Goal: Task Accomplishment & Management: Use online tool/utility

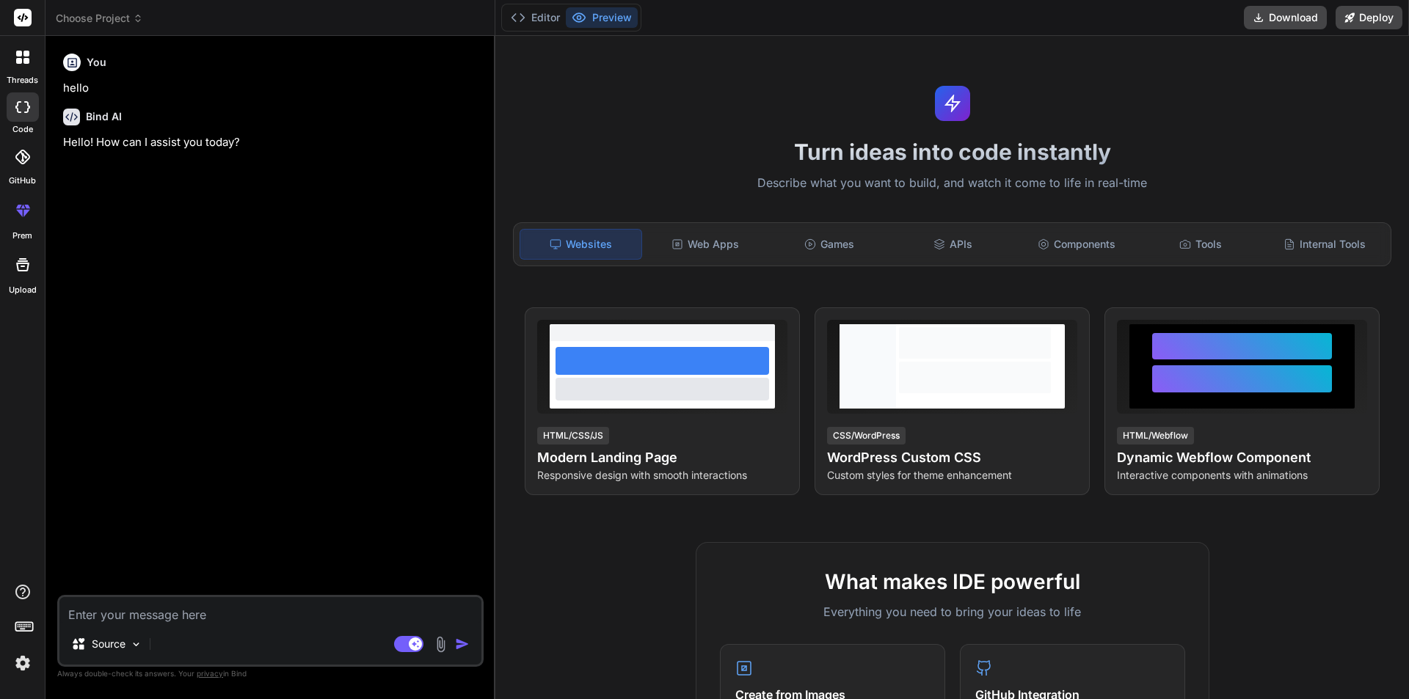
click at [160, 602] on textarea at bounding box center [270, 610] width 422 height 26
type textarea "i"
type textarea "x"
type textarea "i"
type textarea "x"
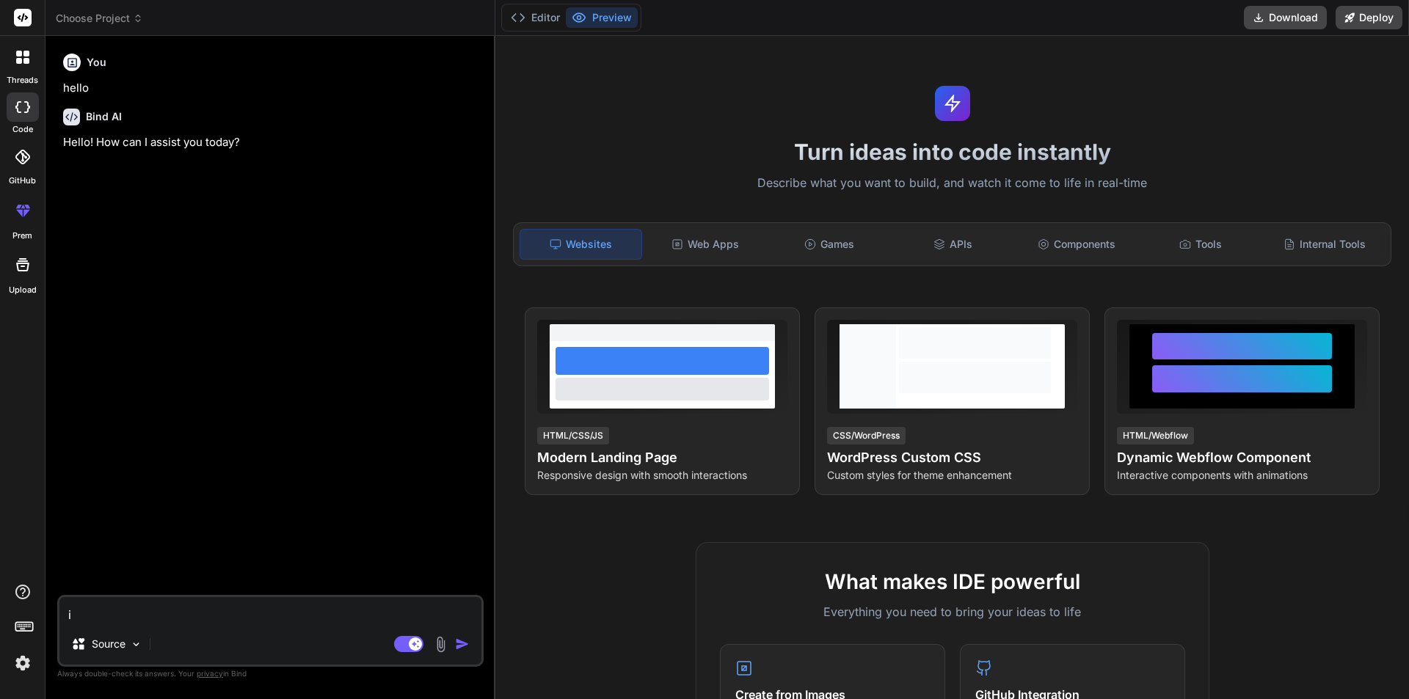
type textarea "i w"
type textarea "x"
type textarea "i wa"
type textarea "x"
type textarea "i wan"
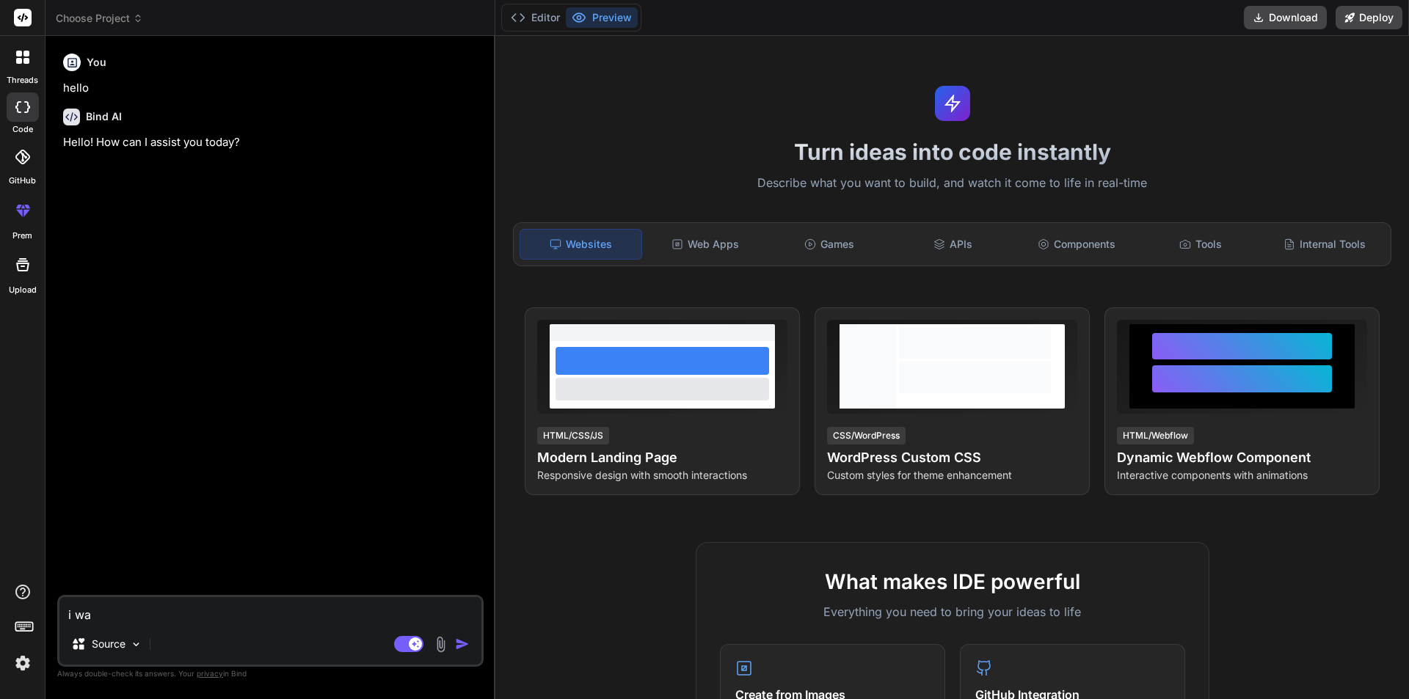
type textarea "x"
type textarea "i want"
type textarea "x"
type textarea "i want"
type textarea "x"
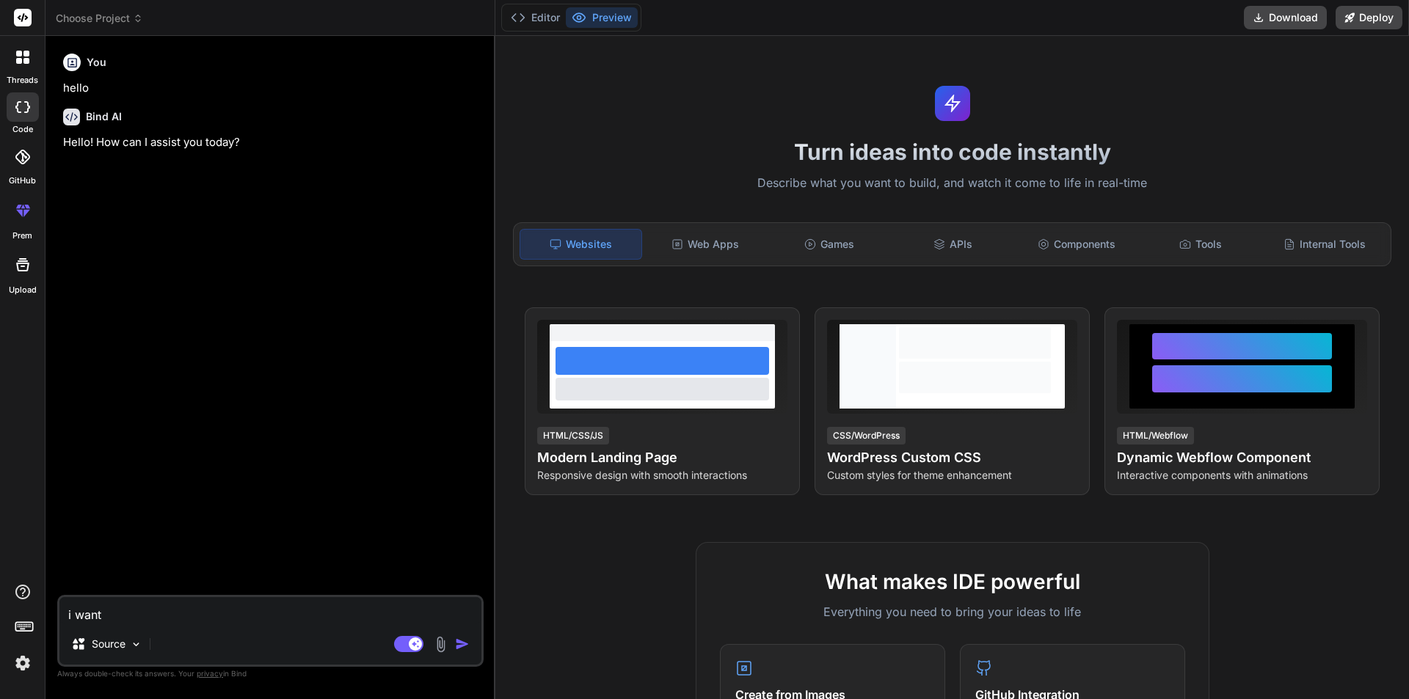
type textarea "i want t"
type textarea "x"
type textarea "i want to"
type textarea "x"
type textarea "i want to"
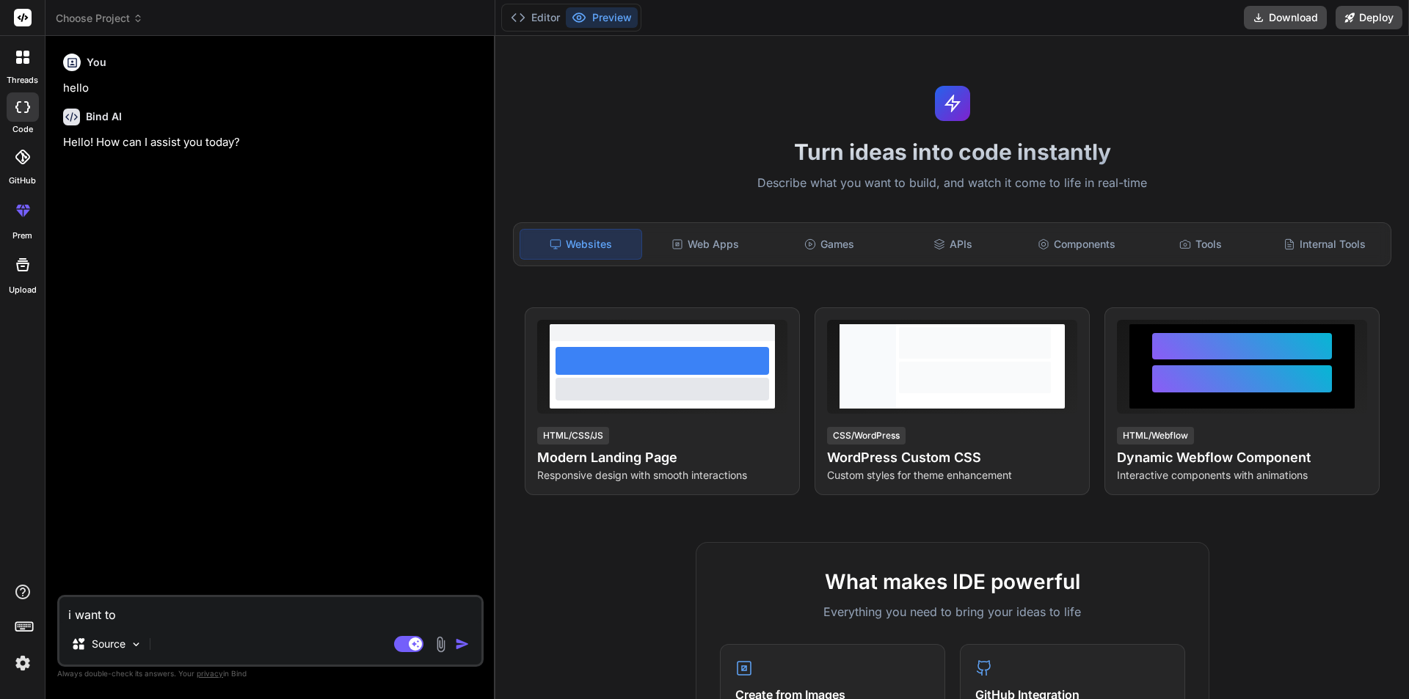
type textarea "x"
type textarea "i want to c"
type textarea "x"
type textarea "i want to cr"
type textarea "x"
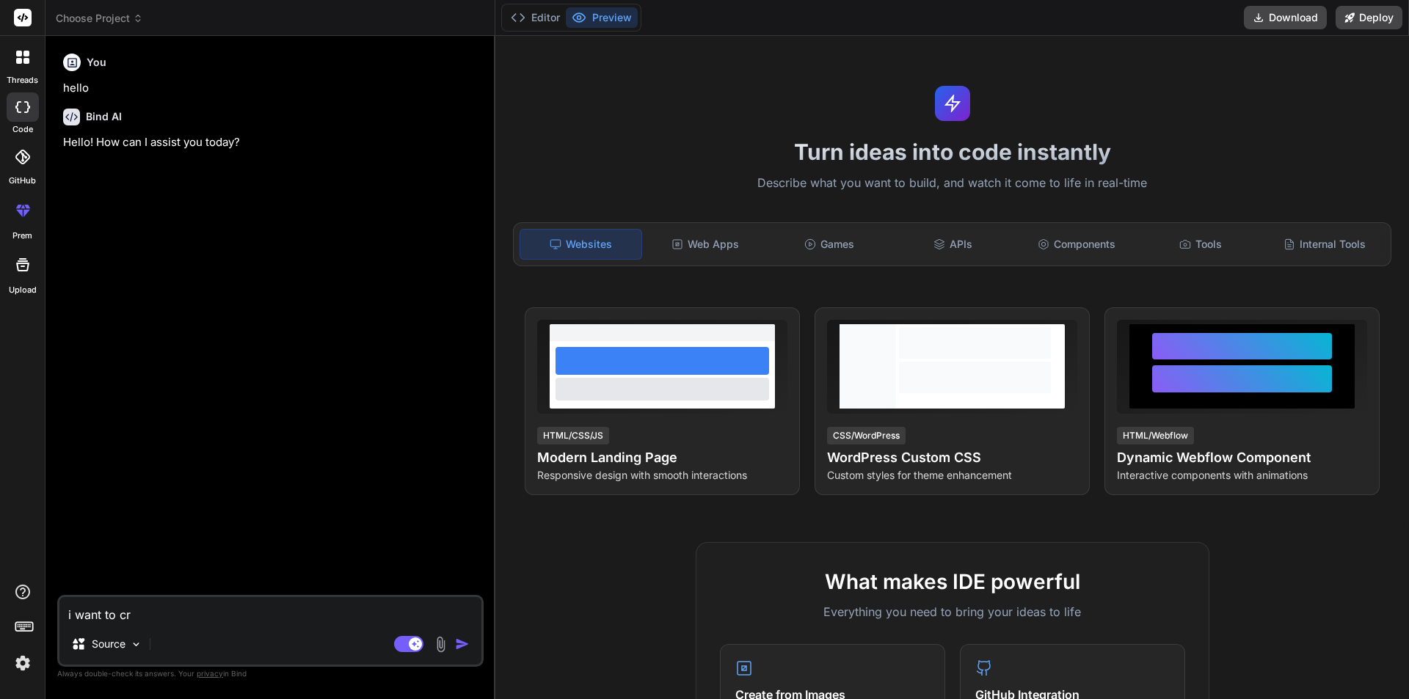
type textarea "i want to cre"
type textarea "x"
type textarea "i want to crea"
type textarea "x"
type textarea "i want to creat"
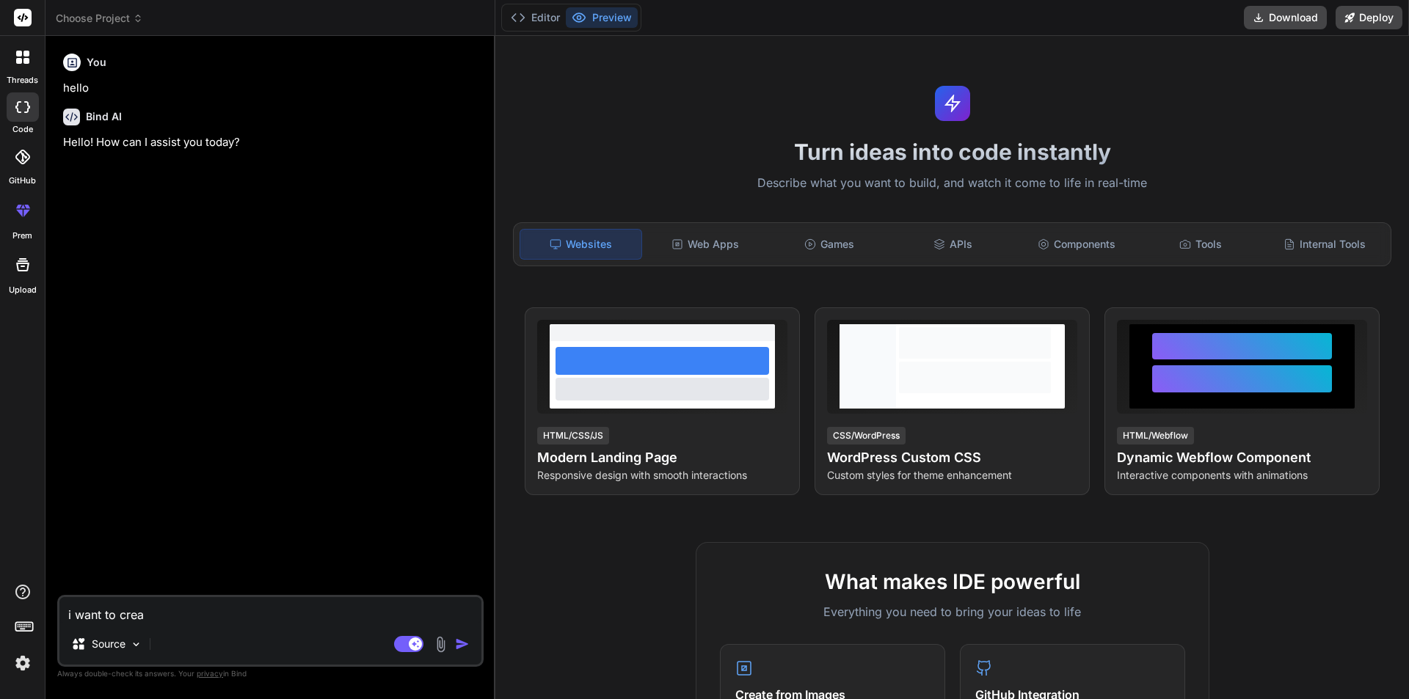
type textarea "x"
type textarea "i want to create"
type textarea "x"
type textarea "i want to create"
type textarea "x"
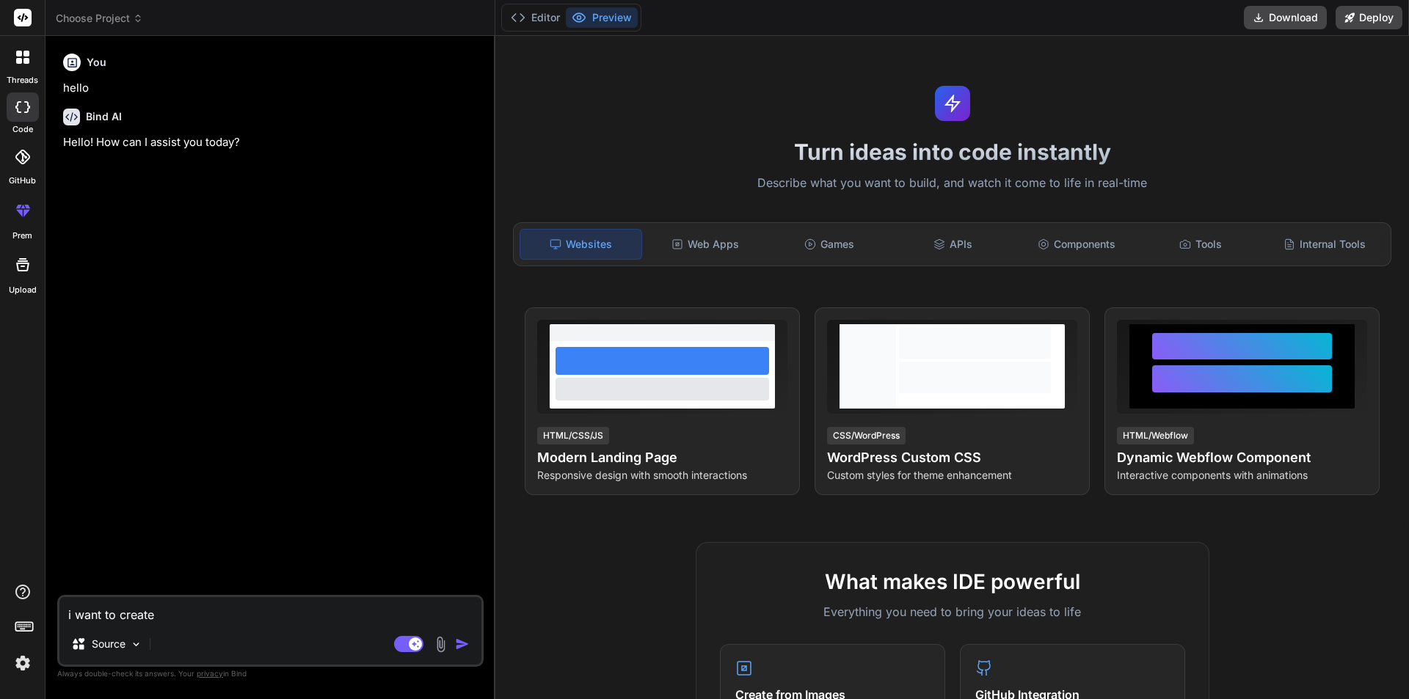
type textarea "i want to create a"
type textarea "x"
type textarea "i want to create an"
type textarea "x"
type textarea "i want to create an"
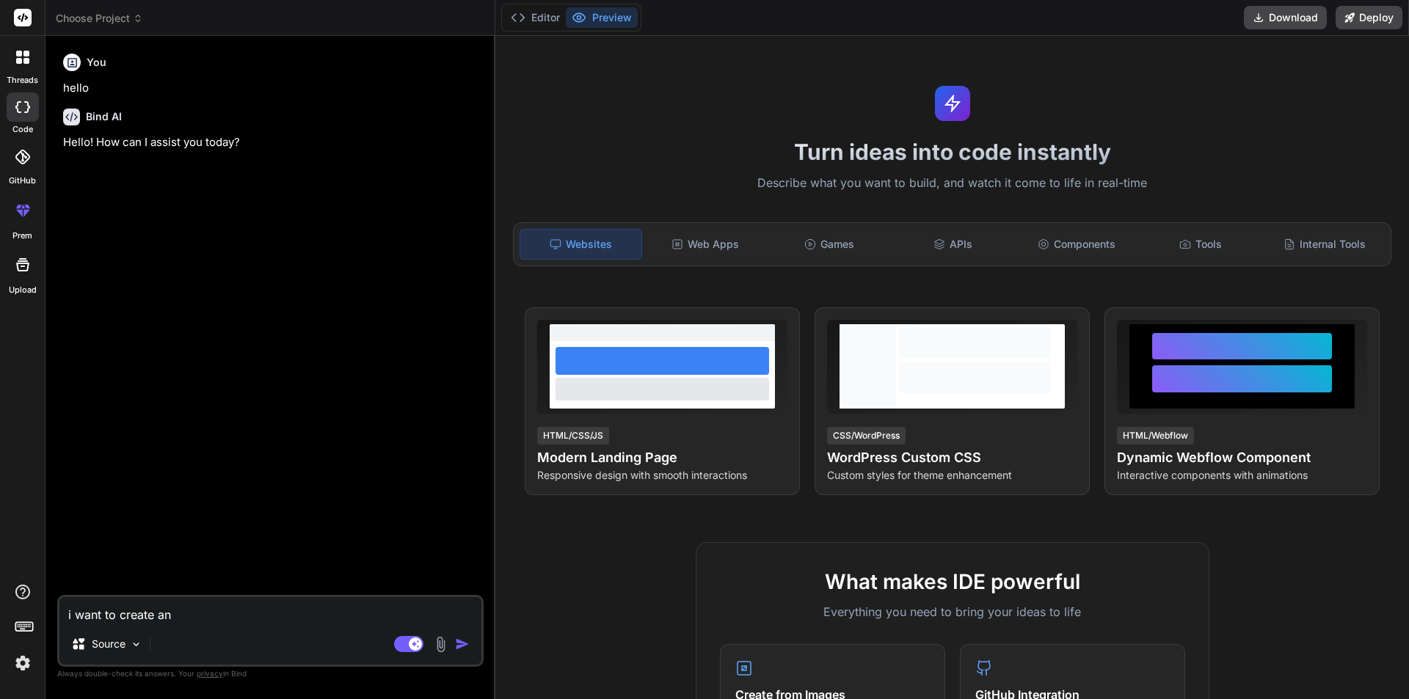
type textarea "x"
type textarea "i want to create an a"
type textarea "x"
type textarea "i want to create an ai"
type textarea "x"
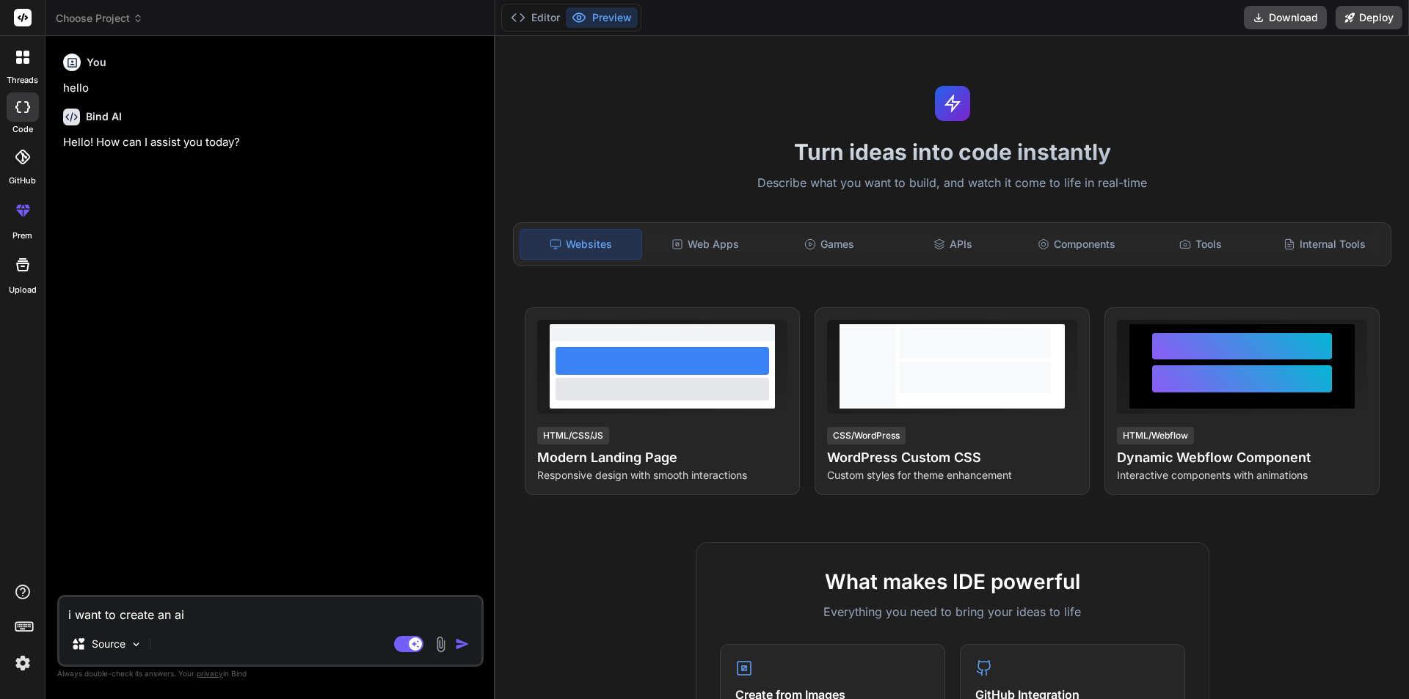
type textarea "i want to create an ai"
type textarea "x"
type textarea "i want to create an ai a"
type textarea "x"
type textarea "i want to create an ai ag"
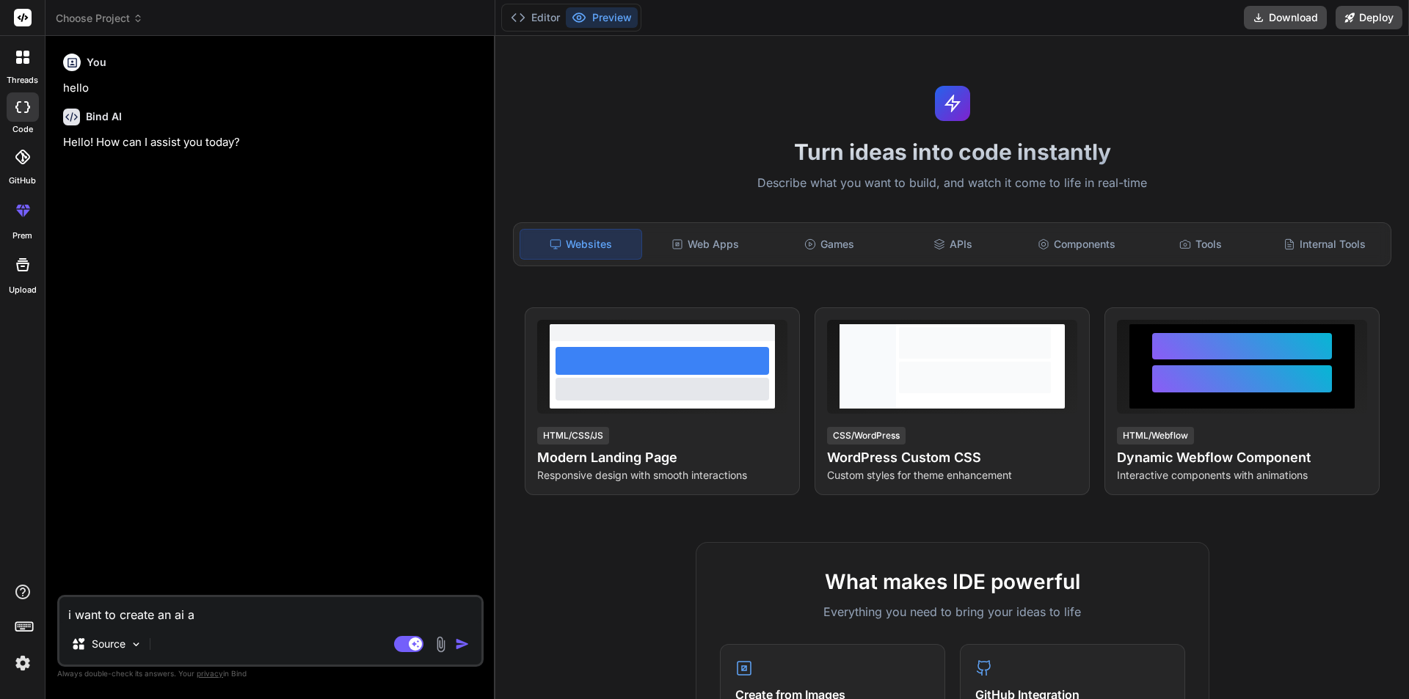
type textarea "x"
type textarea "i want to create an ai age"
type textarea "x"
type textarea "i want to create an ai agen"
type textarea "x"
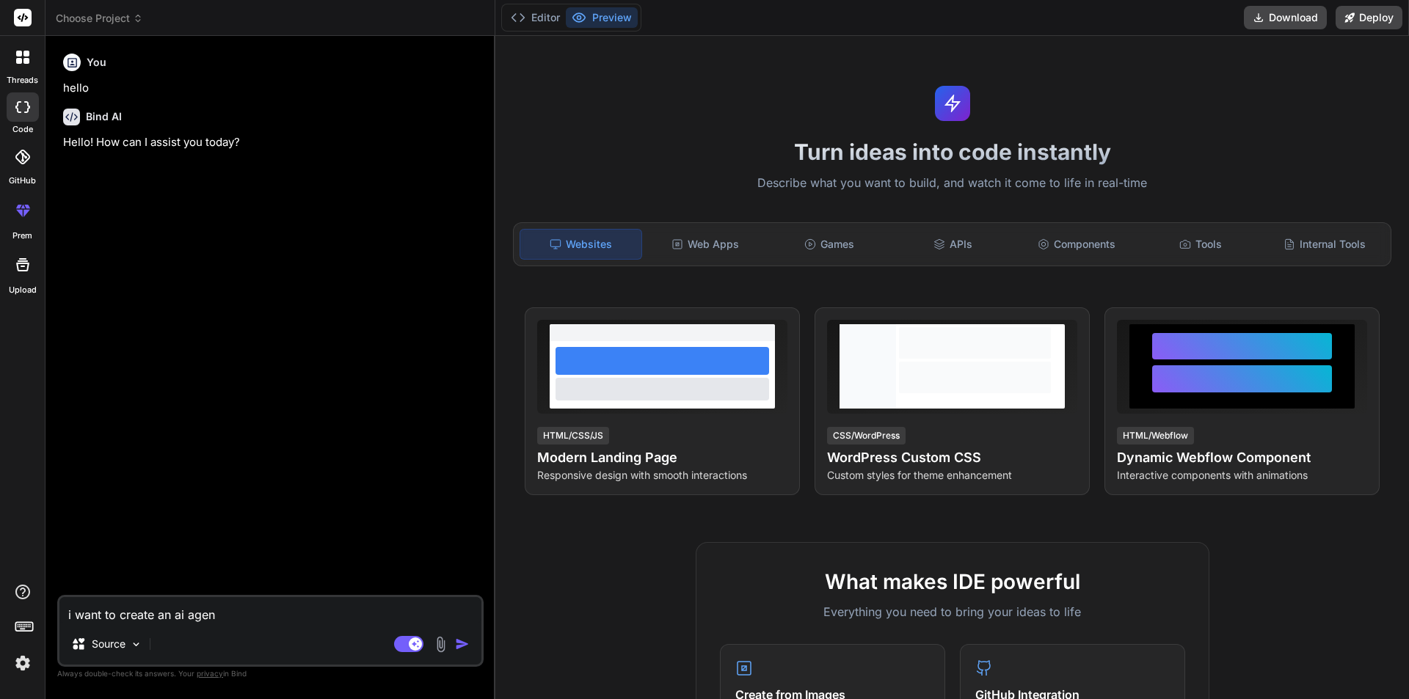
type textarea "i want to create an ai agent"
type textarea "x"
type textarea "i want to create an ai agents"
type textarea "x"
type textarea "i want to create an ai agent"
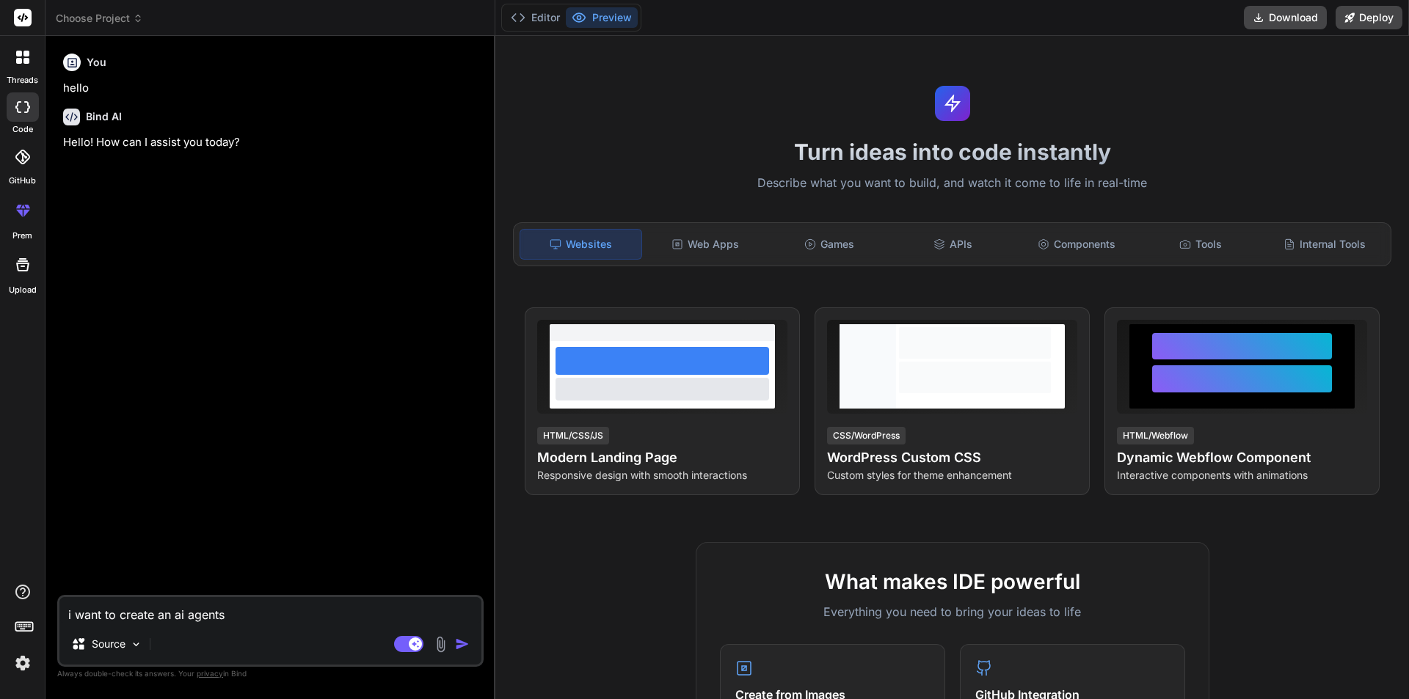
type textarea "x"
type textarea "i want to create an ai agent"
type textarea "x"
type textarea "i want to create an ai agent l"
type textarea "x"
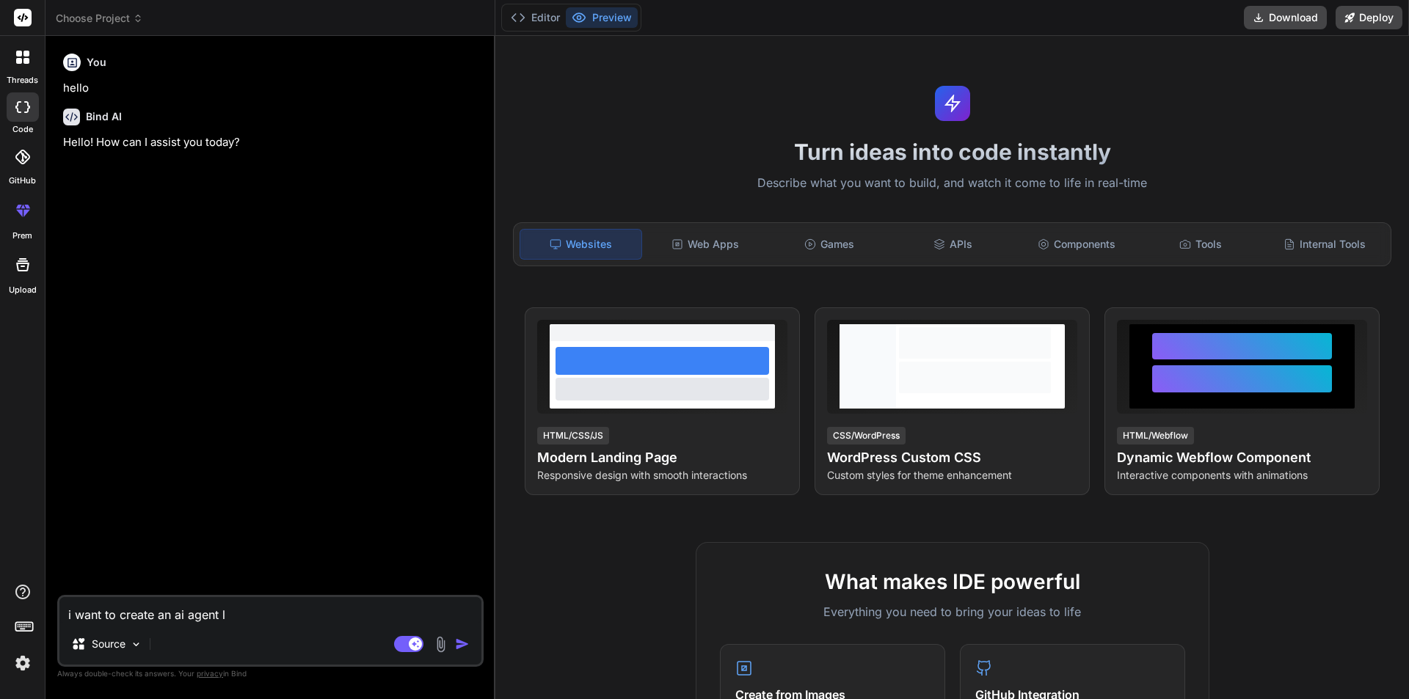
type textarea "i want to create an ai agent li"
type textarea "x"
type textarea "i want to create an ai agent lik"
type textarea "x"
type textarea "i want to create an ai agent like"
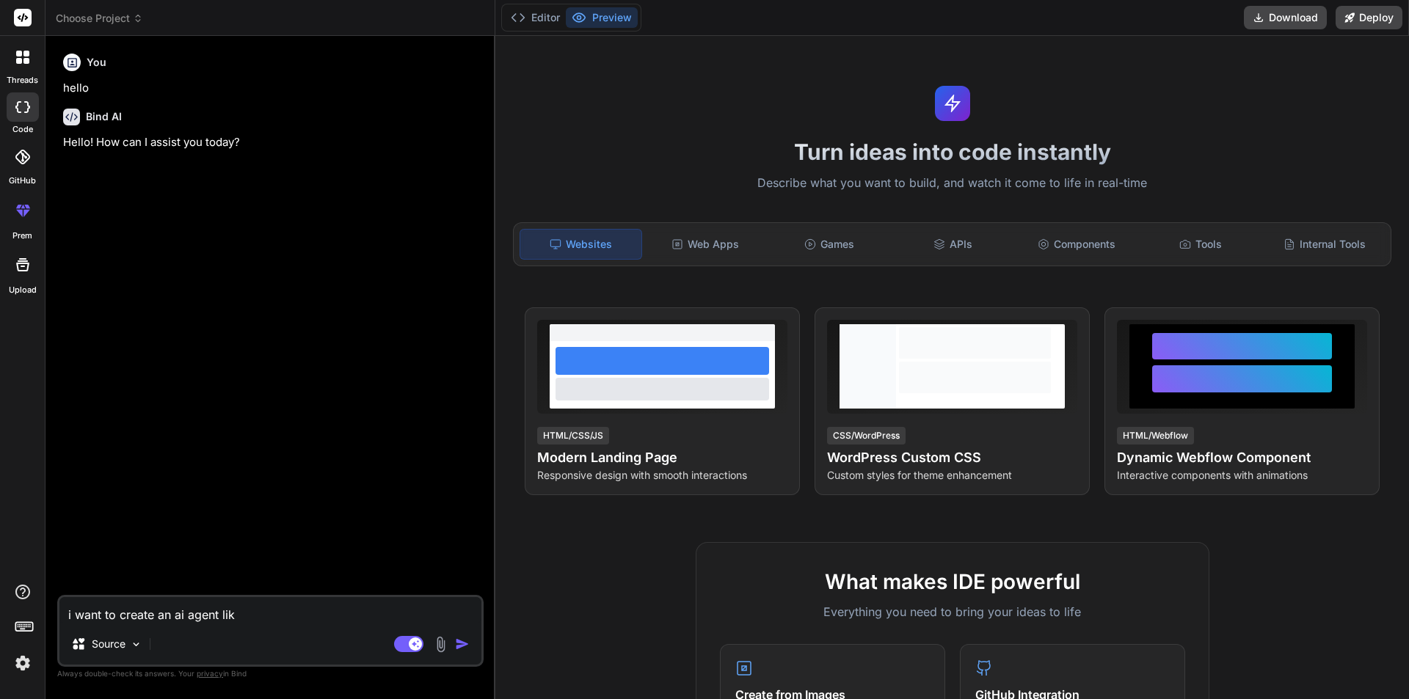
type textarea "x"
type textarea "i want to create an ai agent like"
type textarea "x"
type textarea "i want to create an ai agent like c"
type textarea "x"
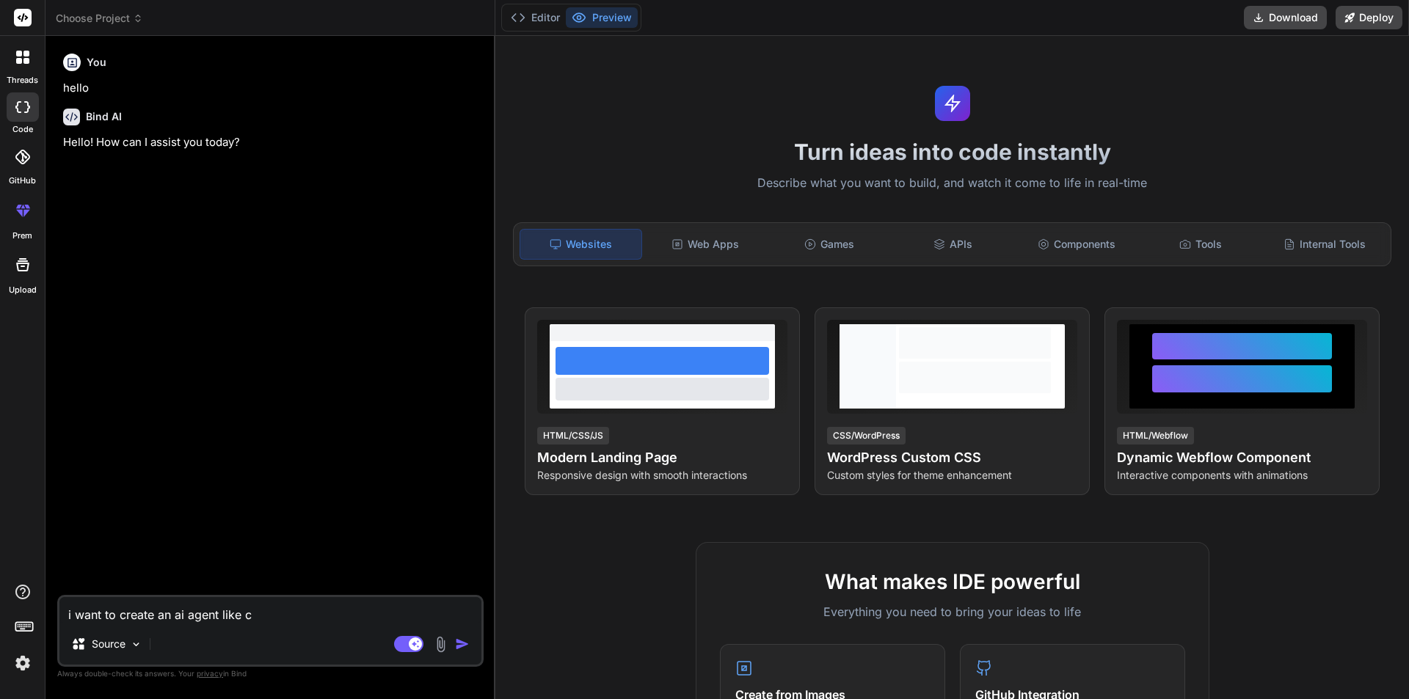
type textarea "i want to create an ai agent like ch"
type textarea "x"
type textarea "i want to create an ai agent like cha"
type textarea "x"
type textarea "i want to create an ai agent like chat"
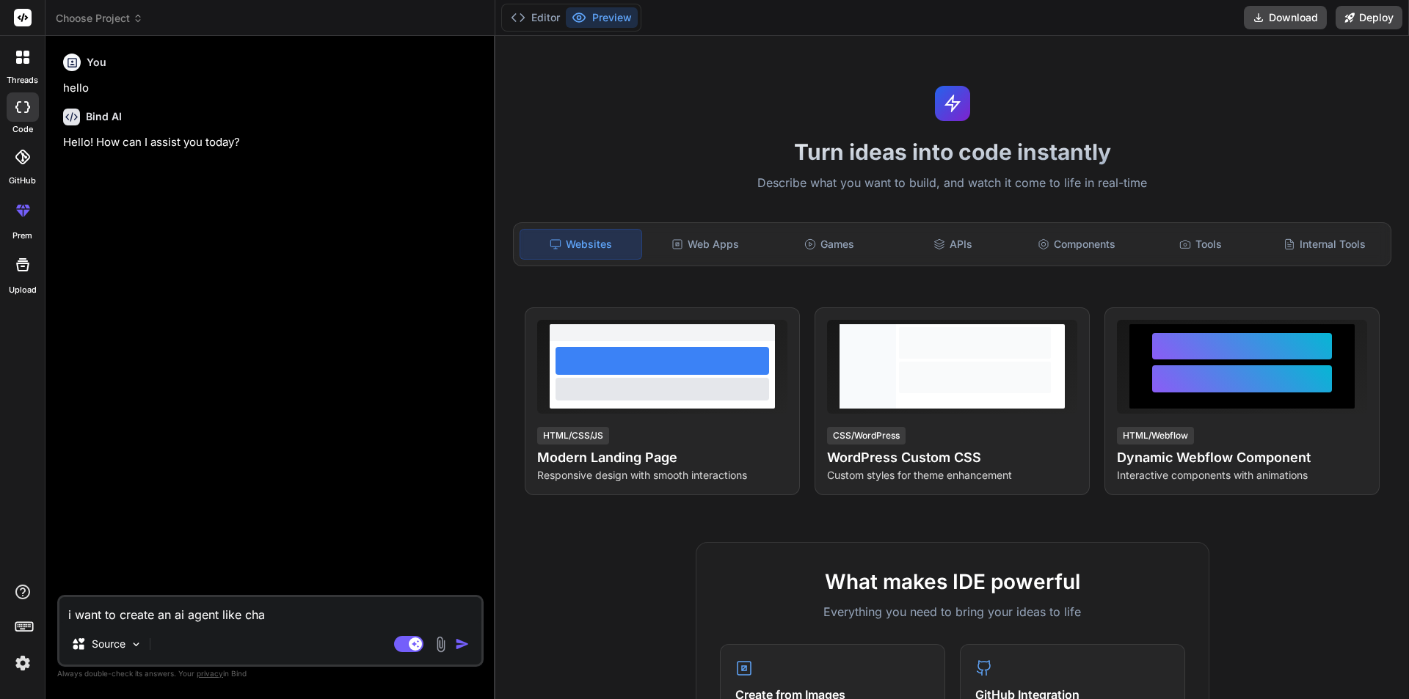
type textarea "x"
type textarea "i want to create an ai agent like chatg"
type textarea "x"
type textarea "i want to create an ai agent like chatgp"
type textarea "x"
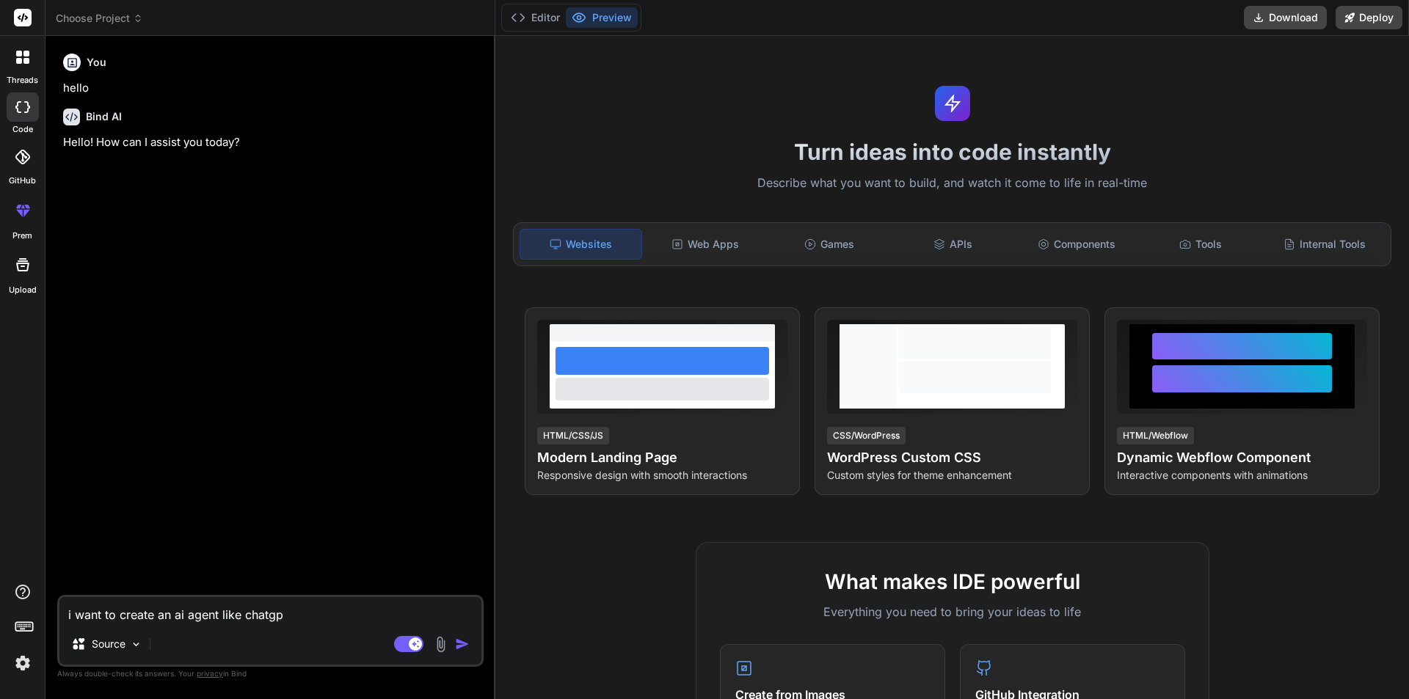
type textarea "i want to create an ai agent like chatgpt"
type textarea "x"
type textarea "i want to create an ai agent like chatgpt"
type textarea "x"
type textarea "i want to create an ai agent like chatgpt o"
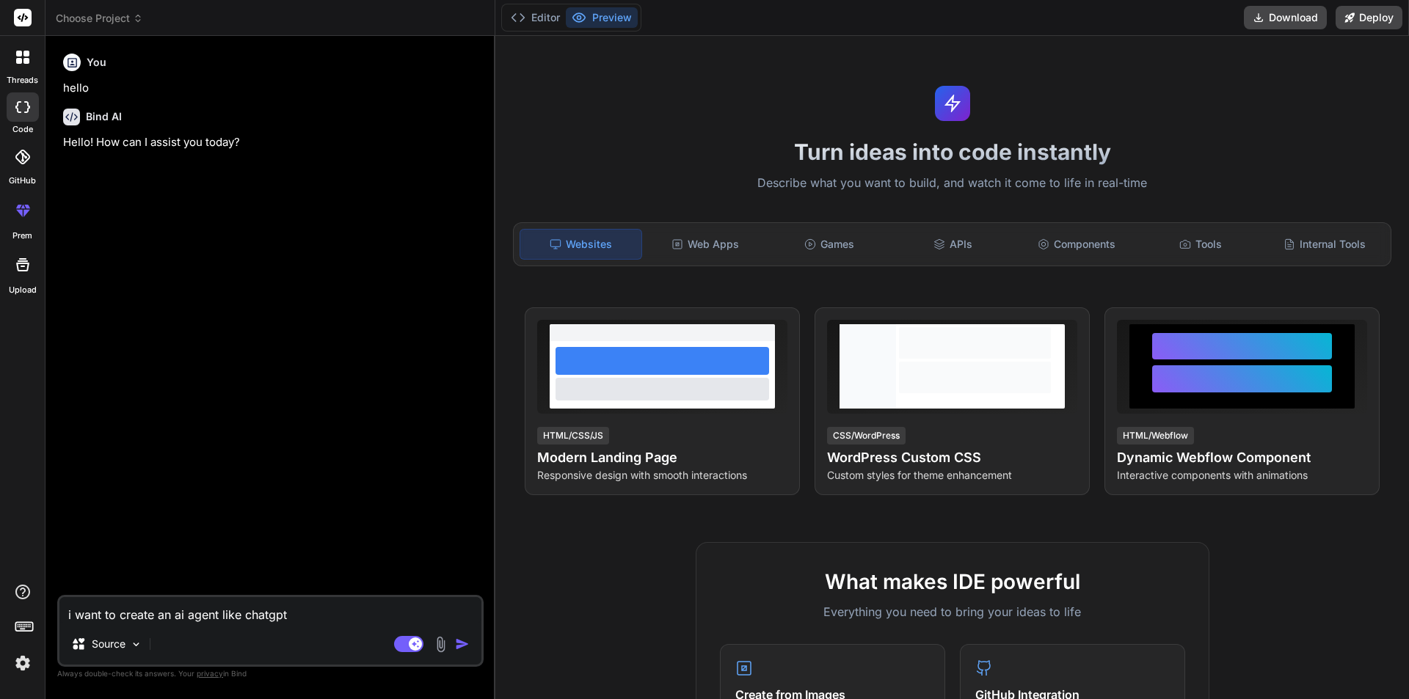
type textarea "x"
type textarea "i want to create an ai agent like chatgpt or"
type textarea "x"
type textarea "i want to create an ai agent like chatgpt or"
type textarea "x"
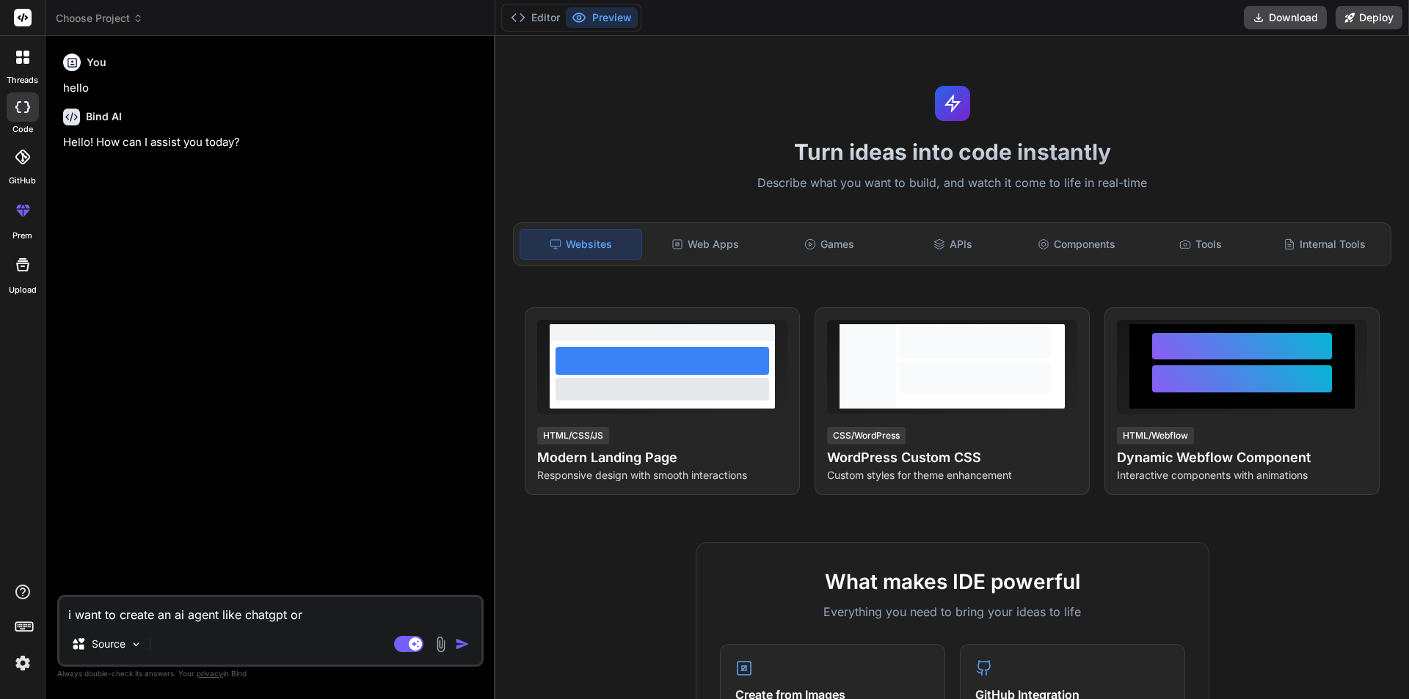
type textarea "i want to create an ai agent like chatgpt or d"
type textarea "x"
type textarea "i want to create an ai agent like chatgpt or de"
type textarea "x"
type textarea "i want to create an ai agent like chatgpt or dee"
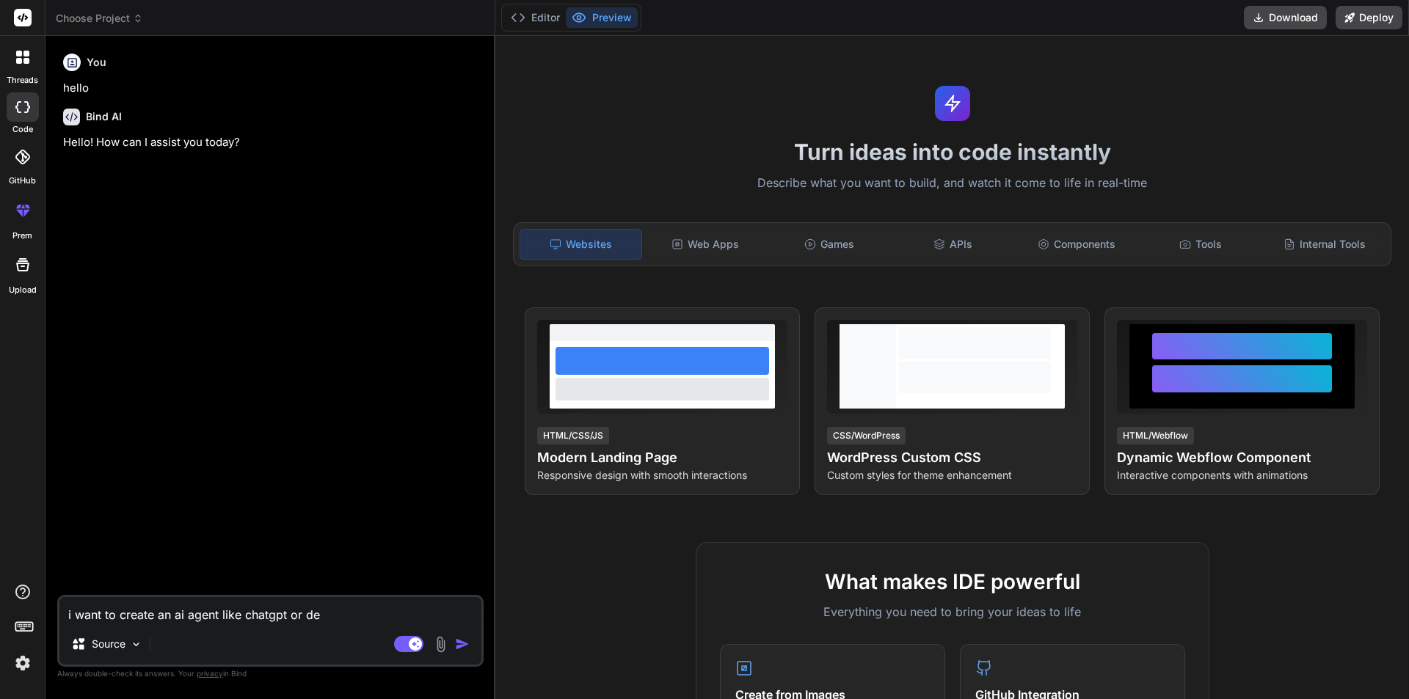
type textarea "x"
type textarea "i want to create an ai agent like chatgpt or deeo"
type textarea "x"
type textarea "i want to create an ai agent like chatgpt or dee"
type textarea "x"
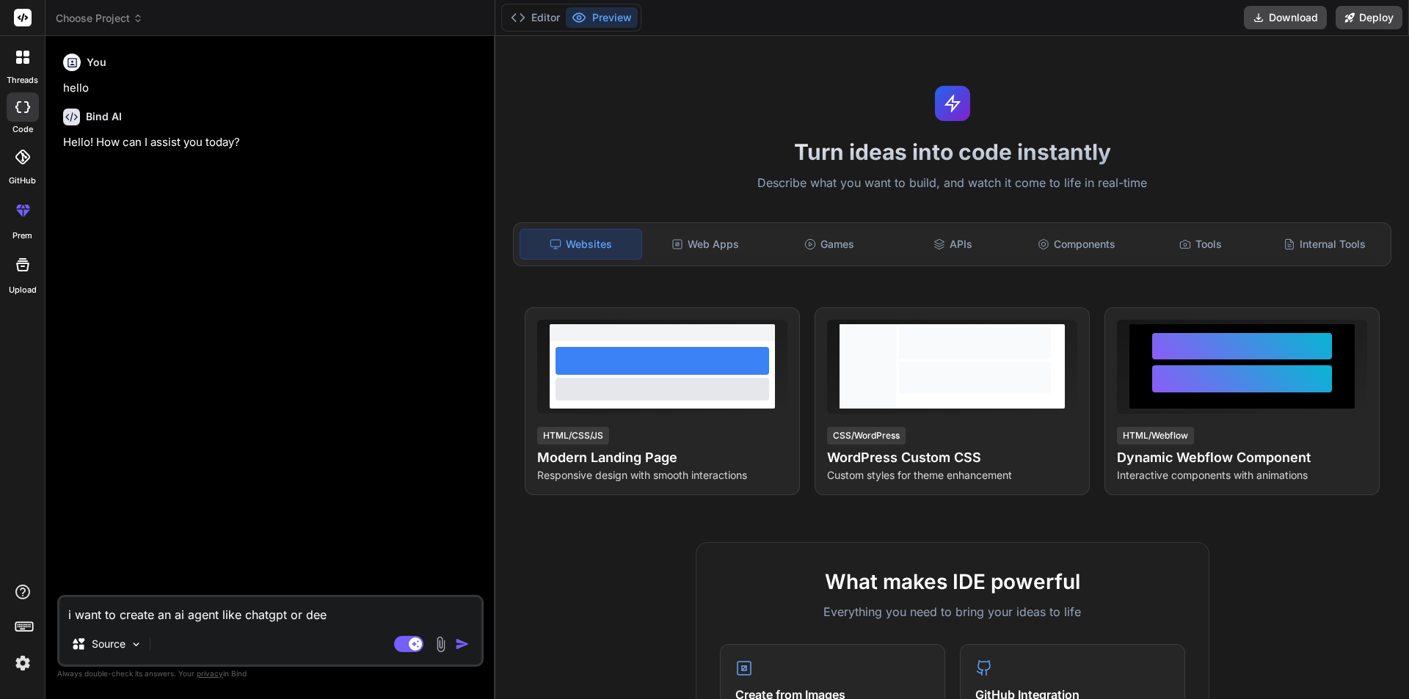
type textarea "i want to create an ai agent like chatgpt or deep"
type textarea "x"
type textarea "i want to create an ai agent like chatgpt or deepl"
type textarea "x"
type textarea "i want to create an ai agent like chatgpt or deep"
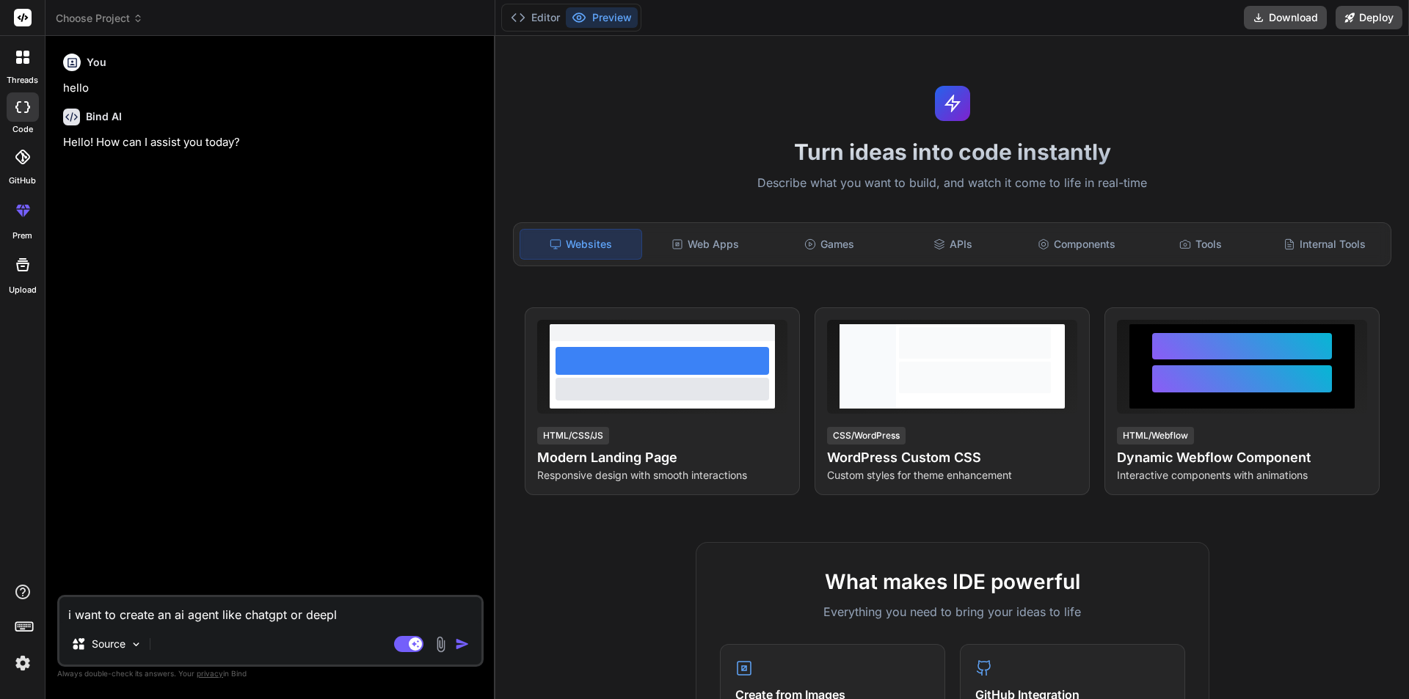
type textarea "x"
type textarea "i want to create an ai agent like chatgpt or deeps"
type textarea "x"
type textarea "i want to create an ai agent like chatgpt or deepse"
type textarea "x"
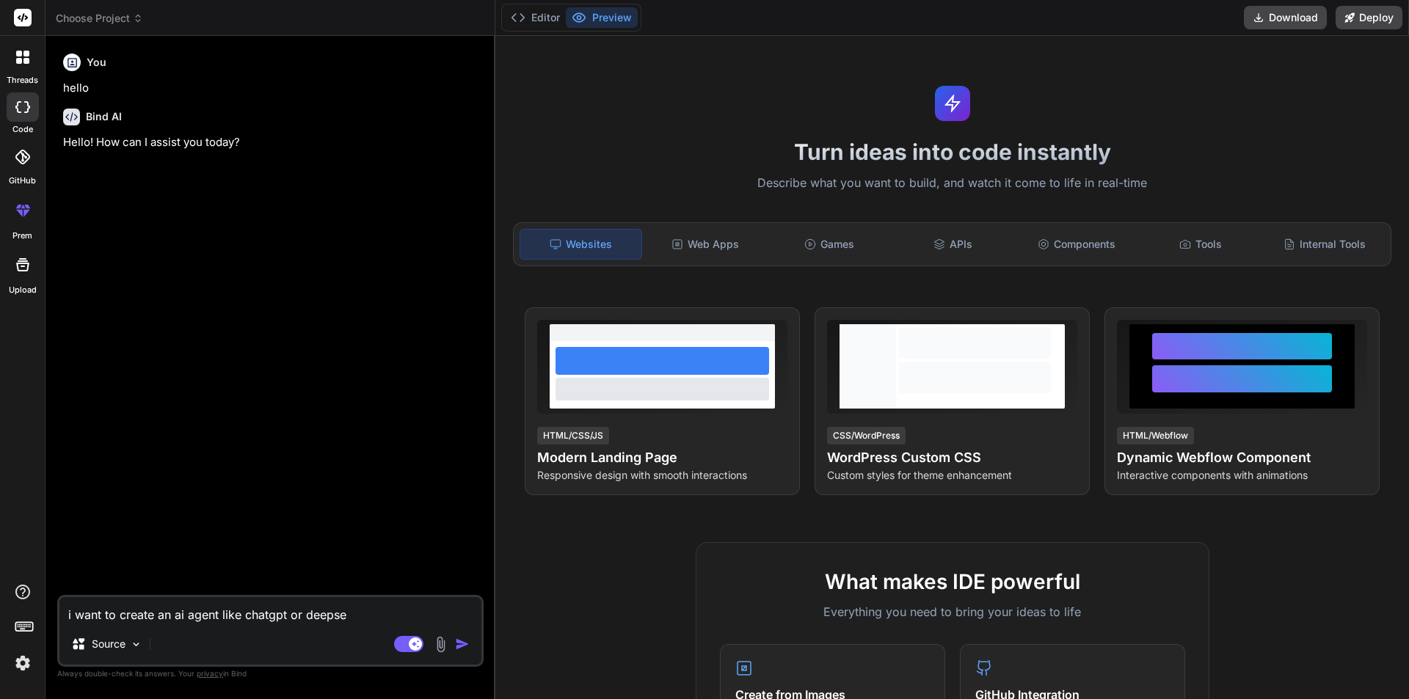
type textarea "i want to create an ai agent like chatgpt or deepsee"
type textarea "x"
type textarea "i want to create an ai agent like chatgpt or deepseek"
type textarea "x"
type textarea "i want to create an ai agent like chatgpt or deepseek"
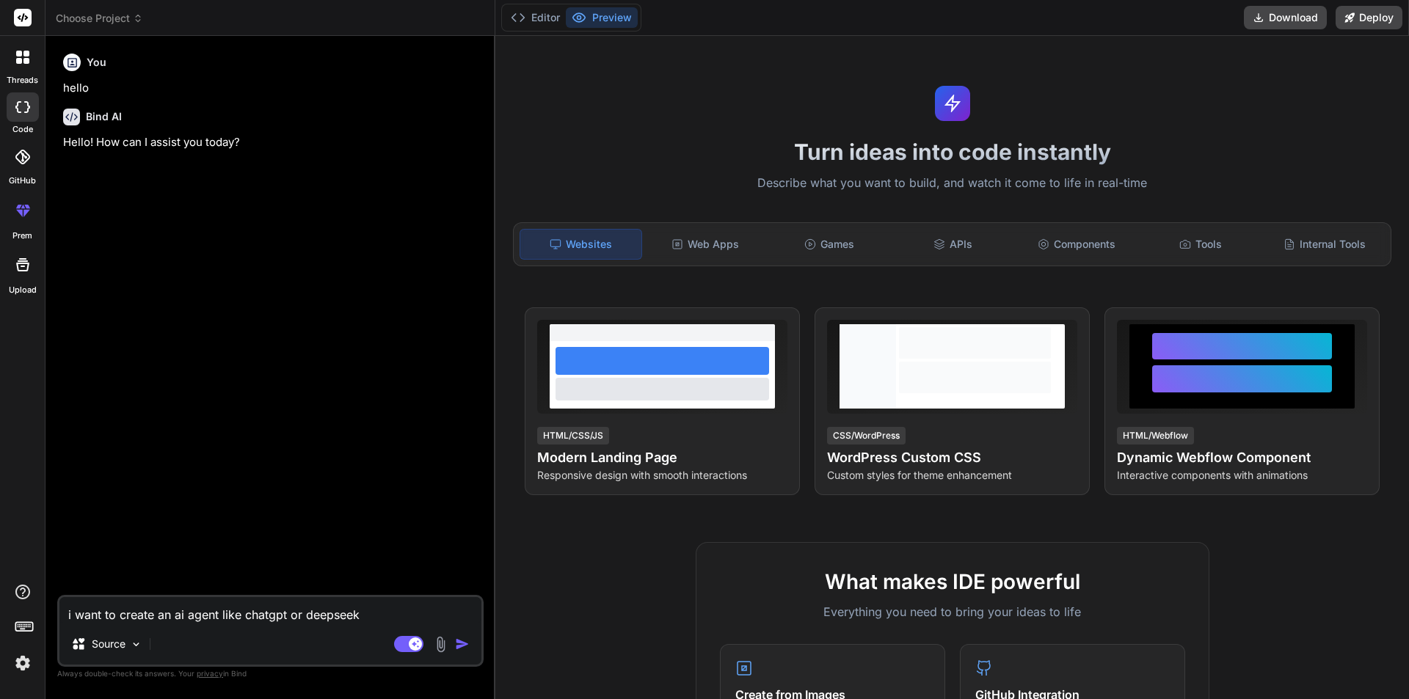
type textarea "x"
type textarea "i want to create an ai agent like chatgpt or deepseek u"
type textarea "x"
type textarea "i want to create an ai agent like chatgpt or deepseek us"
type textarea "x"
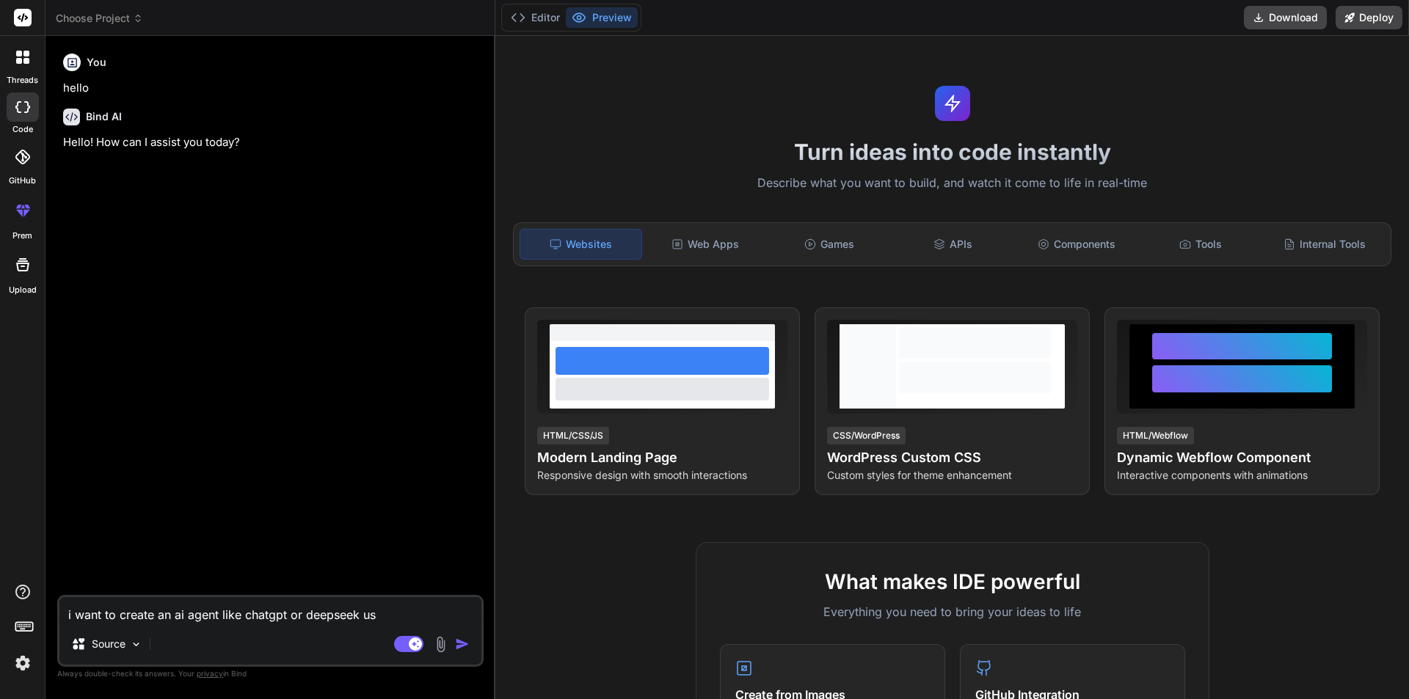
type textarea "i want to create an ai agent like chatgpt or deepseek usi"
type textarea "x"
type textarea "i want to create an ai agent like chatgpt or deepseek usin"
type textarea "x"
type textarea "i want to create an ai agent like chatgpt or deepseek using"
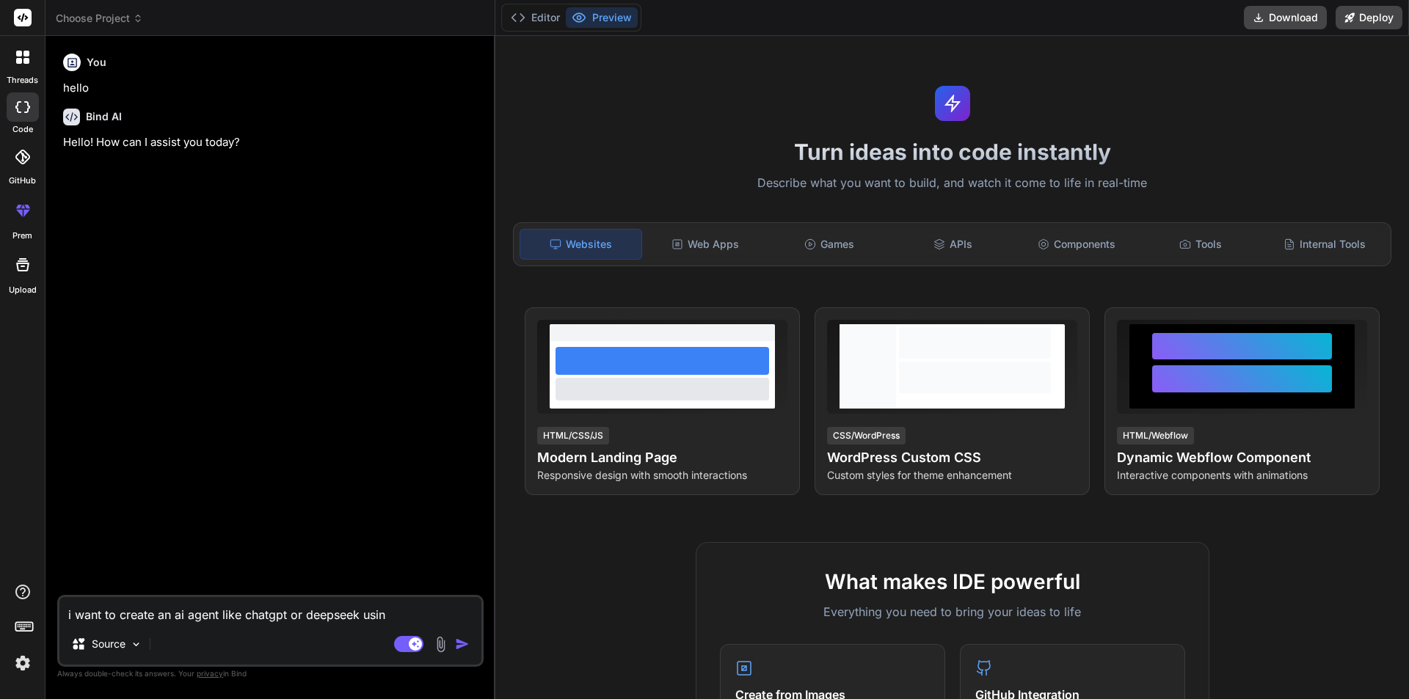
type textarea "x"
type textarea "i want to create an ai agent like chatgpt or deepseek using"
type textarea "x"
type textarea "i want to create an ai agent like chatgpt or deepseek using r"
type textarea "x"
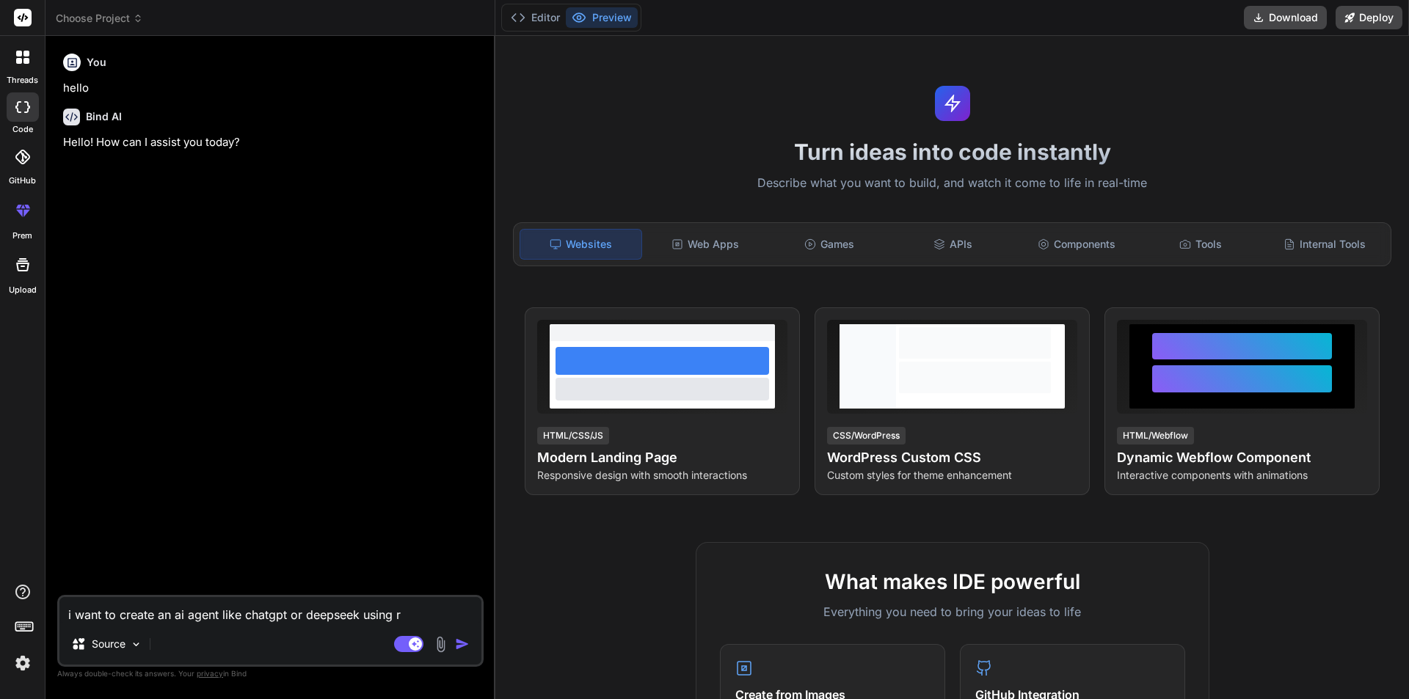
type textarea "i want to create an ai agent like chatgpt or deepseek using re"
type textarea "x"
type textarea "i want to create an ai agent like chatgpt or deepseek using rea"
type textarea "x"
type textarea "i want to create an ai agent like chatgpt or deepseek using reac"
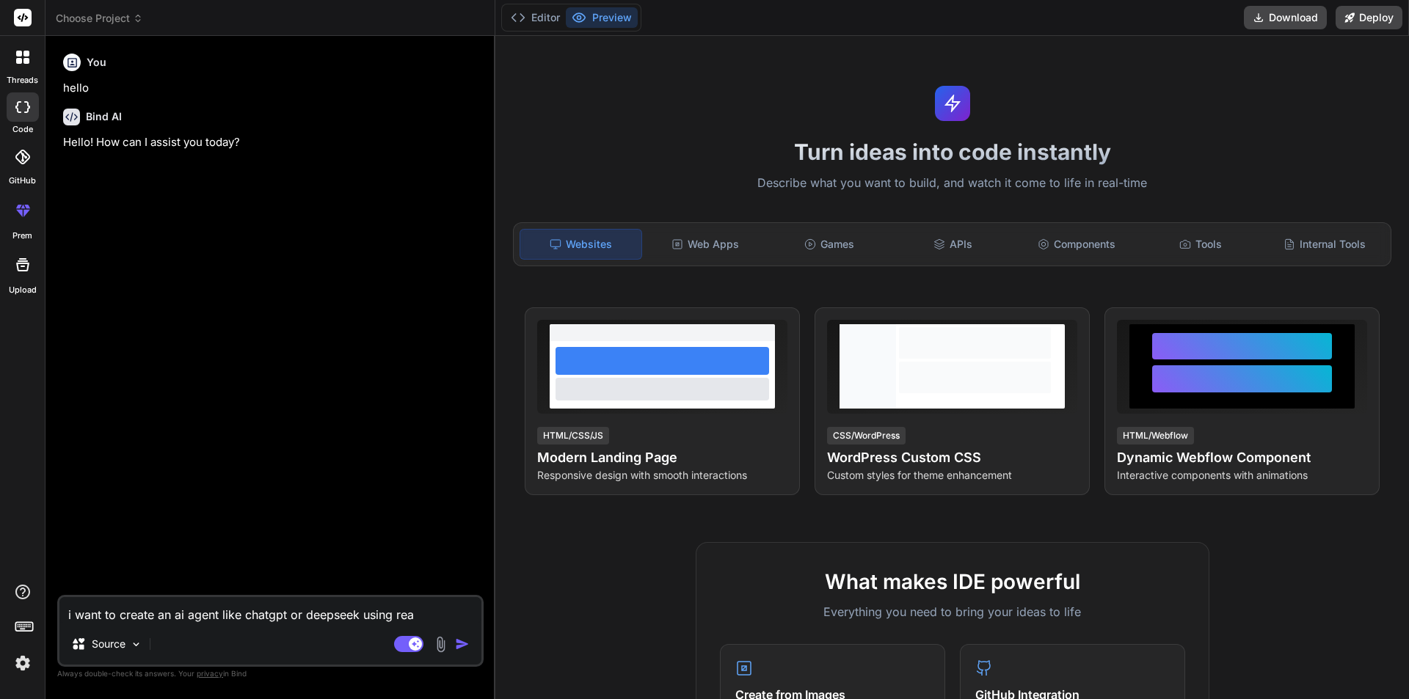
type textarea "x"
type textarea "i want to create an ai agent like chatgpt or deepseek using react"
type textarea "x"
type textarea "i want to create an ai agent like chatgpt or deepseek using reactj"
type textarea "x"
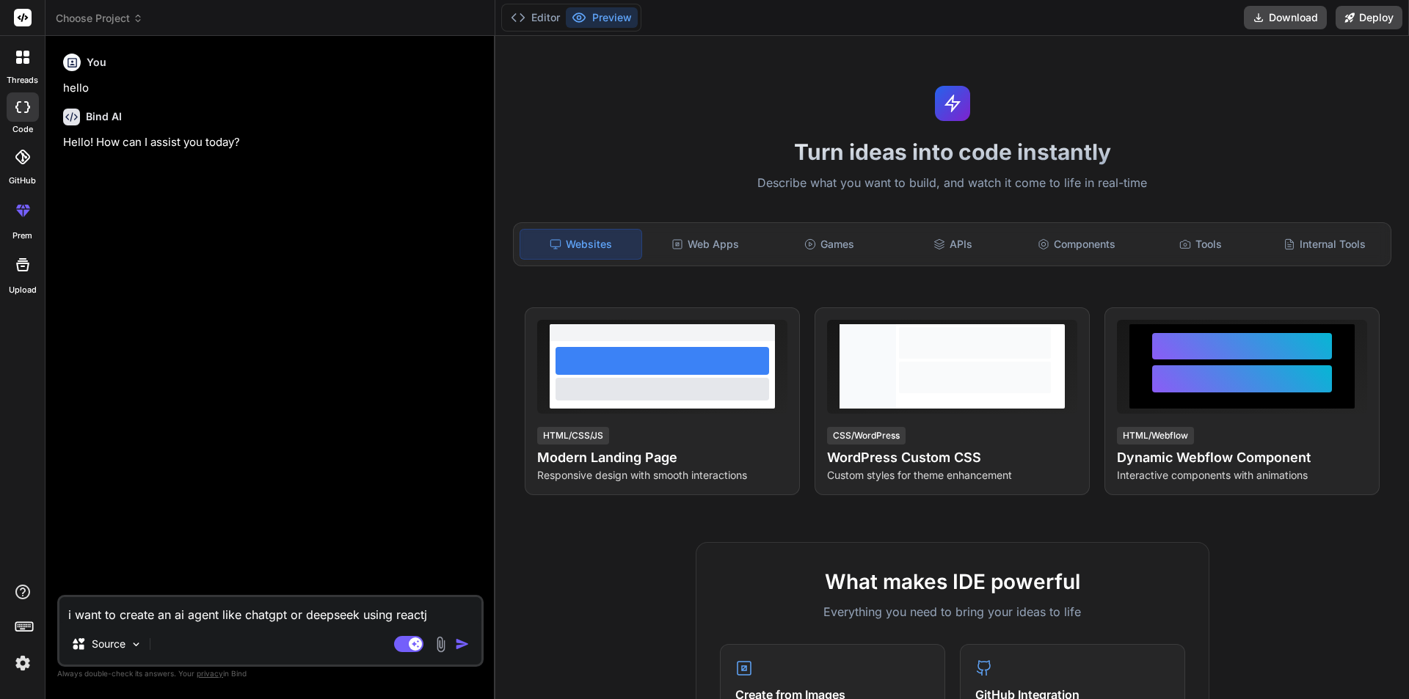
type textarea "i want to create an ai agent like chatgpt or deepseek using reactjs"
type textarea "x"
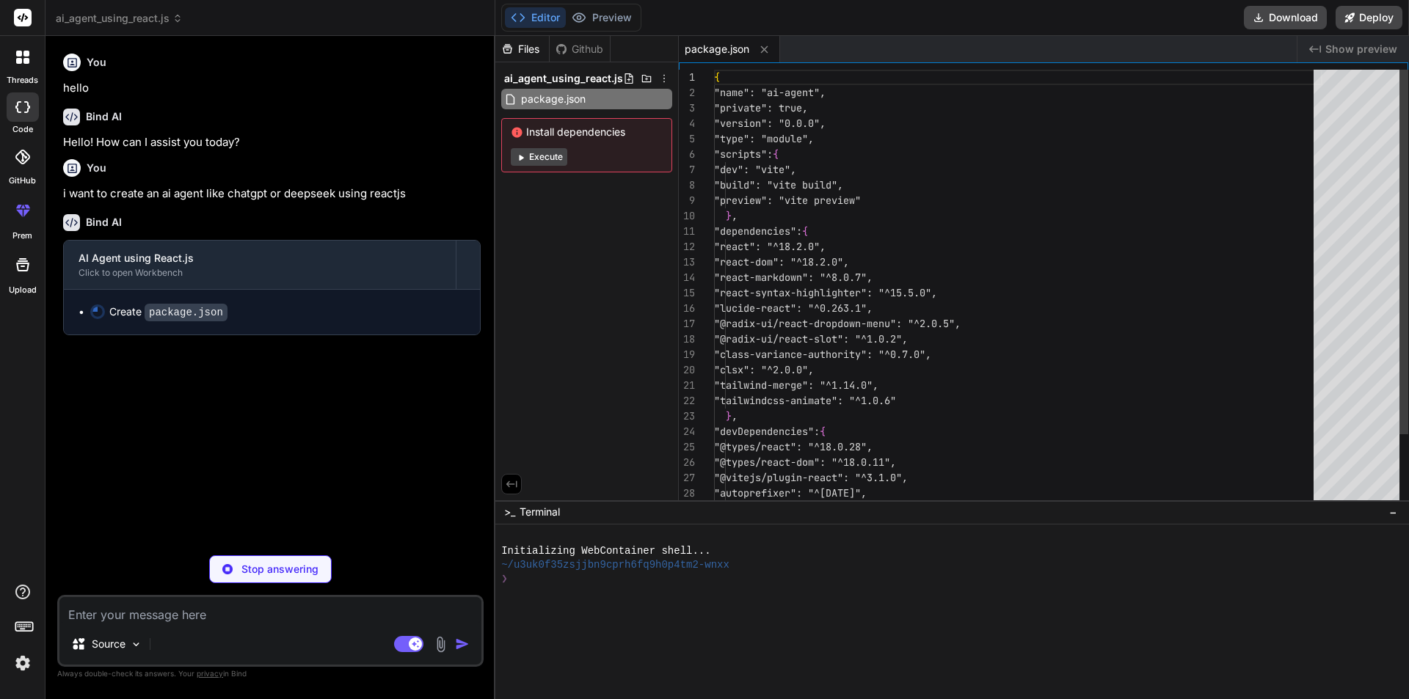
type textarea "x"
type textarea "import { defineConfig } from 'vite' import react from '@vitejs/plugin-react' //…"
type textarea "x"
type textarea "export default { plugins: { tailwindcss: {}, autoprefixer: {}, }, }"
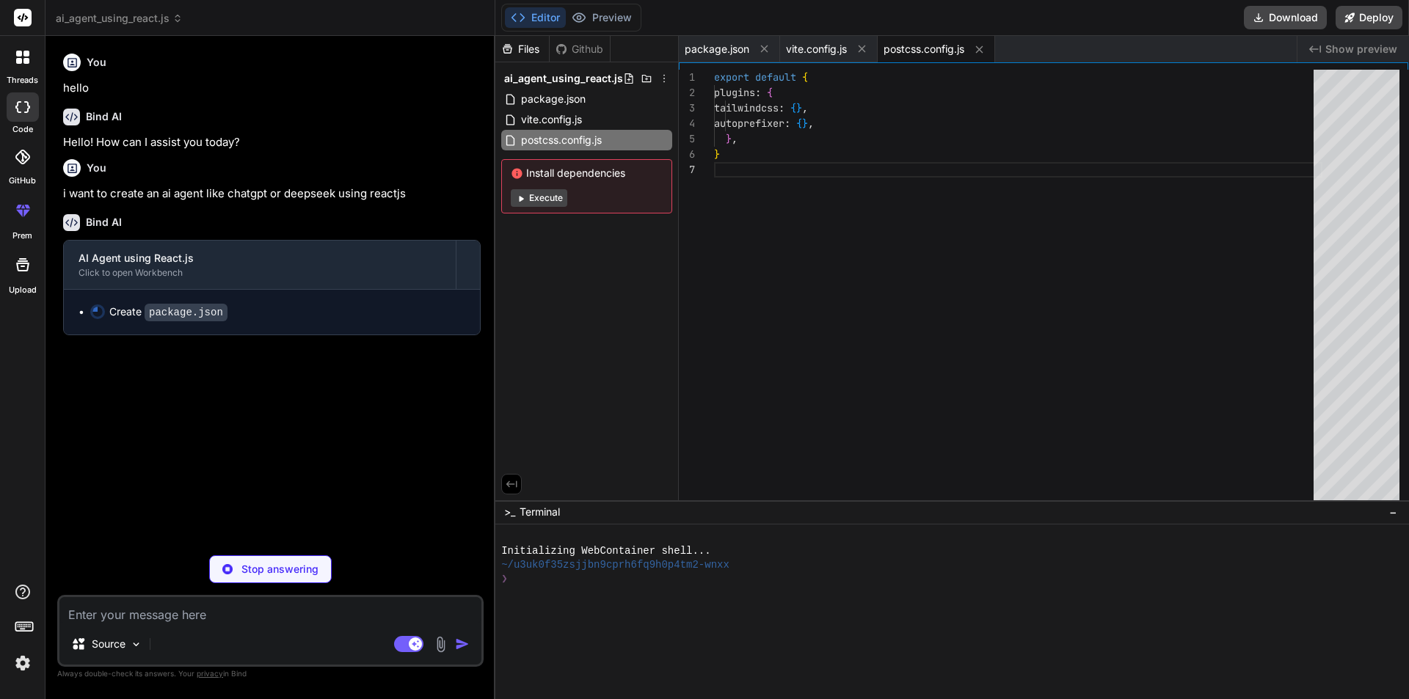
type textarea "x"
type textarea "}"
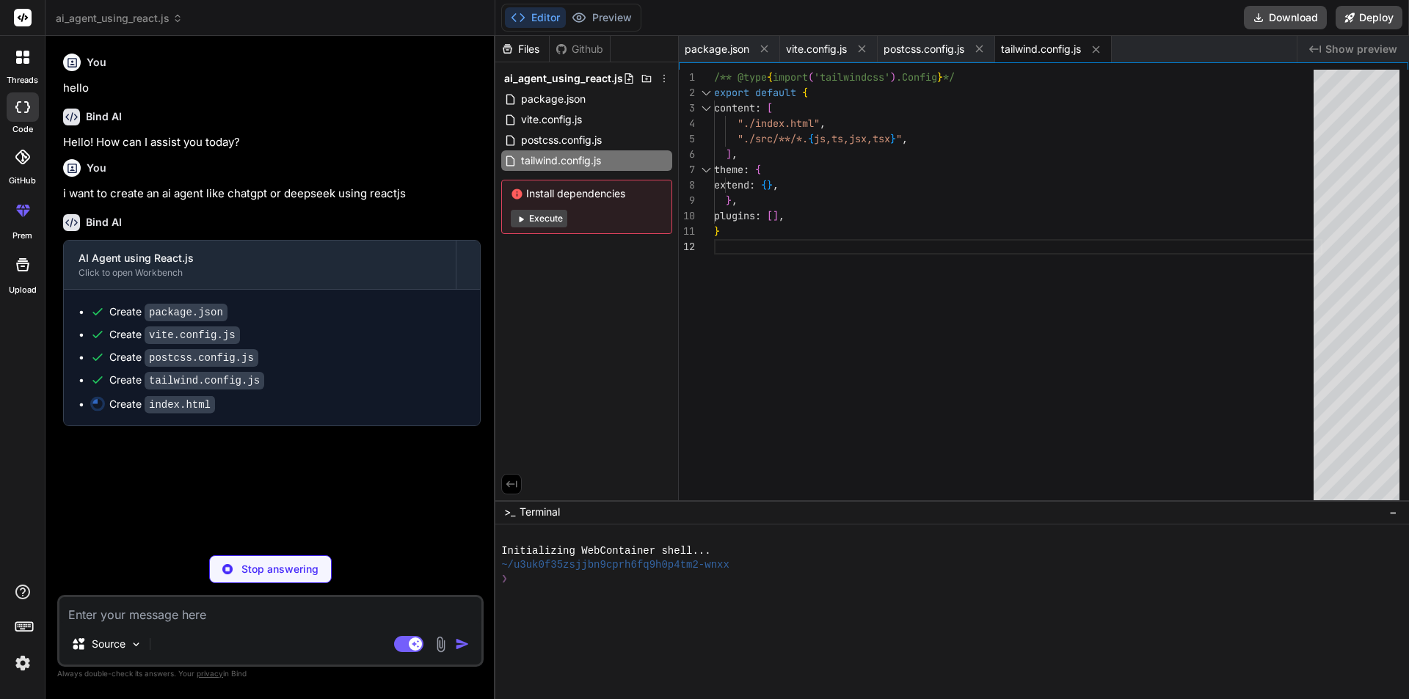
type textarea "x"
type textarea "<script type="module" src="/src/main.jsx"></script> </body> </html>"
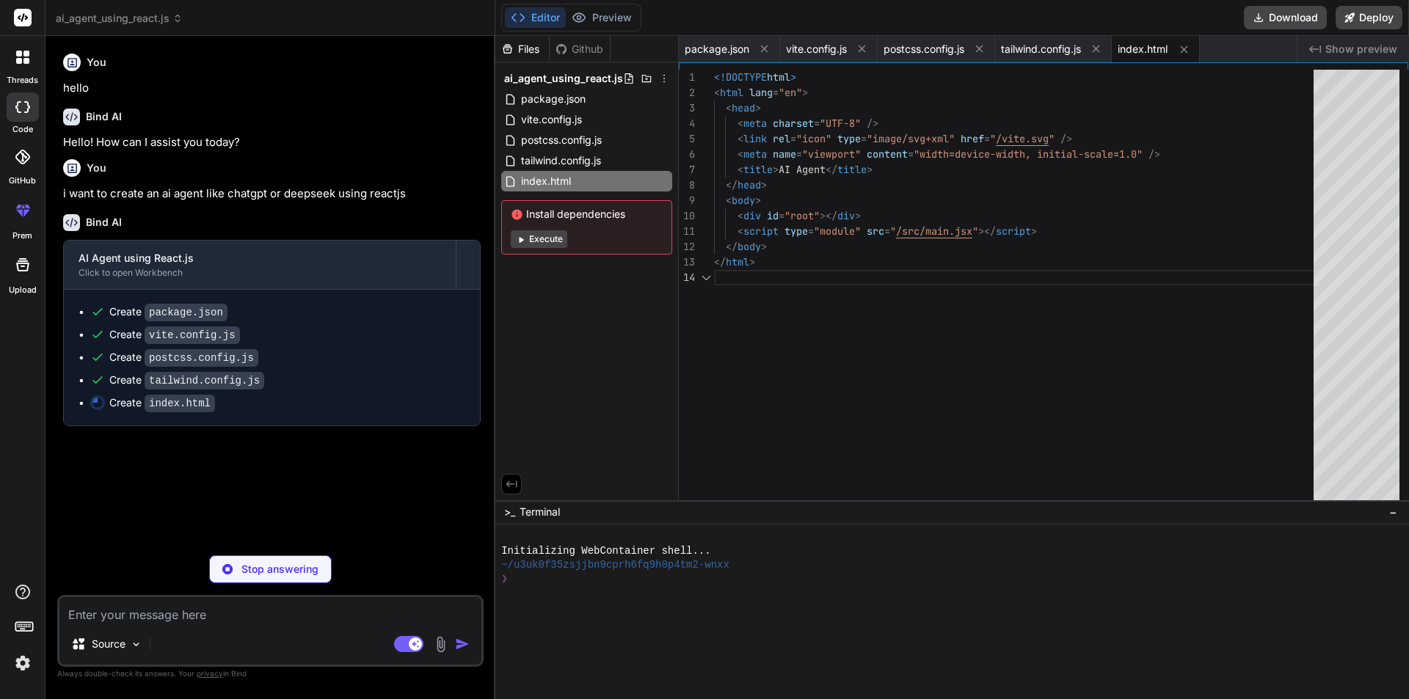
type textarea "x"
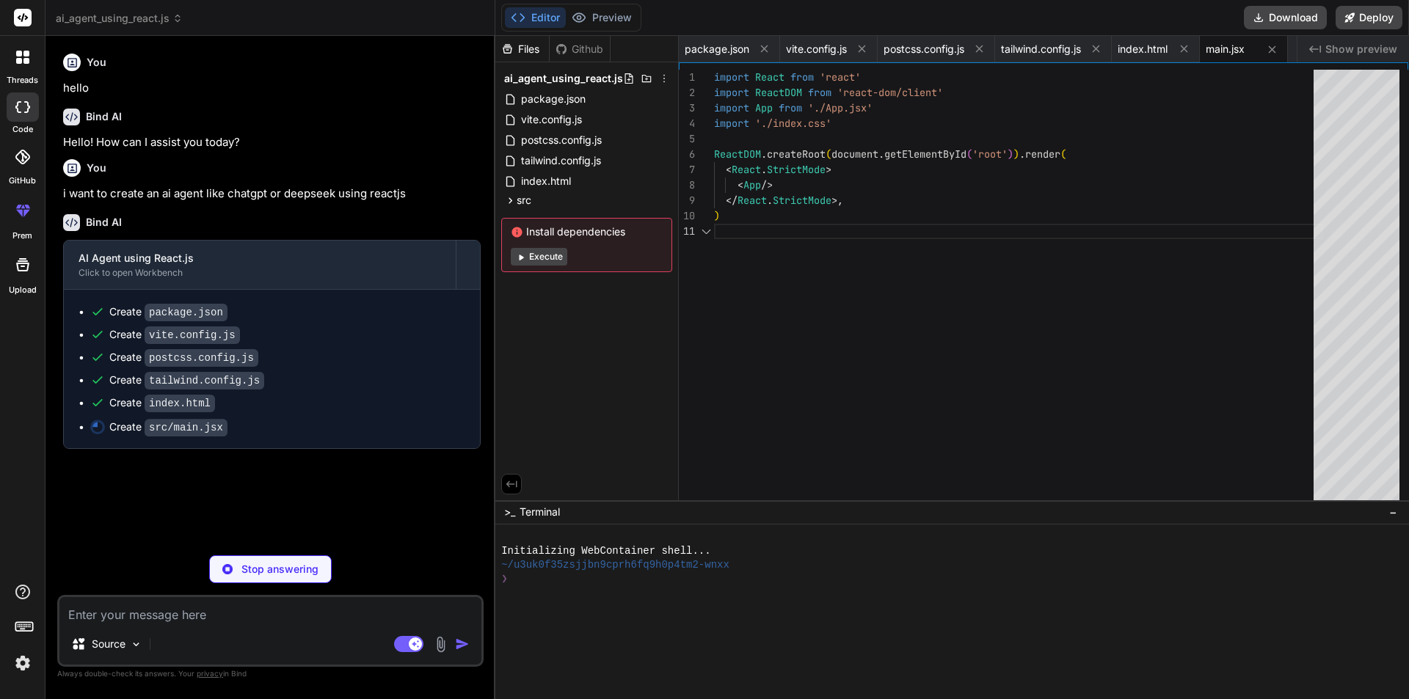
type textarea "x"
type textarea "@tailwind base; @tailwind components; @tailwind utilities;"
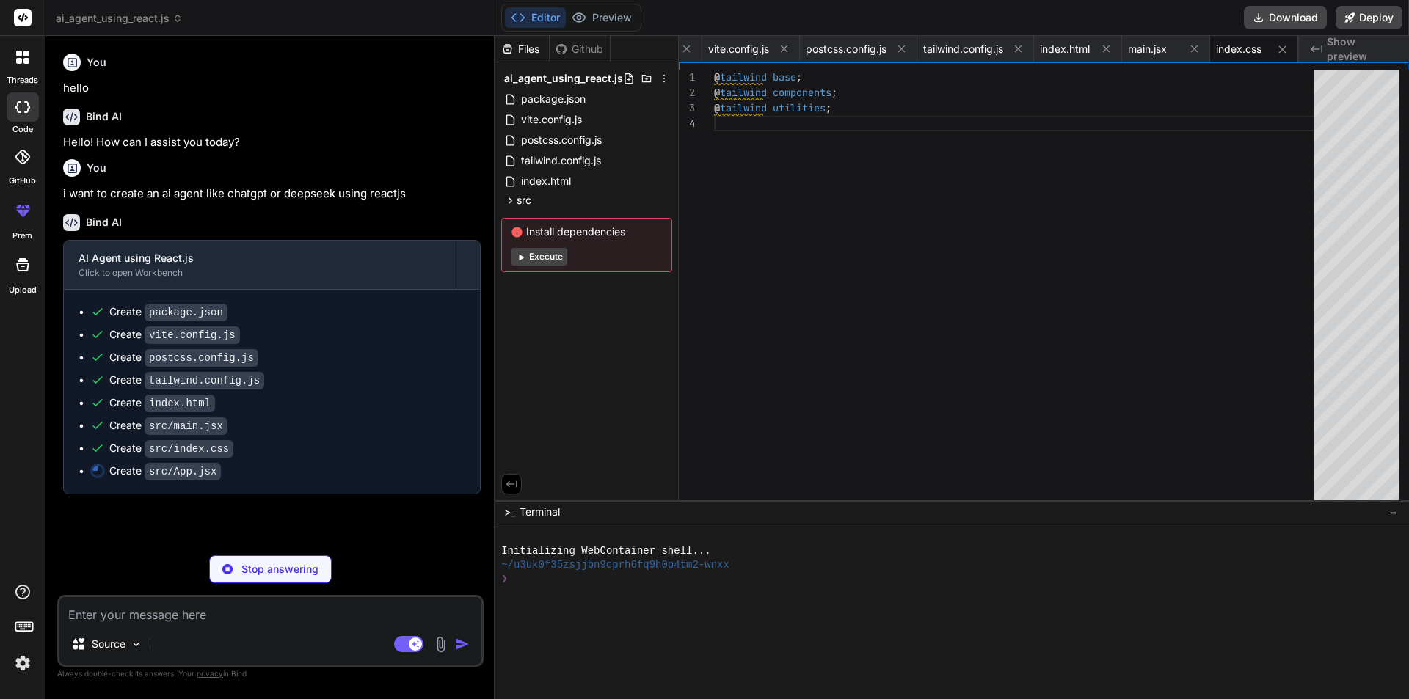
type textarea "x"
type textarea "} export default App"
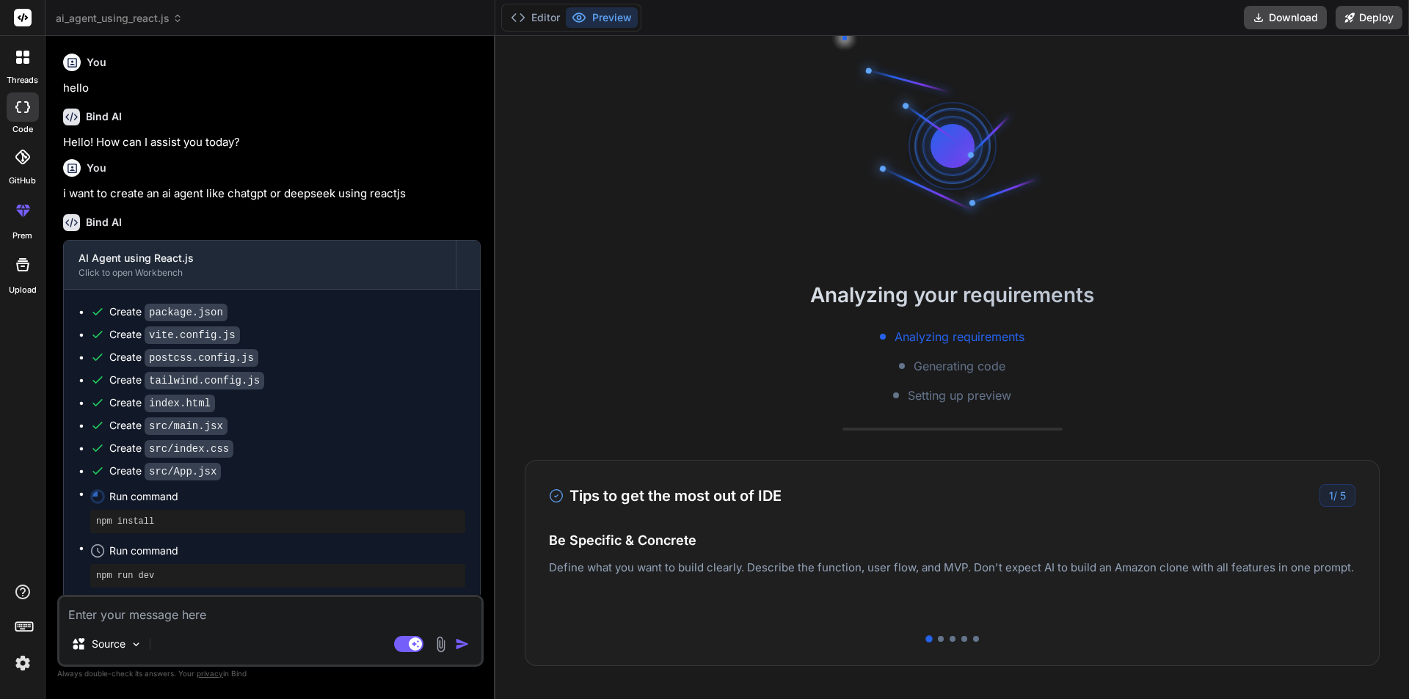
type textarea "x"
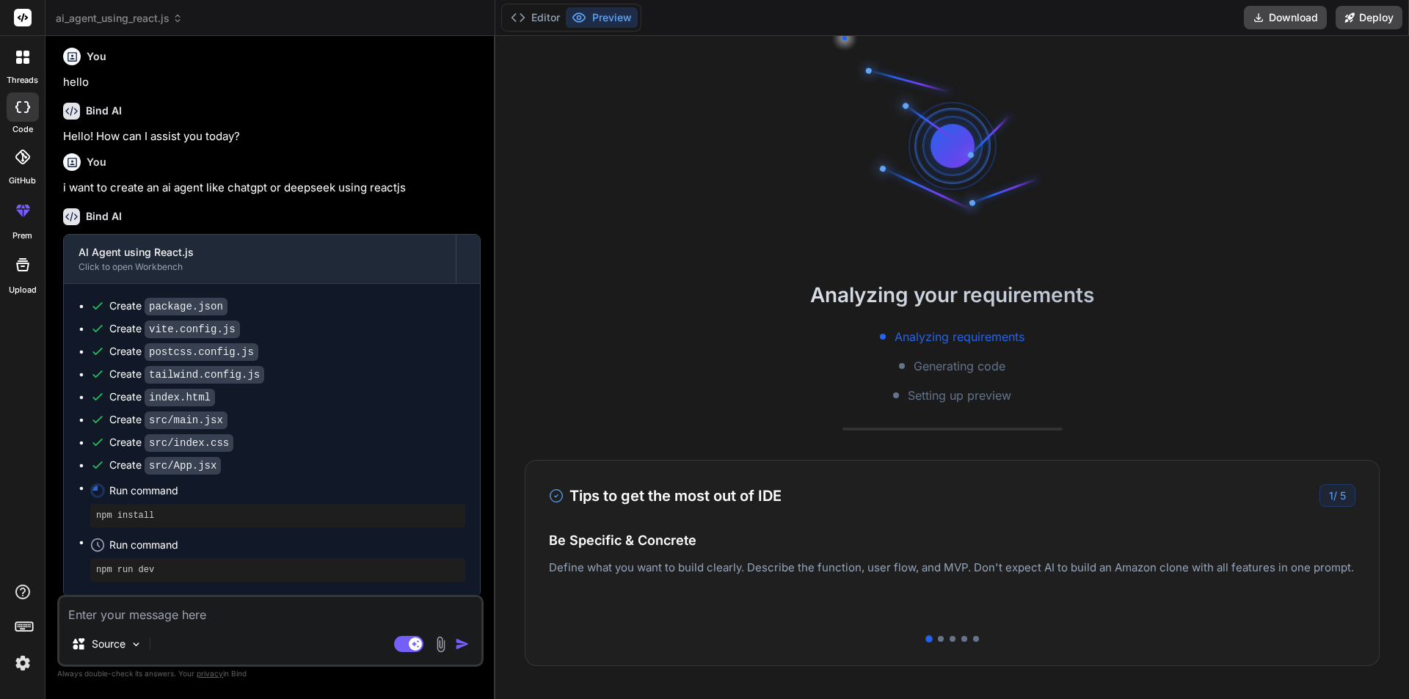
scroll to position [8, 0]
click at [532, 21] on button "Editor" at bounding box center [535, 17] width 61 height 21
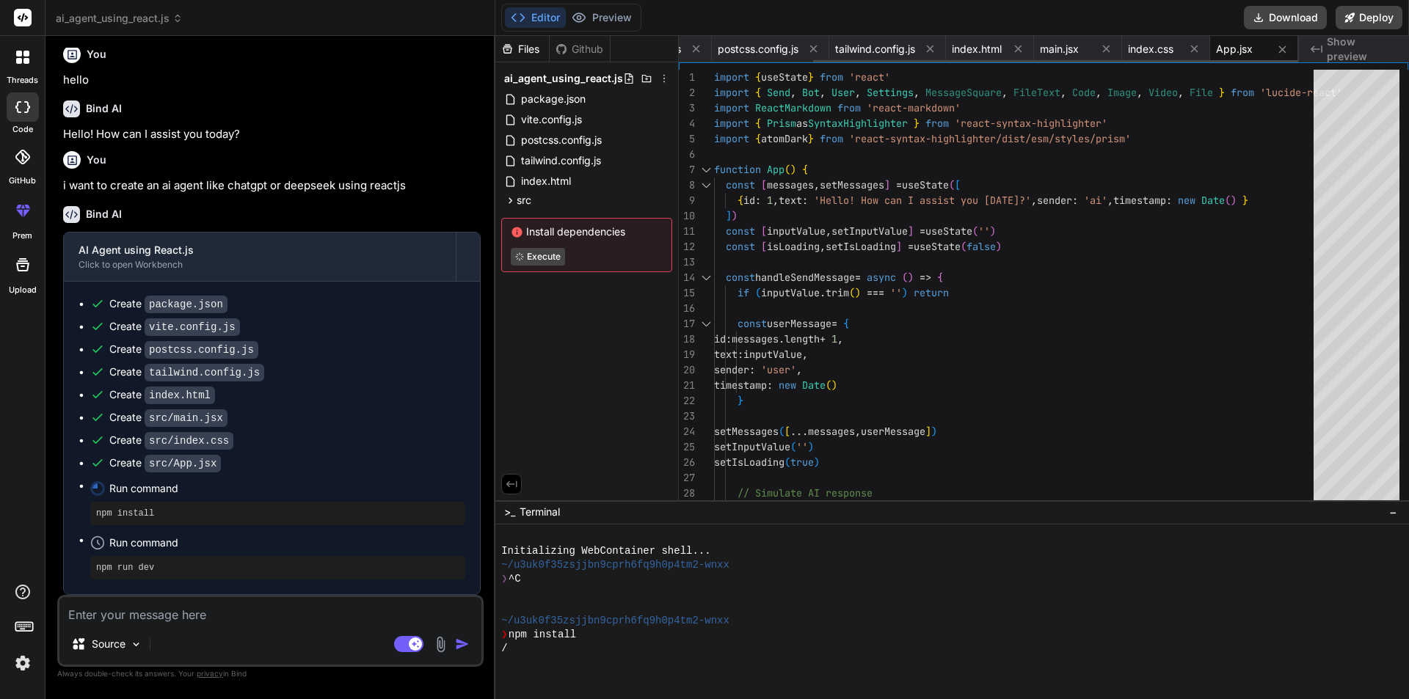
click at [1234, 48] on span "App.jsx" at bounding box center [1234, 49] width 37 height 15
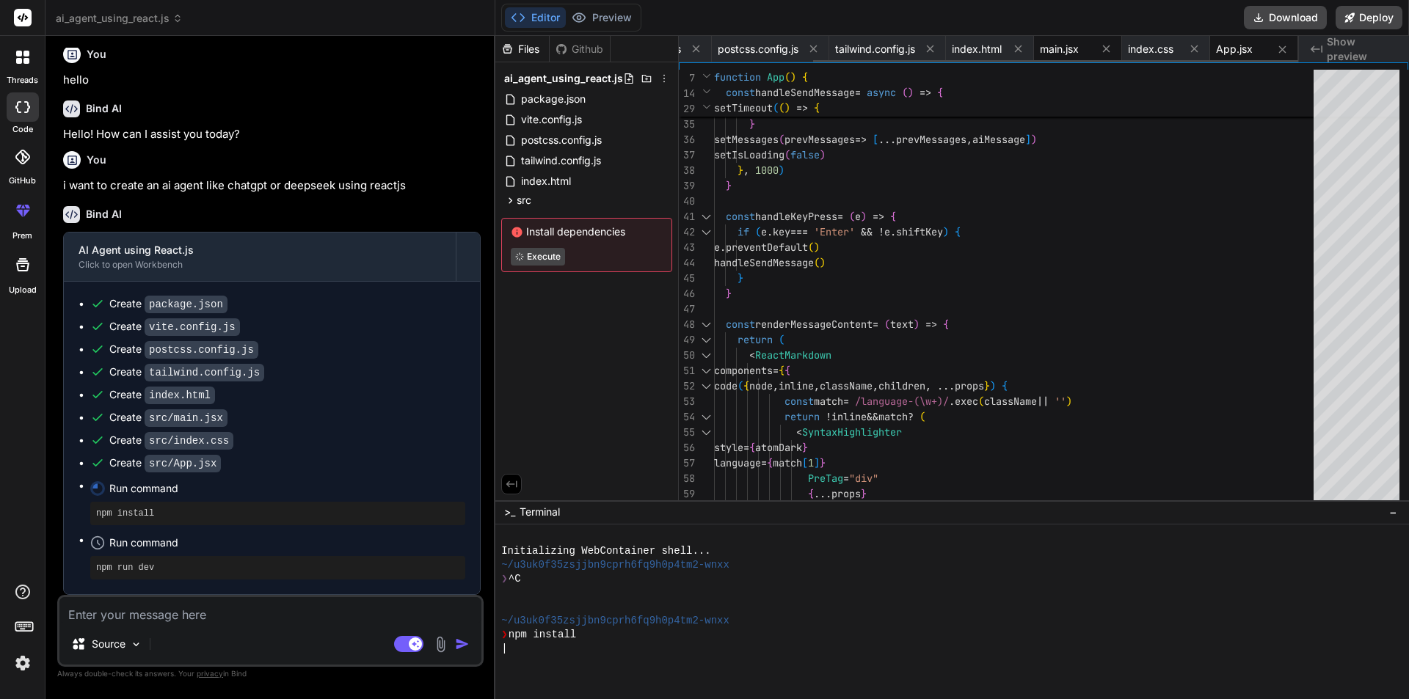
click at [1062, 57] on div "main.jsx" at bounding box center [1078, 49] width 88 height 26
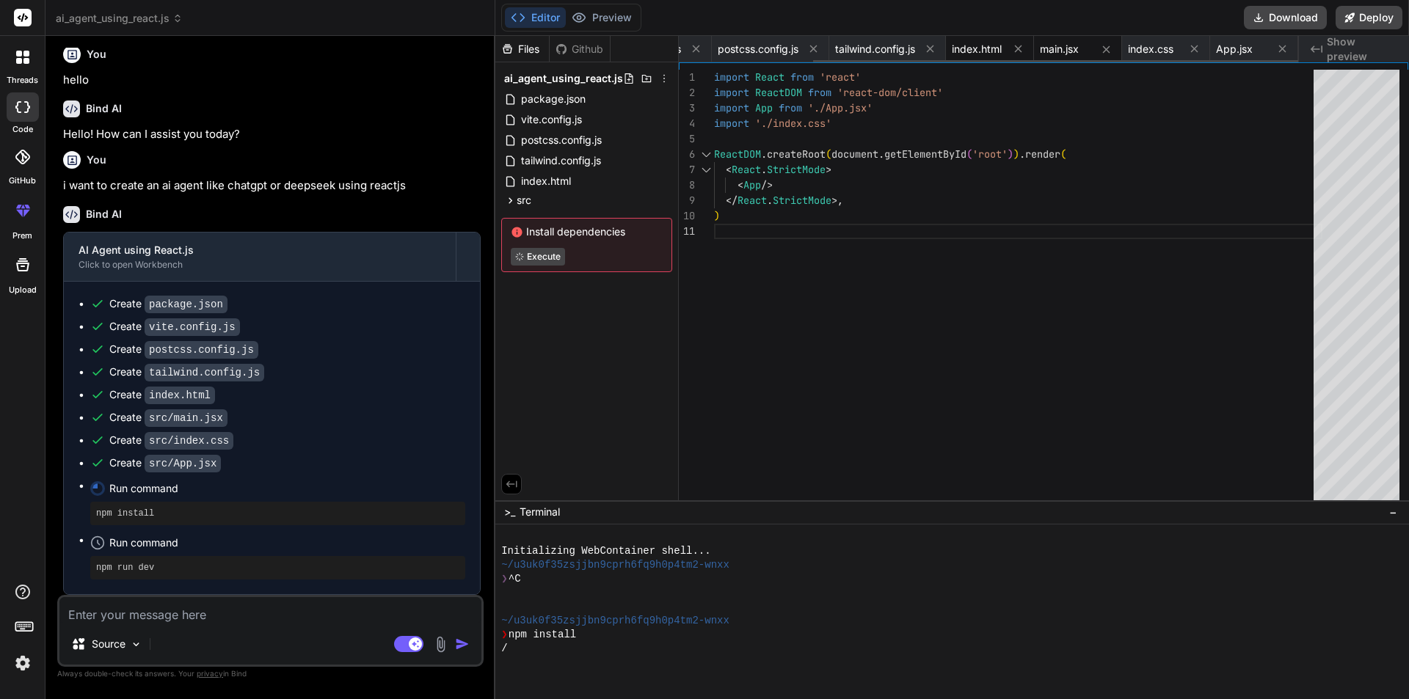
click at [973, 44] on span "index.html" at bounding box center [977, 49] width 50 height 15
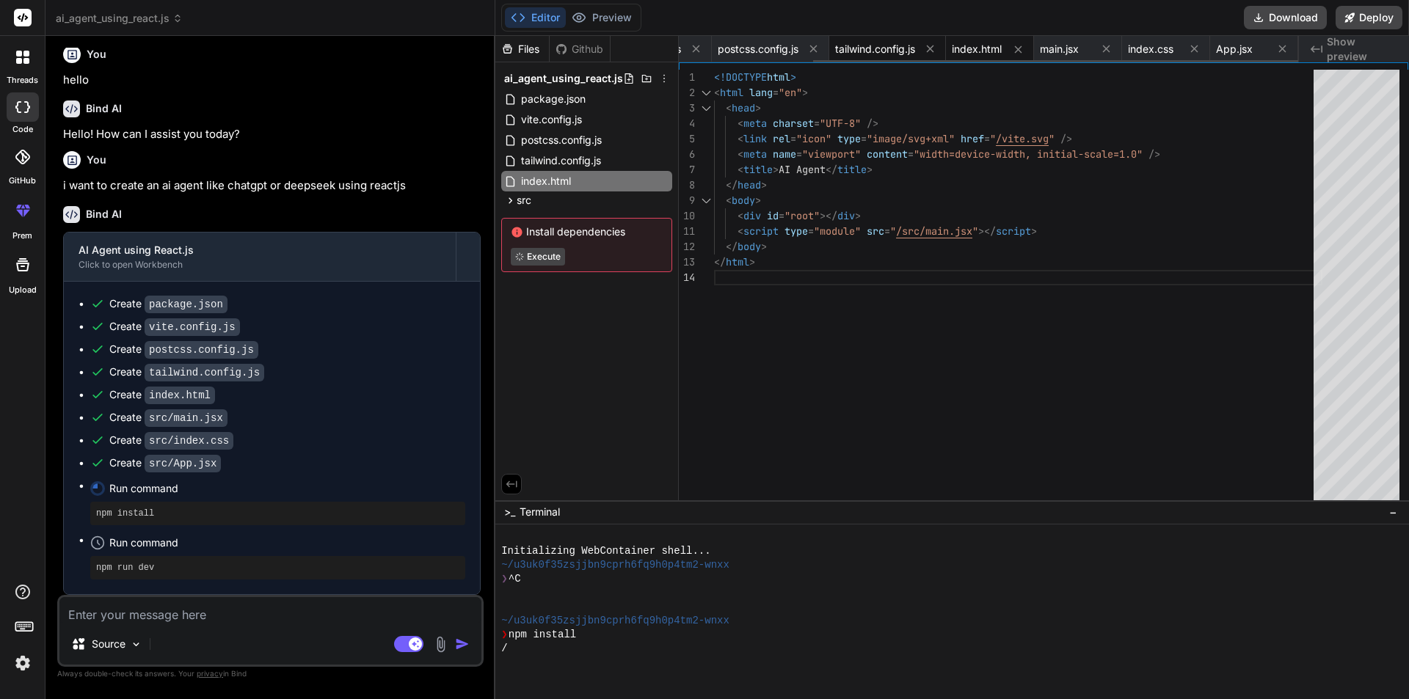
click at [865, 51] on span "tailwind.config.js" at bounding box center [875, 49] width 80 height 15
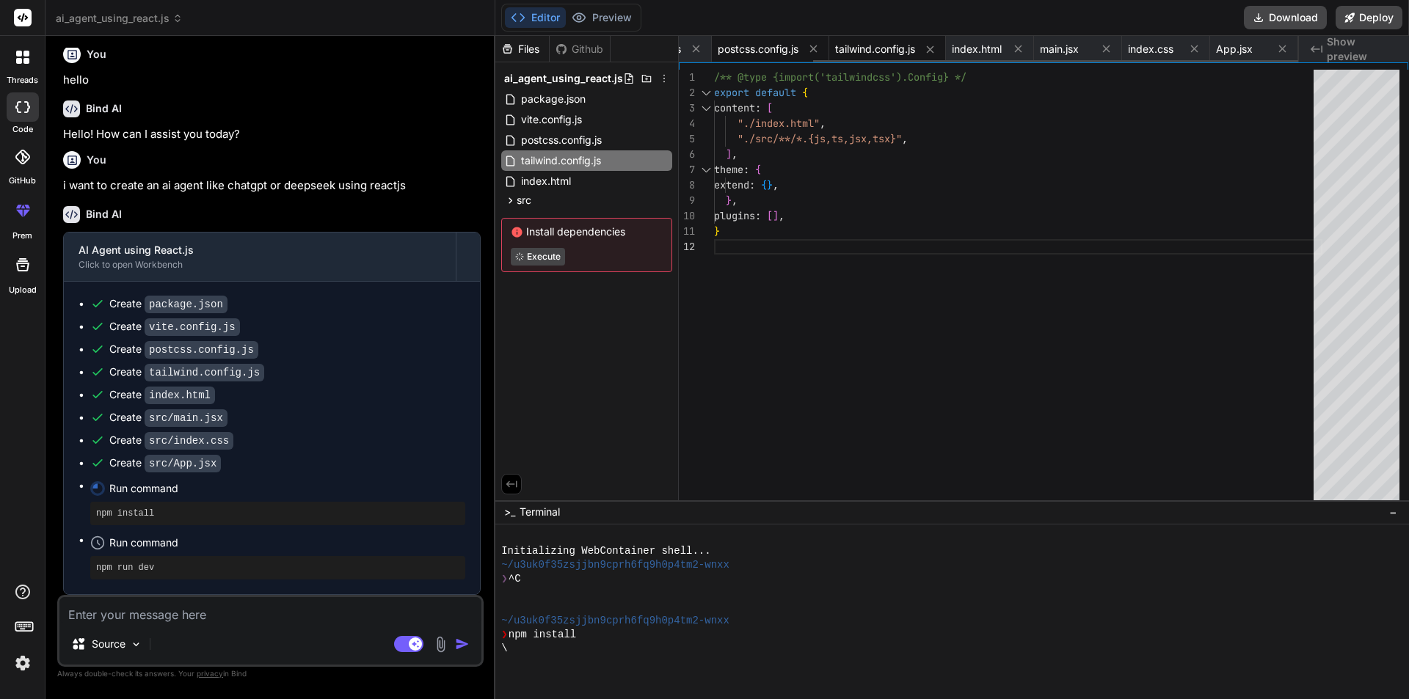
click at [754, 54] on span "postcss.config.js" at bounding box center [758, 49] width 81 height 15
type textarea "export default { plugins: { tailwindcss: {}, autoprefixer: {}, }, }"
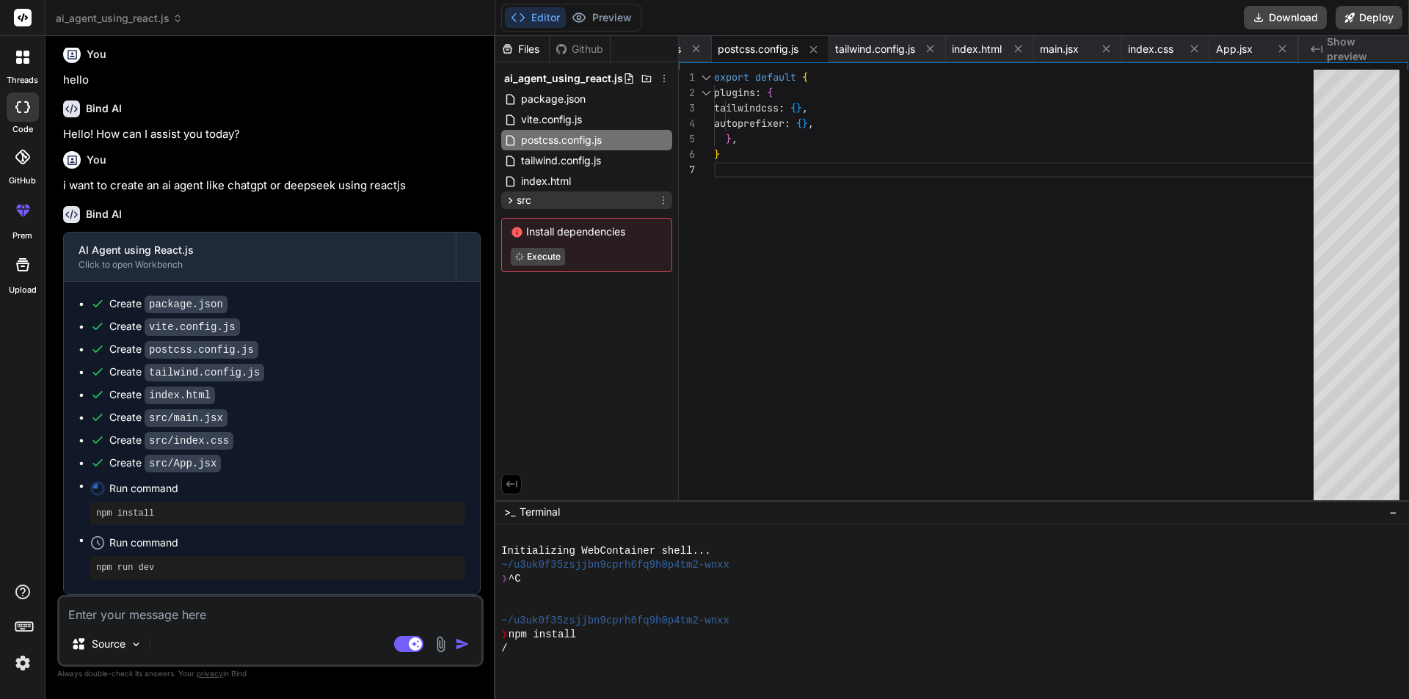
click at [520, 205] on span "src" at bounding box center [524, 200] width 15 height 15
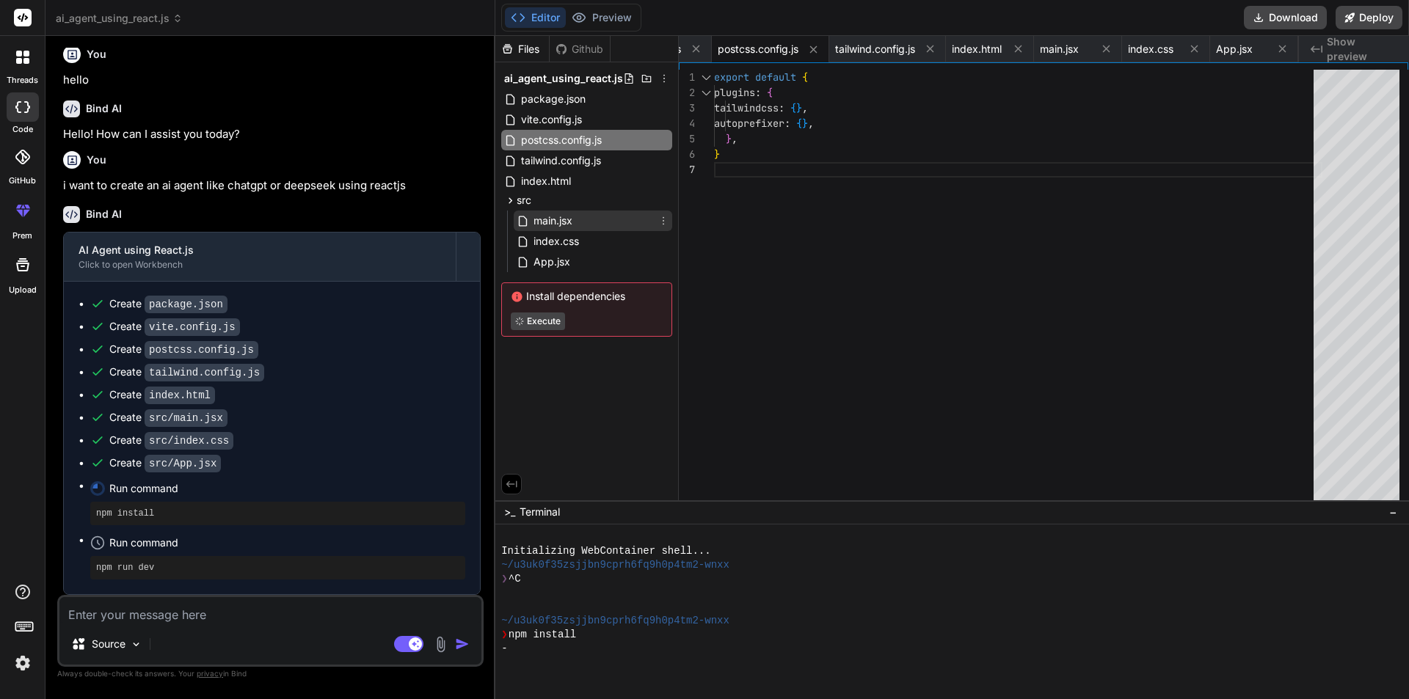
click at [572, 222] on span "main.jsx" at bounding box center [553, 221] width 42 height 18
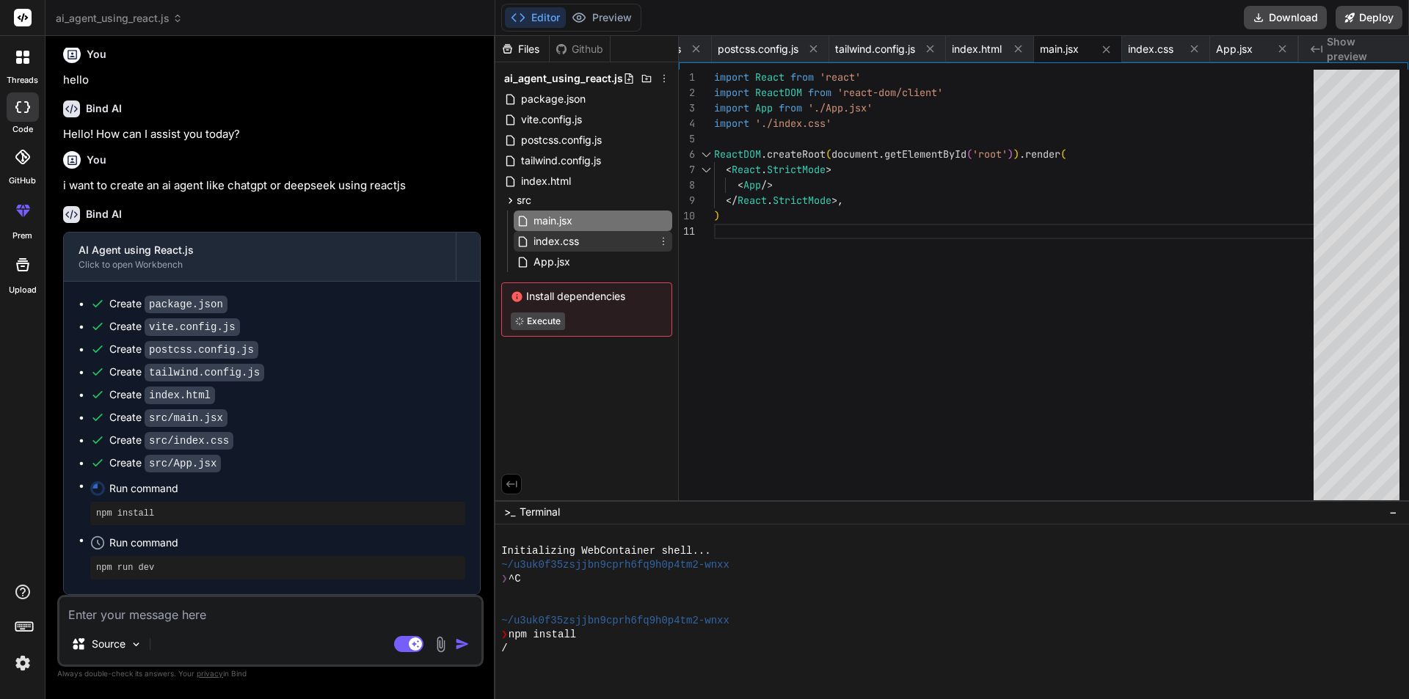
click at [575, 238] on span "index.css" at bounding box center [556, 242] width 48 height 18
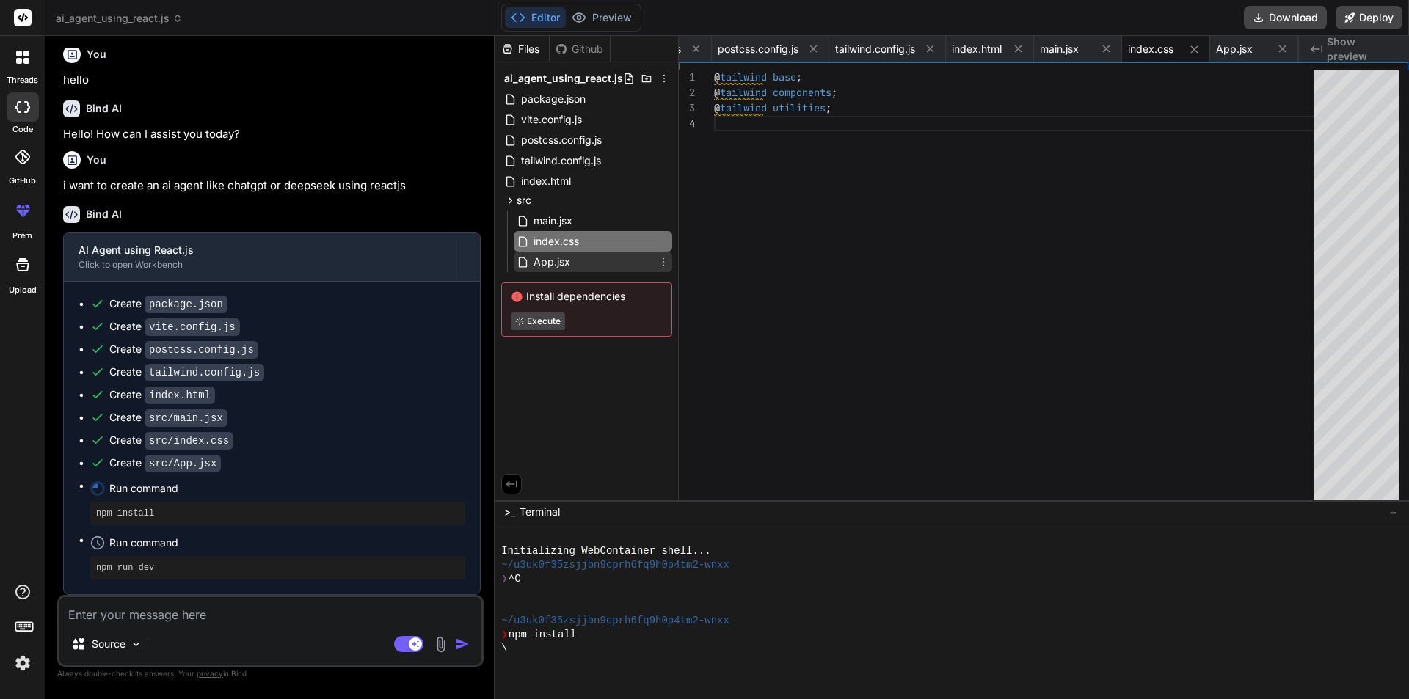
click at [579, 263] on div "App.jsx" at bounding box center [593, 262] width 159 height 21
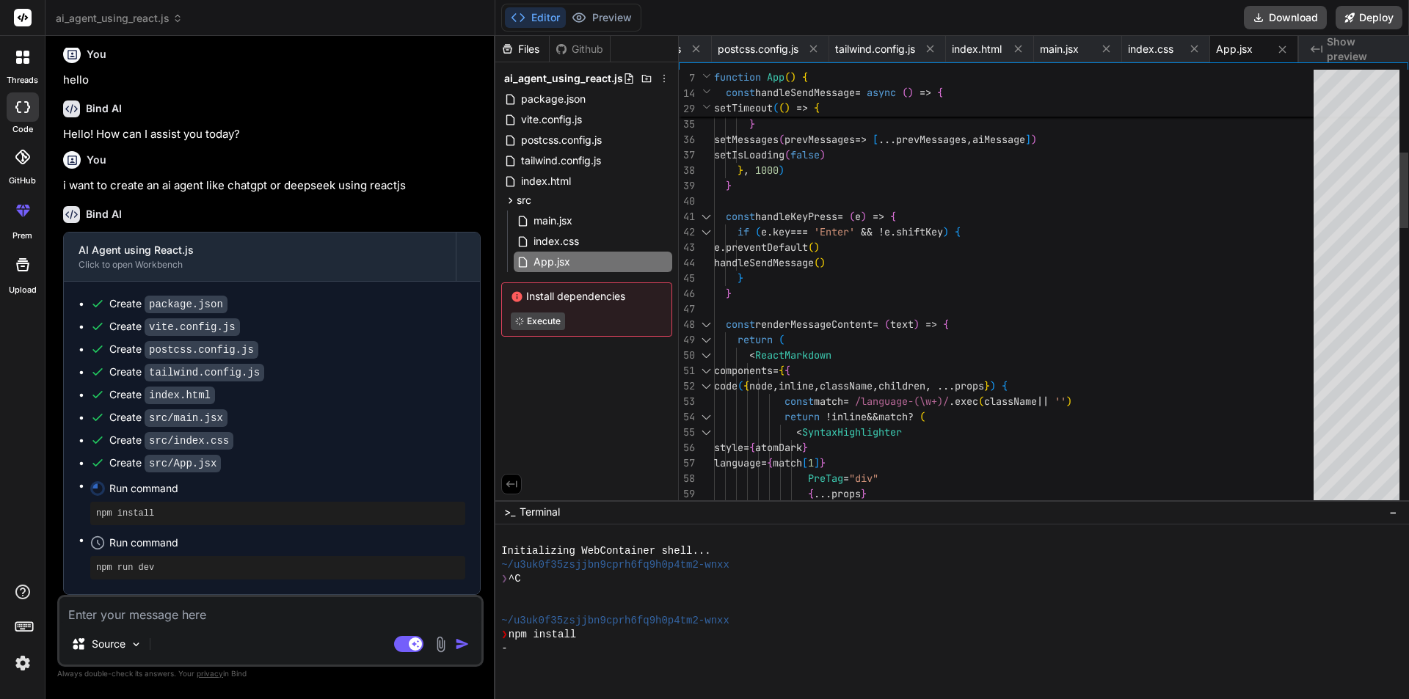
type textarea "const handleKeyPress = (e) => { if (e.key === 'Enter' && !e.shiftKey) { e.preve…"
type textarea "x"
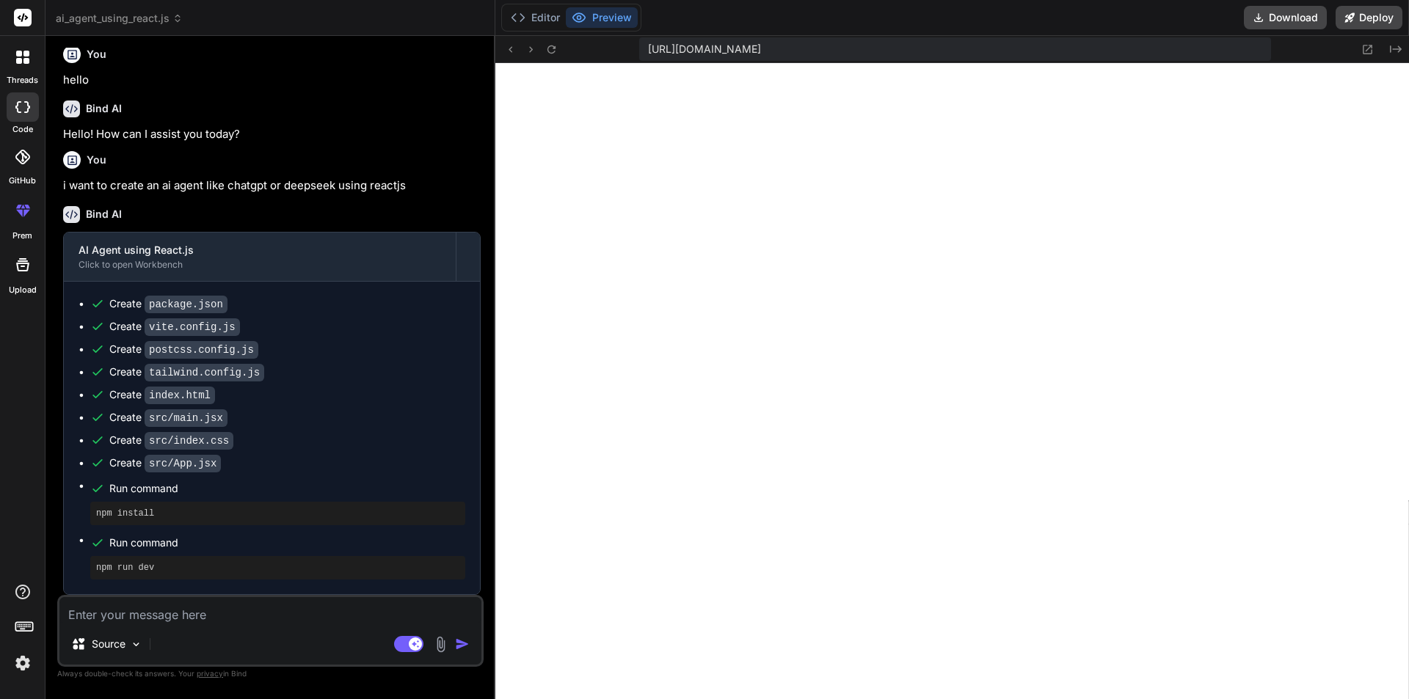
scroll to position [418, 0]
click at [547, 15] on button "Editor" at bounding box center [535, 17] width 61 height 21
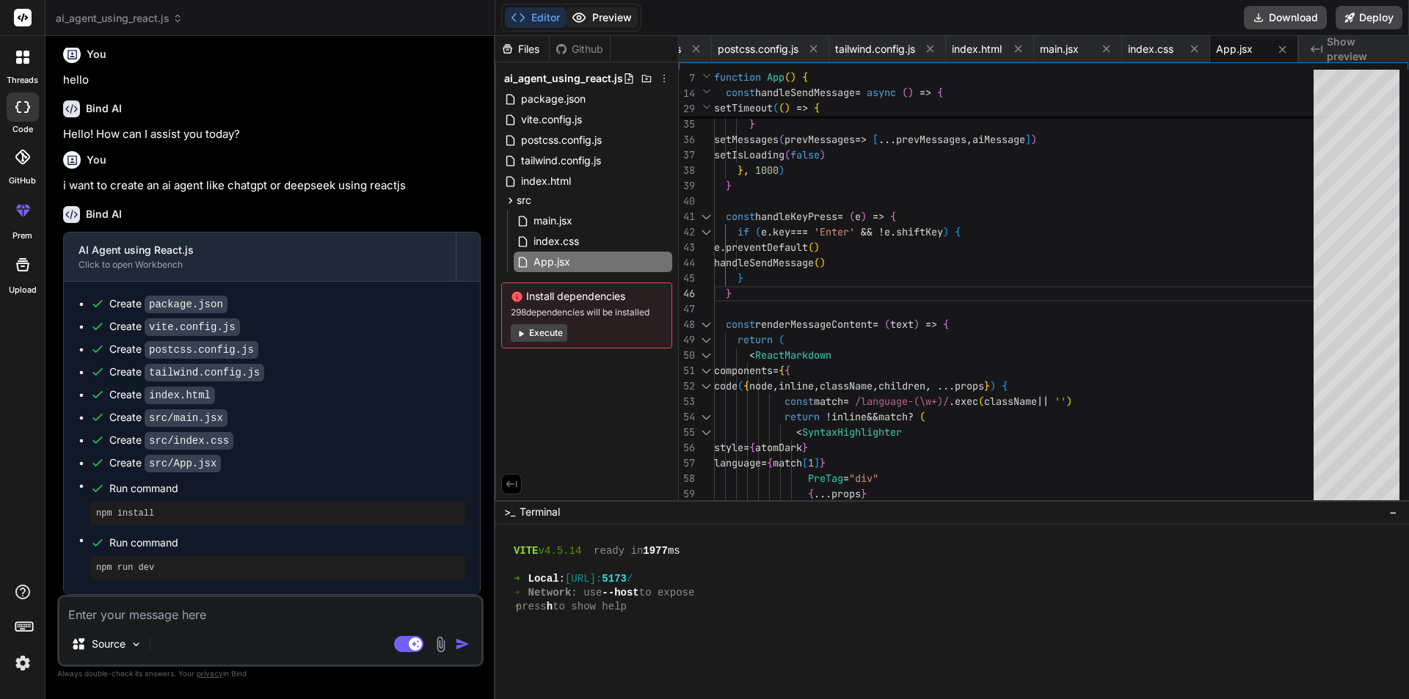
click at [627, 13] on button "Preview" at bounding box center [602, 17] width 72 height 21
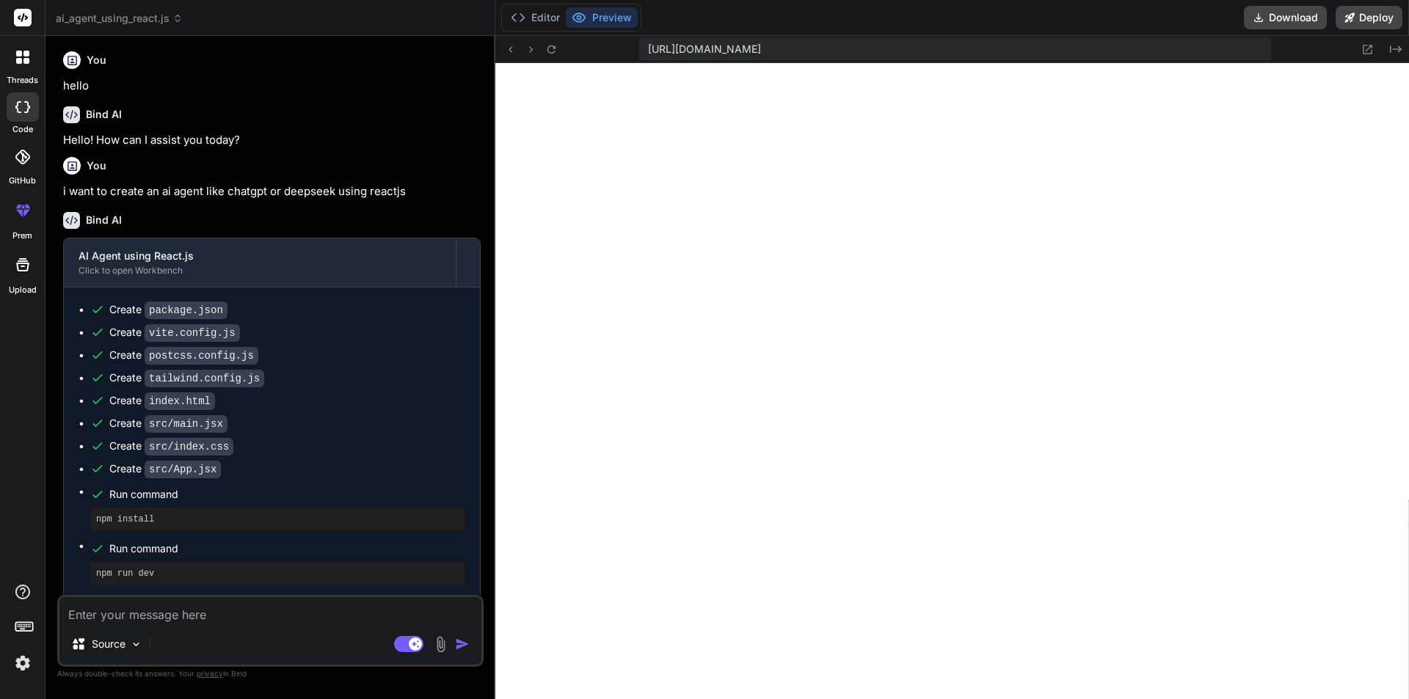
scroll to position [0, 0]
click at [515, 17] on icon at bounding box center [518, 17] width 15 height 15
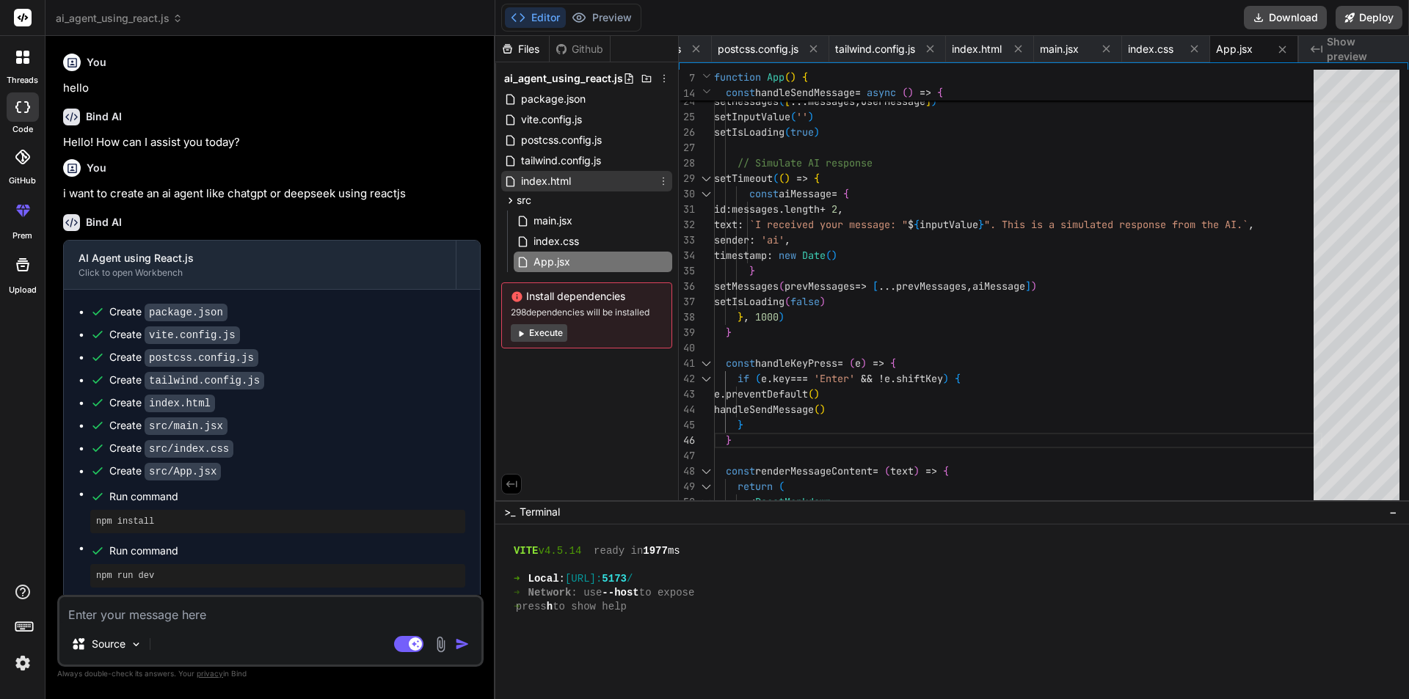
click at [574, 172] on div "index.html" at bounding box center [586, 181] width 171 height 21
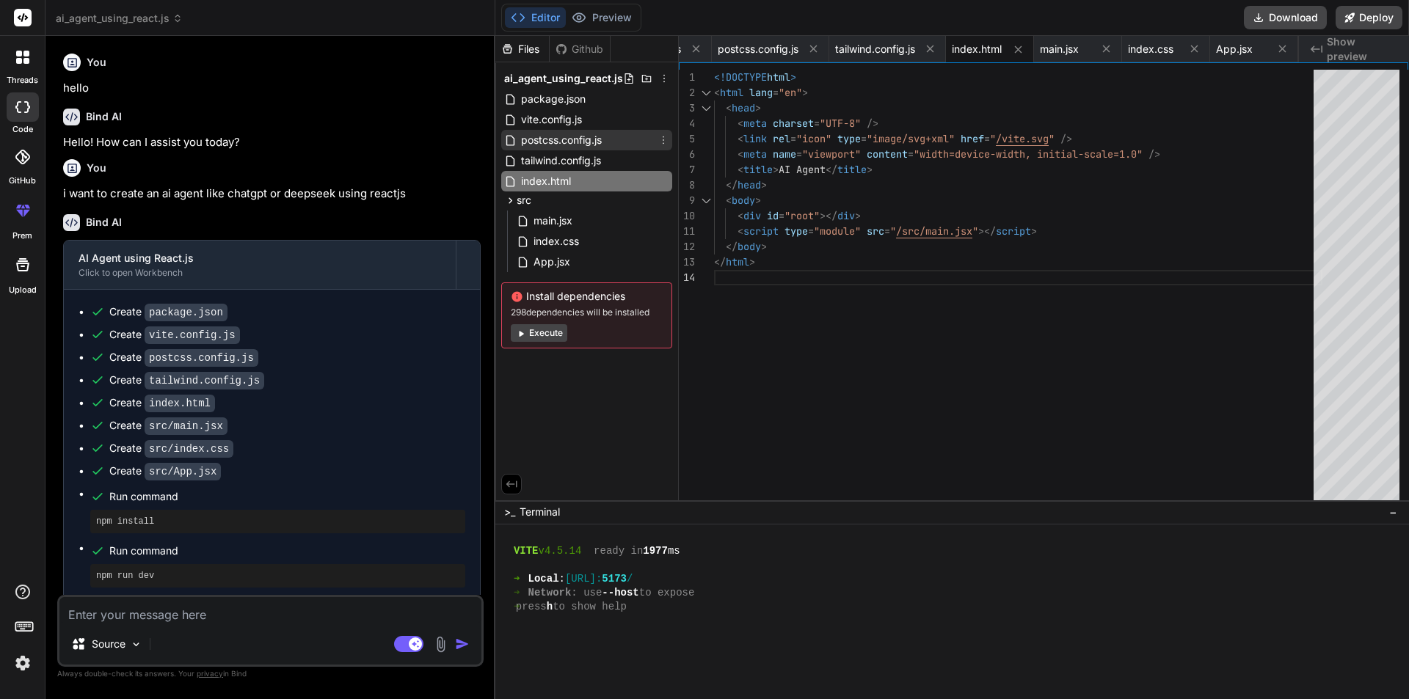
click at [579, 142] on span "postcss.config.js" at bounding box center [562, 140] width 84 height 18
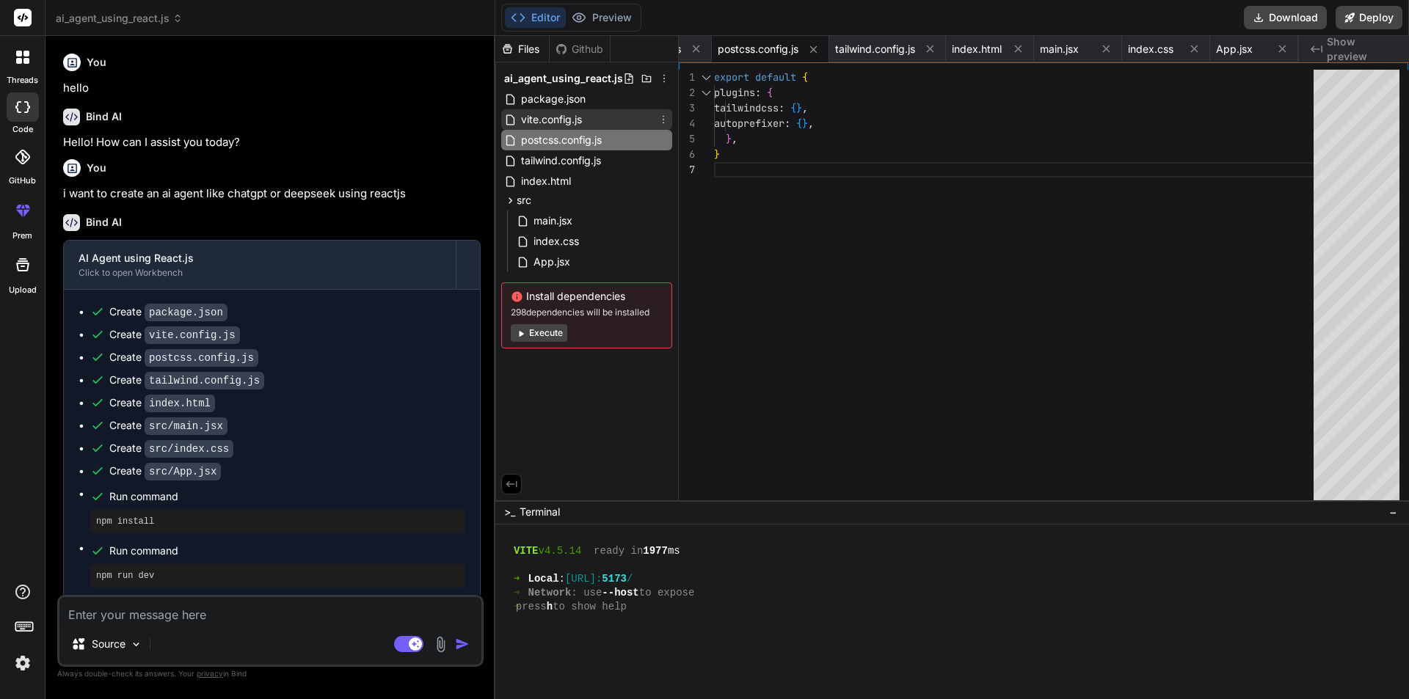
click at [566, 115] on span "vite.config.js" at bounding box center [552, 120] width 64 height 18
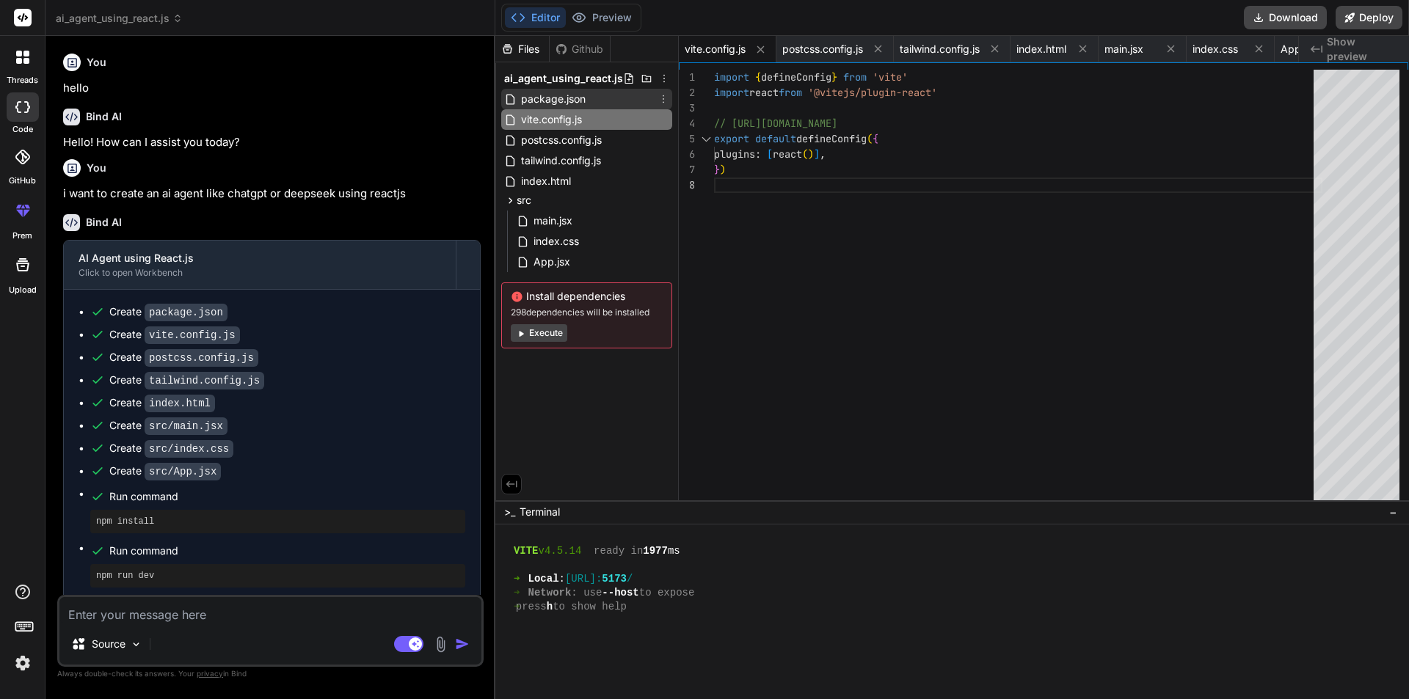
click at [555, 97] on span "package.json" at bounding box center [554, 99] width 68 height 18
type textarea ""vite": "^4.2.0" } }"
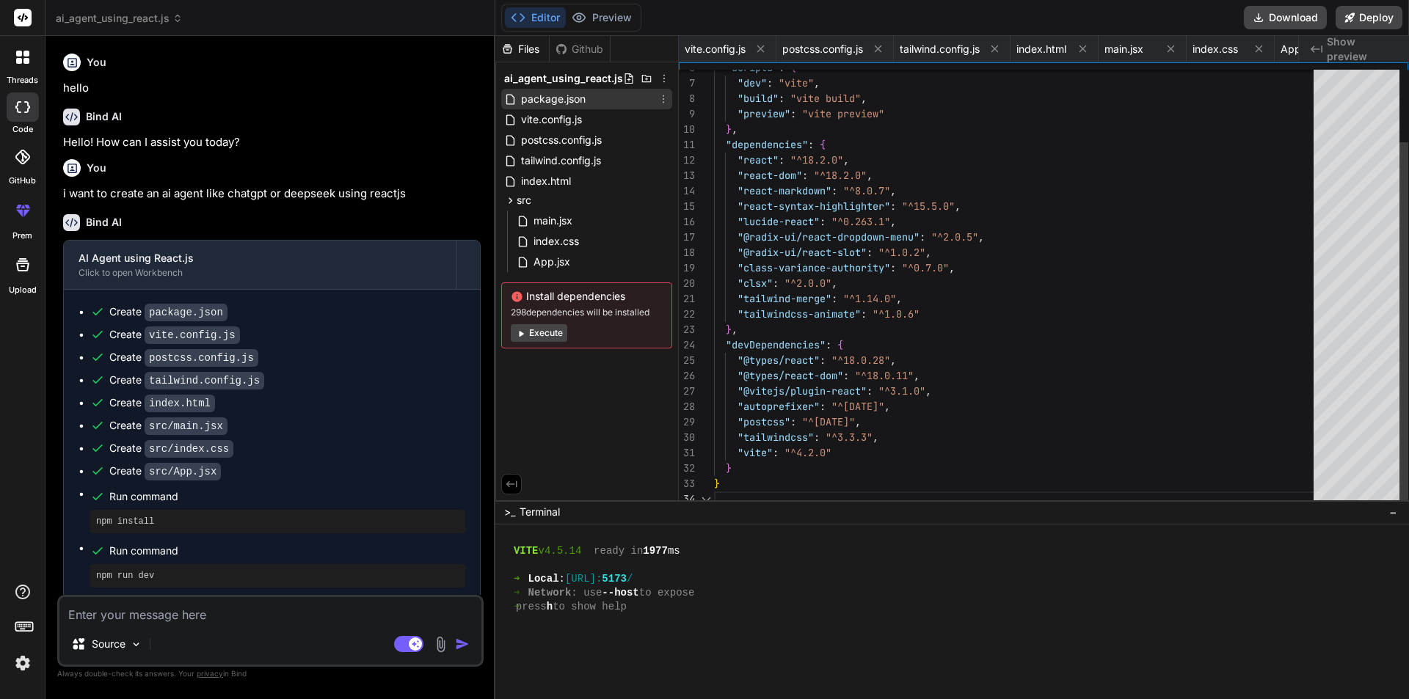
scroll to position [0, 0]
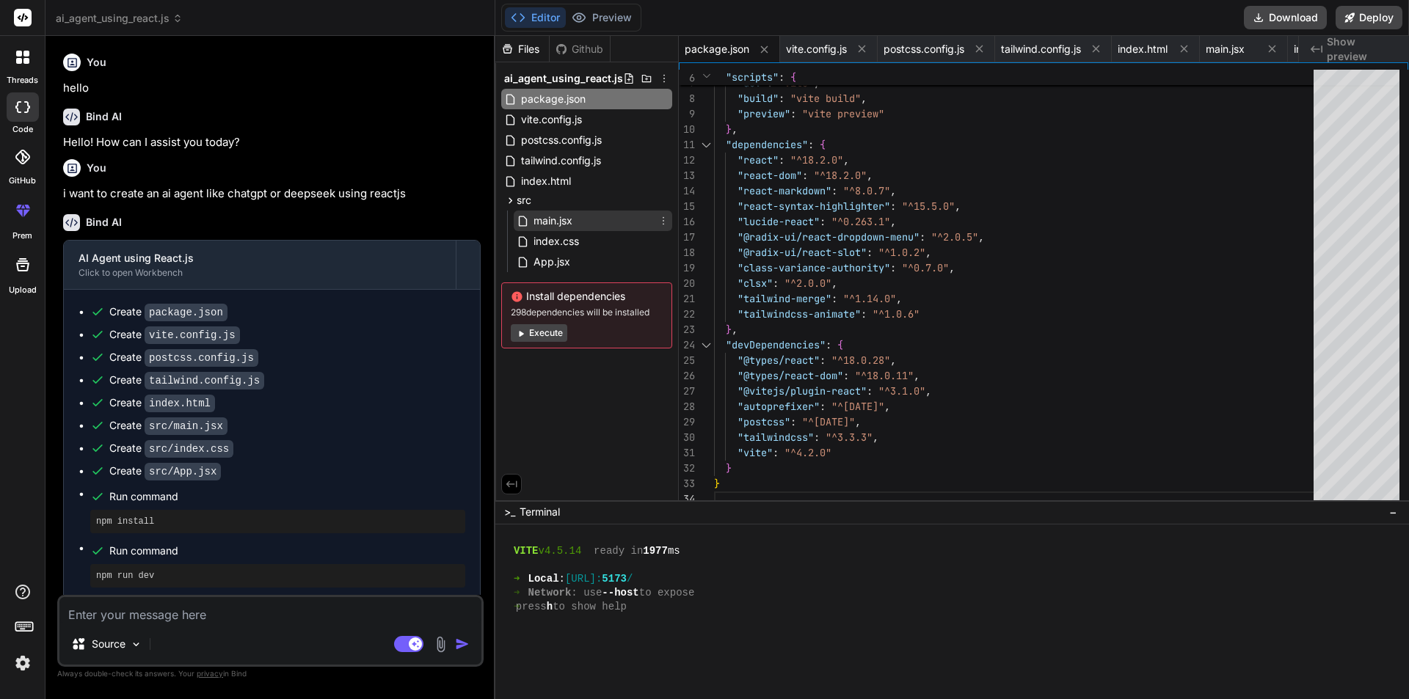
click at [563, 217] on span "main.jsx" at bounding box center [553, 221] width 42 height 18
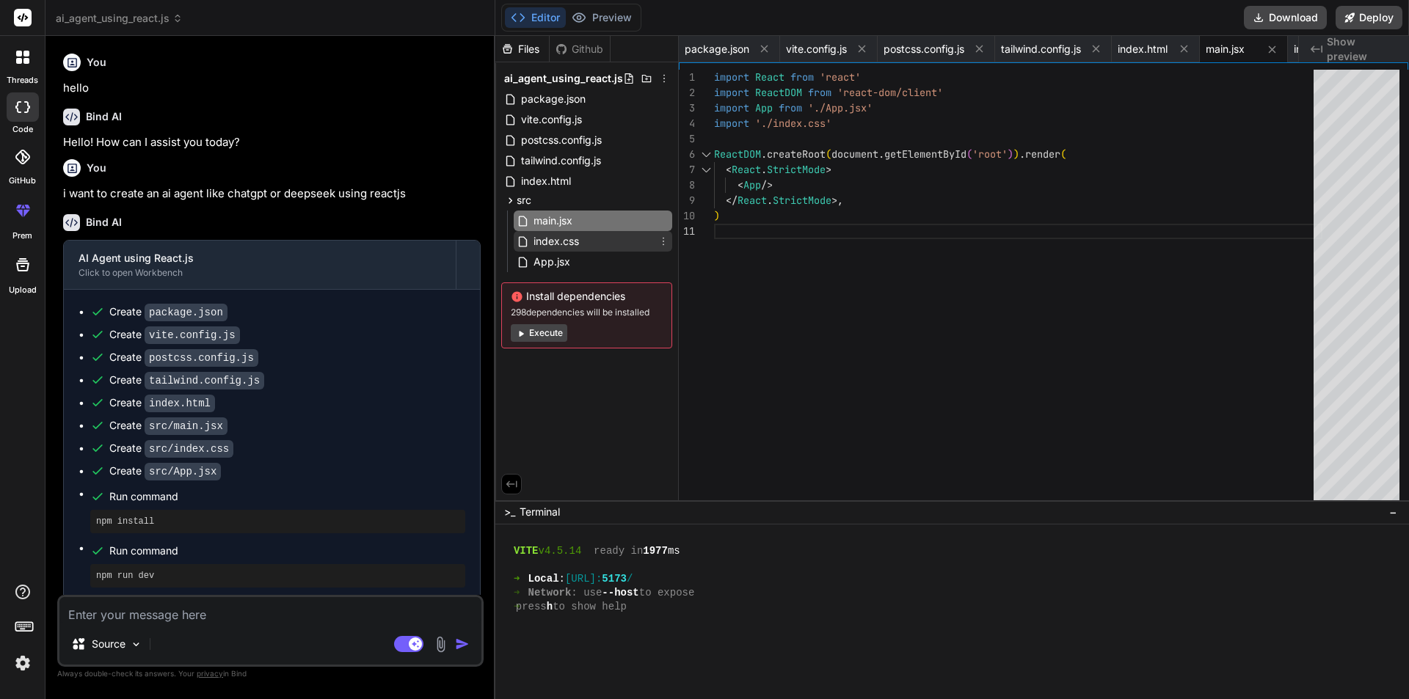
click at [556, 244] on span "index.css" at bounding box center [556, 242] width 48 height 18
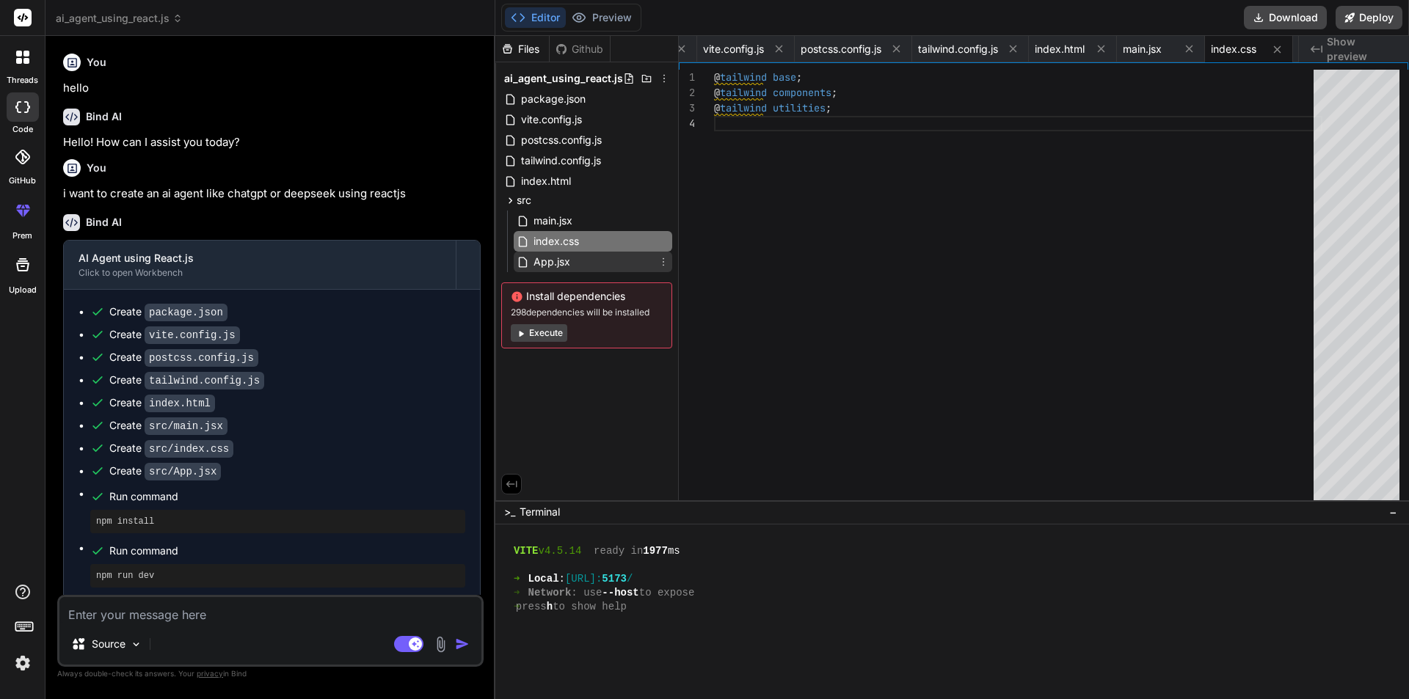
click at [537, 264] on span "App.jsx" at bounding box center [552, 262] width 40 height 18
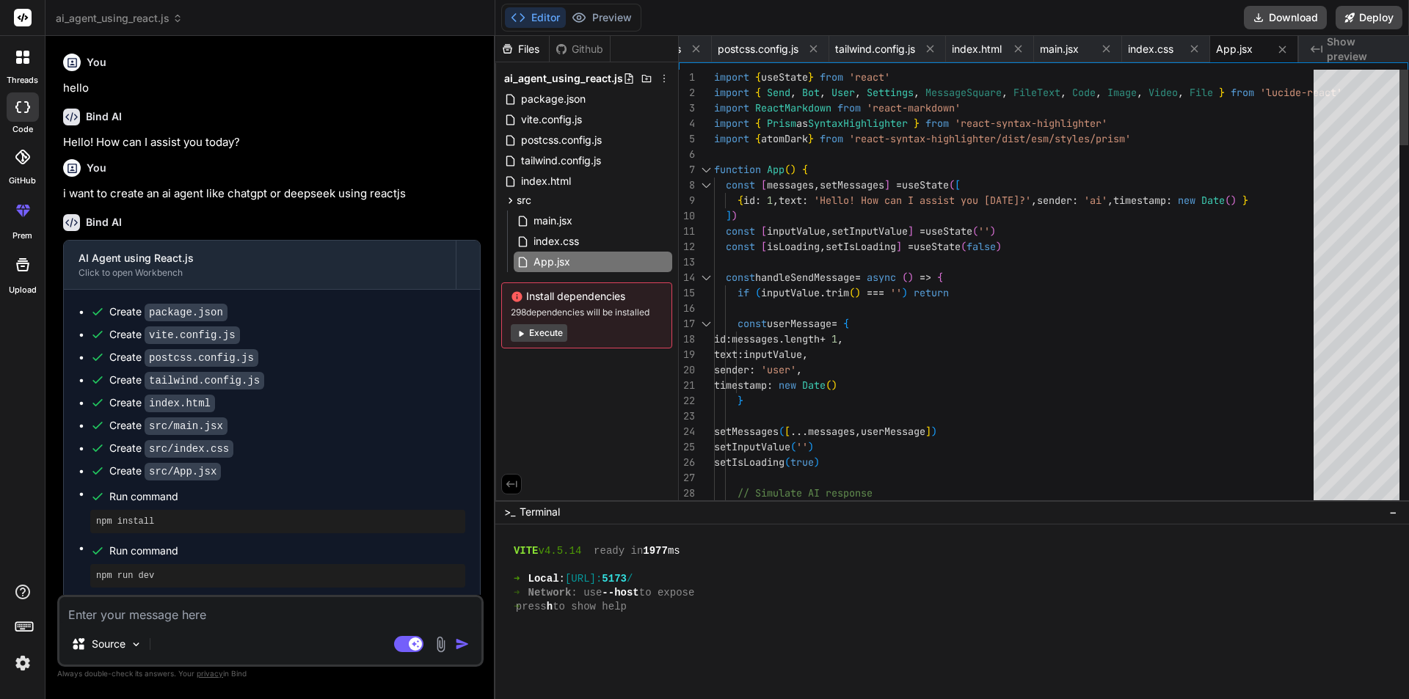
type textarea "import { useState } from 'react' import { Send, Bot, User, Settings, MessageSqu…"
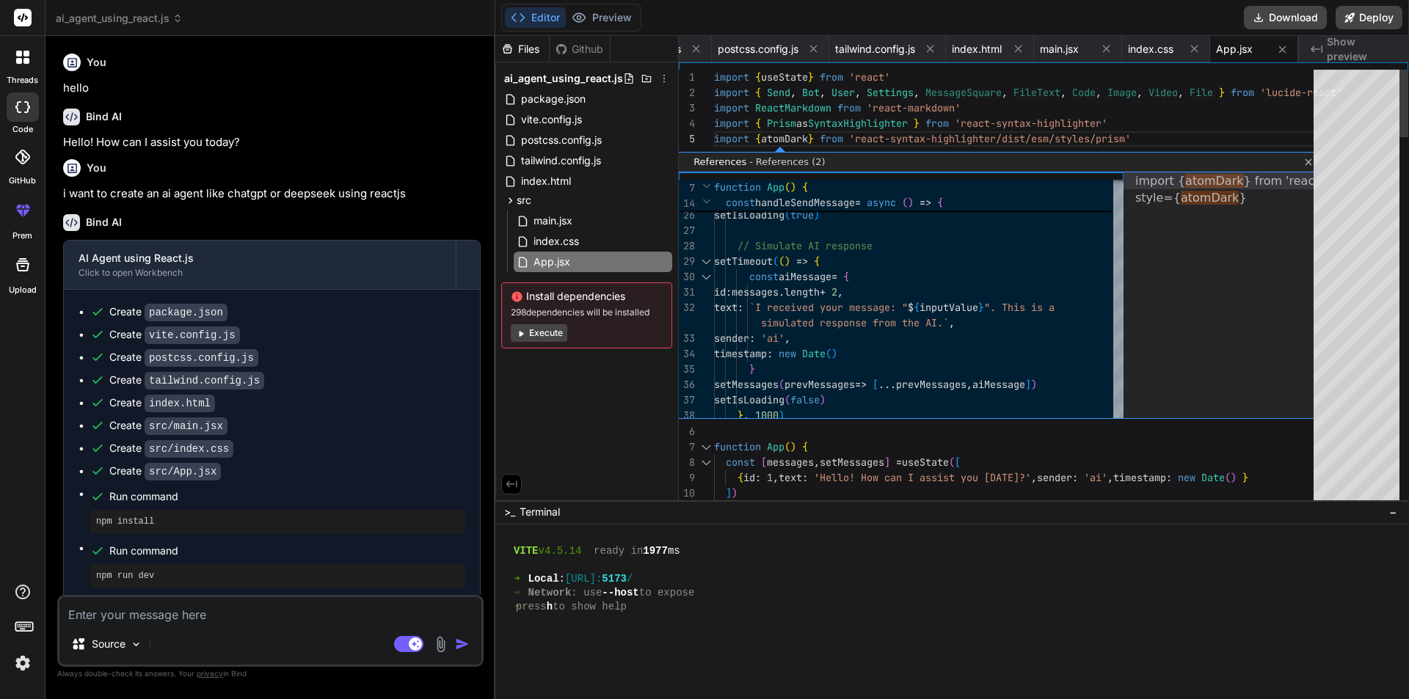
click at [1308, 155] on ul at bounding box center [1306, 162] width 12 height 19
click at [1310, 164] on link "Close" at bounding box center [1306, 162] width 12 height 12
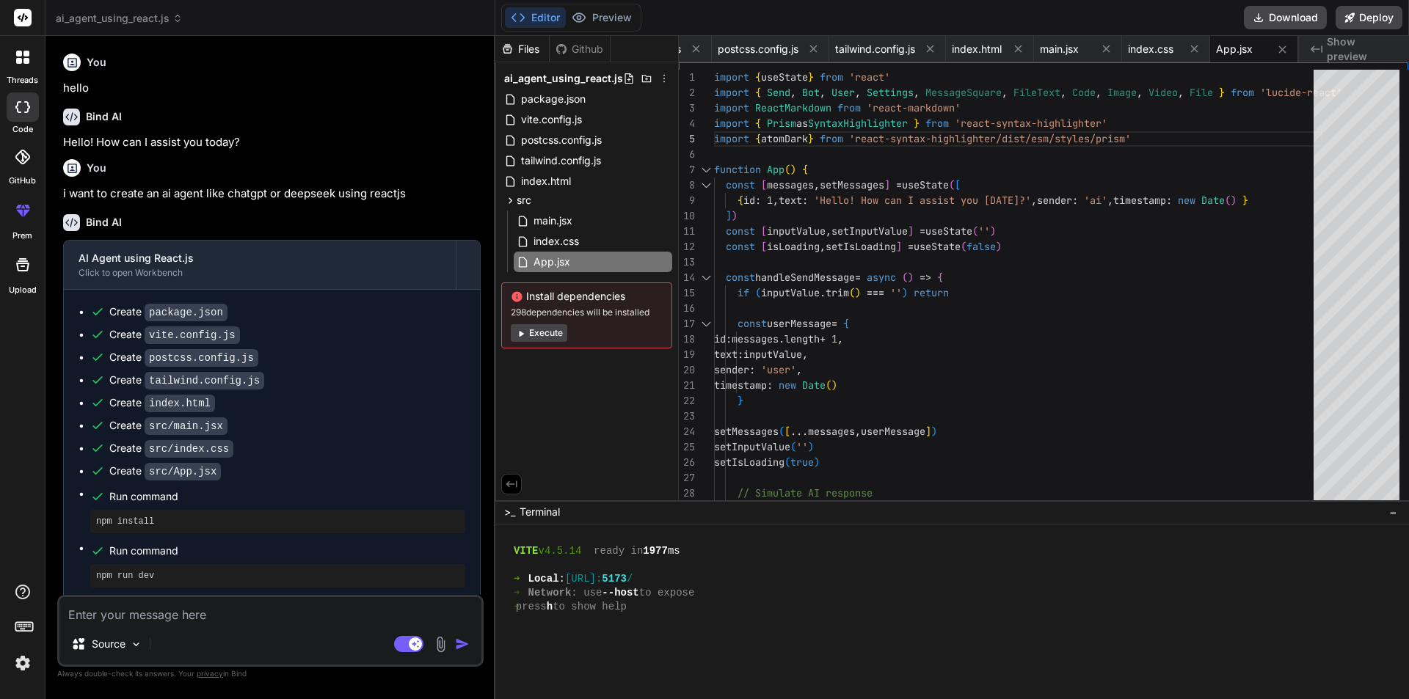
click at [137, 620] on textarea at bounding box center [270, 610] width 422 height 26
click at [538, 338] on button "Execute" at bounding box center [539, 333] width 57 height 18
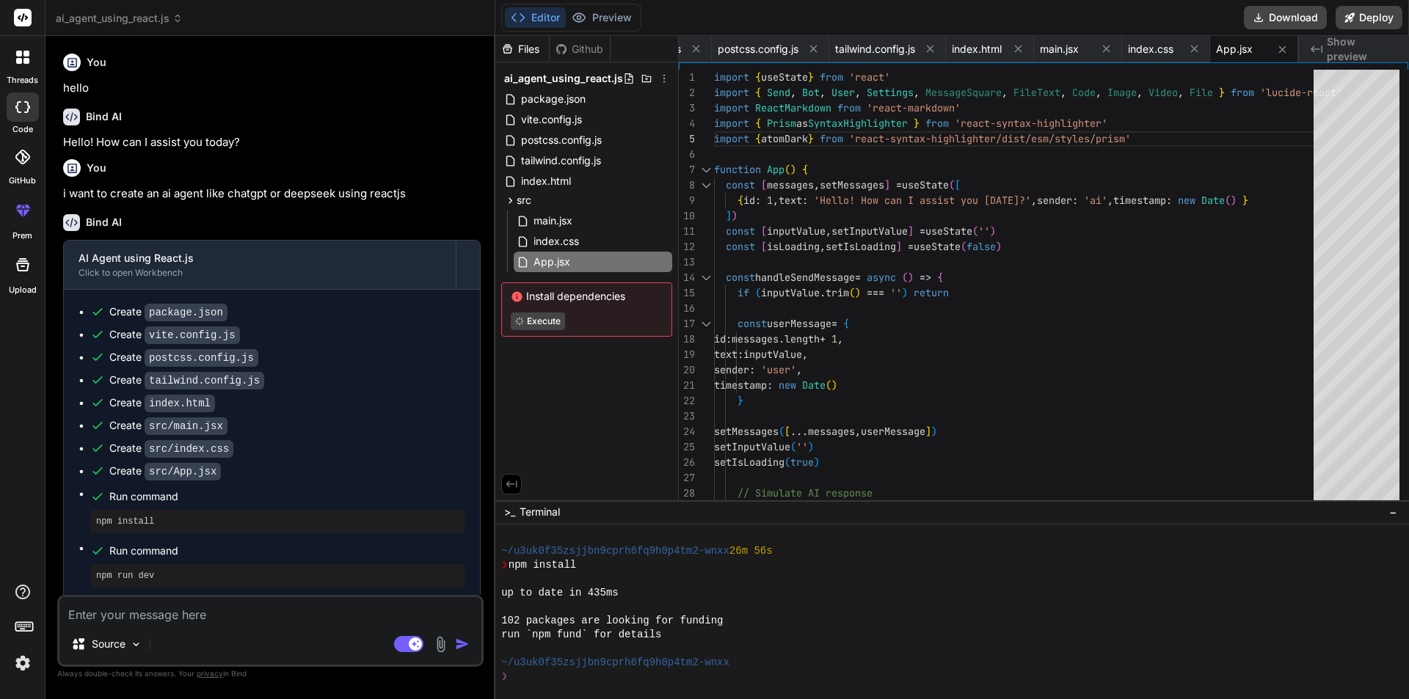
scroll to position [530, 0]
type textarea "x"
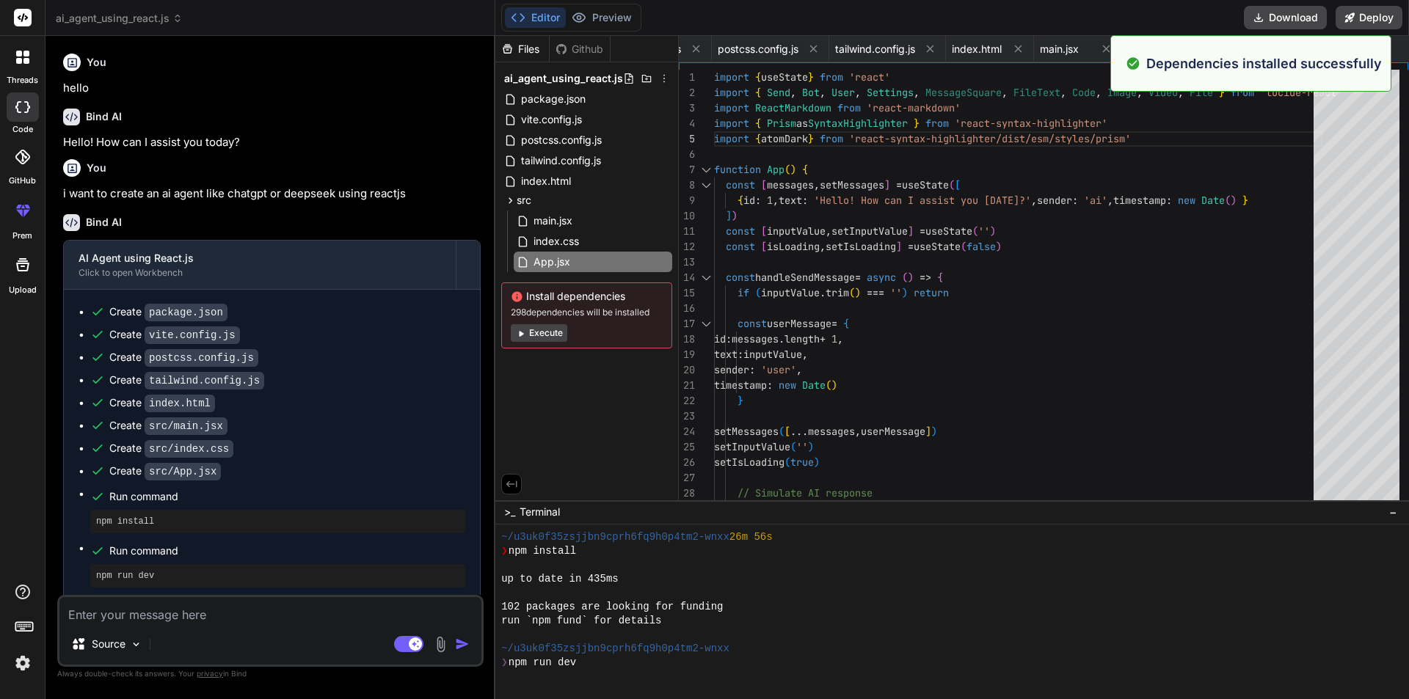
scroll to position [600, 0]
click at [118, 610] on textarea at bounding box center [270, 610] width 422 height 26
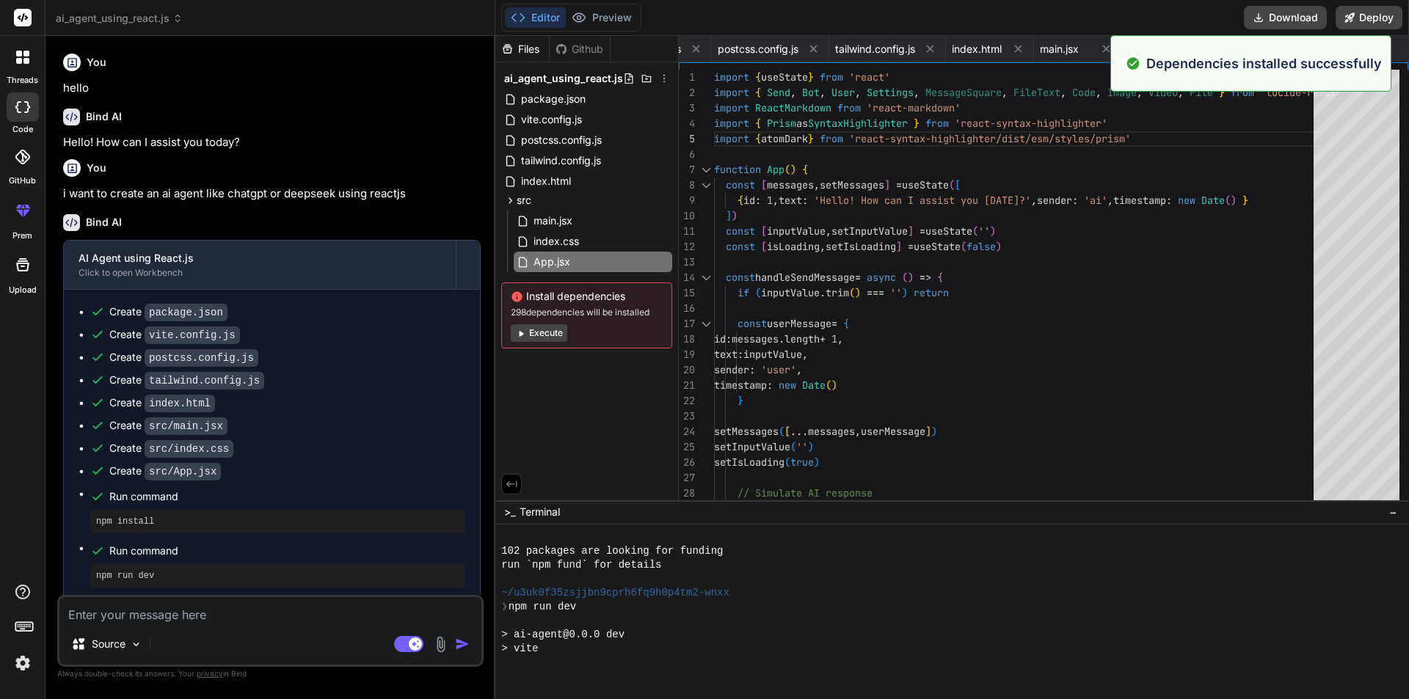
type textarea "i"
type textarea "x"
type textarea "im"
type textarea "x"
type textarea "imp"
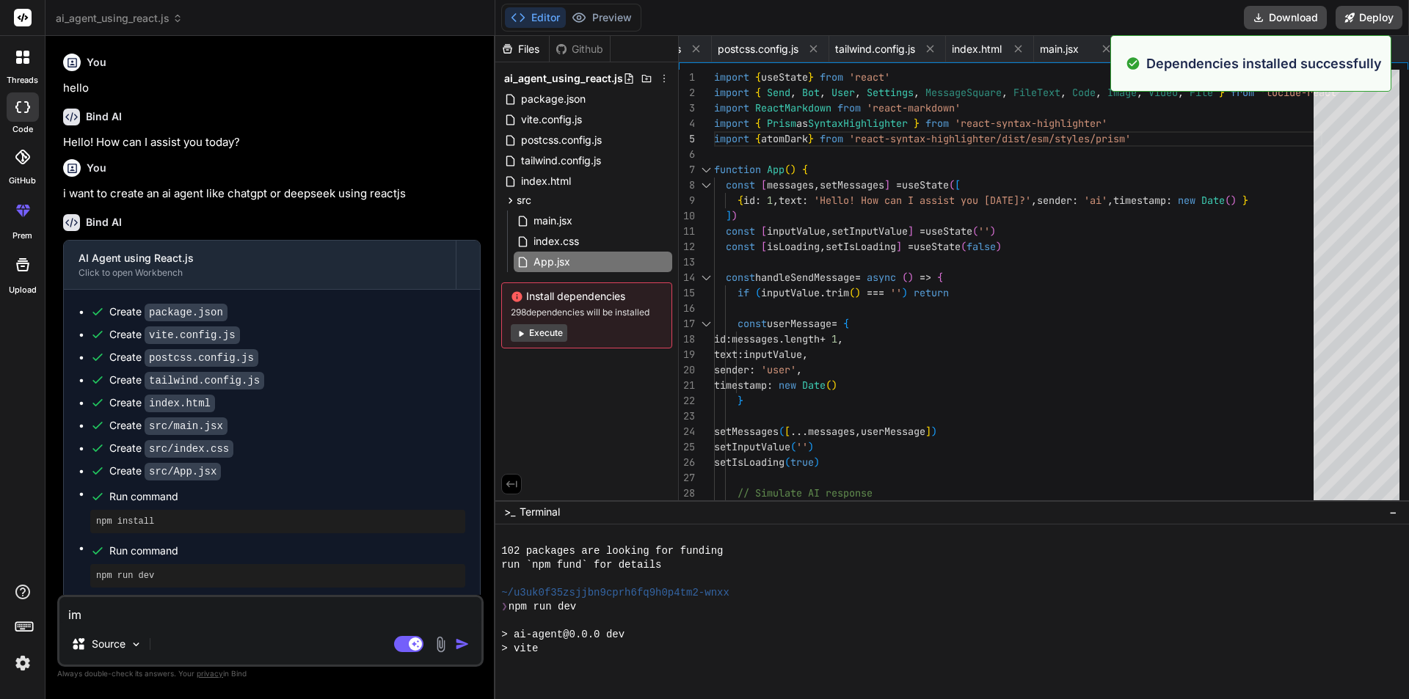
type textarea "x"
type textarea "impl"
type textarea "x"
type textarea "imple"
type textarea "x"
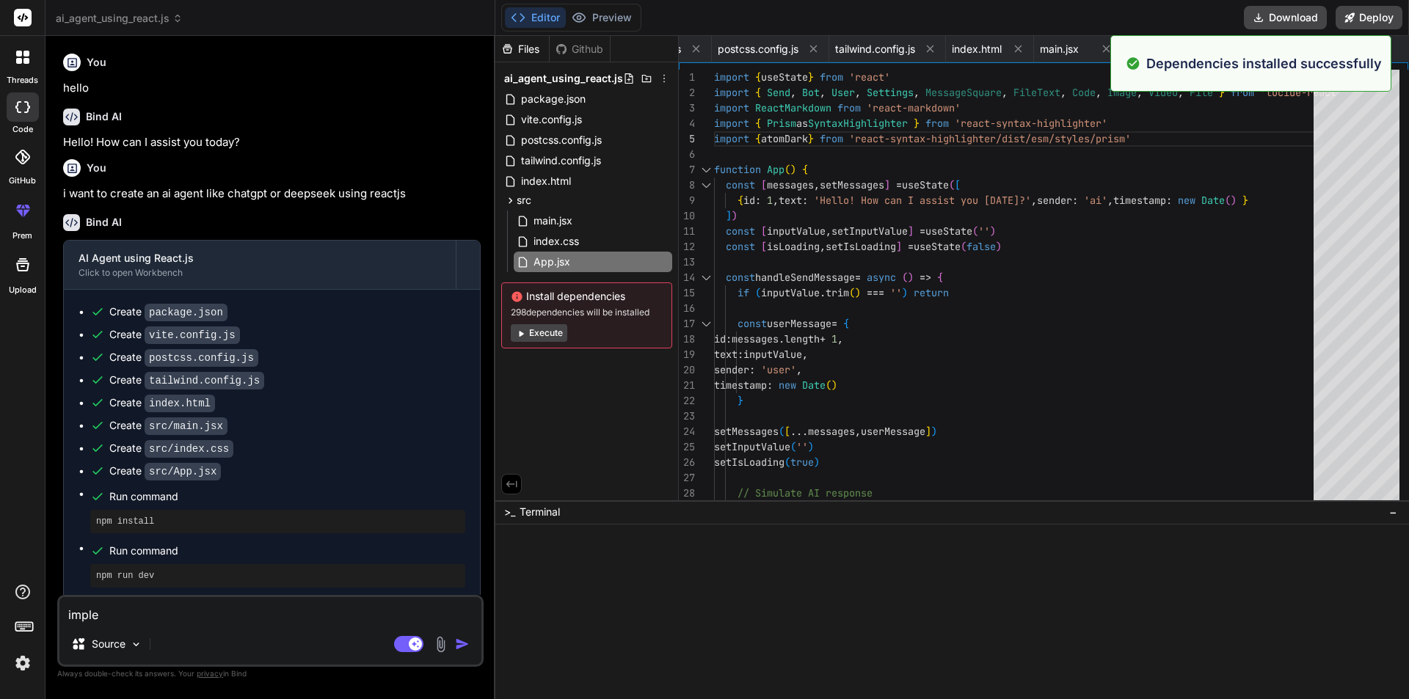
scroll to position [739, 0]
type textarea "implem"
type textarea "x"
type textarea "impleme"
type textarea "x"
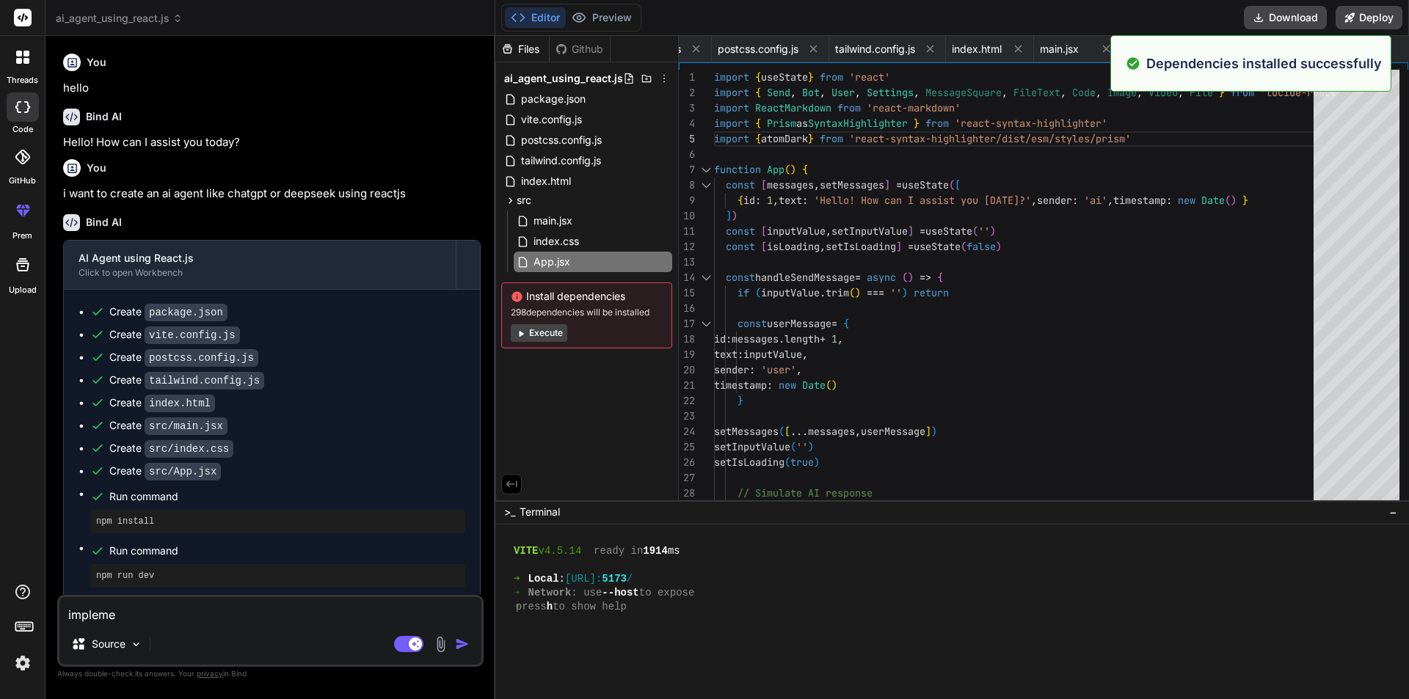
type textarea "implemen"
type textarea "x"
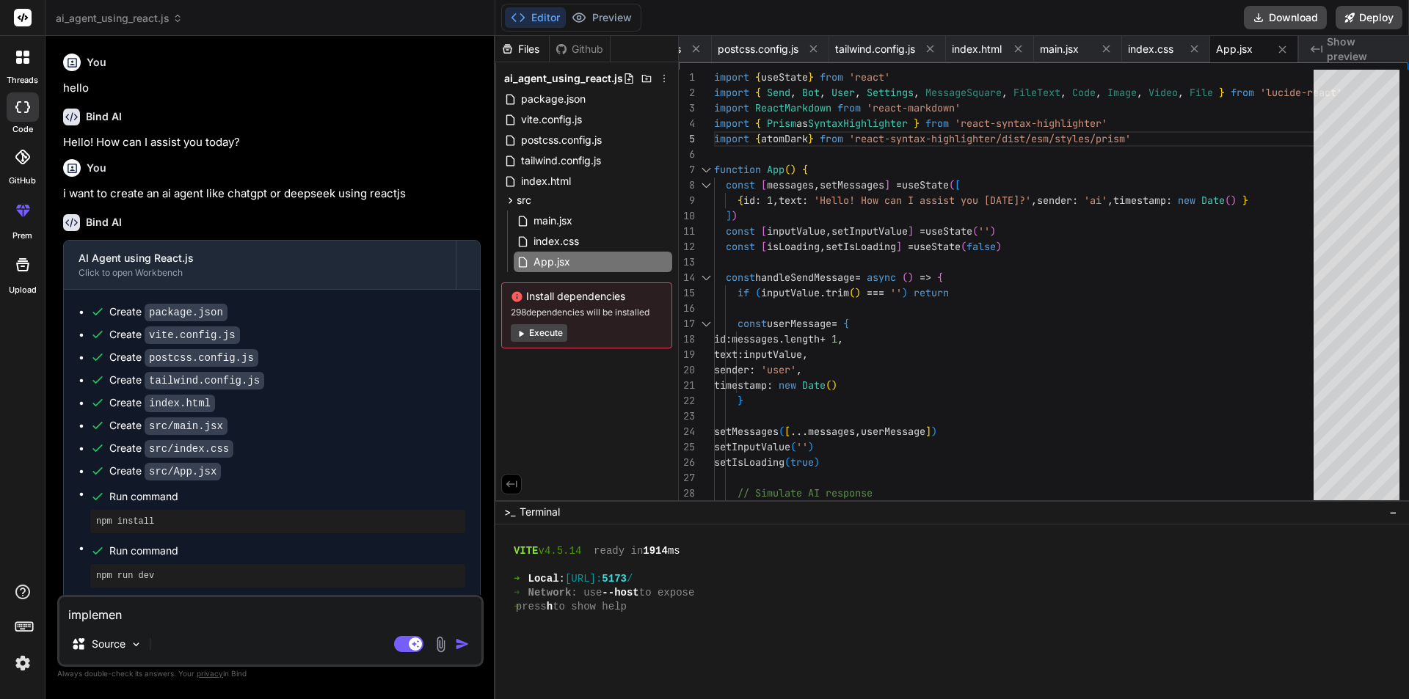
type textarea "implement"
type textarea "x"
type textarea "implement"
type textarea "x"
type textarea "implement a"
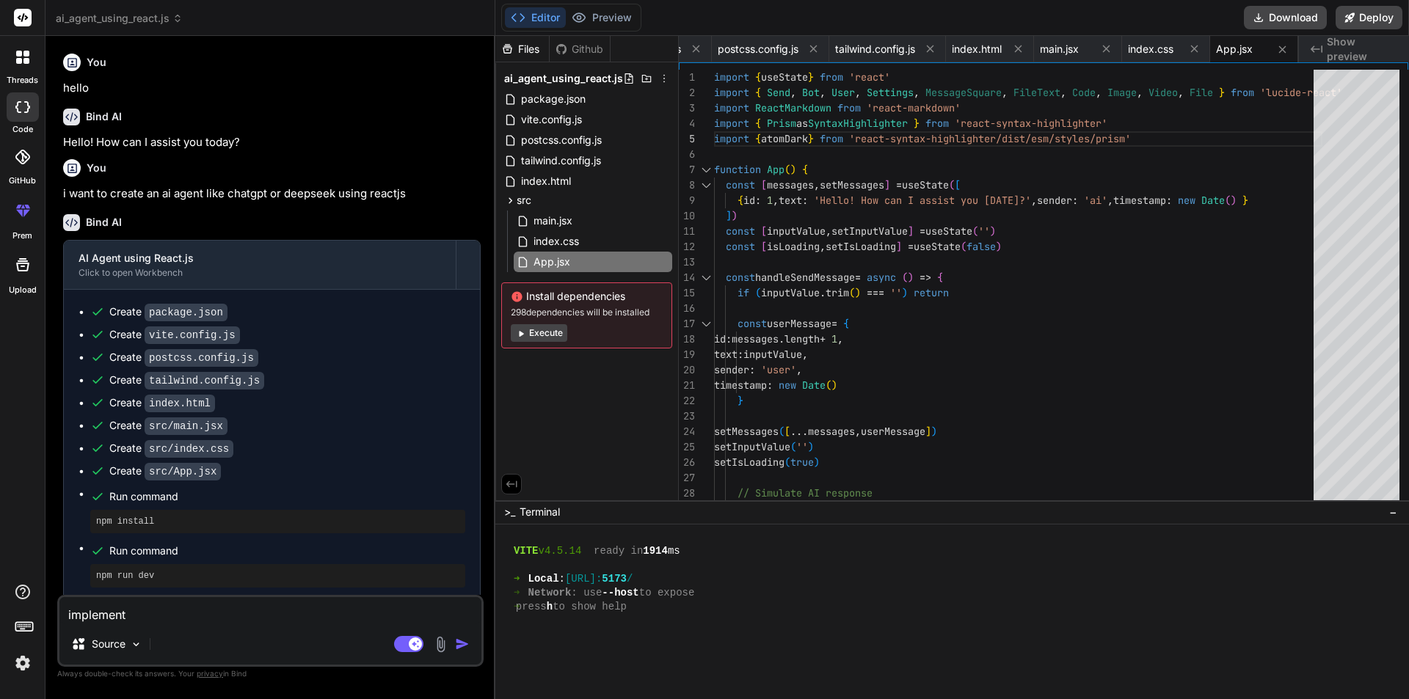
type textarea "x"
type textarea "implement an"
type textarea "x"
type textarea "implement any"
type textarea "x"
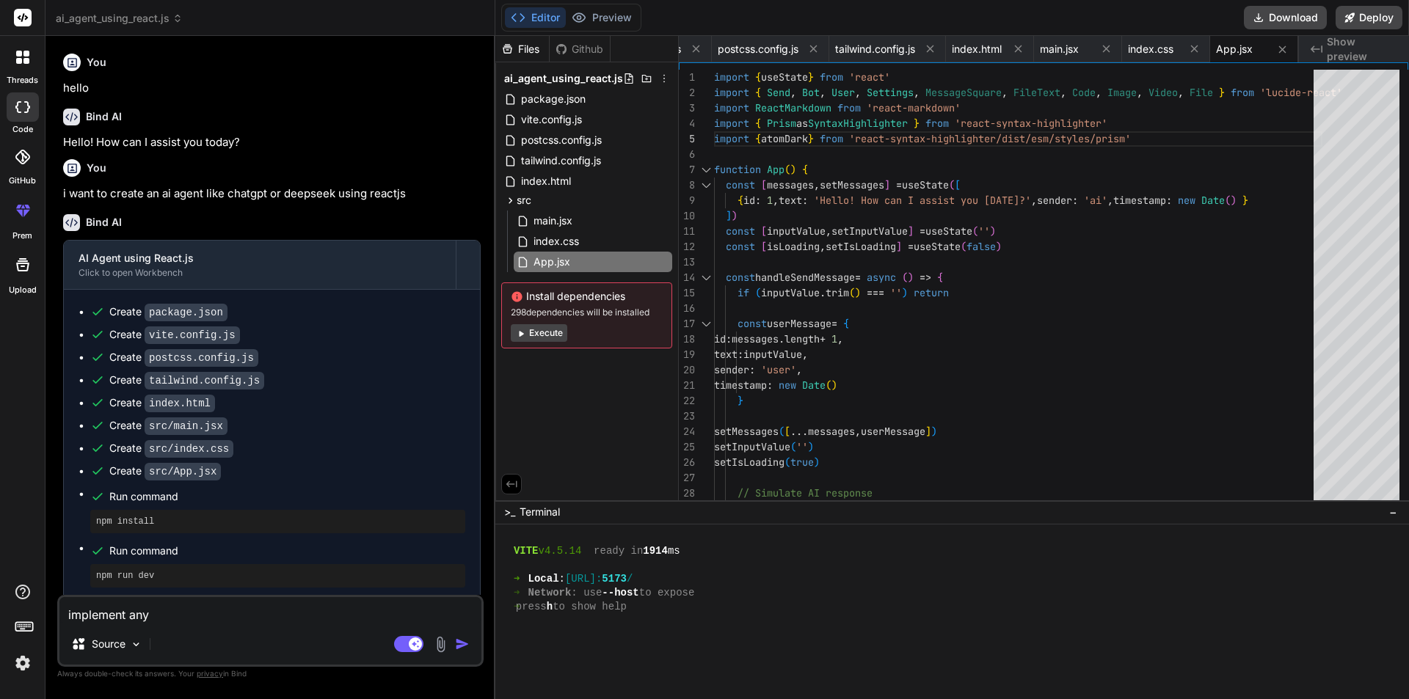
type textarea "implement any"
type textarea "x"
type textarea "implement any a"
type textarea "x"
type textarea "implement any ap"
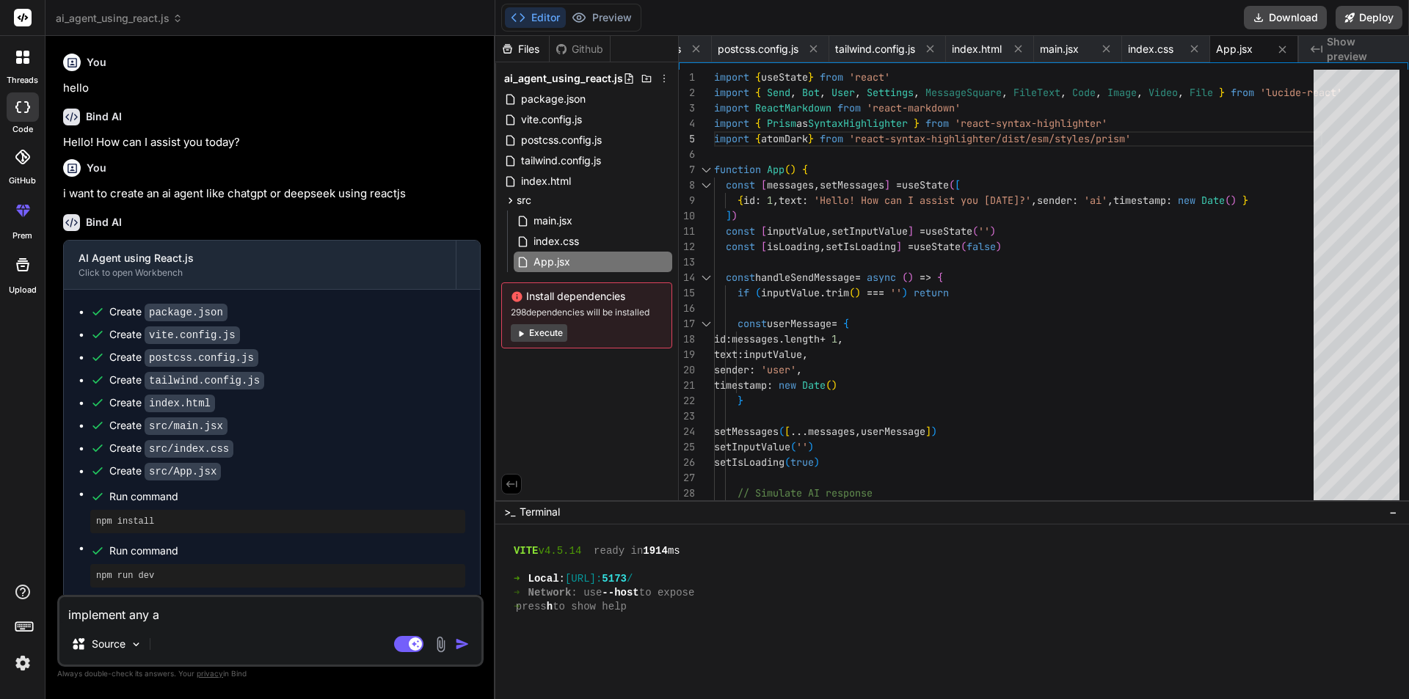
type textarea "x"
paste textarea "GPT-Neo"
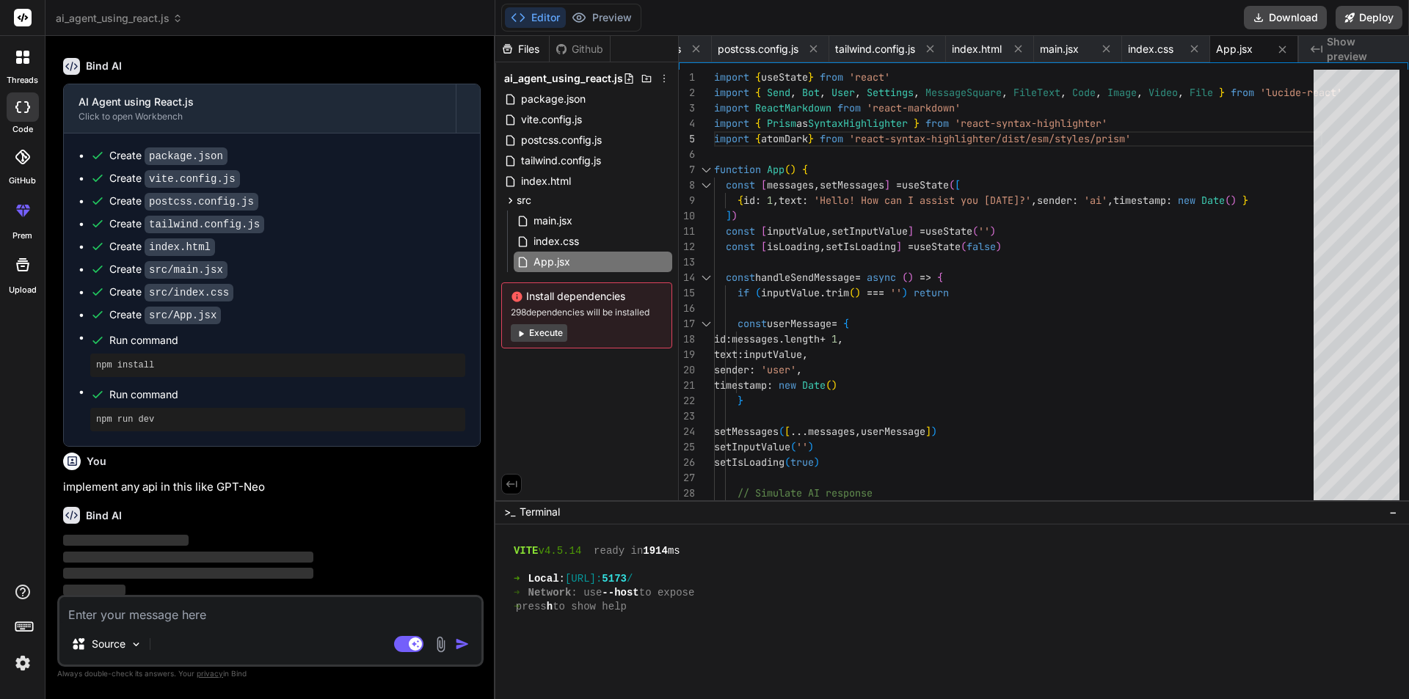
scroll to position [160, 0]
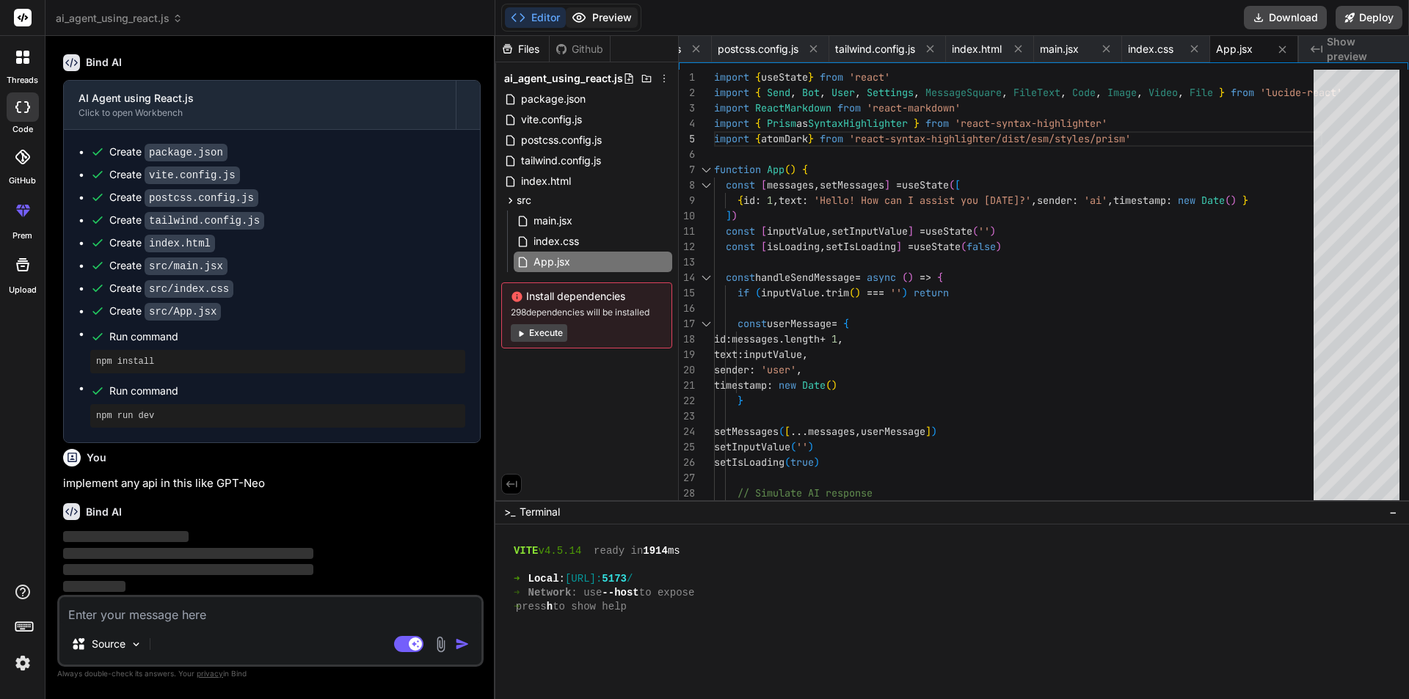
click at [586, 25] on button "Preview" at bounding box center [602, 17] width 72 height 21
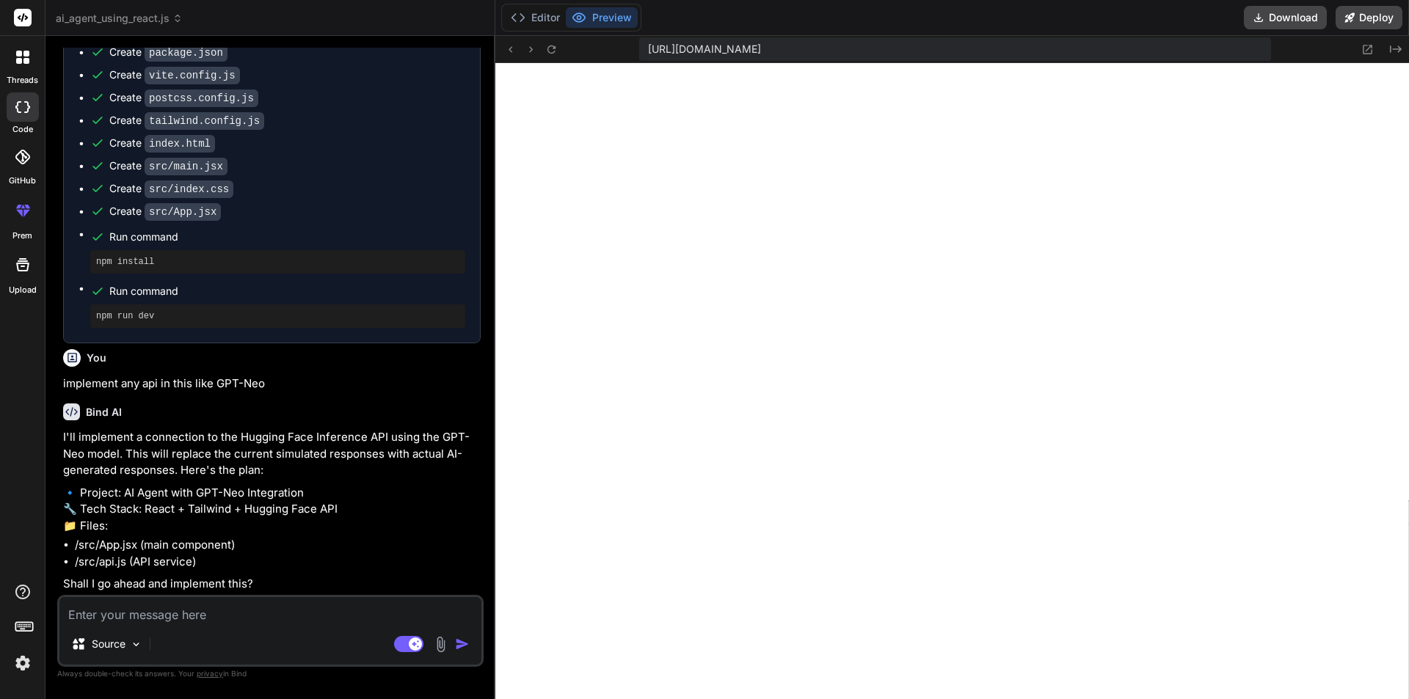
scroll to position [260, 0]
click at [541, 15] on button "Editor" at bounding box center [535, 17] width 61 height 21
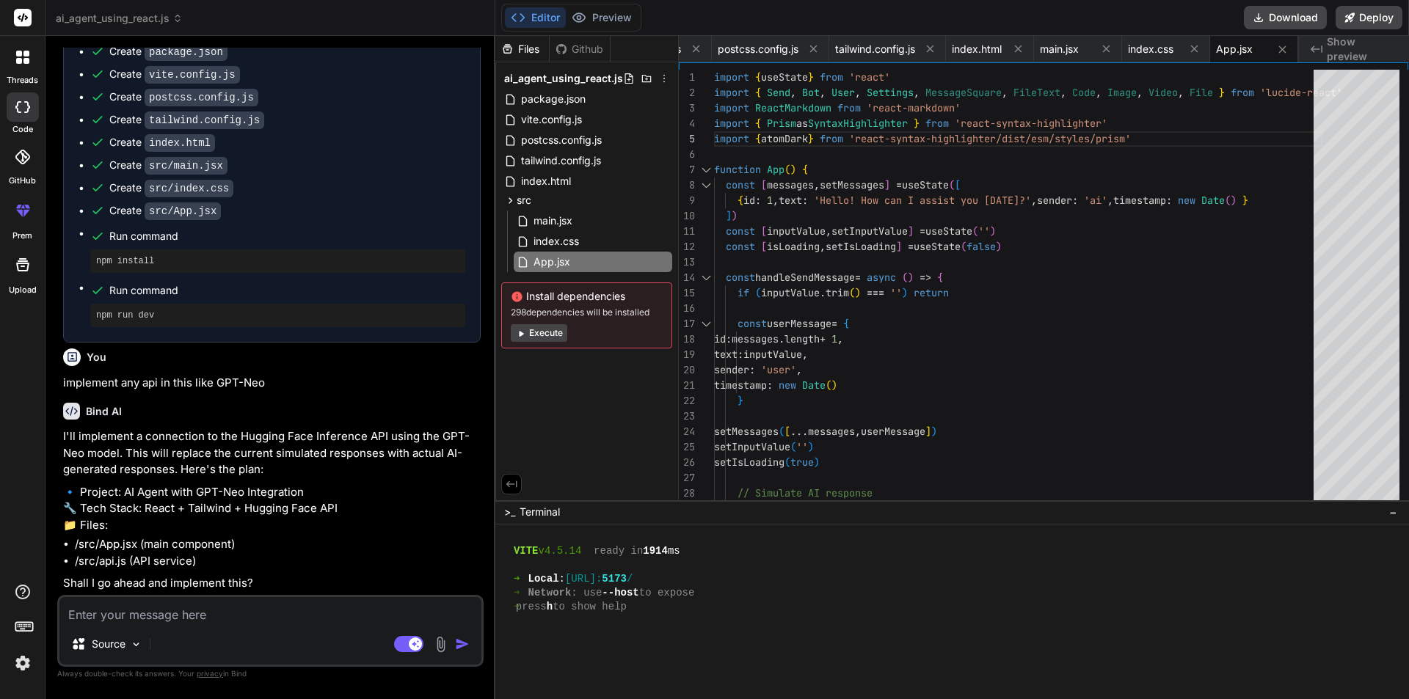
click at [186, 616] on textarea at bounding box center [270, 610] width 422 height 26
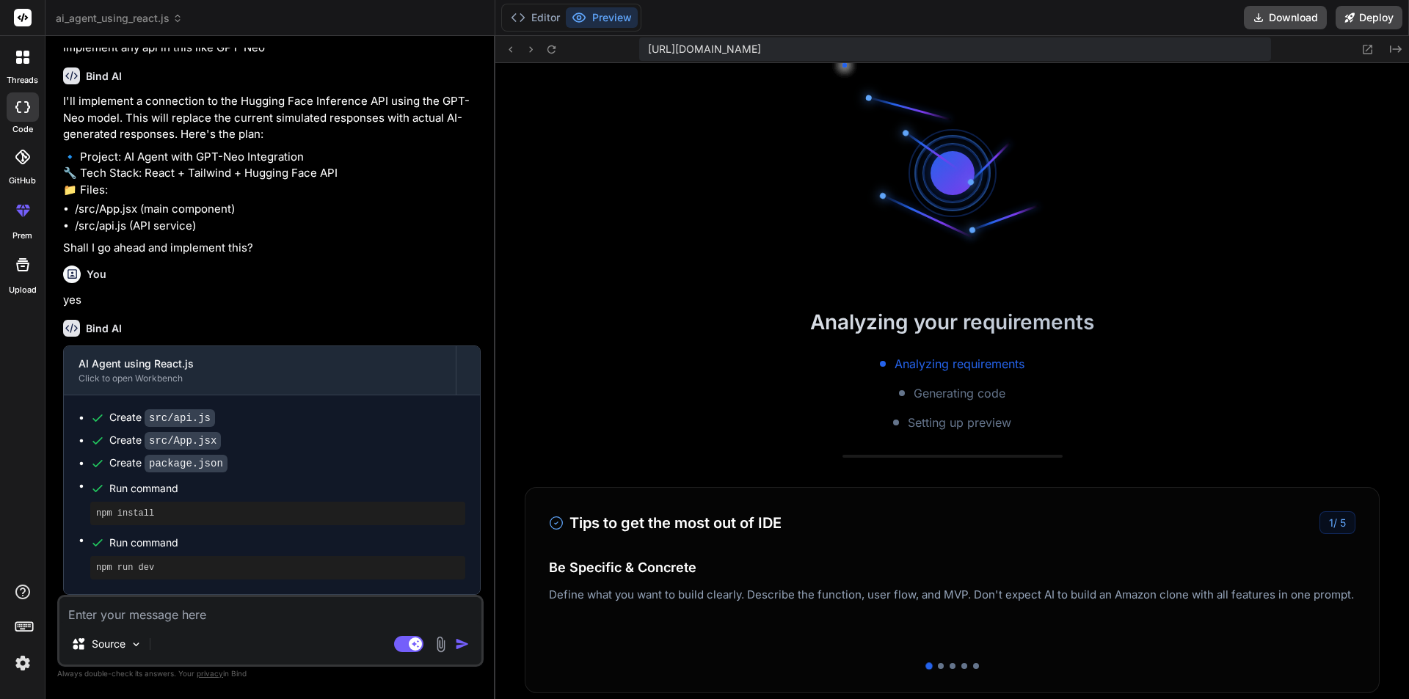
scroll to position [1464, 0]
click at [537, 26] on button "Editor" at bounding box center [535, 17] width 61 height 21
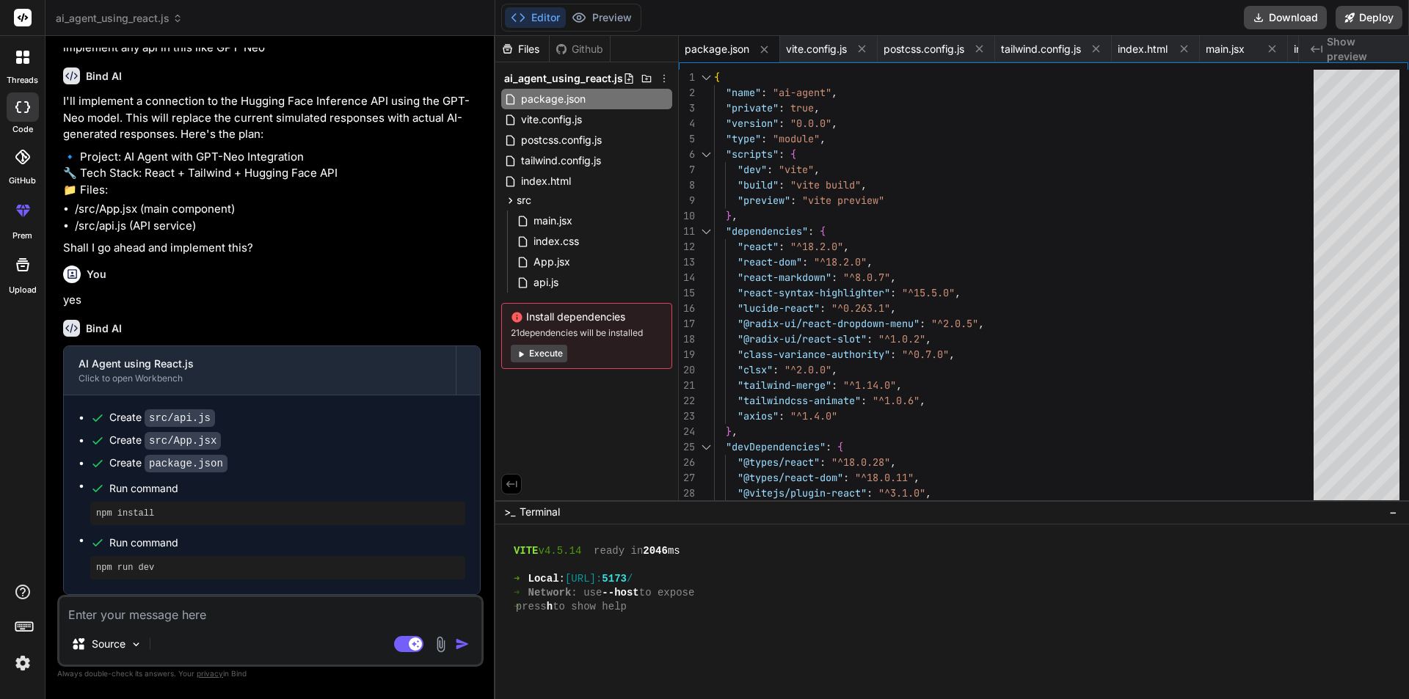
click at [542, 351] on button "Execute" at bounding box center [539, 354] width 57 height 18
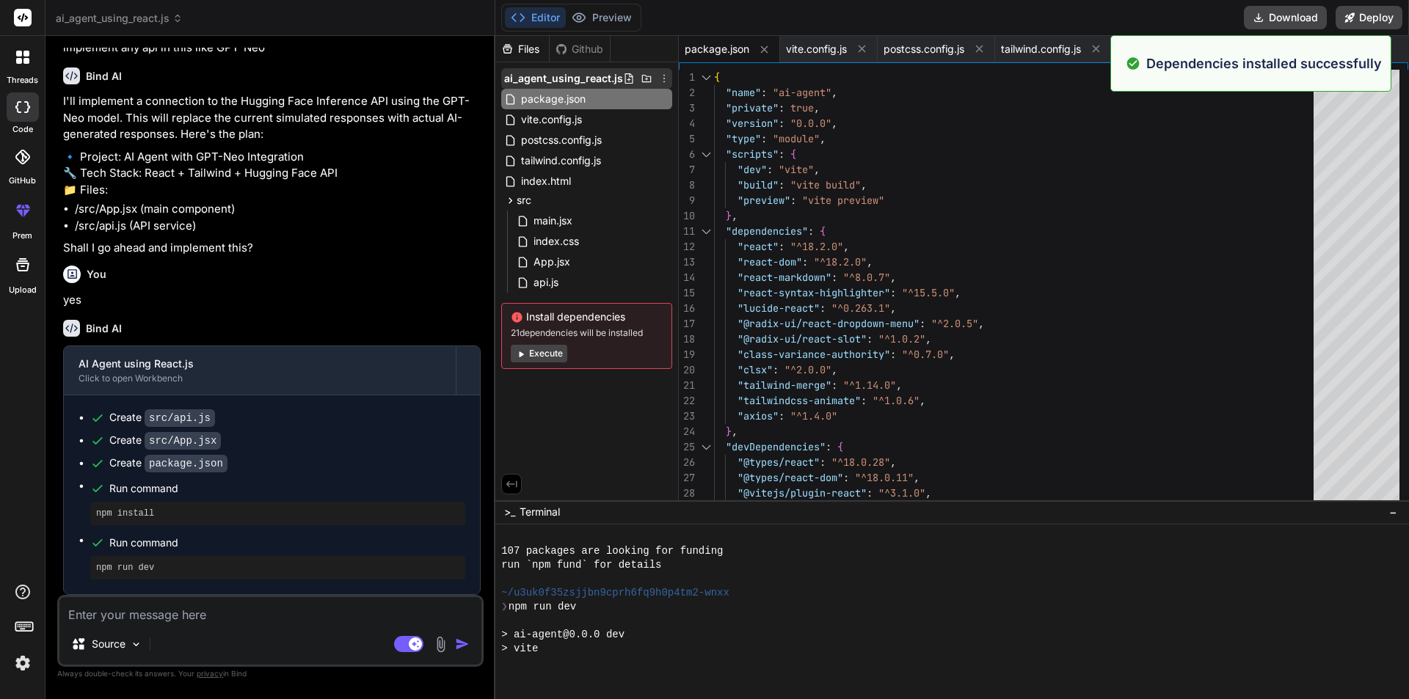
scroll to position [1771, 0]
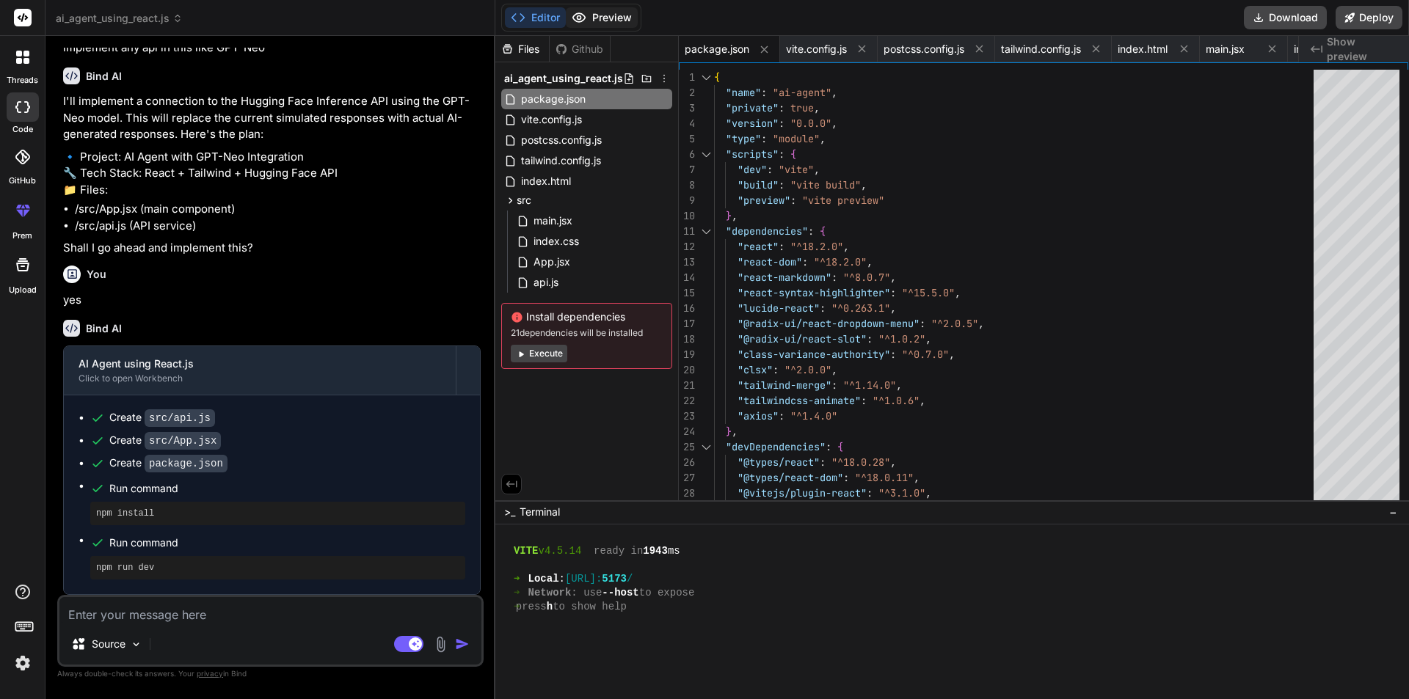
click at [590, 18] on button "Preview" at bounding box center [602, 17] width 72 height 21
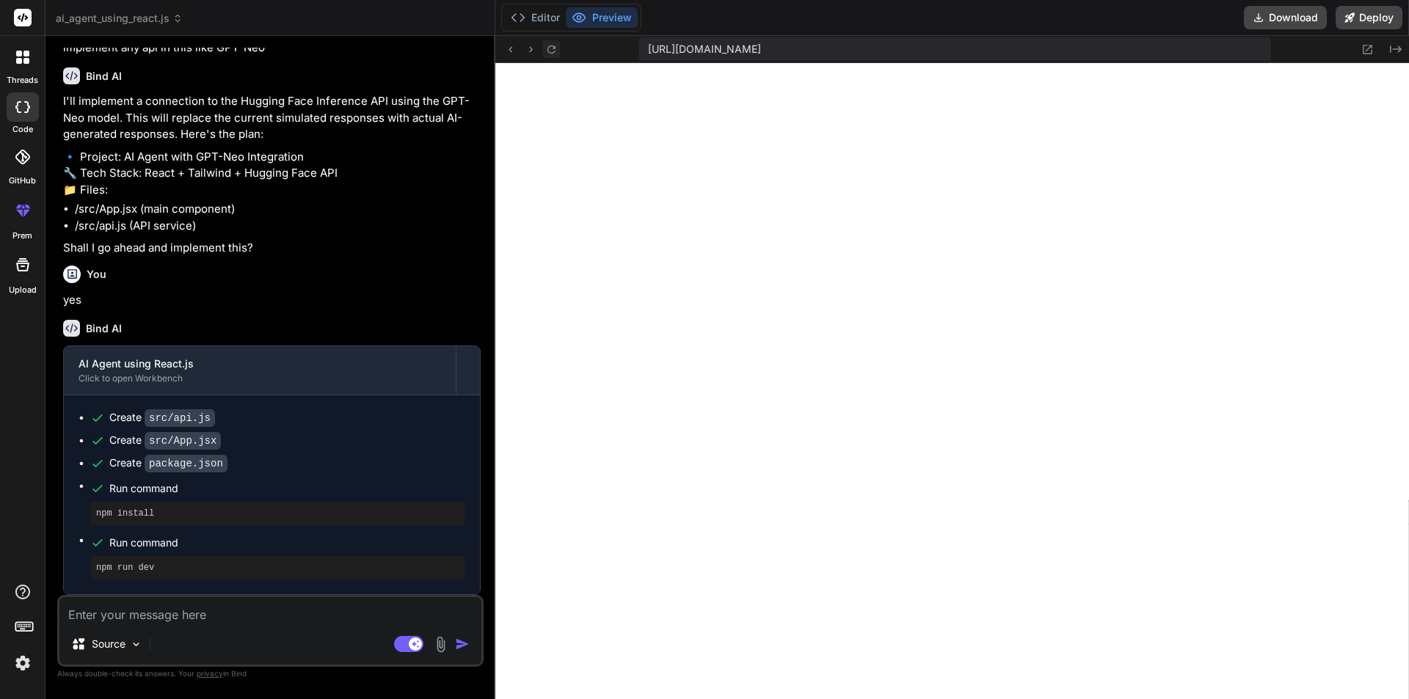
click at [552, 48] on icon at bounding box center [551, 49] width 12 height 12
click at [224, 627] on div "Source Agent Mode. When this toggle is activated, AI automatically makes decisi…" at bounding box center [270, 631] width 426 height 72
click at [191, 616] on textarea at bounding box center [270, 610] width 422 height 26
paste textarea "Sorry, I encountered an error while processing your request. Please try again."
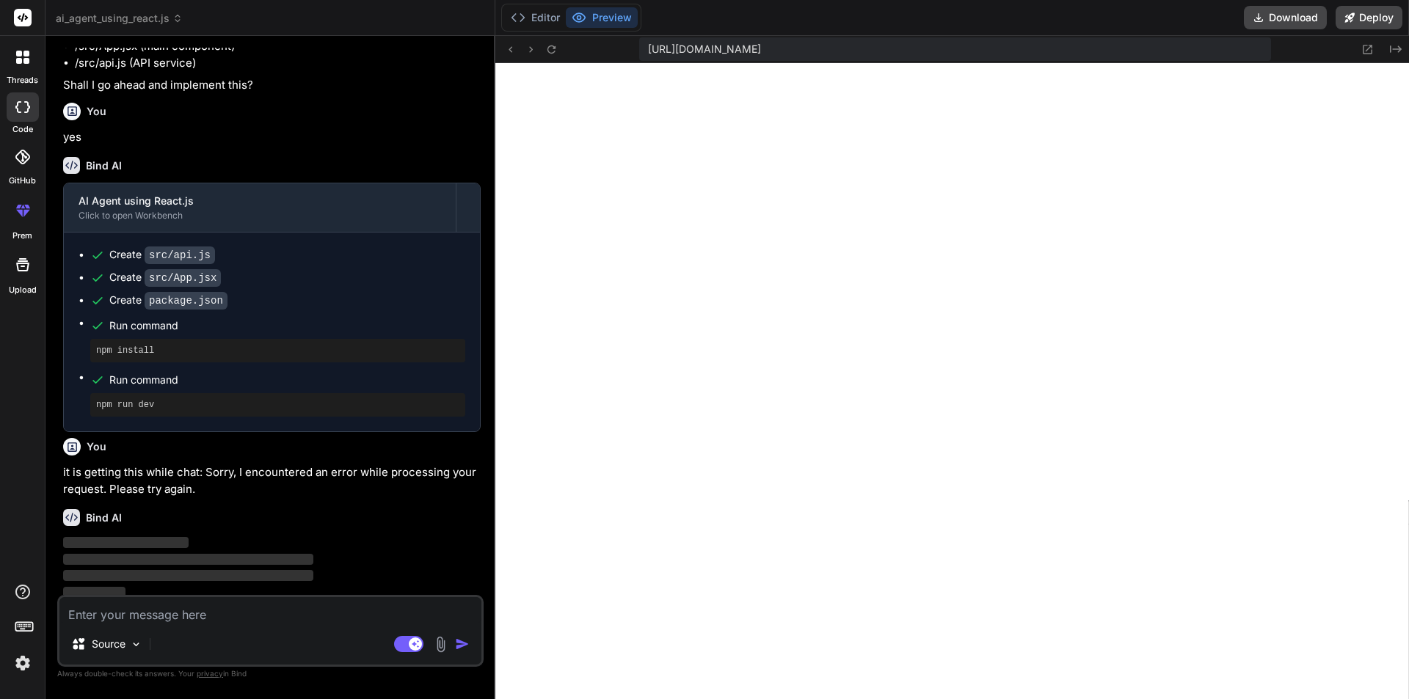
scroll to position [765, 0]
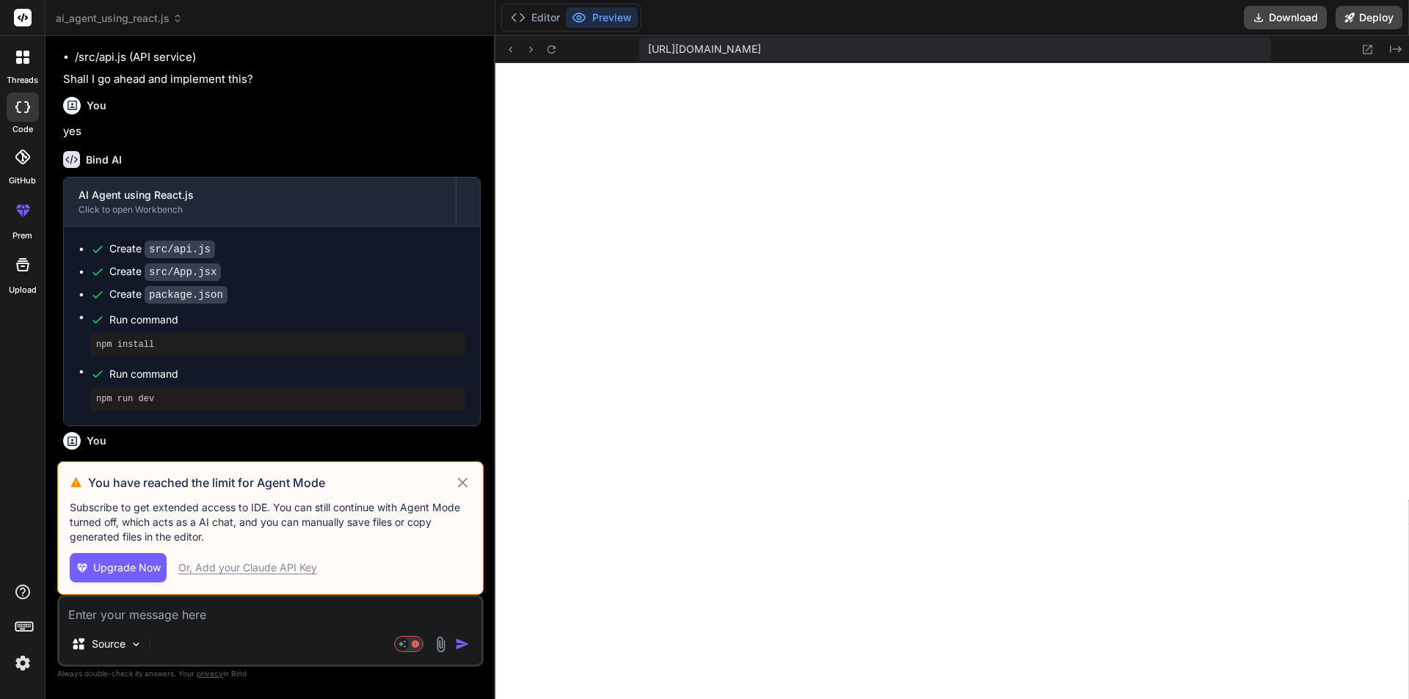
click at [247, 567] on div "Or, Add your Claude API Key" at bounding box center [247, 568] width 139 height 15
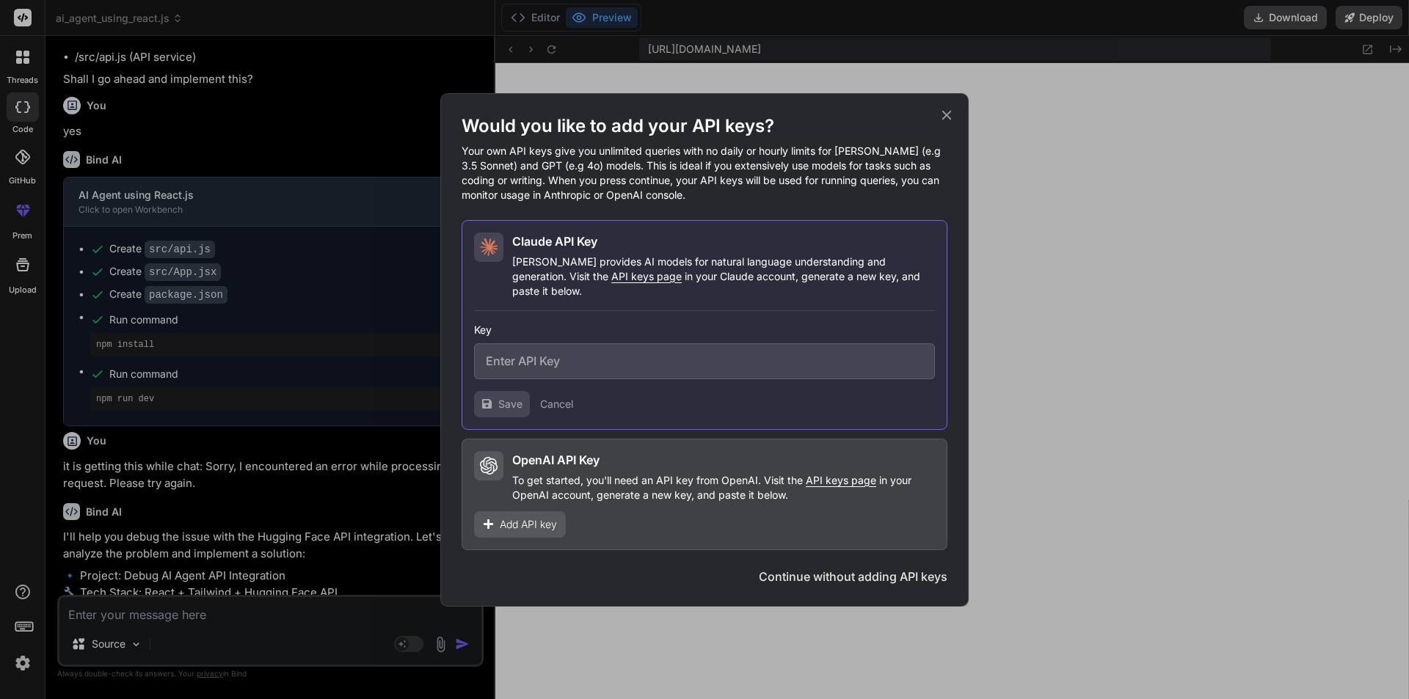
click at [950, 123] on icon at bounding box center [947, 115] width 16 height 16
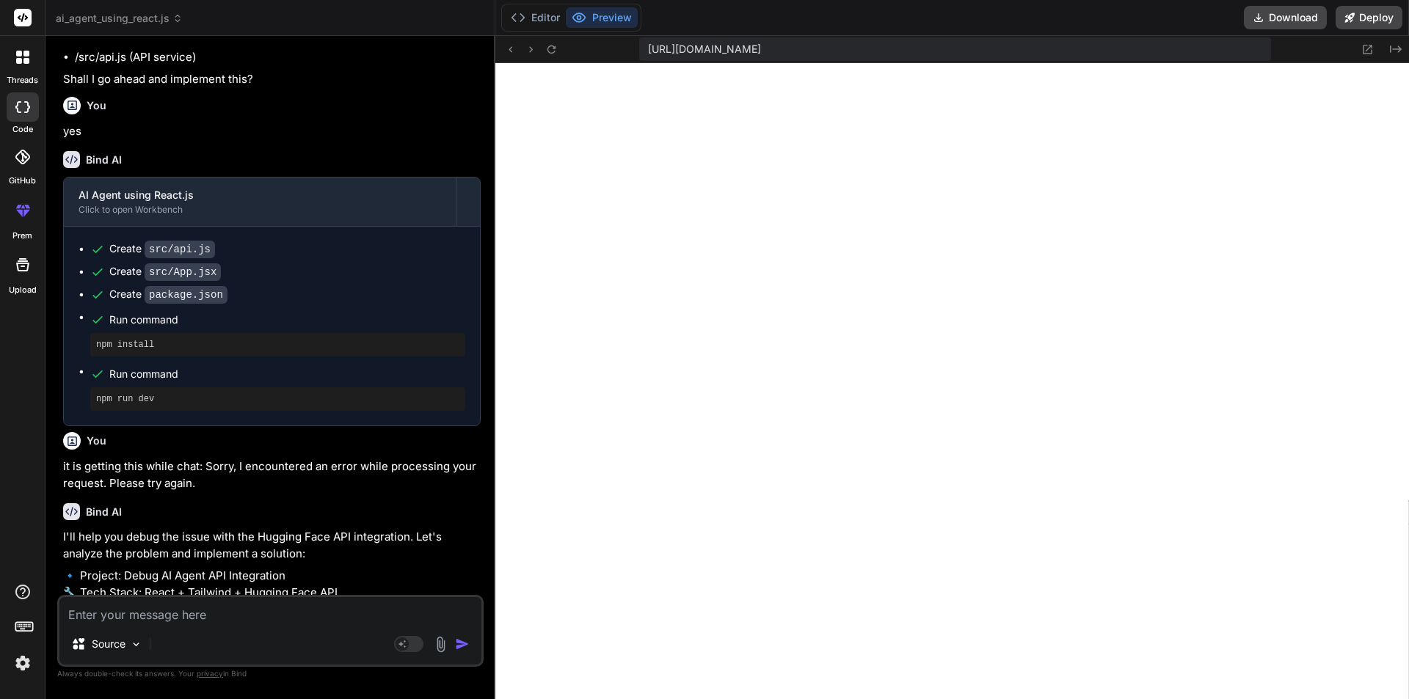
scroll to position [848, 0]
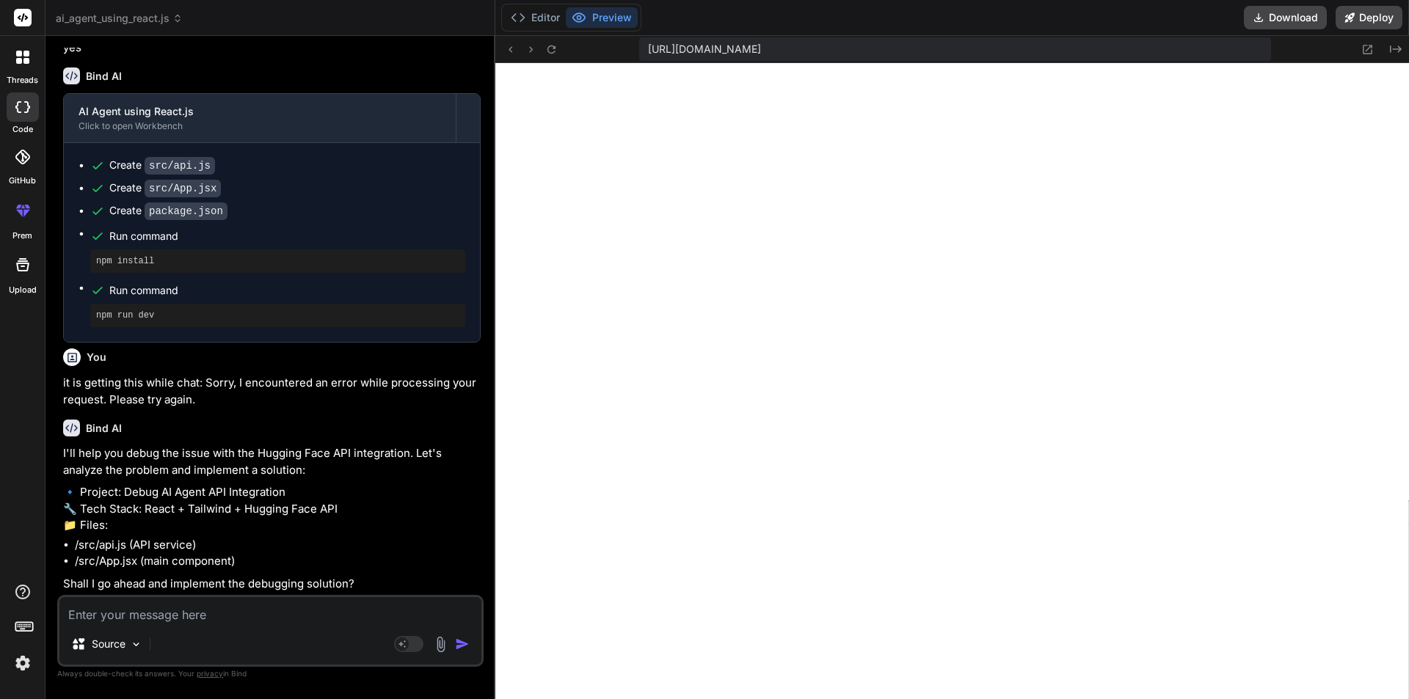
click at [101, 623] on textarea at bounding box center [270, 610] width 422 height 26
paste textarea "Sorry, I encountered an error while processing your request. Please try again."
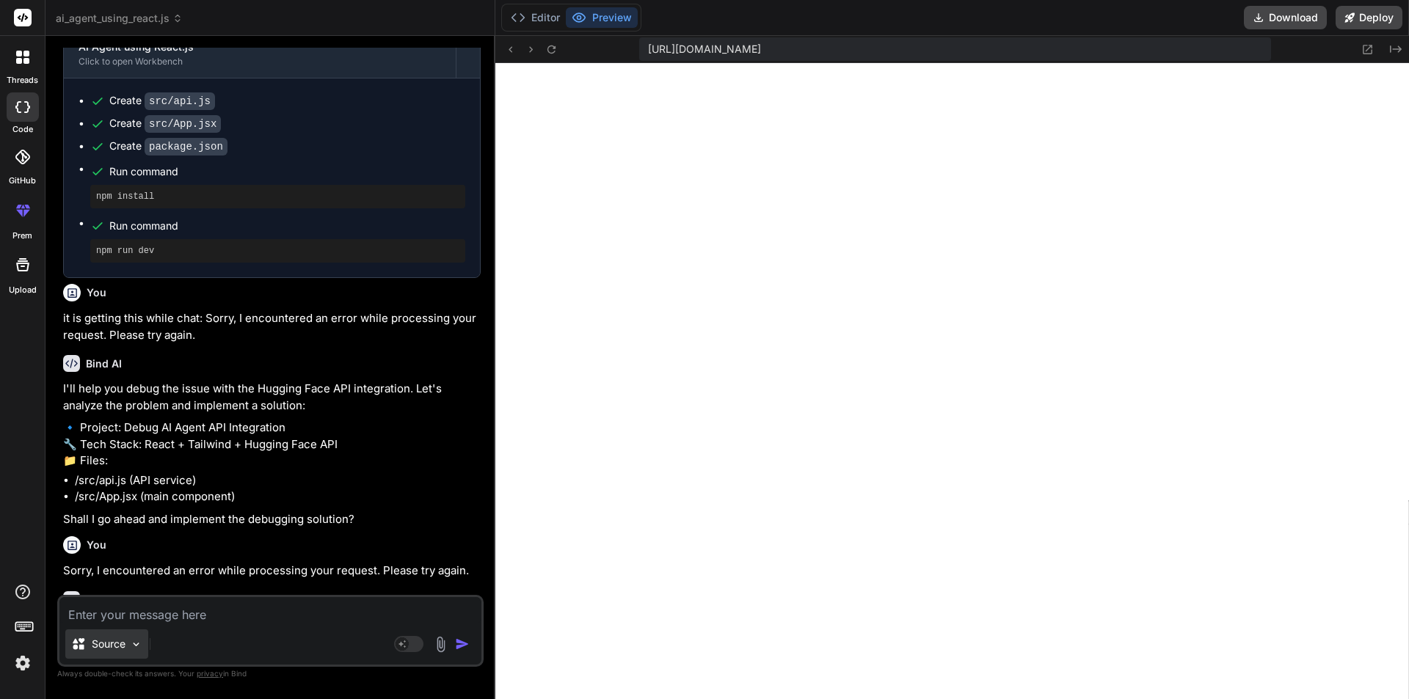
scroll to position [1001, 0]
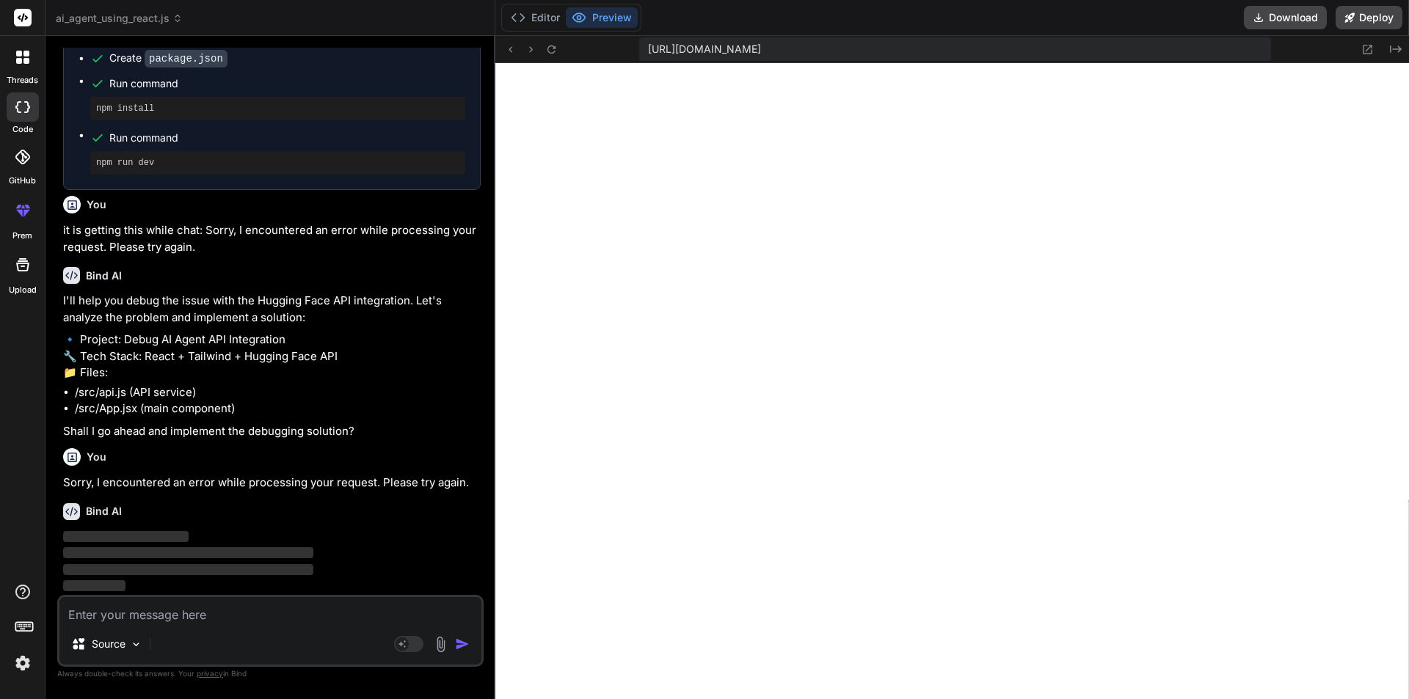
click at [150, 614] on textarea at bounding box center [270, 610] width 422 height 26
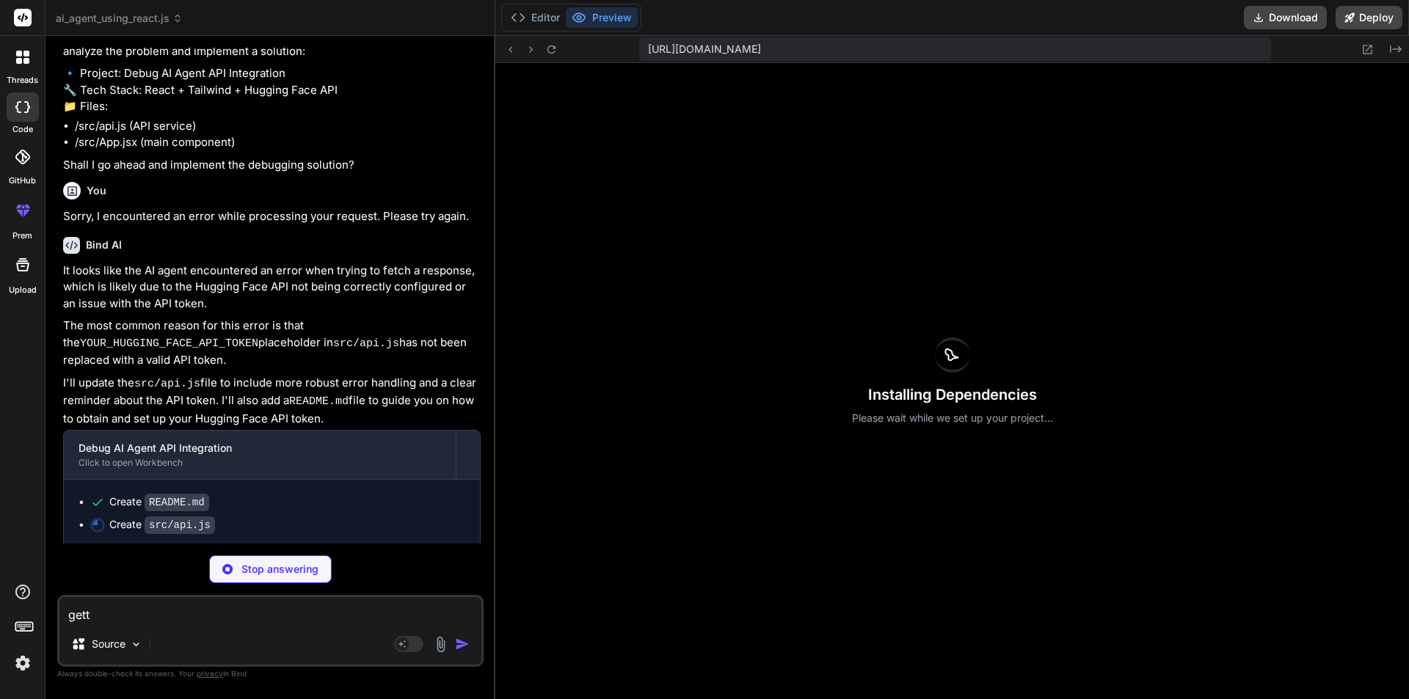
scroll to position [1868, 0]
drag, startPoint x: 130, startPoint y: 616, endPoint x: 9, endPoint y: 613, distance: 121.1
click at [9, 613] on div "threads code GitHub prem Upload ai_agent_using_react.js Created with Pixso. Bin…" at bounding box center [704, 349] width 1409 height 699
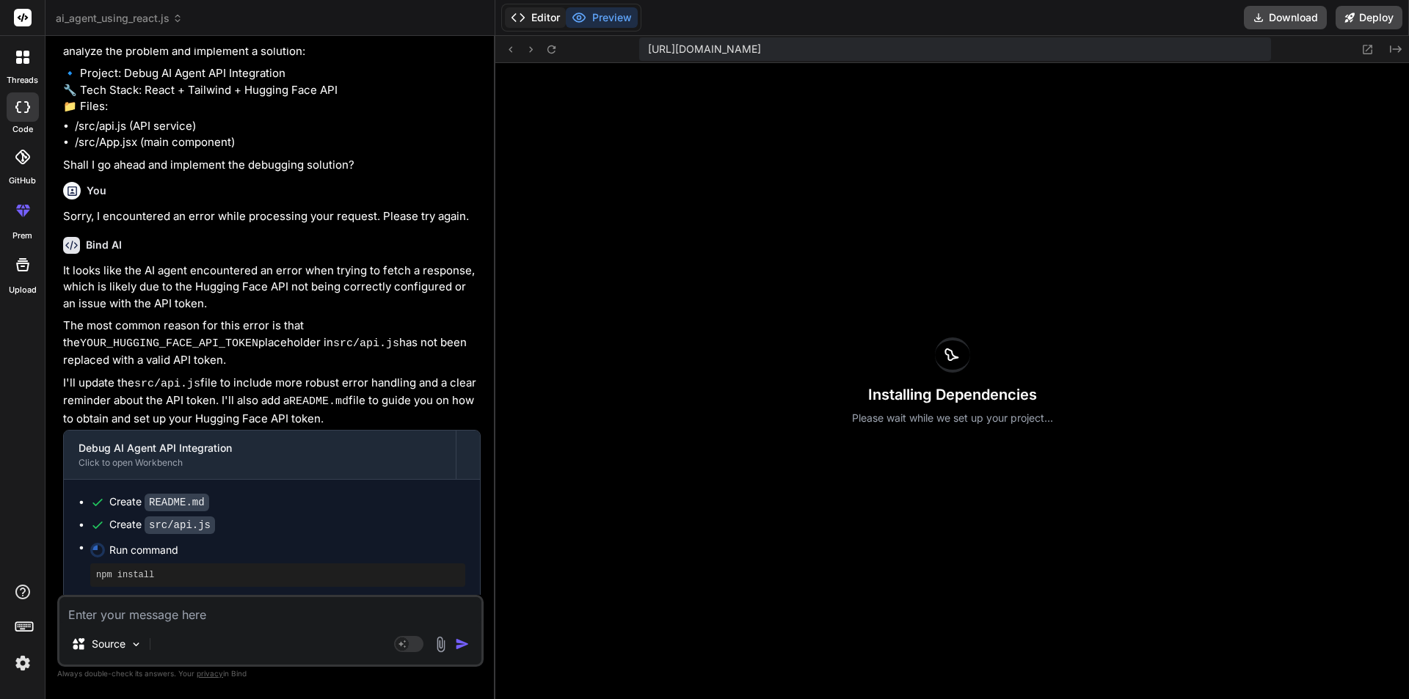
click at [539, 18] on button "Editor" at bounding box center [535, 17] width 61 height 21
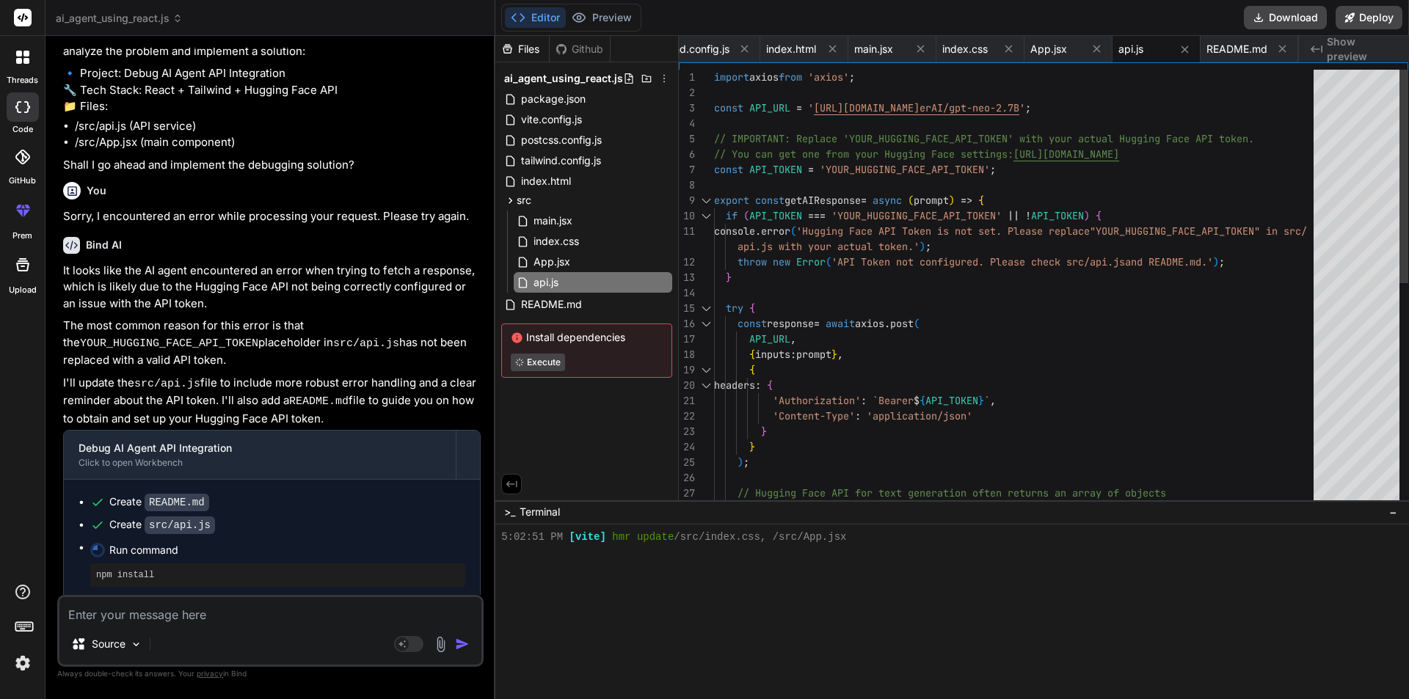
scroll to position [0, 0]
click at [945, 110] on div "if ( API_TOKEN === 'YOUR_HUGGING_FACE_API_TOKEN' || ! API_TOKEN ) { console . e…" at bounding box center [1018, 517] width 608 height 894
click at [955, 107] on div "if ( API_TOKEN === 'YOUR_HUGGING_FACE_API_TOKEN' || ! API_TOKEN ) { console . e…" at bounding box center [1018, 517] width 608 height 894
click at [623, 14] on button "Preview" at bounding box center [602, 17] width 72 height 21
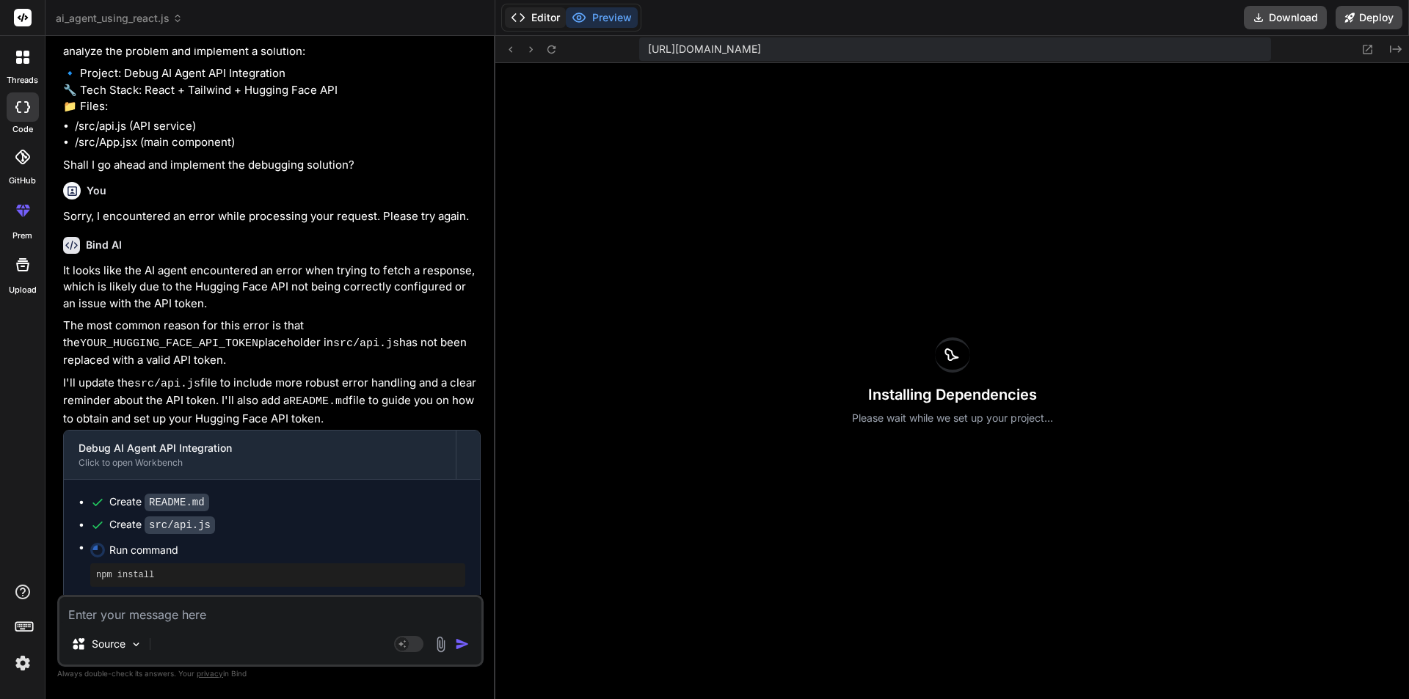
click at [542, 14] on button "Editor" at bounding box center [535, 17] width 61 height 21
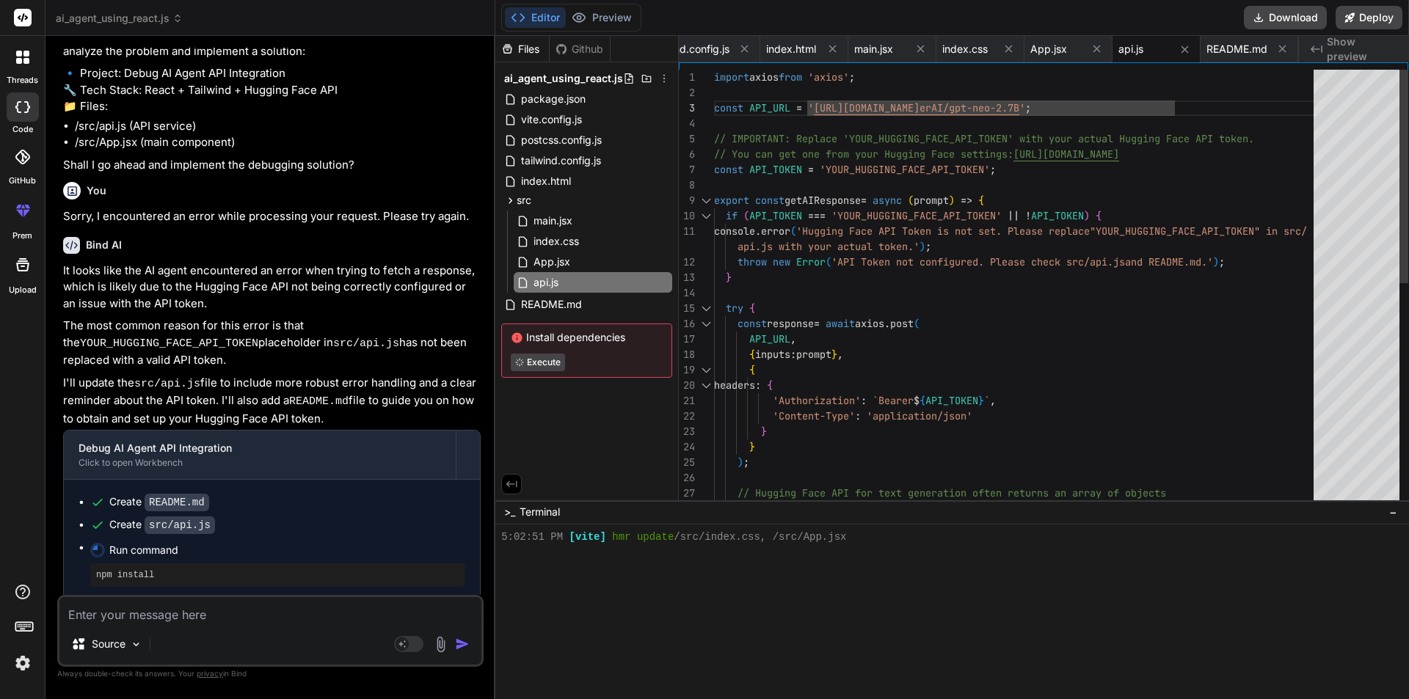
click at [1261, 287] on div "if ( API_TOKEN === 'YOUR_HUGGING_FACE_API_TOKEN' || ! API_TOKEN ) { console . e…" at bounding box center [1018, 517] width 608 height 894
click at [868, 167] on div "// Hugging Face API for text generation often retu rns an array of objects // w…" at bounding box center [1018, 517] width 608 height 894
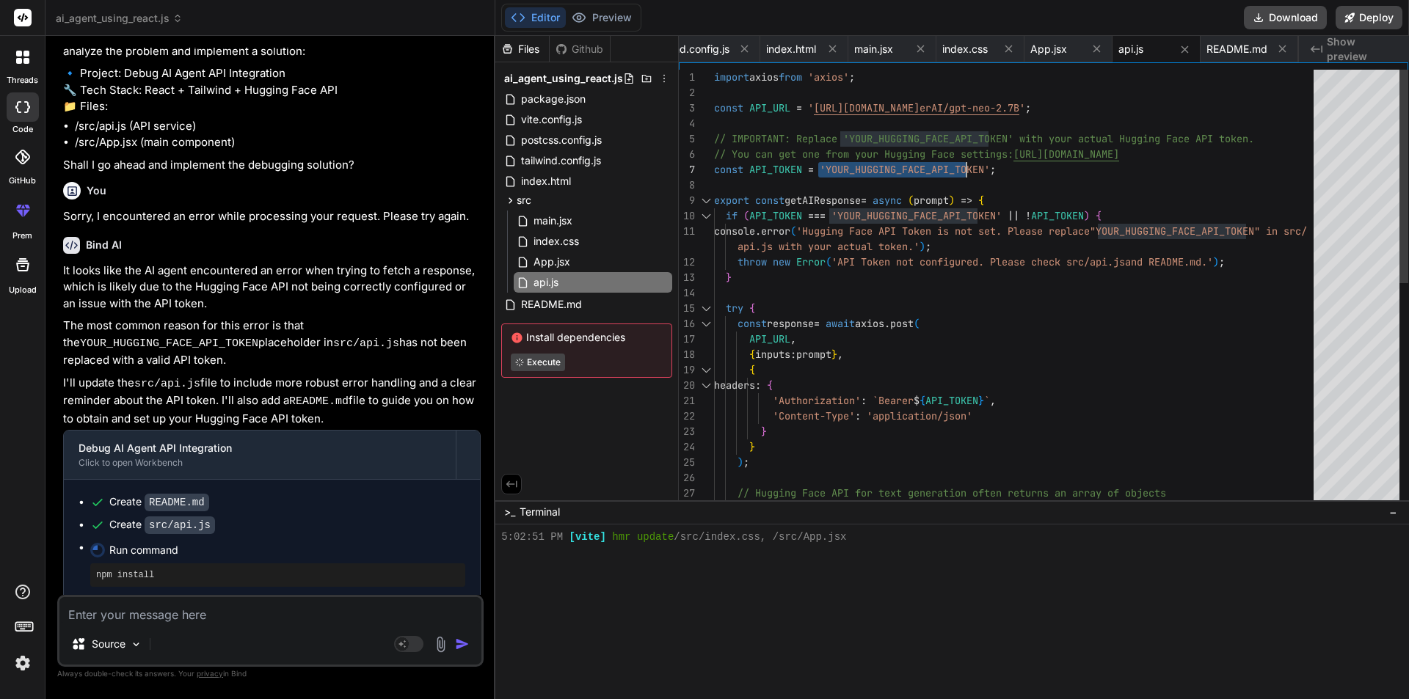
click at [868, 167] on div "// Hugging Face API for text generation often retu rns an array of objects // w…" at bounding box center [1018, 517] width 608 height 894
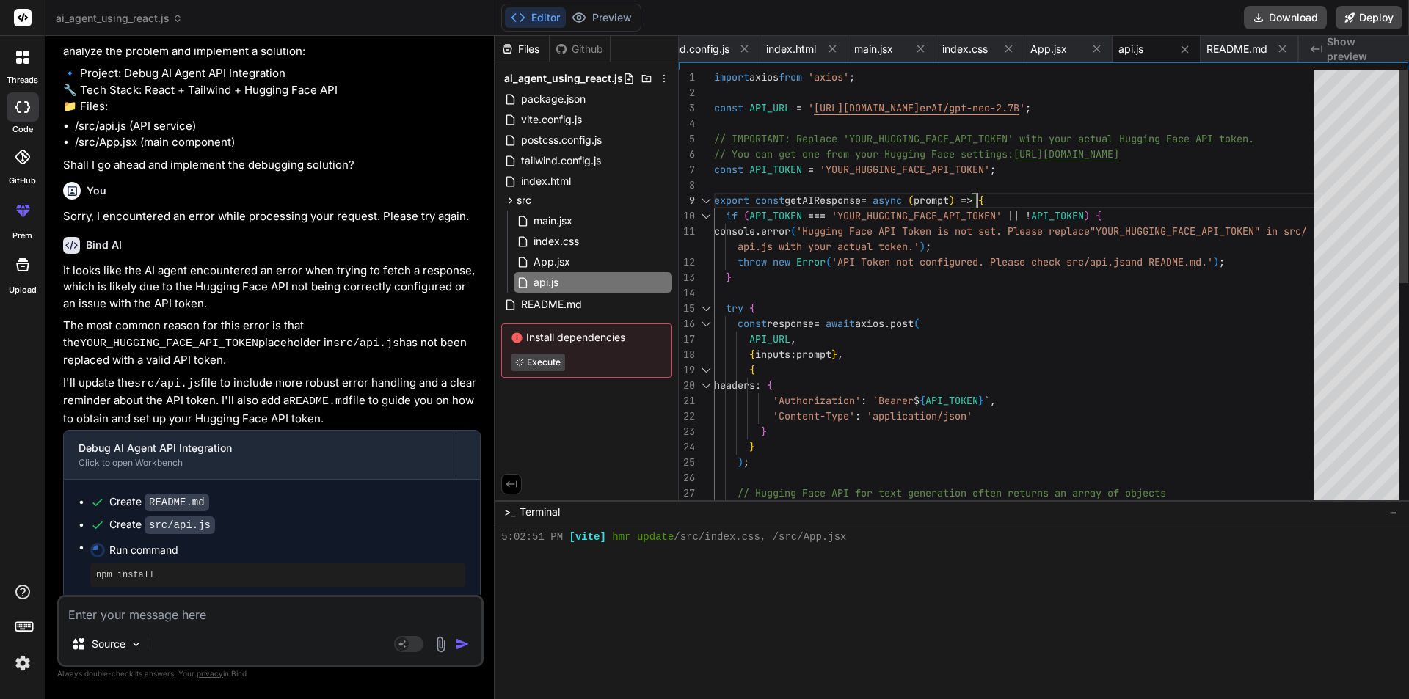
click at [1076, 195] on div "// Hugging Face API for text generation often retu rns an array of objects // w…" at bounding box center [1018, 517] width 608 height 894
click at [862, 173] on div "// Hugging Face API for text generation often retu rns an array of objects // w…" at bounding box center [1018, 517] width 608 height 894
click at [883, 166] on div "// Hugging Face API for text generation often retu rns an array of objects // w…" at bounding box center [1018, 517] width 608 height 894
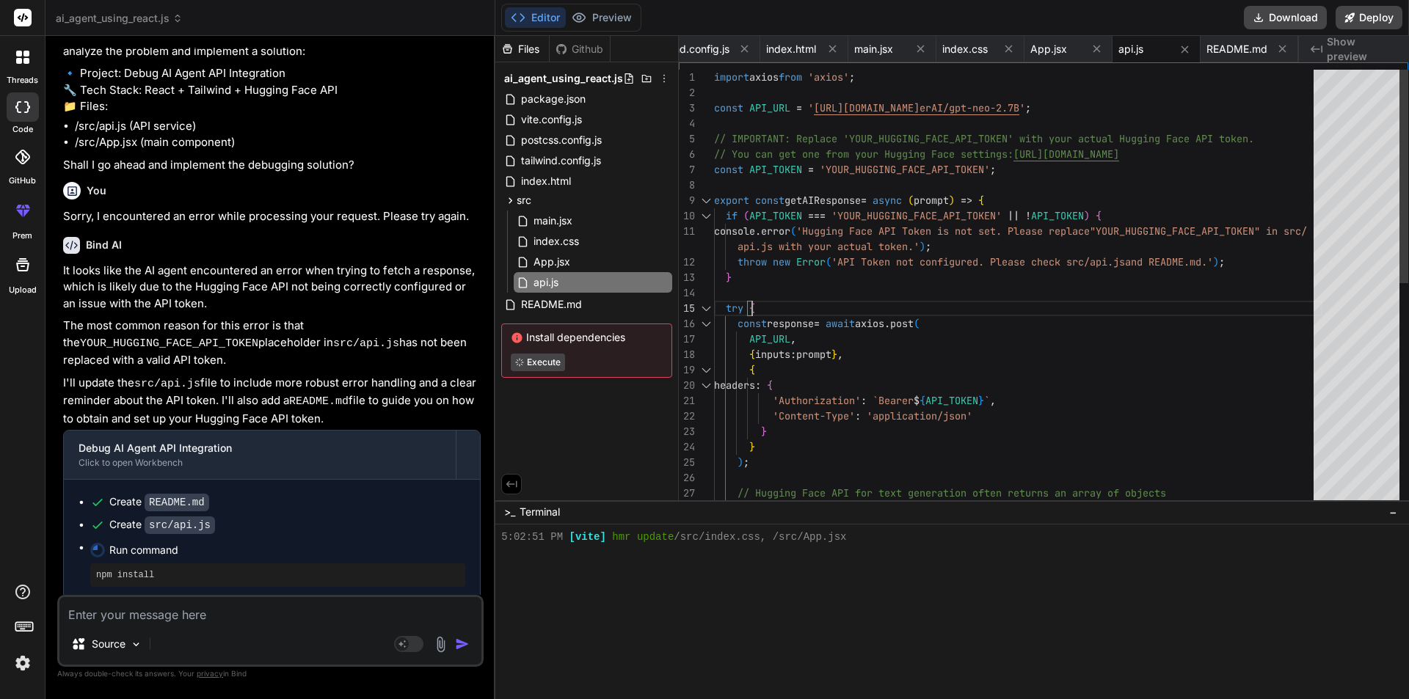
click at [1038, 294] on div "// Hugging Face API for text generation often retu rns an array of objects // w…" at bounding box center [1018, 517] width 608 height 894
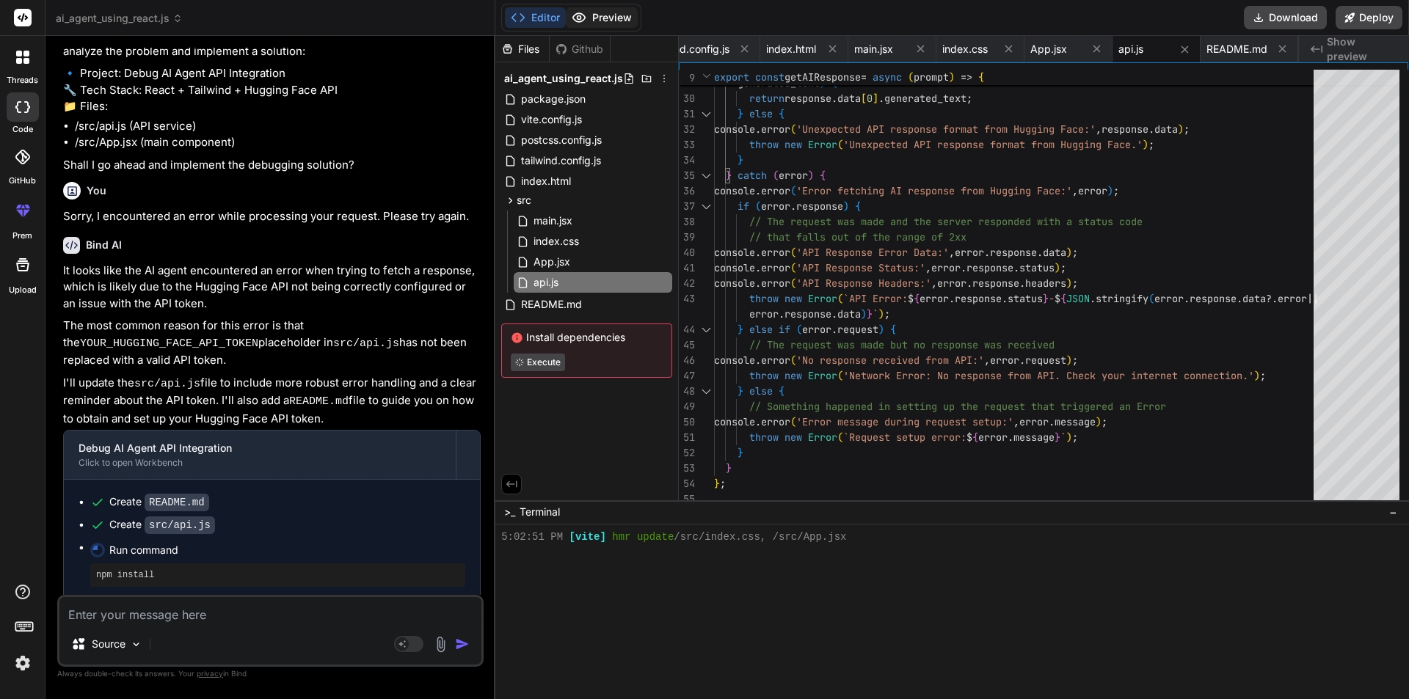
click at [607, 20] on button "Preview" at bounding box center [602, 17] width 72 height 21
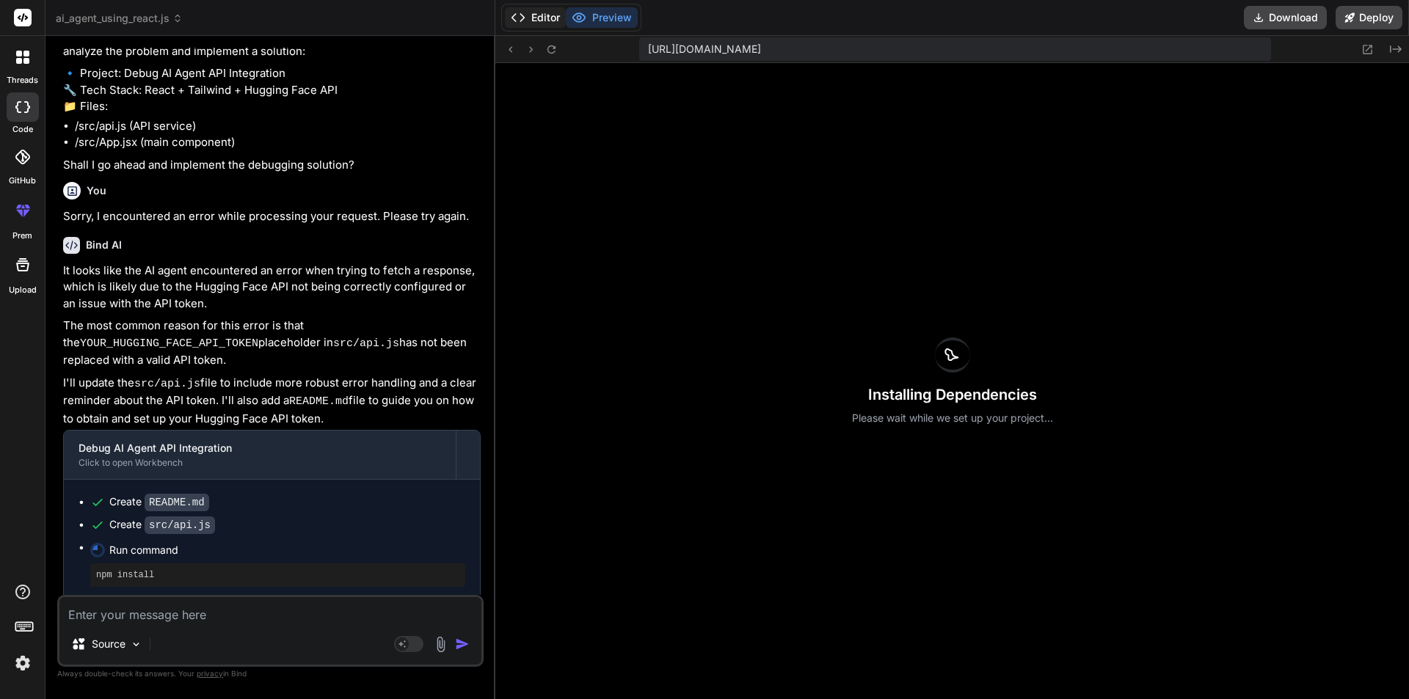
click at [545, 18] on button "Editor" at bounding box center [535, 17] width 61 height 21
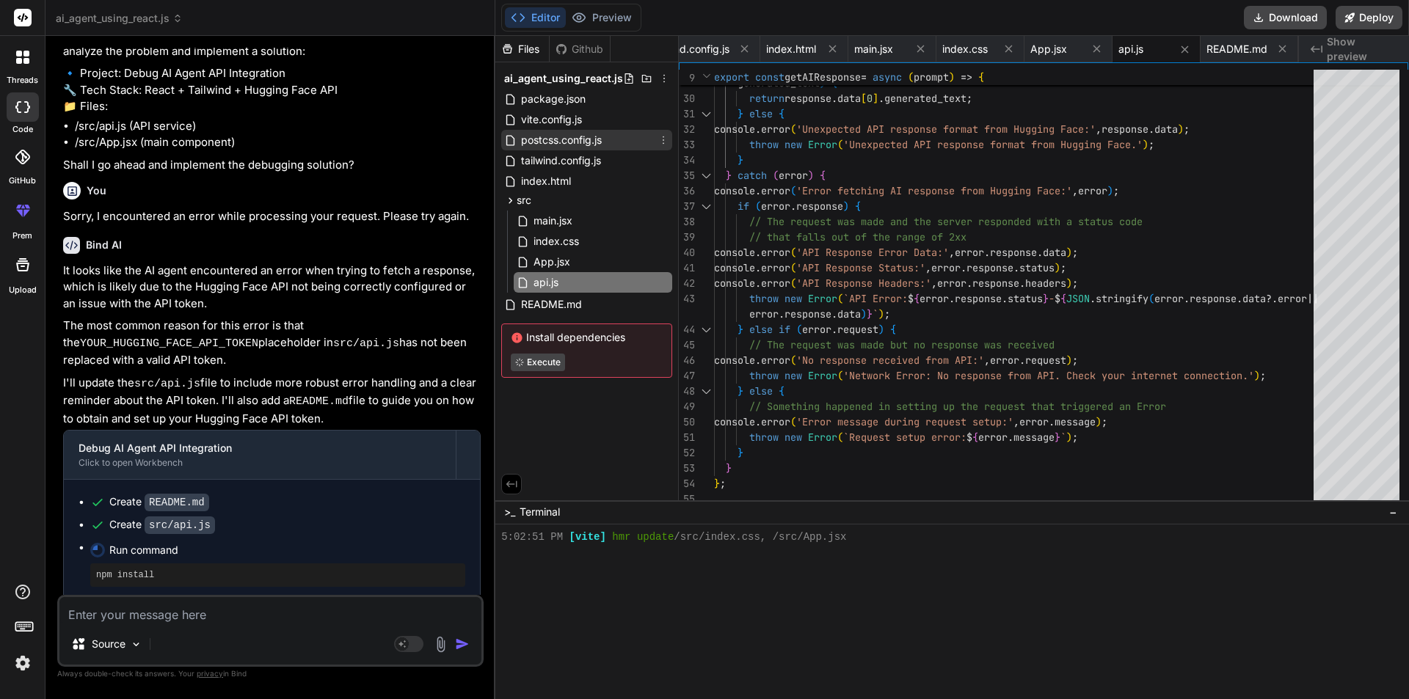
click at [568, 143] on span "postcss.config.js" at bounding box center [562, 140] width 84 height 18
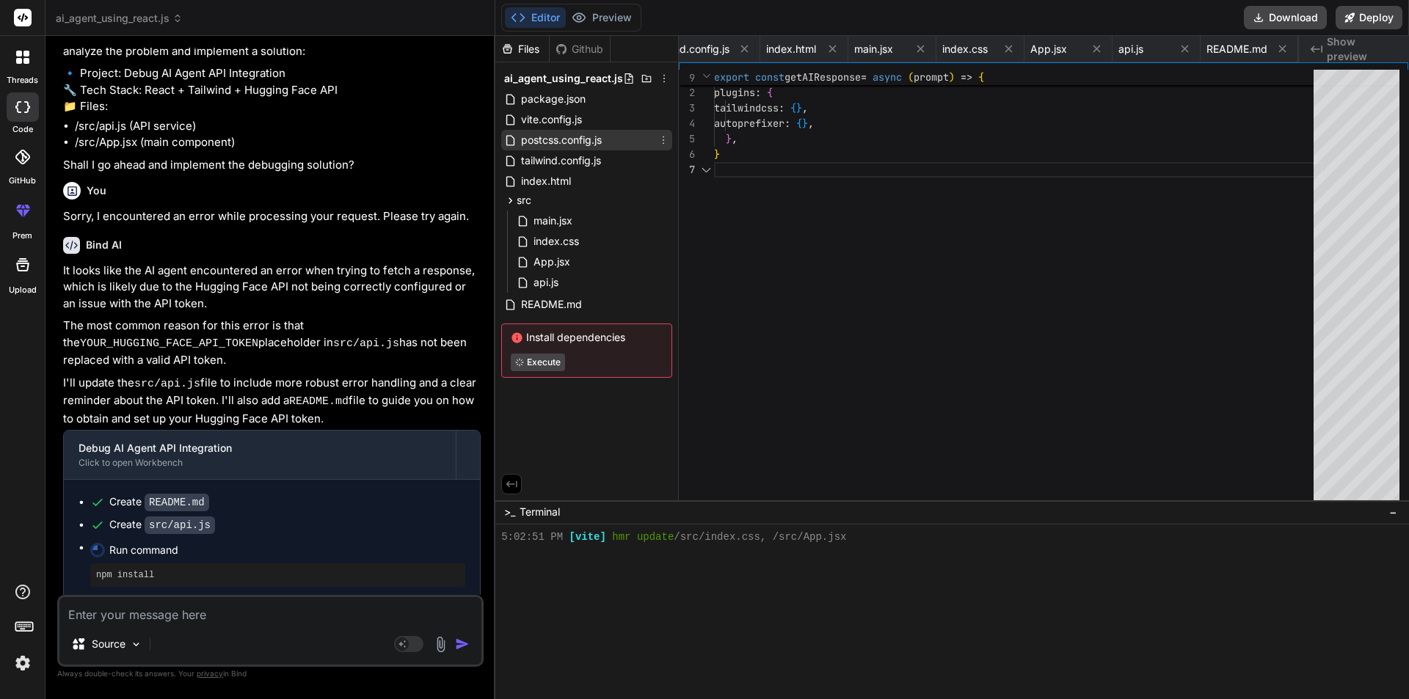
scroll to position [0, 200]
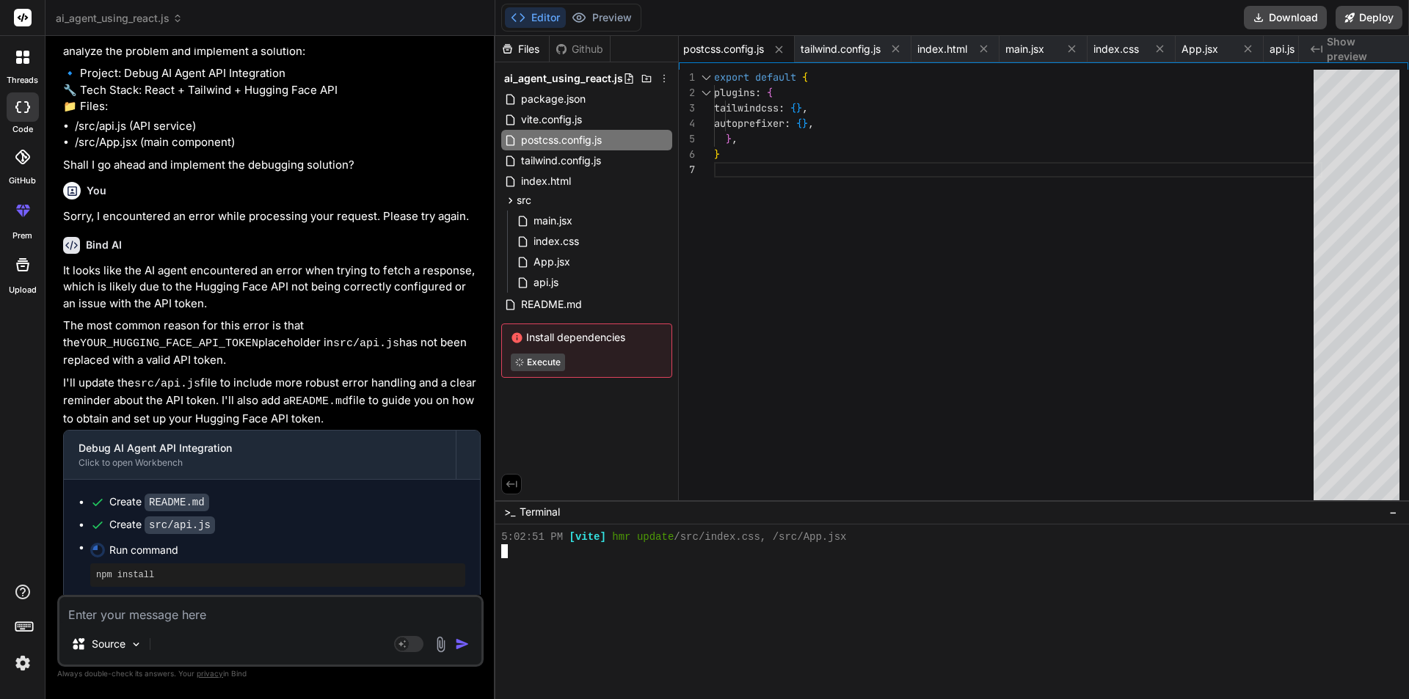
click at [629, 574] on div at bounding box center [945, 579] width 888 height 14
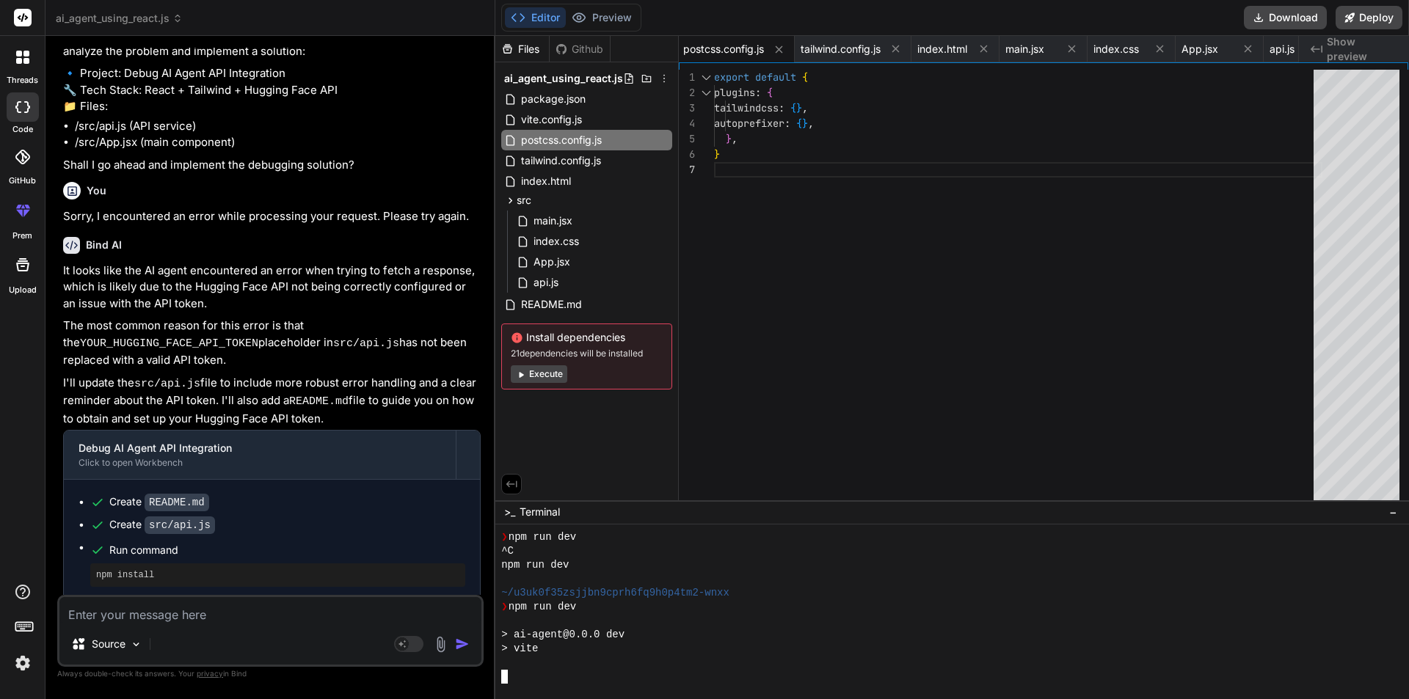
scroll to position [2231, 0]
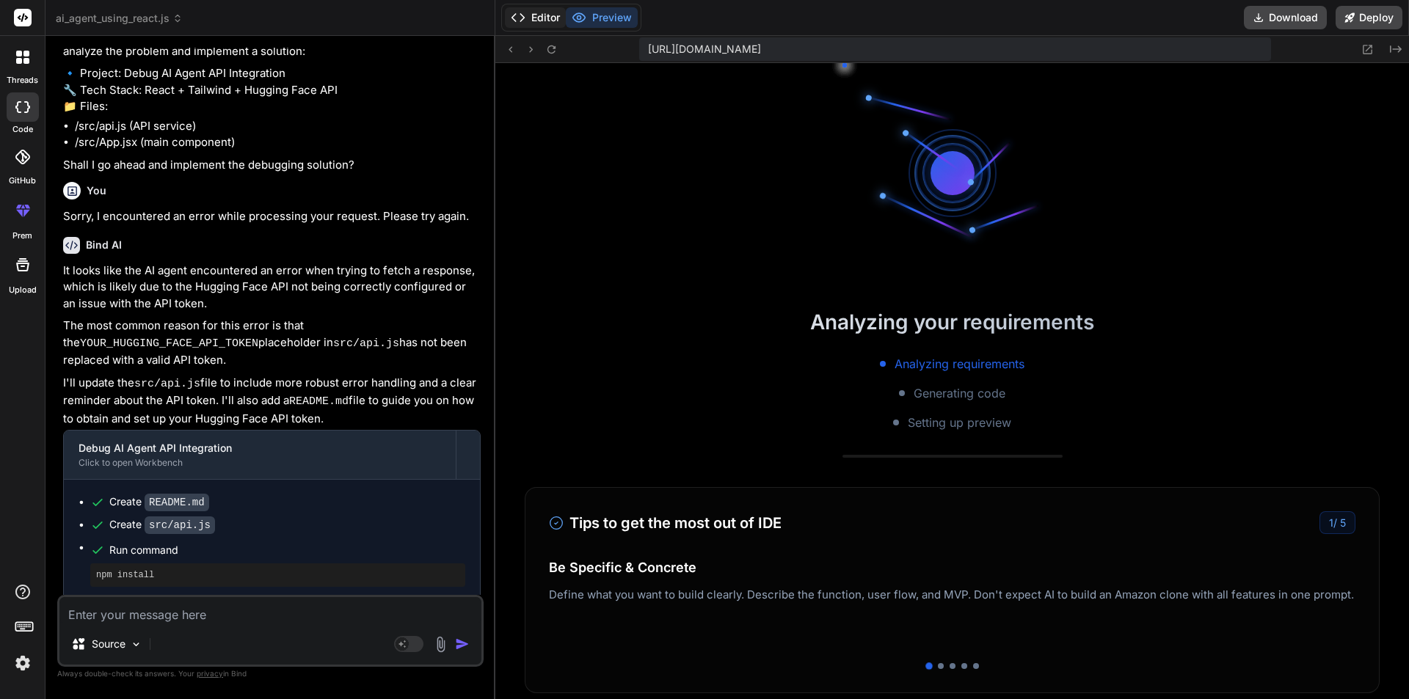
click at [536, 21] on button "Editor" at bounding box center [535, 17] width 61 height 21
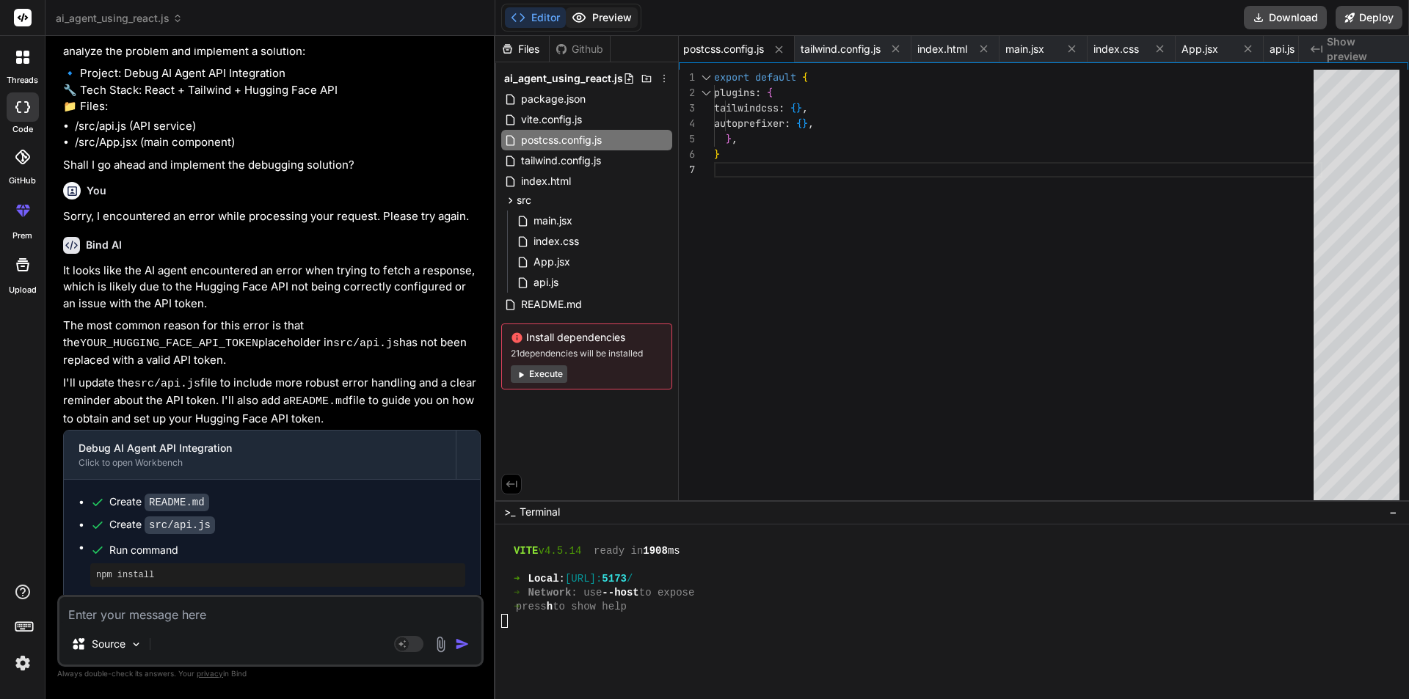
click at [591, 10] on button "Preview" at bounding box center [602, 17] width 72 height 21
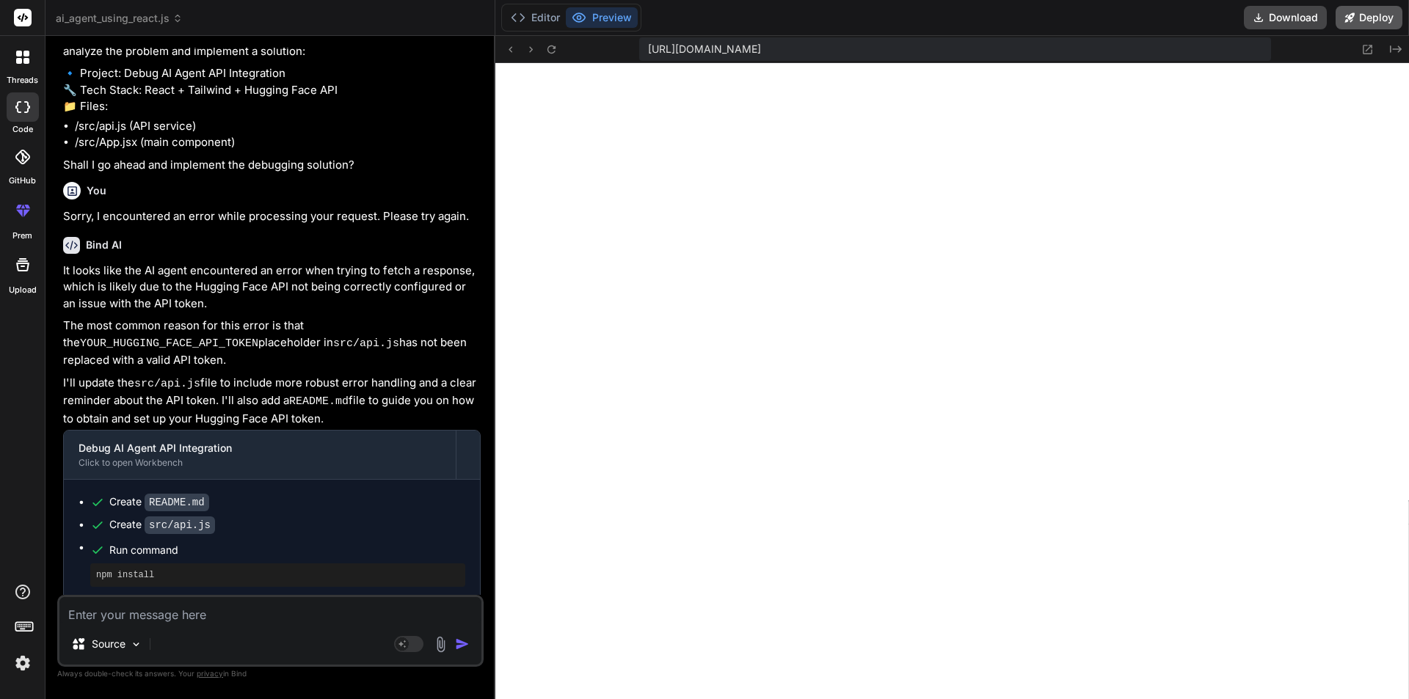
click at [1373, 19] on button "Deploy" at bounding box center [1369, 17] width 67 height 23
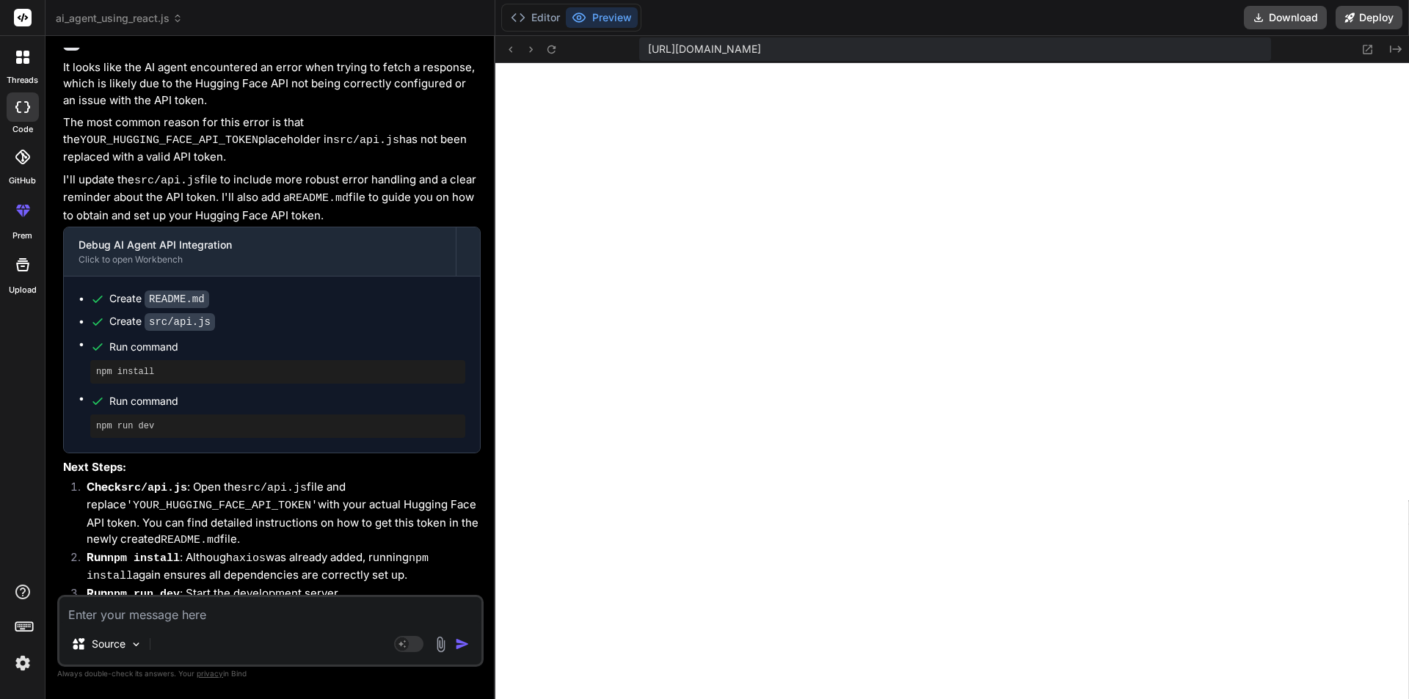
scroll to position [1545, 0]
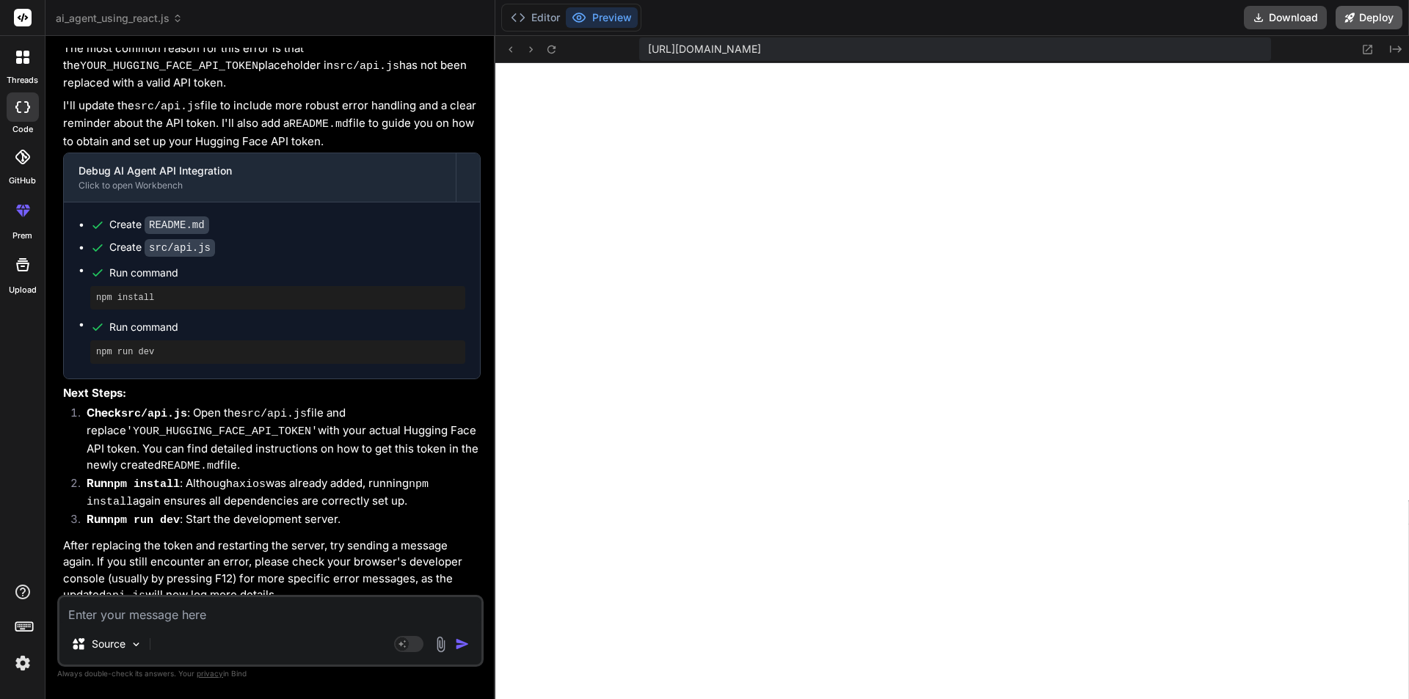
click at [1355, 10] on button "Deploy" at bounding box center [1369, 17] width 67 height 23
click at [1370, 19] on button "Deploy" at bounding box center [1369, 17] width 67 height 23
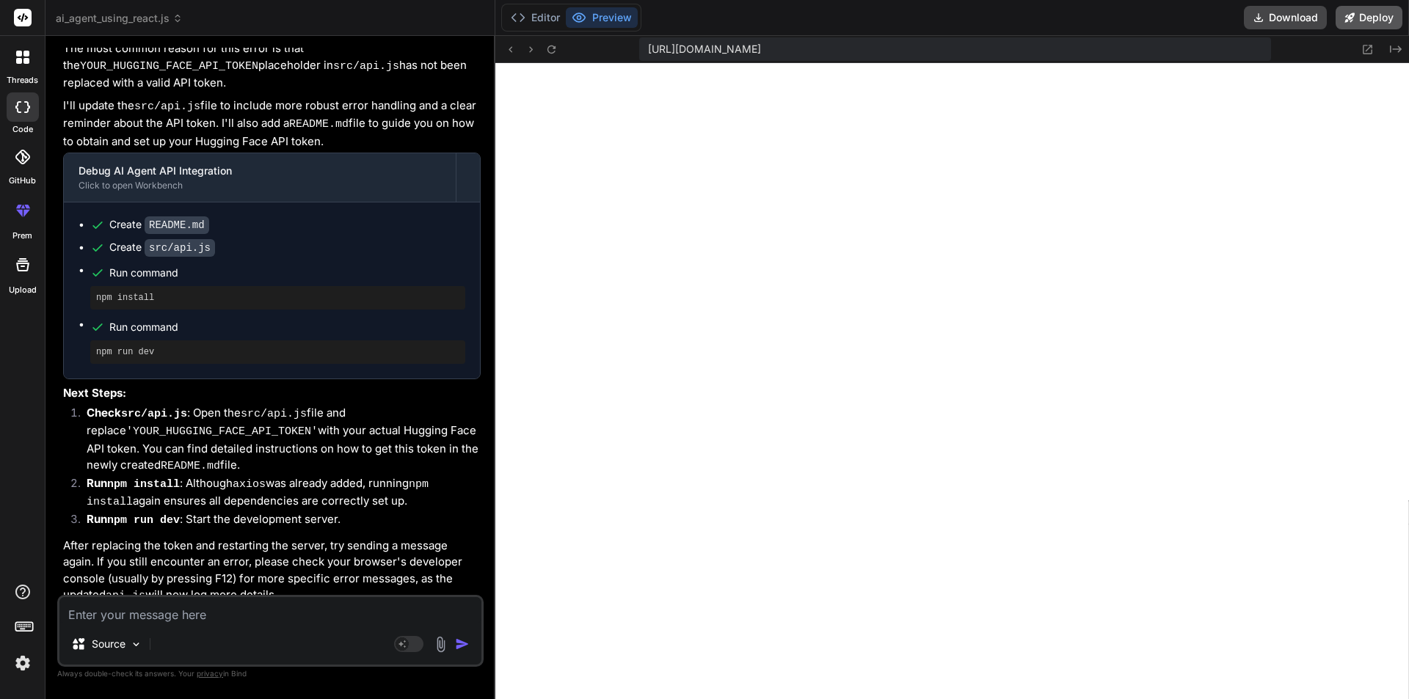
click at [1370, 19] on button "Deploy" at bounding box center [1369, 17] width 67 height 23
click at [558, 44] on button at bounding box center [551, 49] width 18 height 18
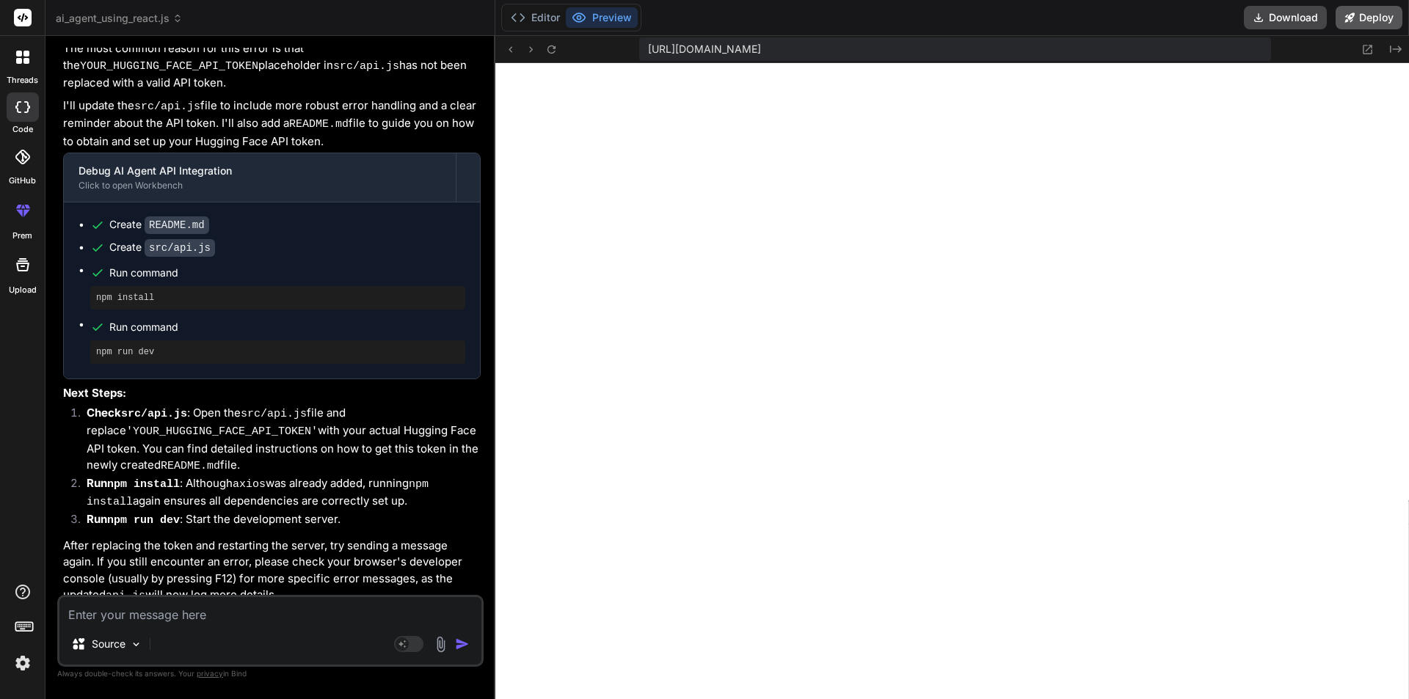
click at [1362, 18] on button "Deploy" at bounding box center [1369, 17] width 67 height 23
click at [1363, 18] on button "Deploy" at bounding box center [1369, 17] width 67 height 23
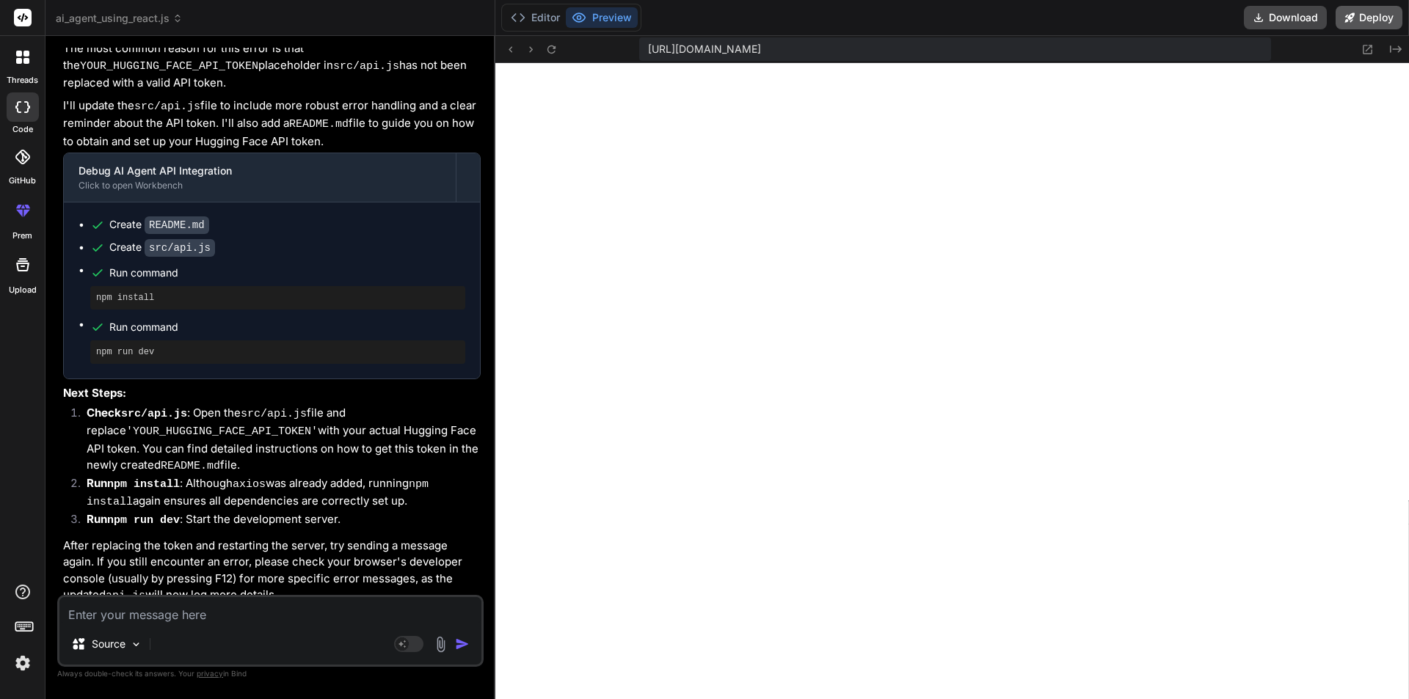
click at [1363, 18] on button "Deploy" at bounding box center [1369, 17] width 67 height 23
click at [1385, 25] on button "Deploy" at bounding box center [1369, 17] width 67 height 23
click at [1385, 24] on button "Deploy" at bounding box center [1369, 17] width 67 height 23
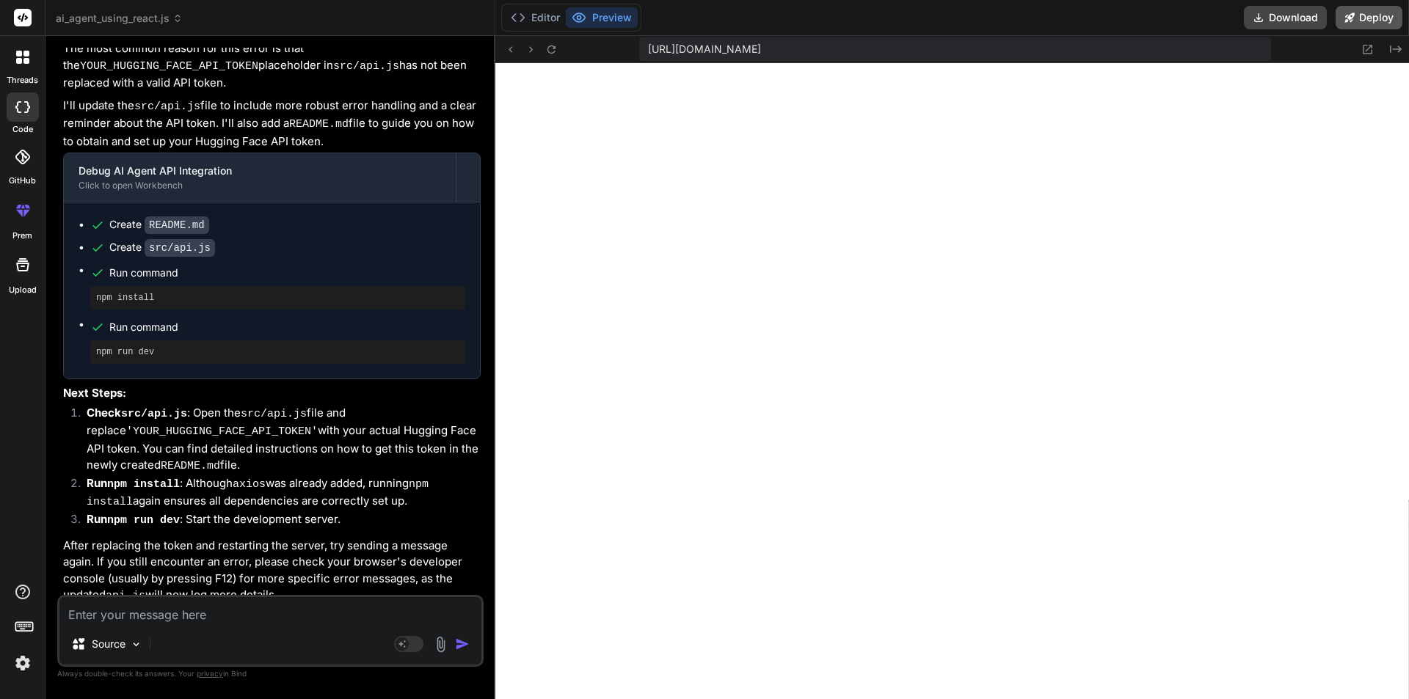
click at [1385, 23] on button "Deploy" at bounding box center [1369, 17] width 67 height 23
click at [1355, 19] on icon at bounding box center [1349, 17] width 10 height 10
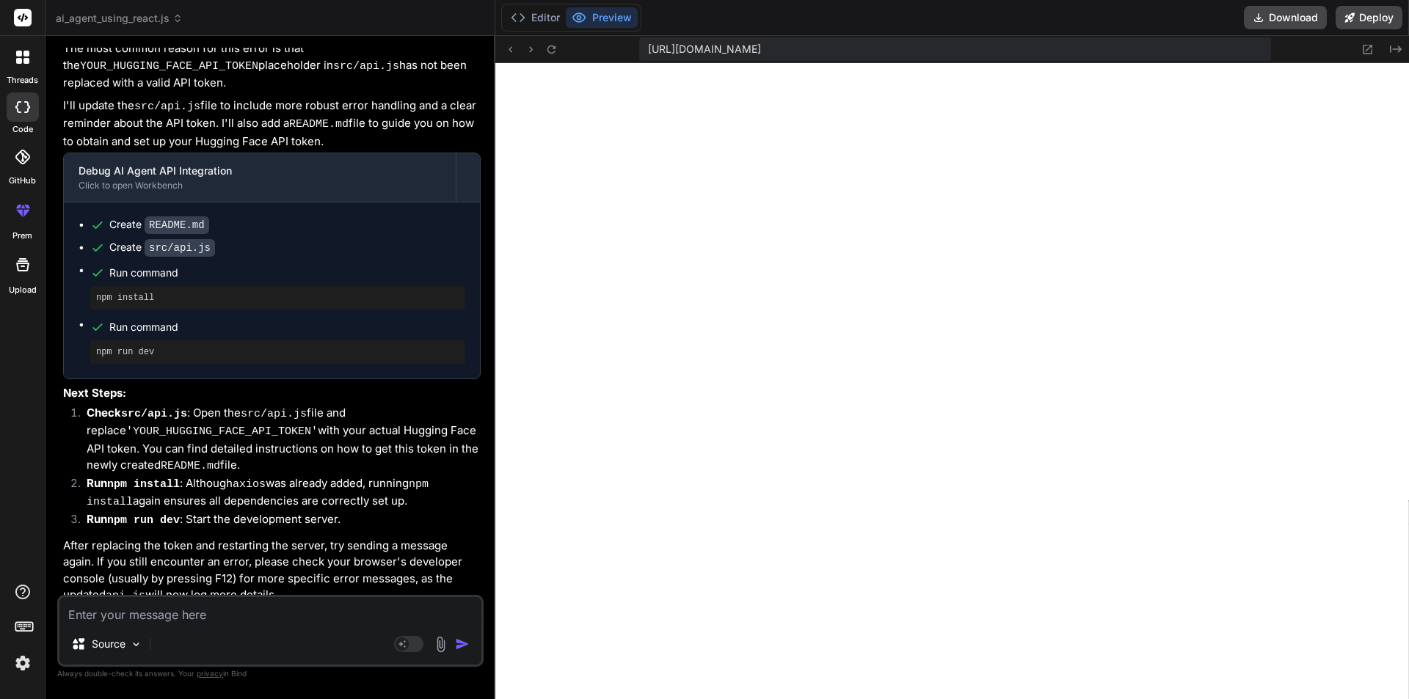
click at [171, 616] on textarea at bounding box center [270, 610] width 422 height 26
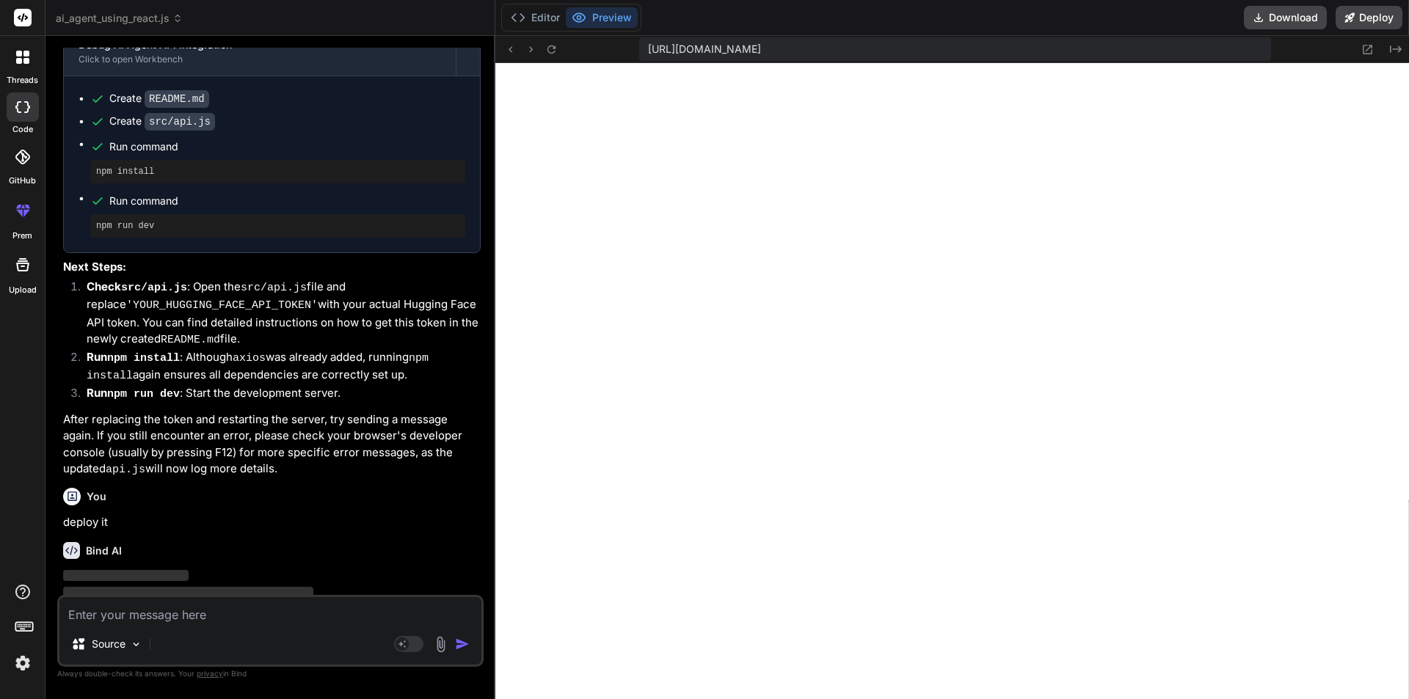
scroll to position [1697, 0]
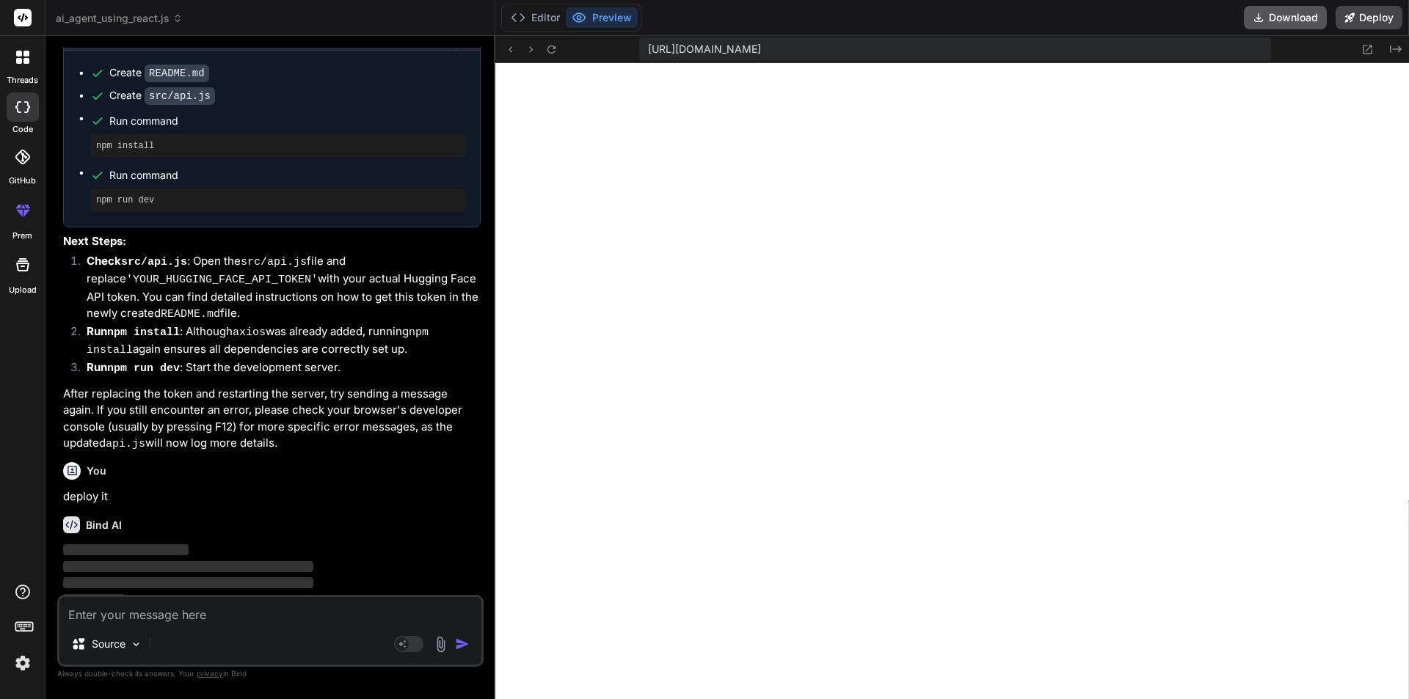
click at [1275, 13] on button "Download" at bounding box center [1285, 17] width 83 height 23
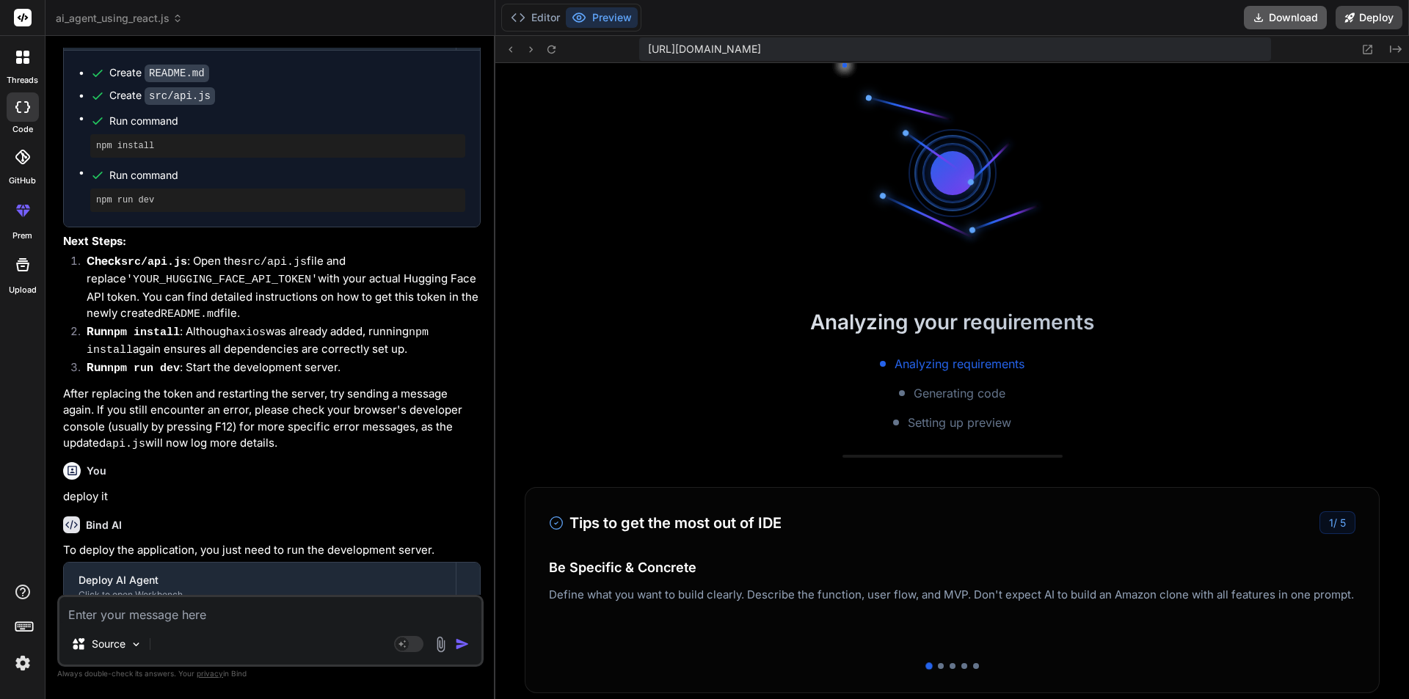
scroll to position [2426, 0]
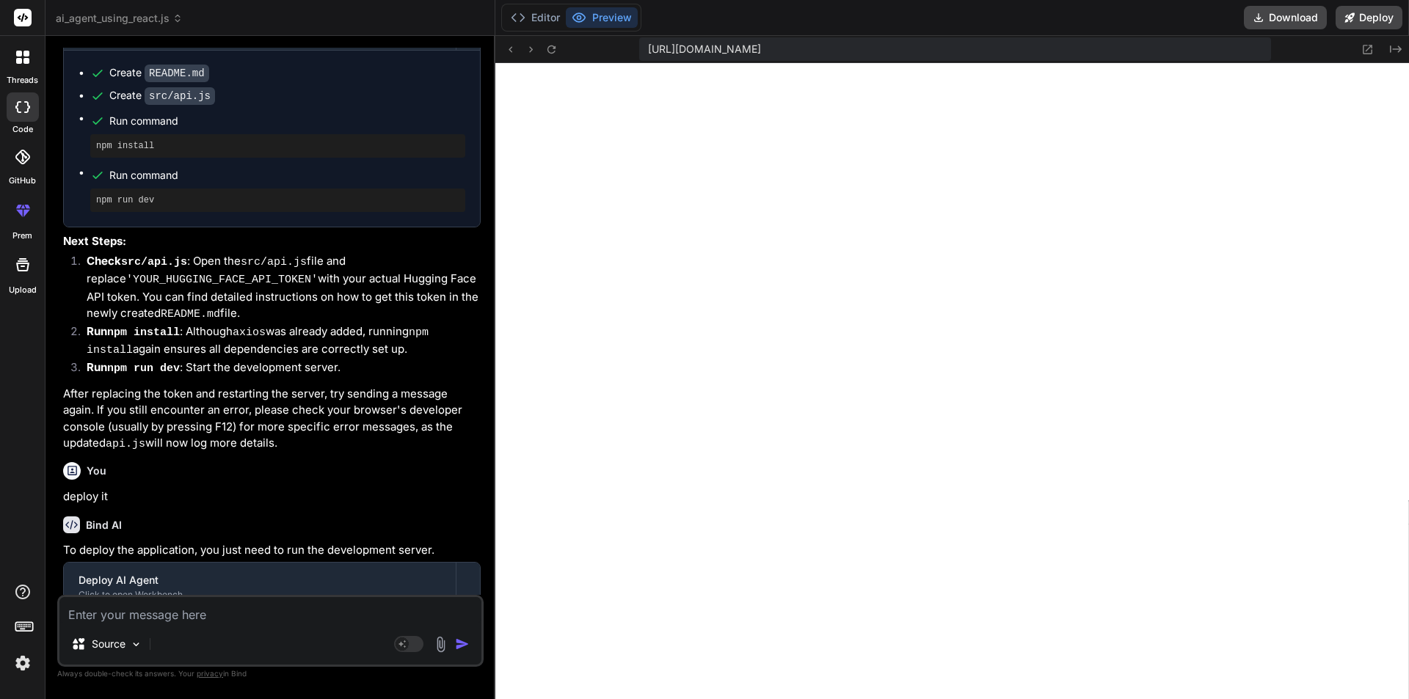
click at [303, 371] on div "It looks like the AI agent encountered an error when trying to fetch a response…" at bounding box center [272, 143] width 418 height 620
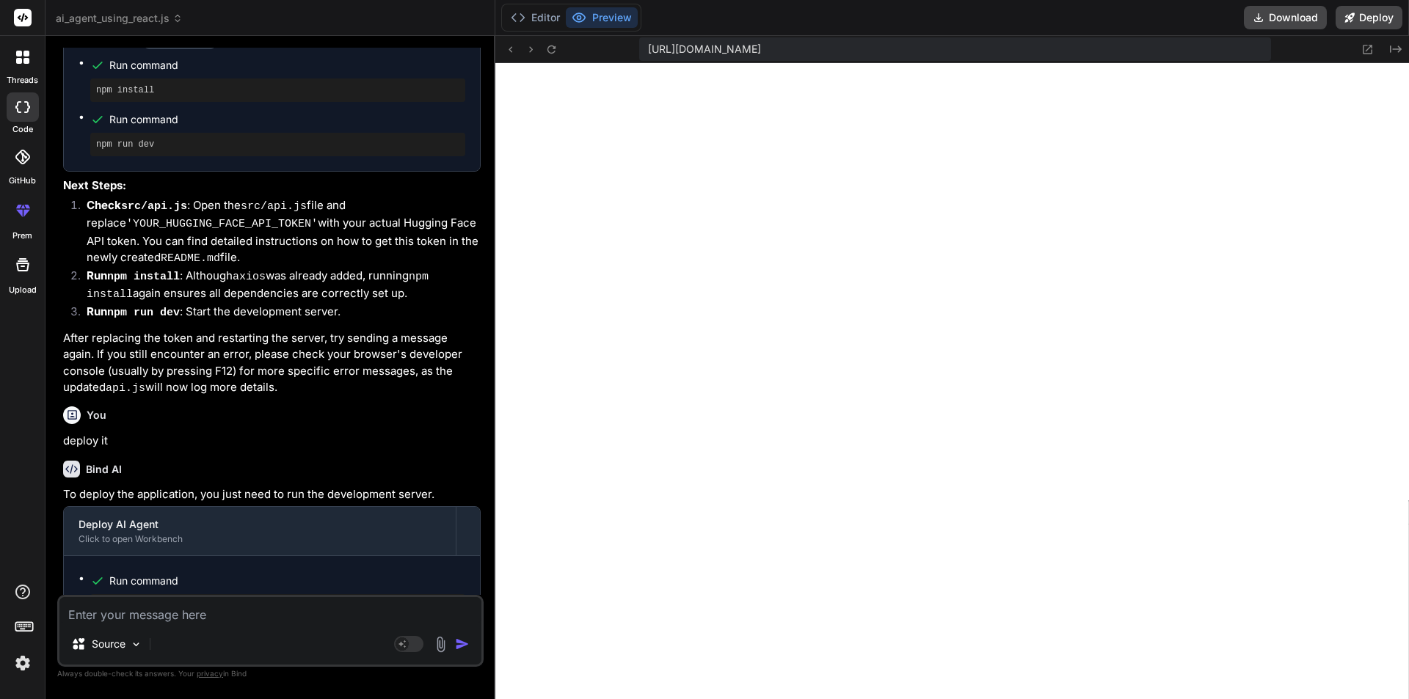
scroll to position [1835, 0]
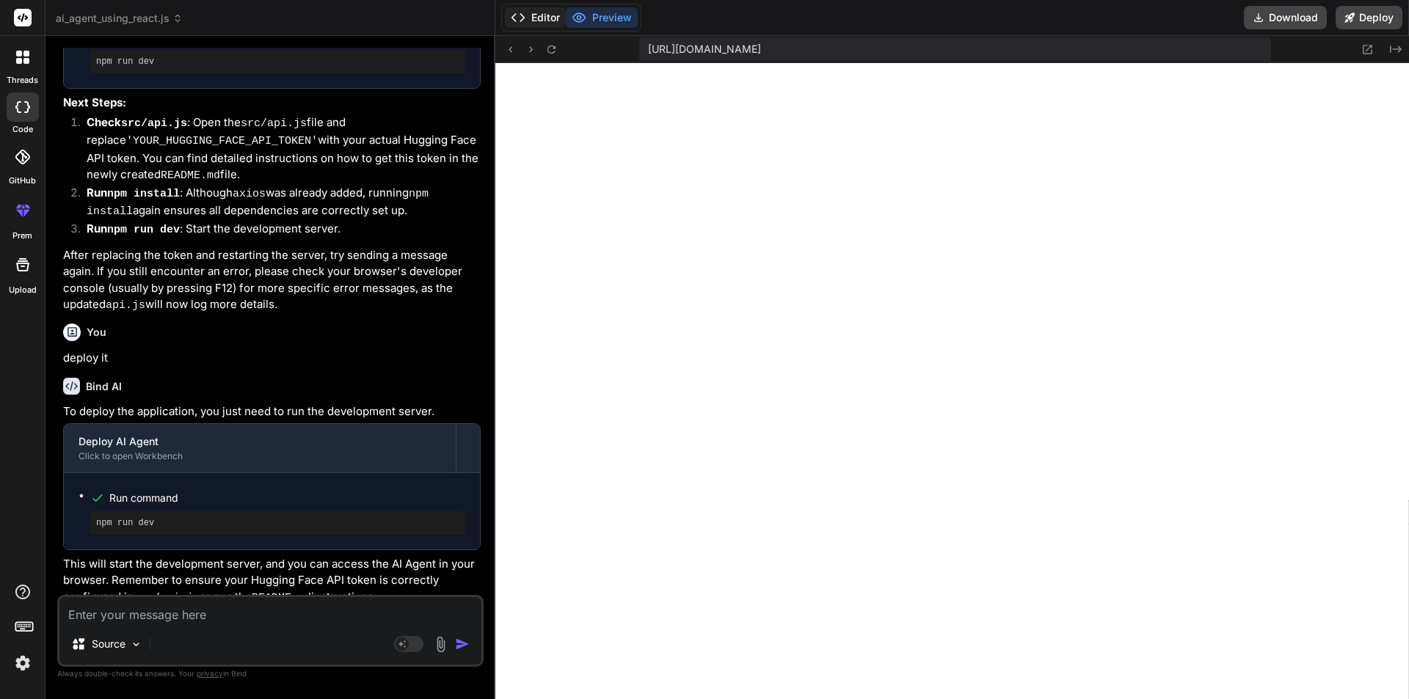
click at [538, 14] on button "Editor" at bounding box center [535, 17] width 61 height 21
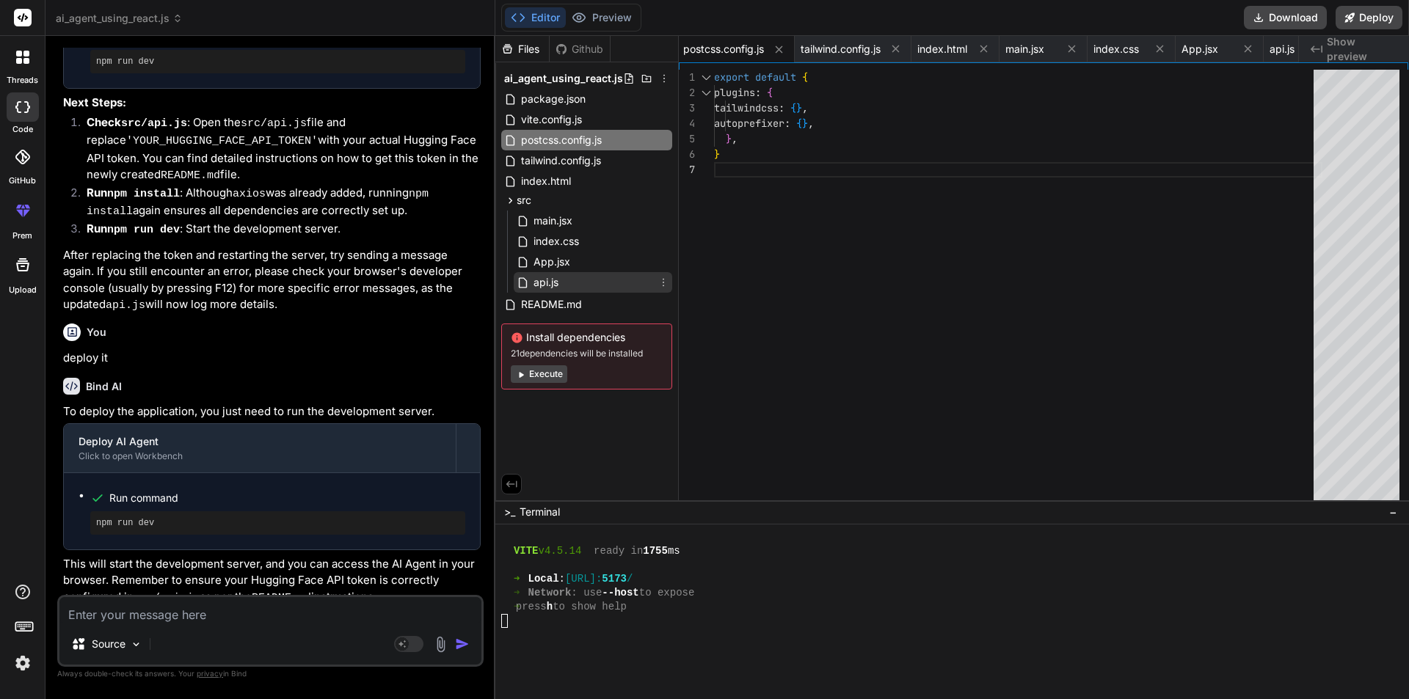
click at [573, 276] on div "api.js" at bounding box center [593, 282] width 159 height 21
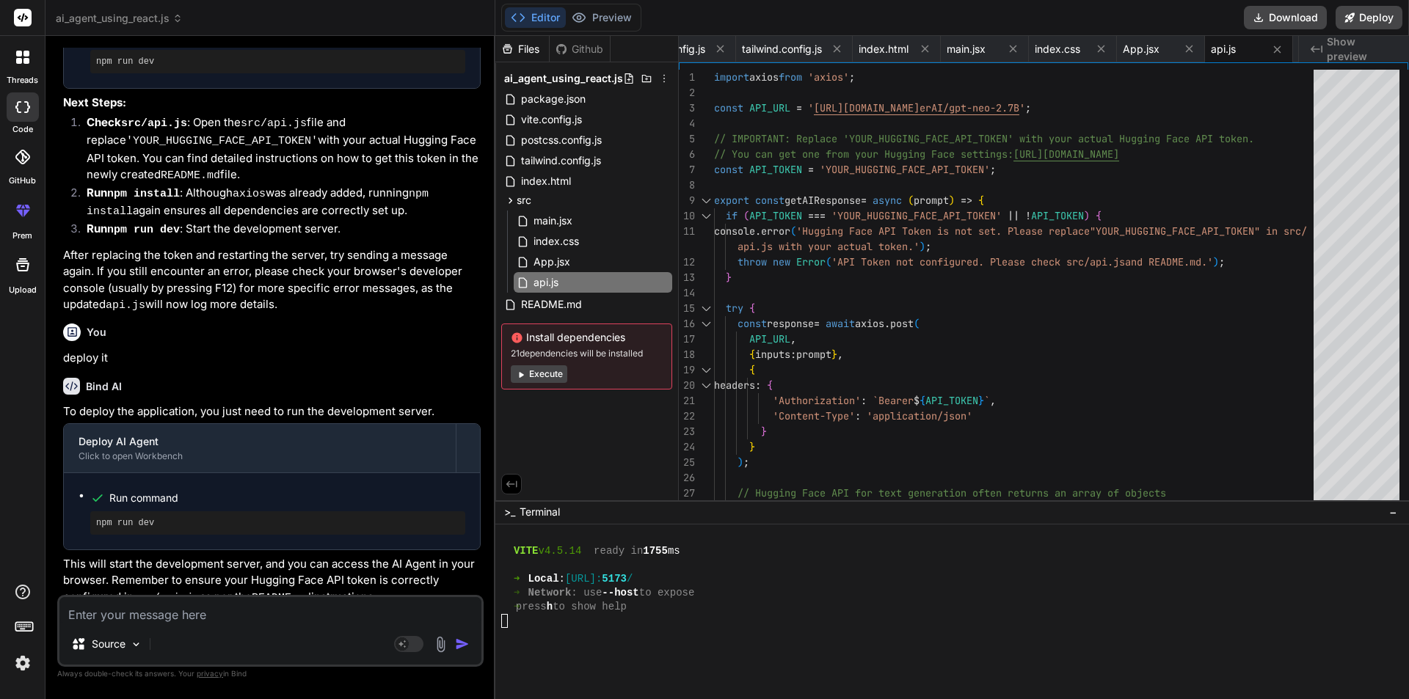
click at [136, 616] on textarea at bounding box center [270, 610] width 422 height 26
click at [137, 616] on textarea at bounding box center [270, 610] width 422 height 26
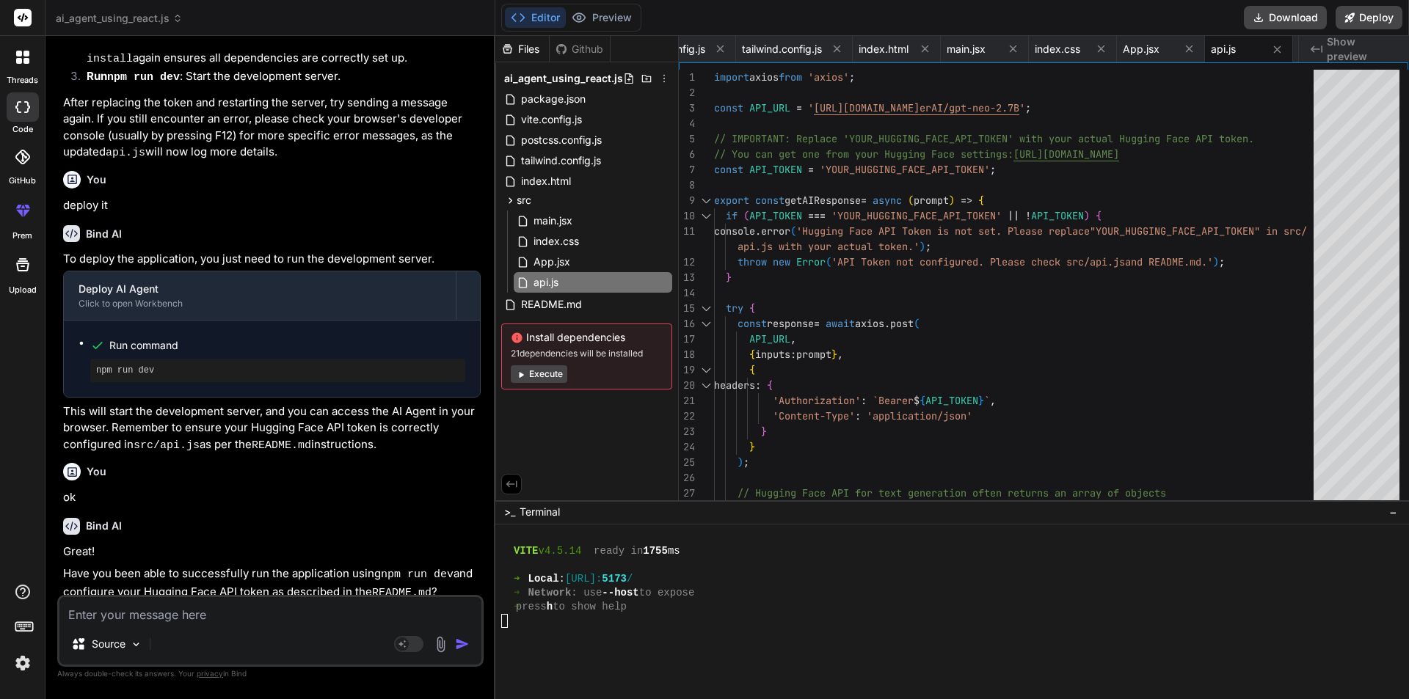
scroll to position [2019, 0]
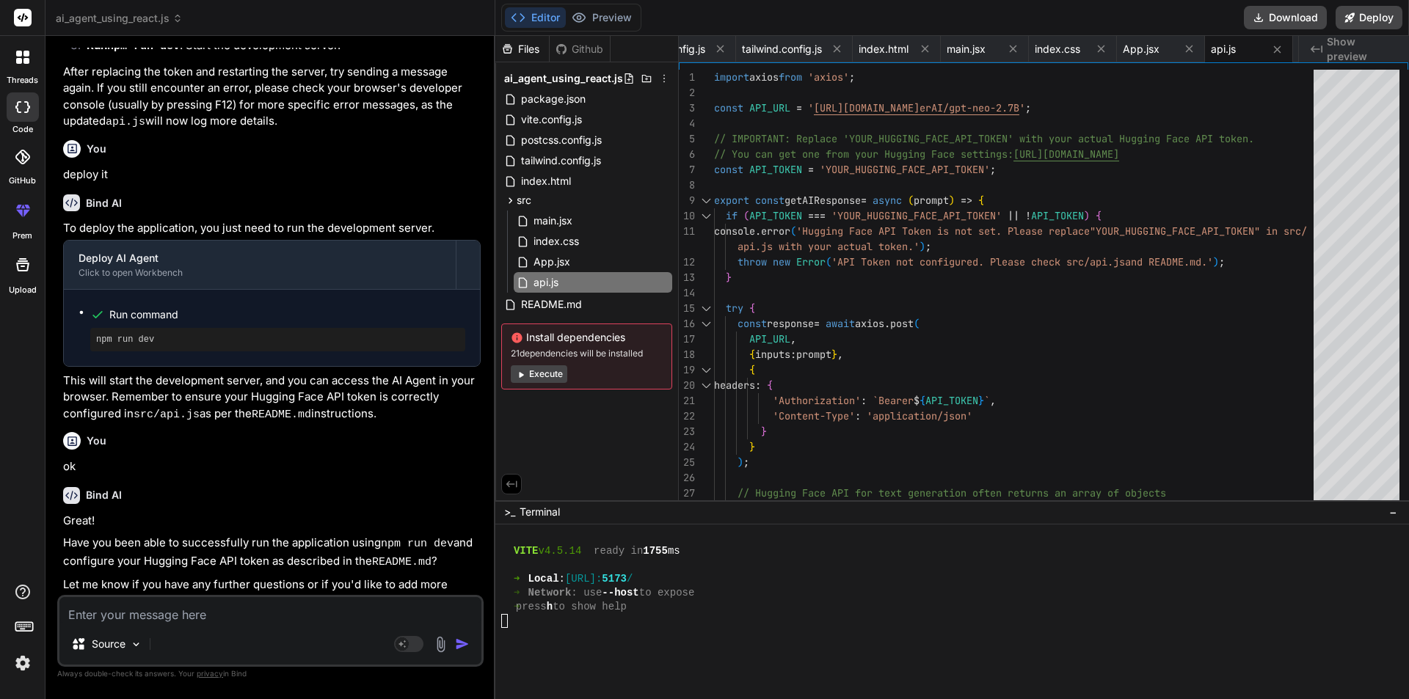
click at [149, 610] on textarea at bounding box center [270, 610] width 422 height 26
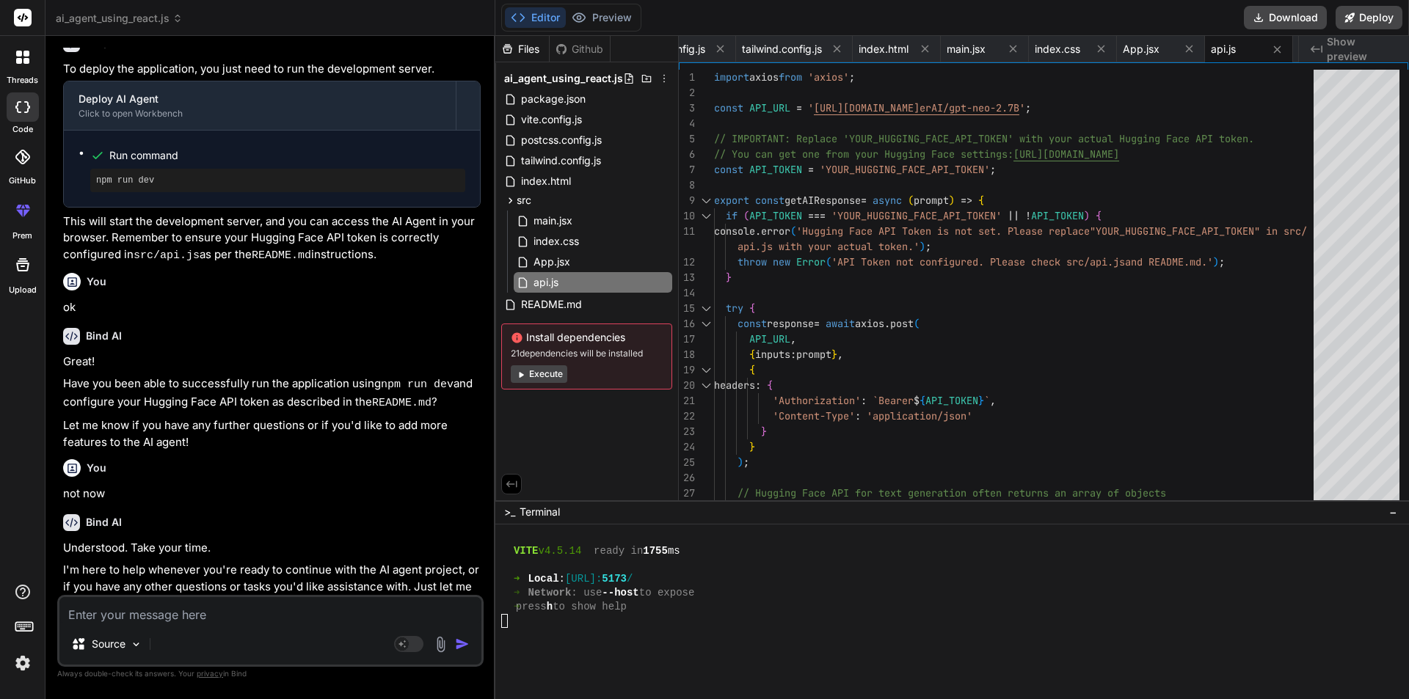
scroll to position [2180, 0]
click at [200, 616] on textarea at bounding box center [270, 610] width 422 height 26
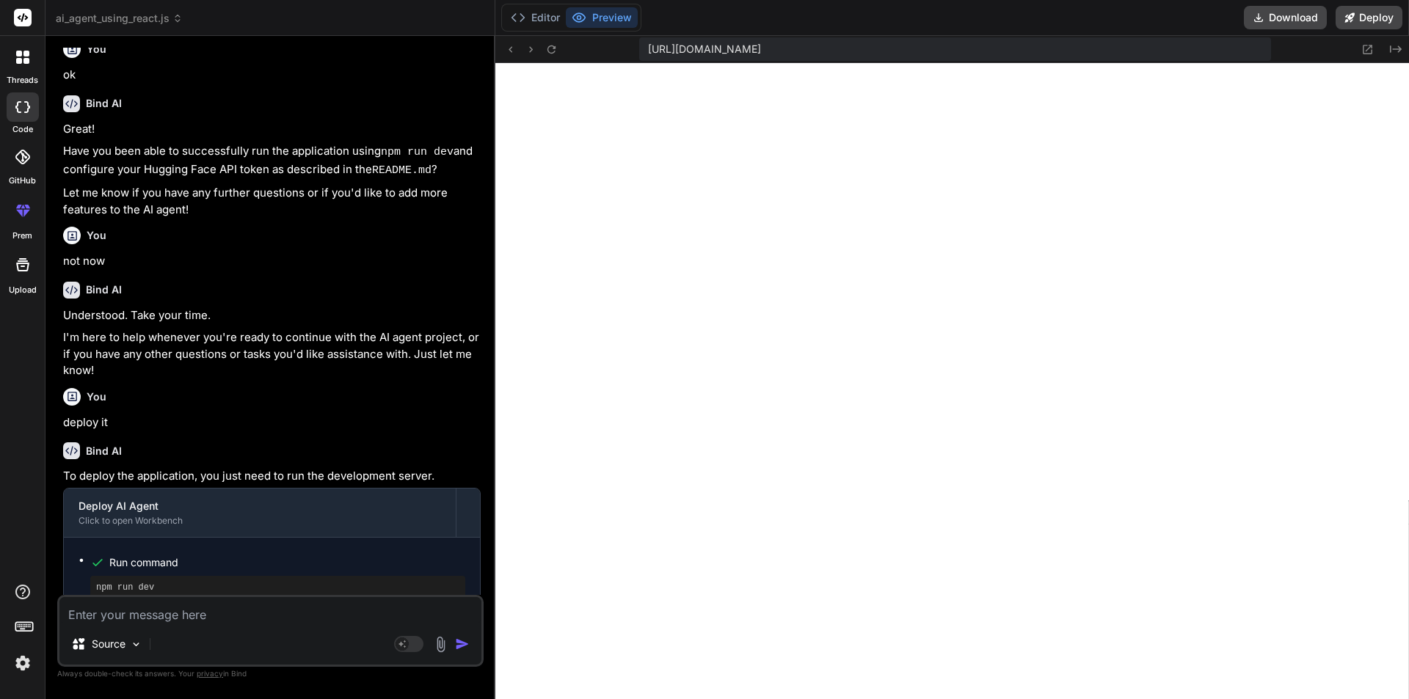
scroll to position [2471, 0]
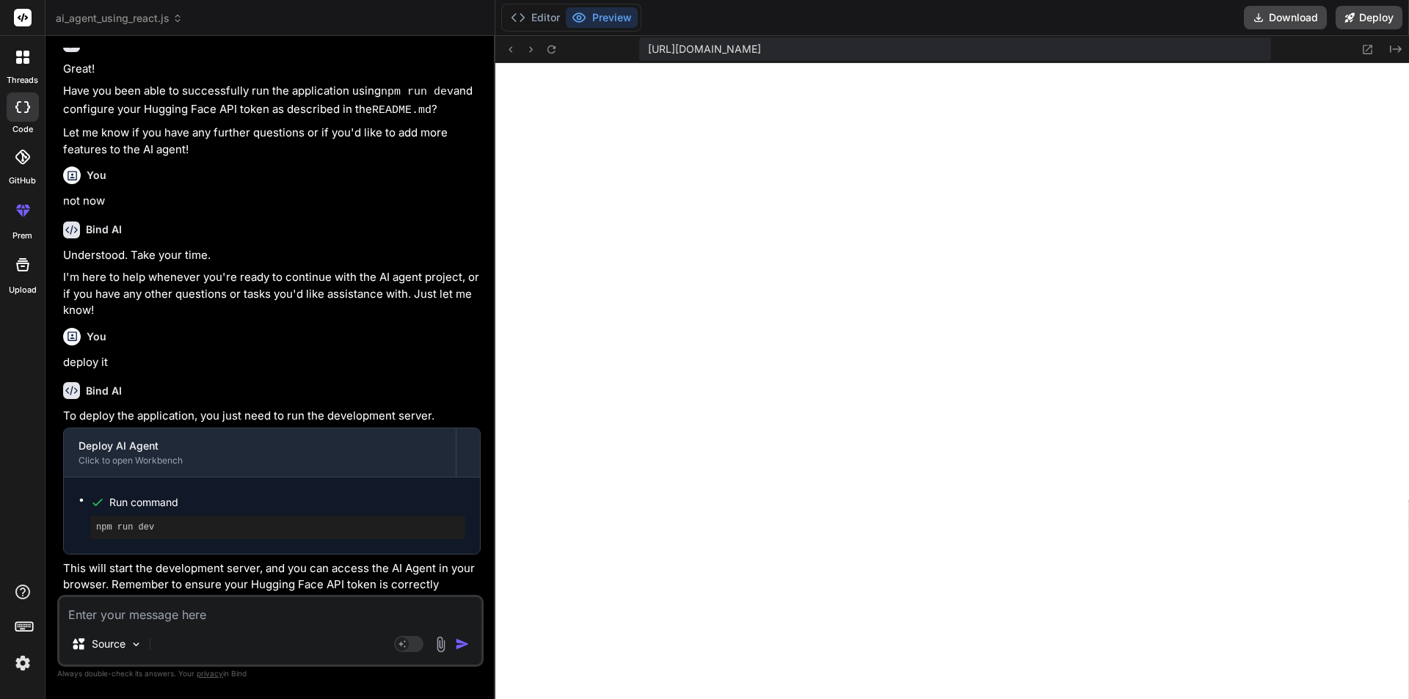
click at [127, 613] on textarea at bounding box center [270, 610] width 422 height 26
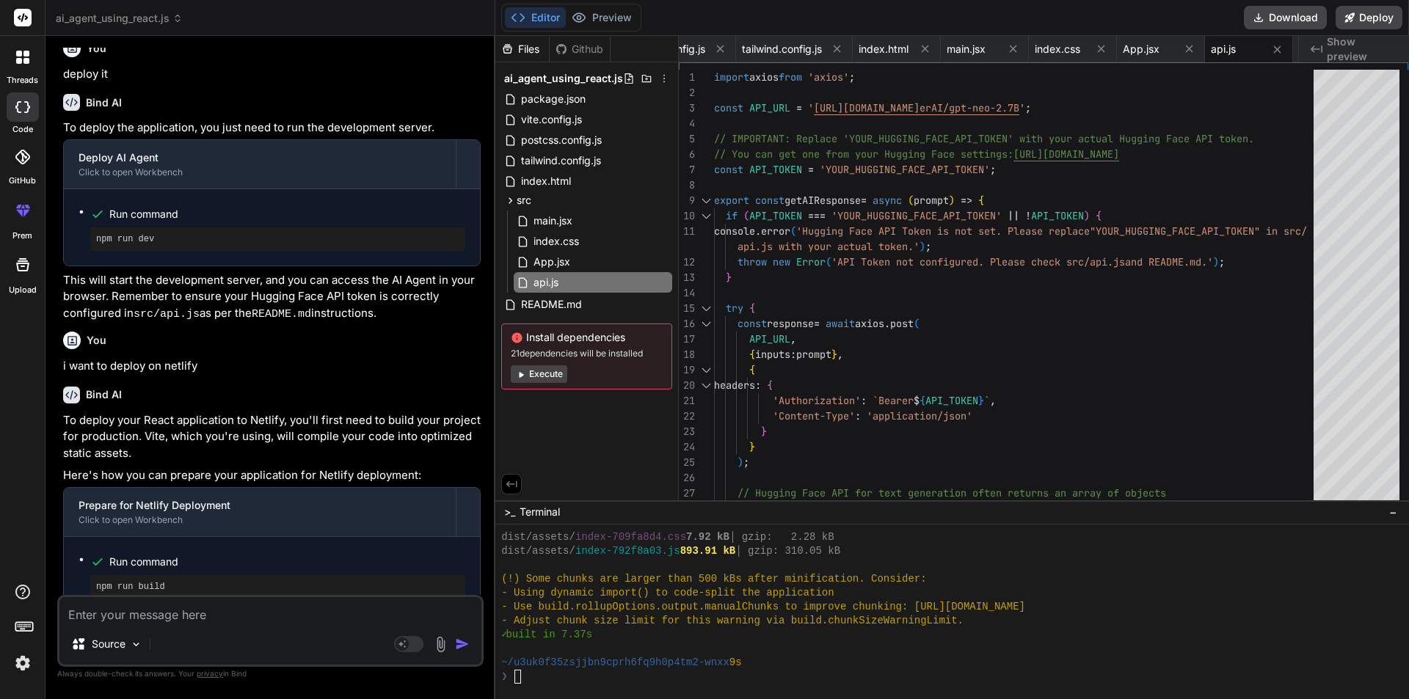
scroll to position [3096, 0]
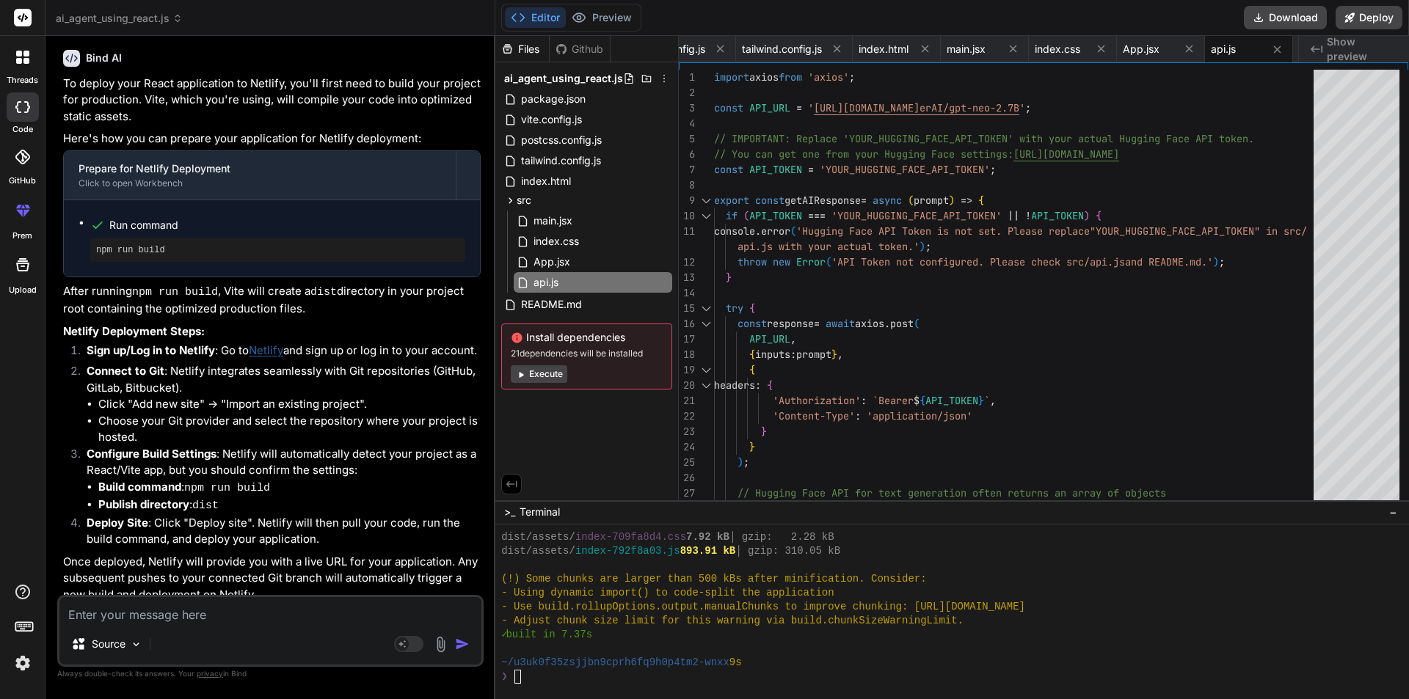
click at [547, 376] on button "Execute" at bounding box center [539, 374] width 57 height 18
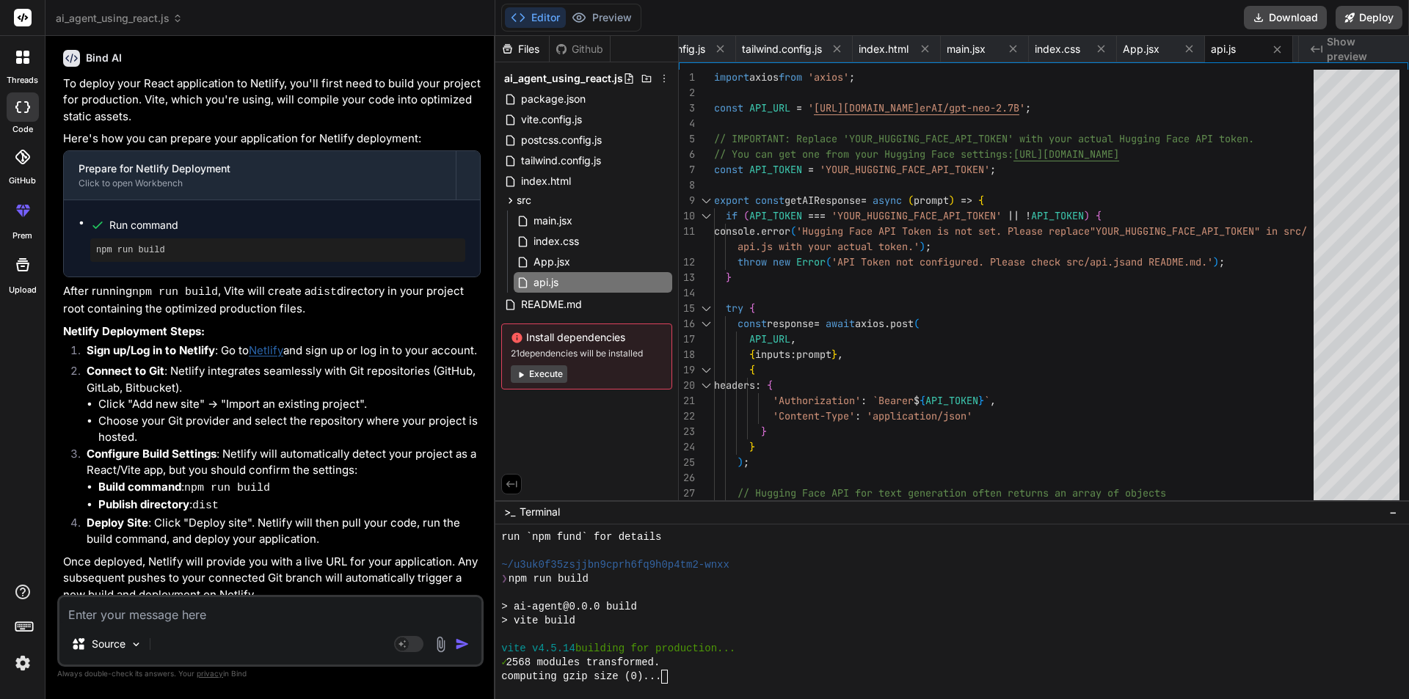
scroll to position [3304, 0]
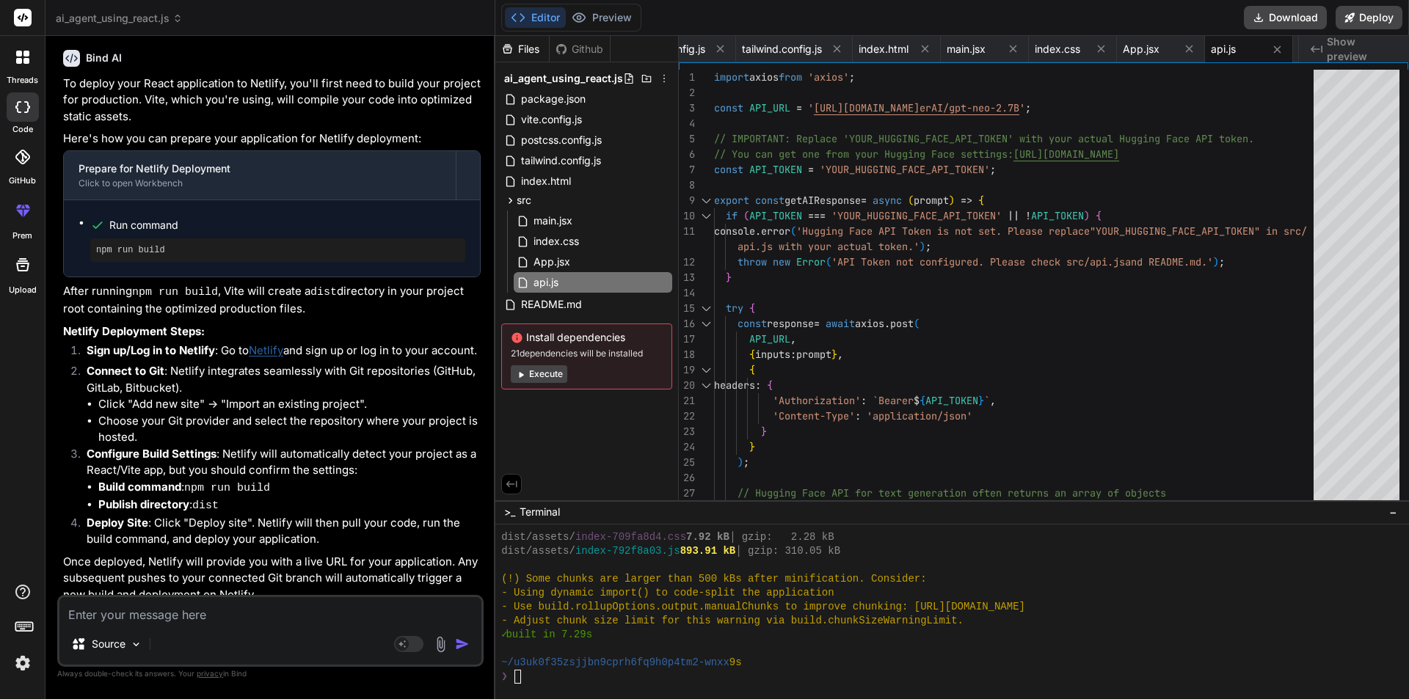
click at [263, 343] on link "Netlify" at bounding box center [266, 350] width 34 height 14
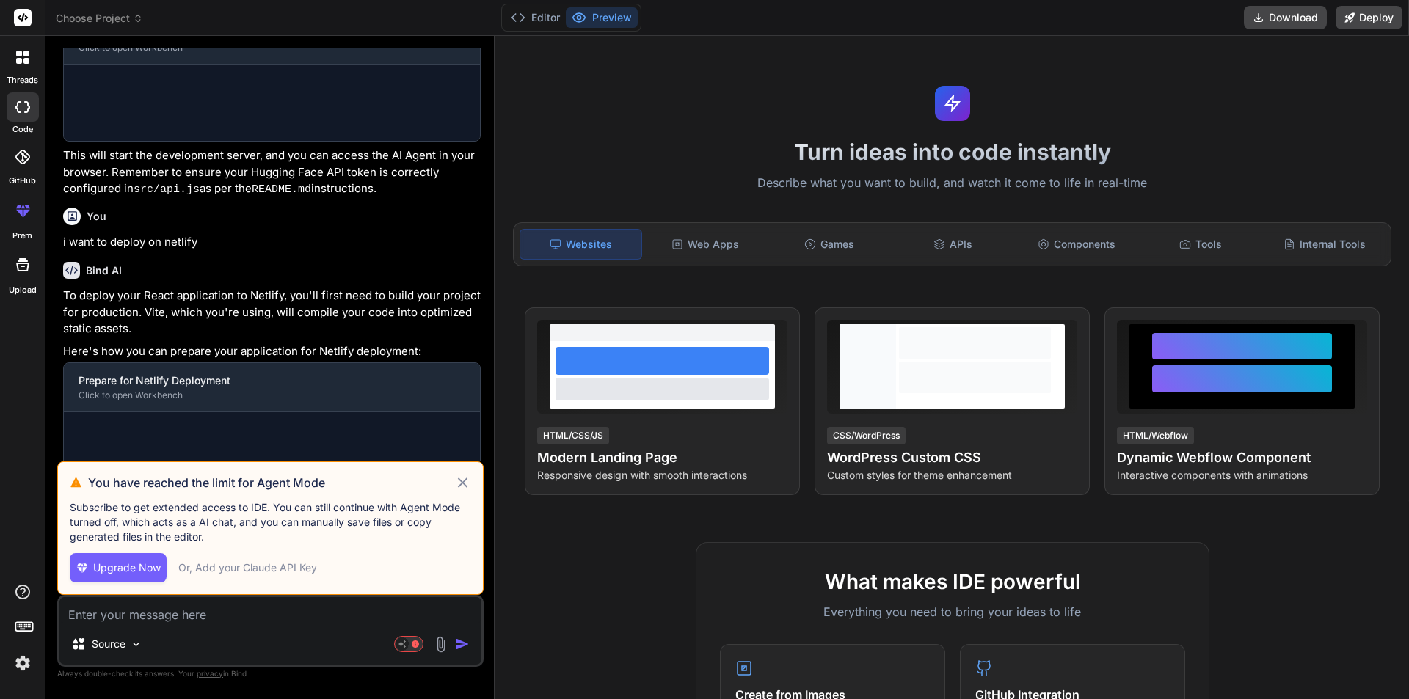
scroll to position [784, 0]
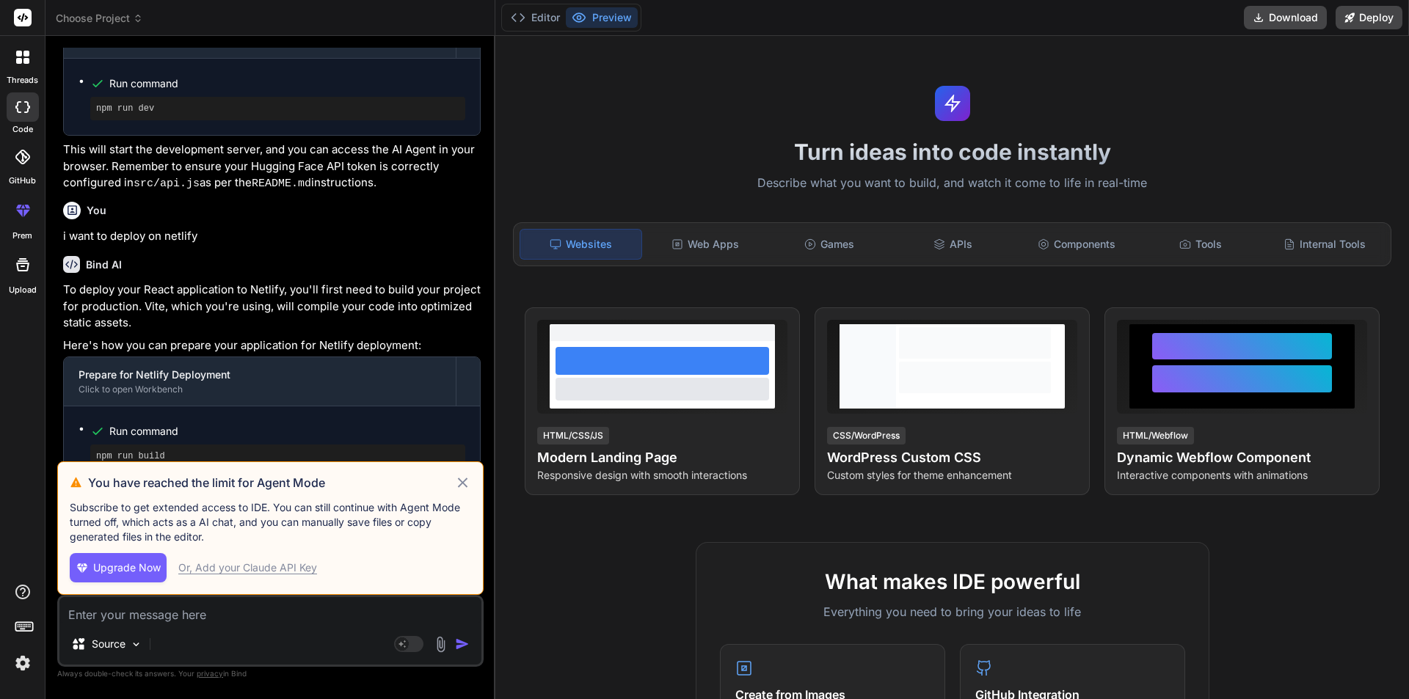
click at [462, 490] on icon at bounding box center [462, 483] width 17 height 18
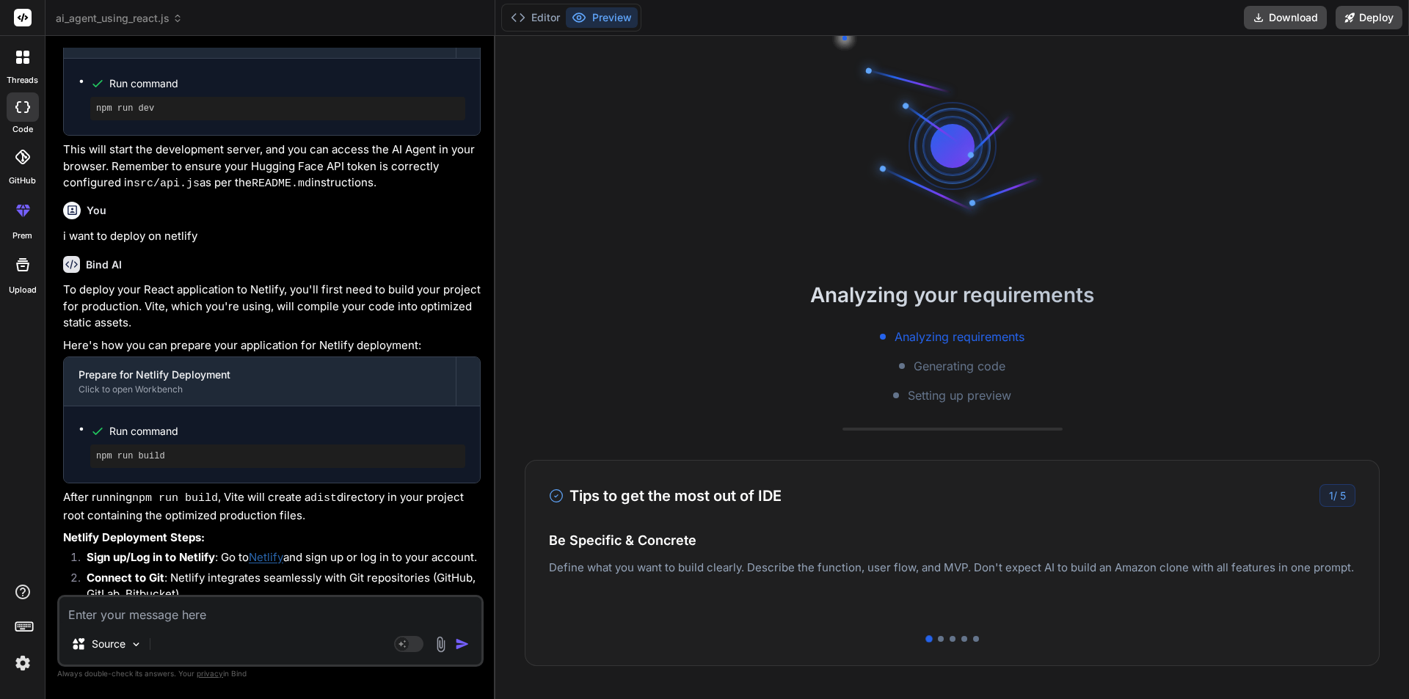
type textarea "x"
click at [538, 26] on button "Editor" at bounding box center [535, 17] width 61 height 21
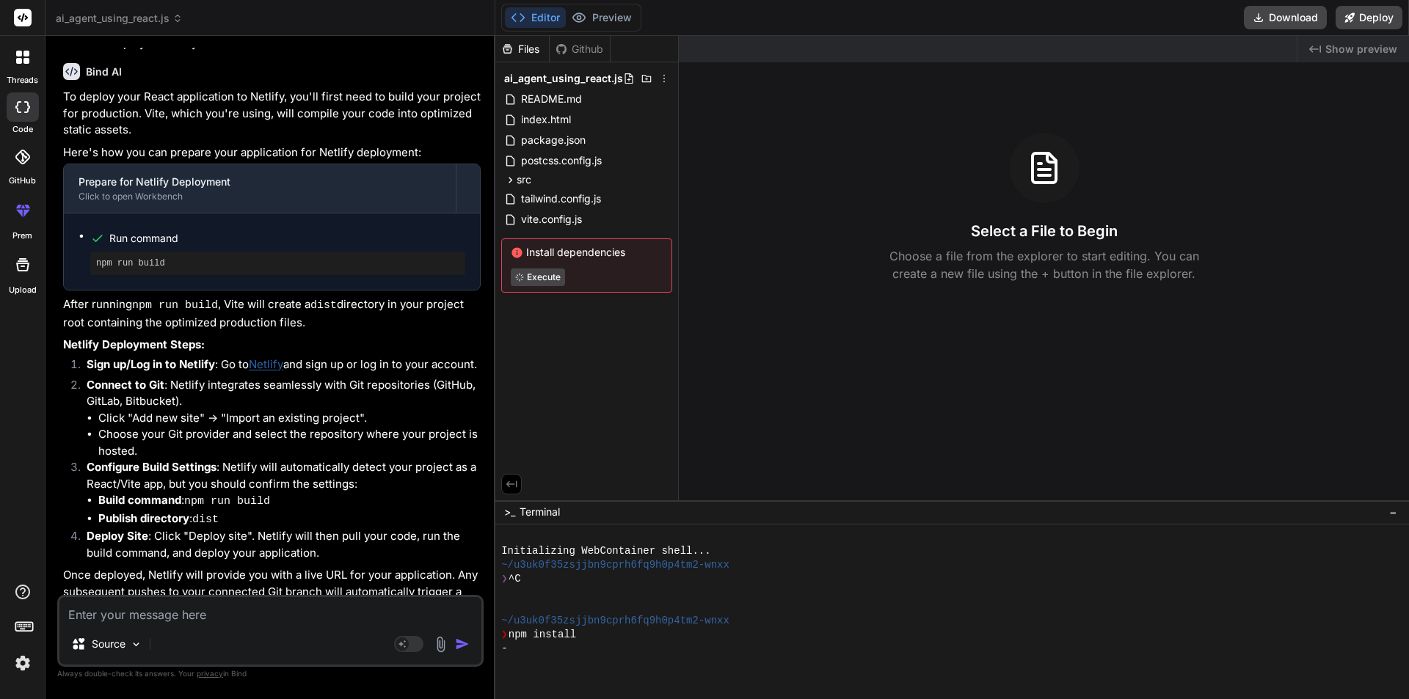
scroll to position [1005, 0]
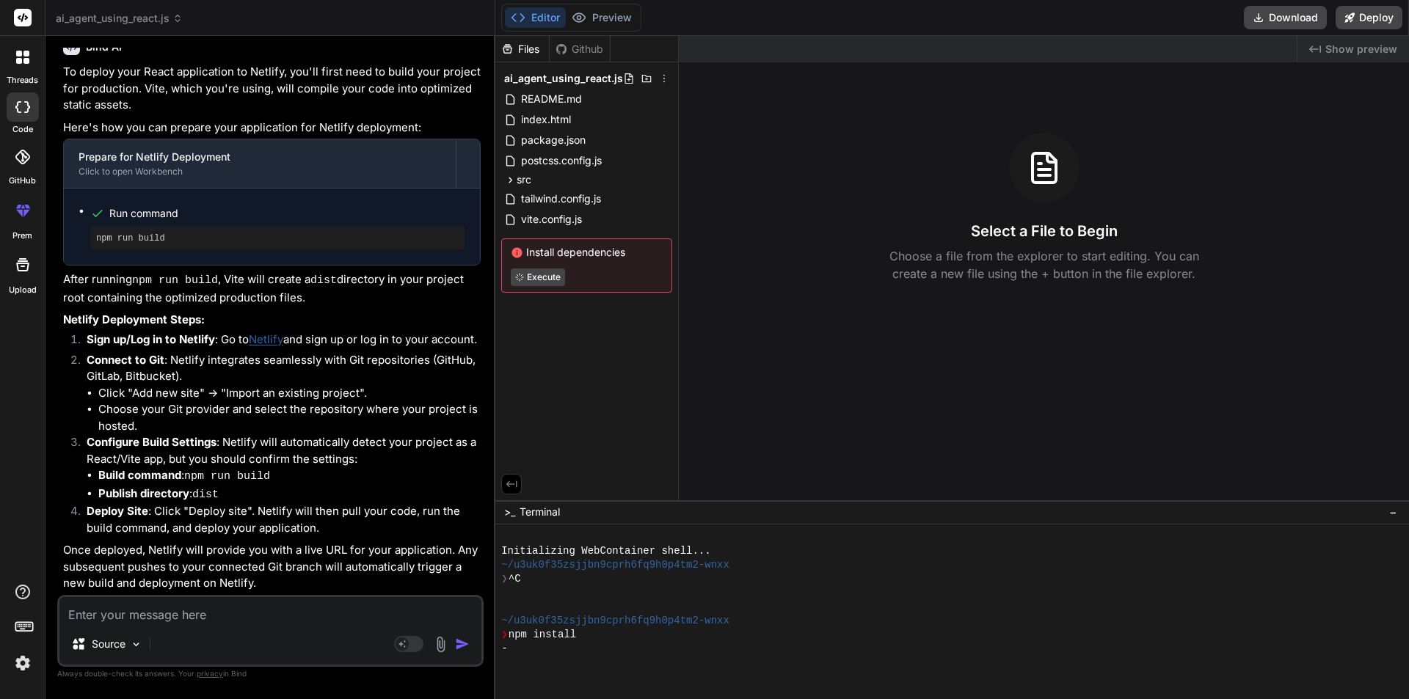
click at [189, 606] on textarea at bounding box center [270, 610] width 422 height 26
type textarea "h"
type textarea "x"
type textarea "ho"
type textarea "x"
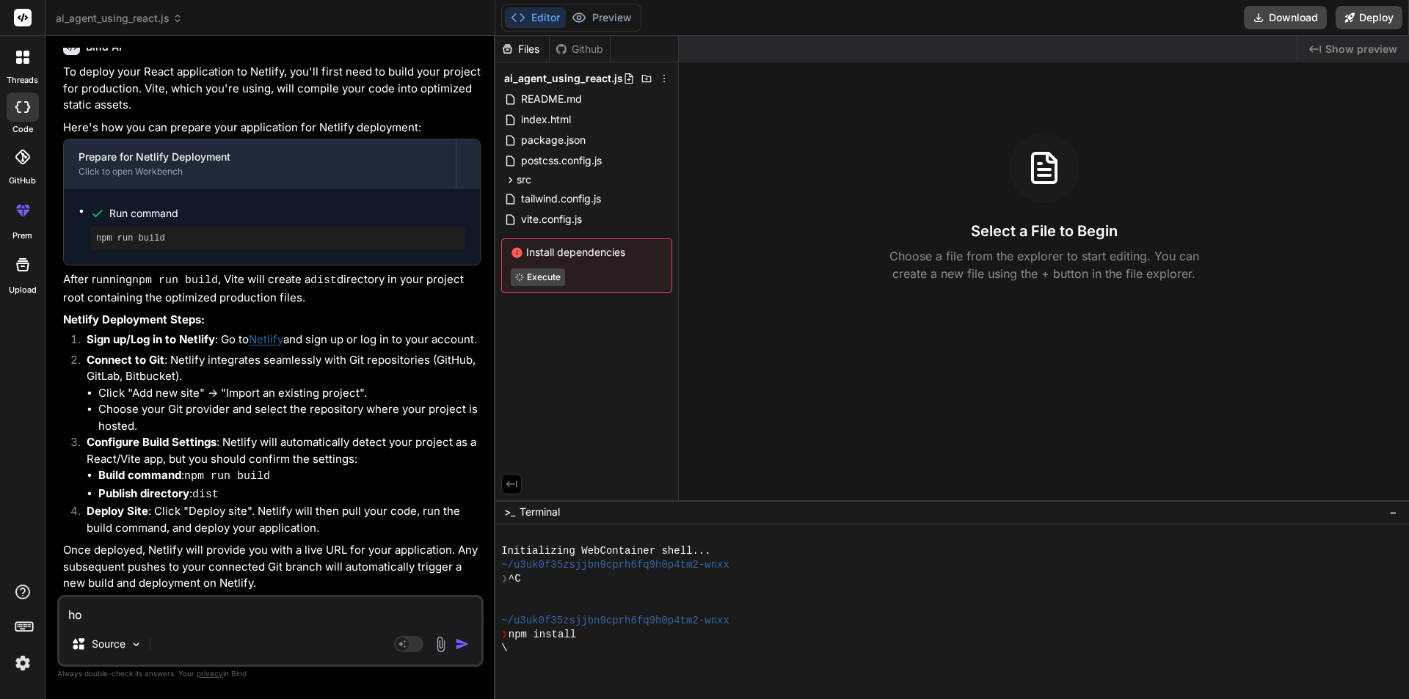
type textarea "how"
type textarea "x"
type textarea "how"
type textarea "x"
type textarea "how t"
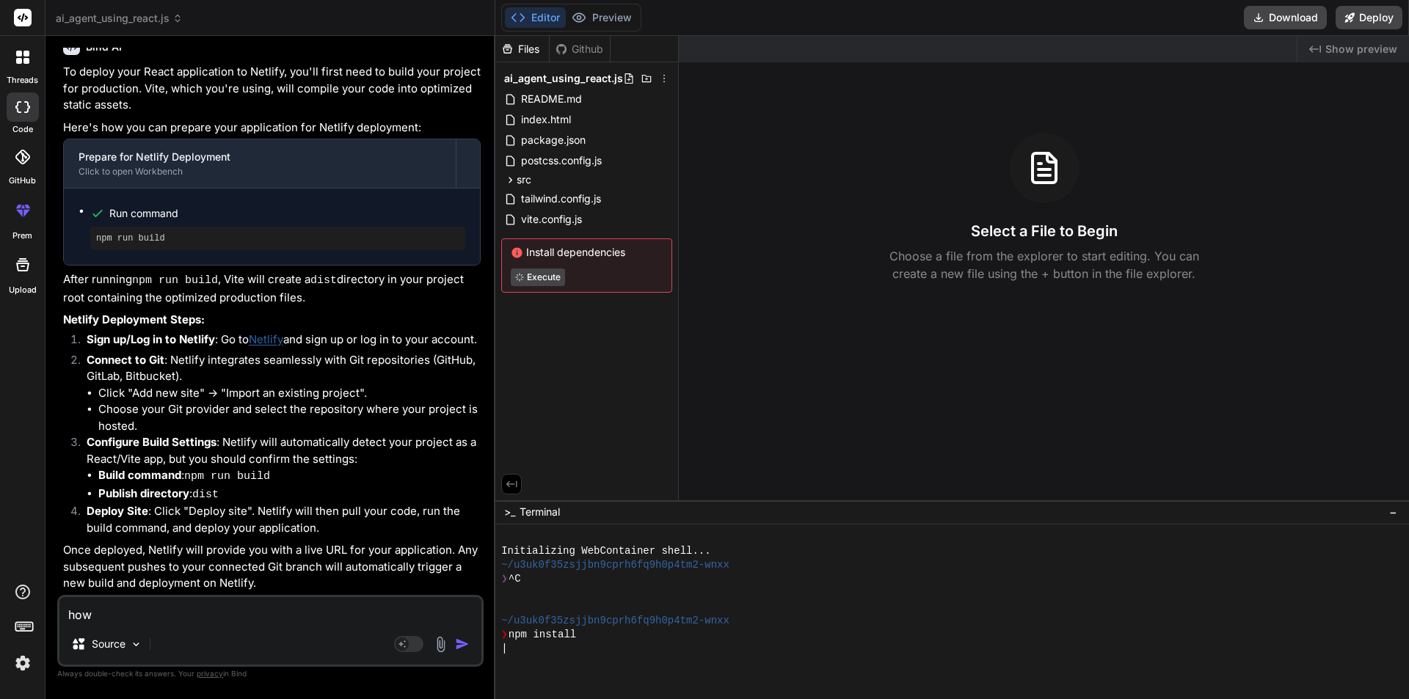
type textarea "x"
type textarea "how to"
type textarea "x"
type textarea "how to"
type textarea "x"
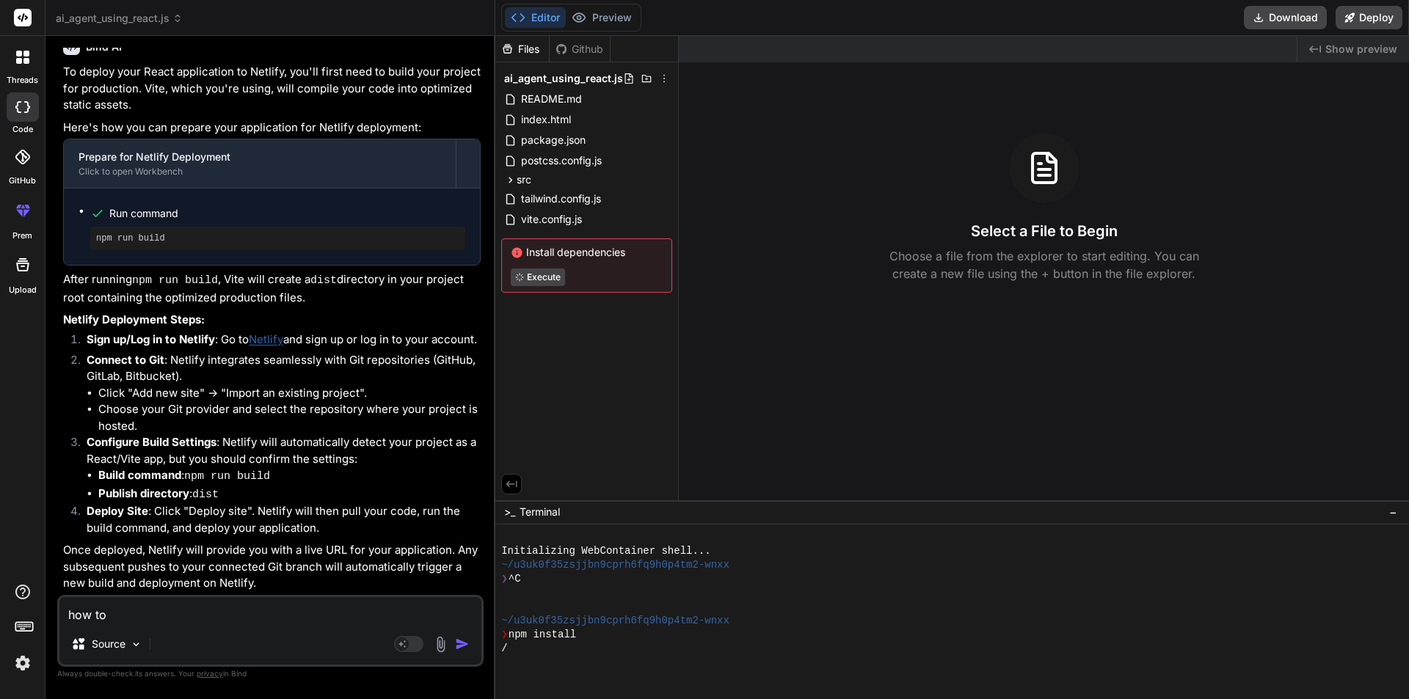
type textarea "how to d"
type textarea "x"
type textarea "how to do"
type textarea "x"
type textarea "how to do"
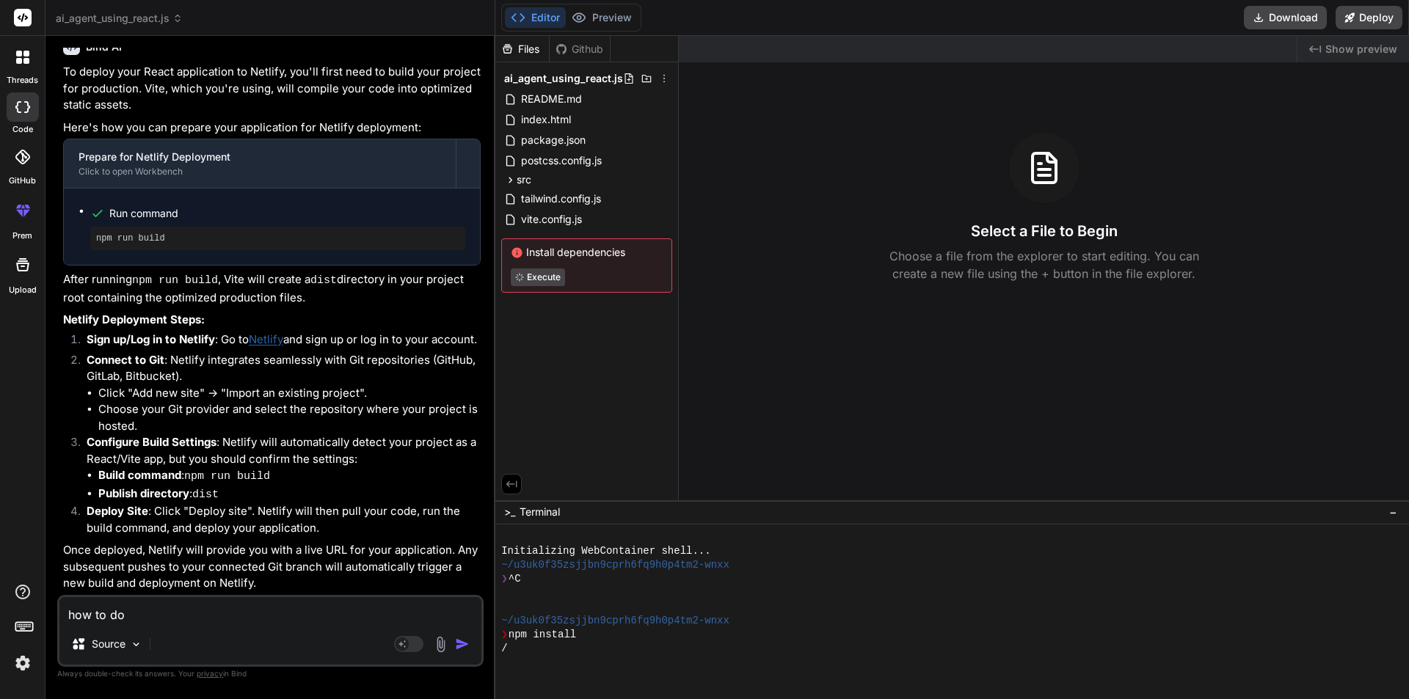
type textarea "x"
type textarea "how to do t"
type textarea "x"
type textarea "how to do th"
type textarea "x"
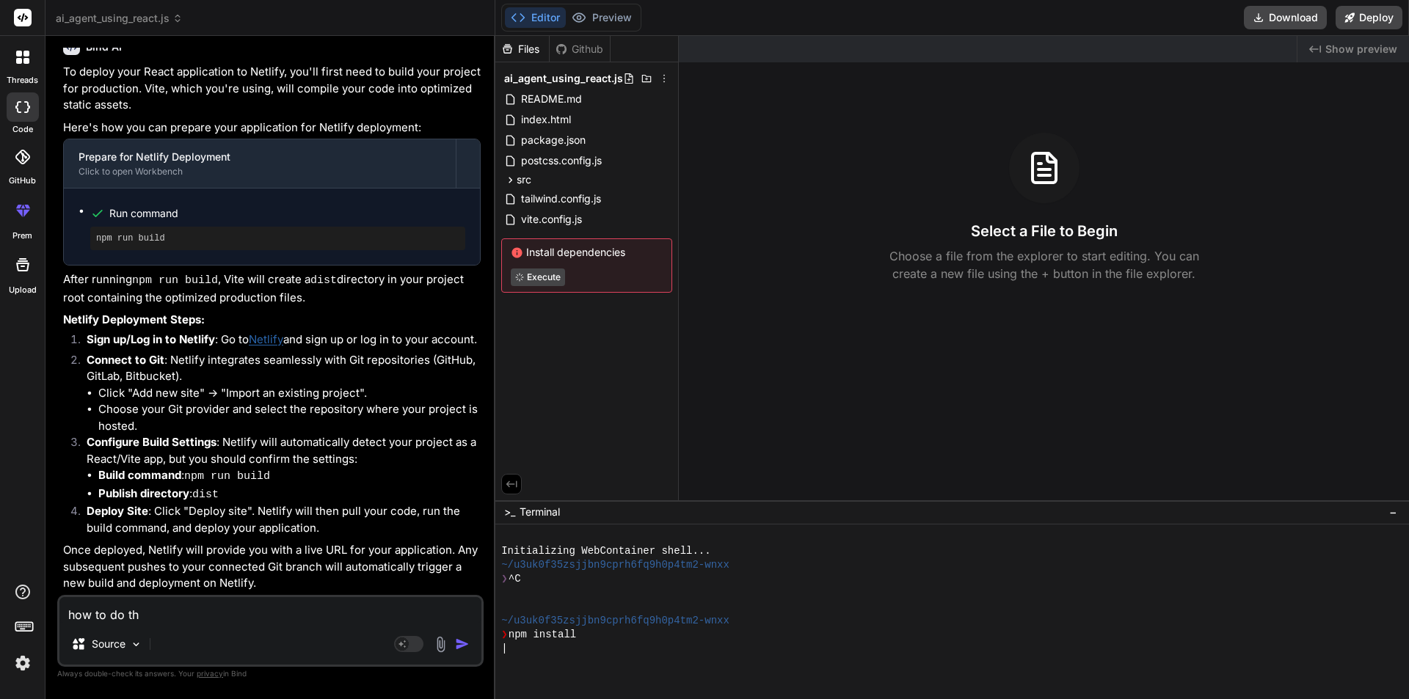
type textarea "how to do thi"
type textarea "x"
type textarea "how to do this"
type textarea "x"
type textarea "how to do this"
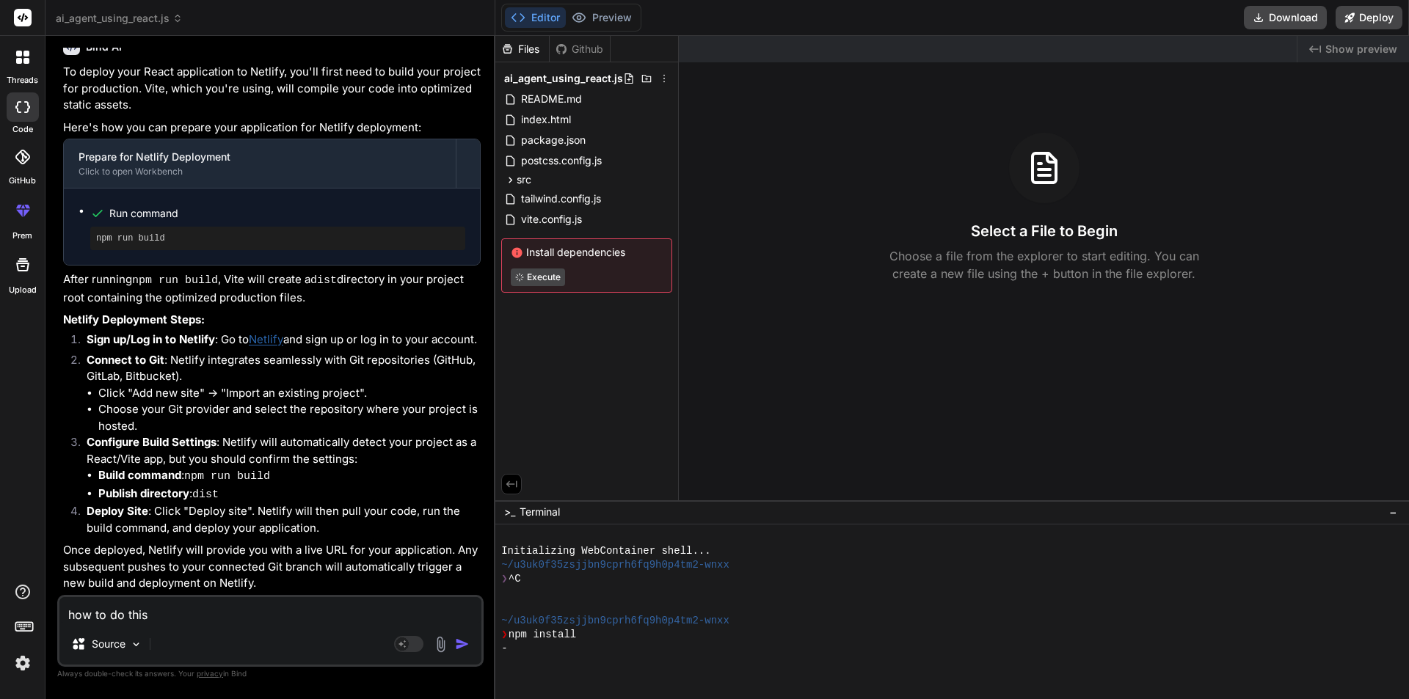
type textarea "x"
type textarea "how to do this w"
type textarea "x"
type textarea "how to do this wi"
type textarea "x"
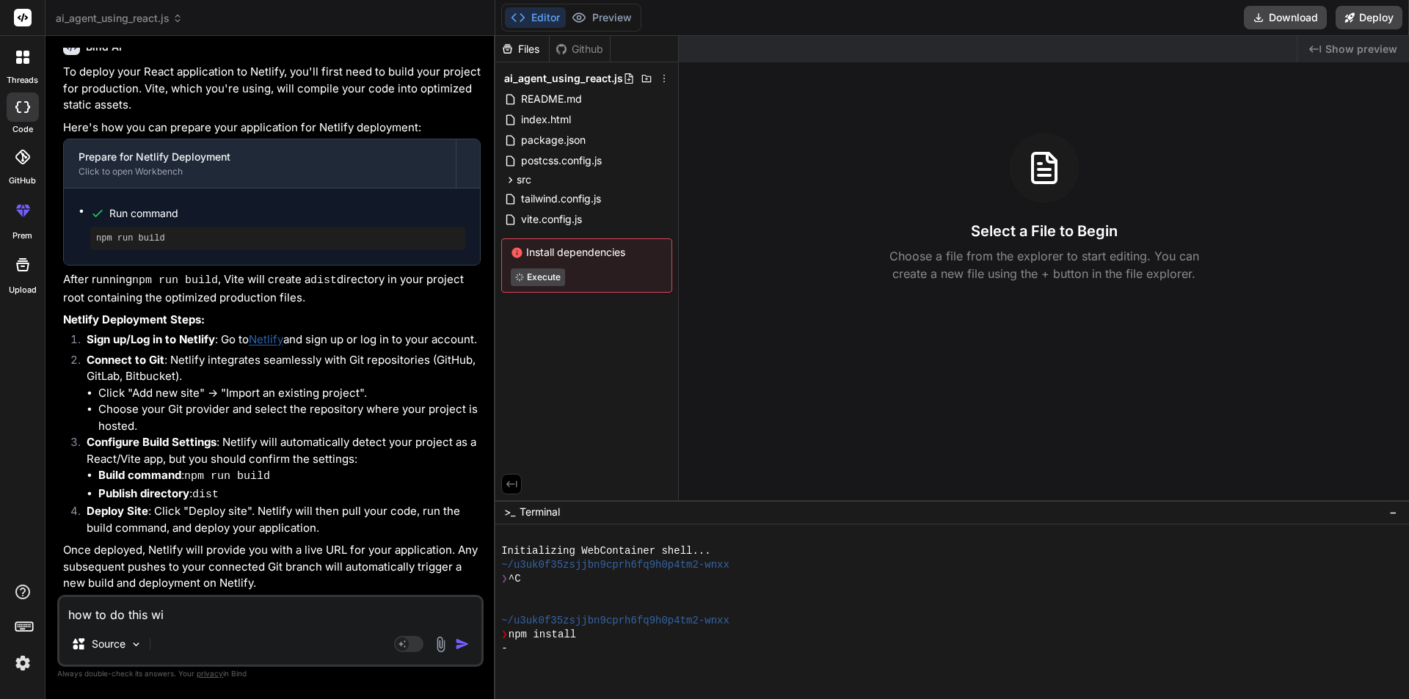
type textarea "how to do this wit"
type textarea "x"
type textarea "how to do this with"
type textarea "x"
type textarea "how to do this witho"
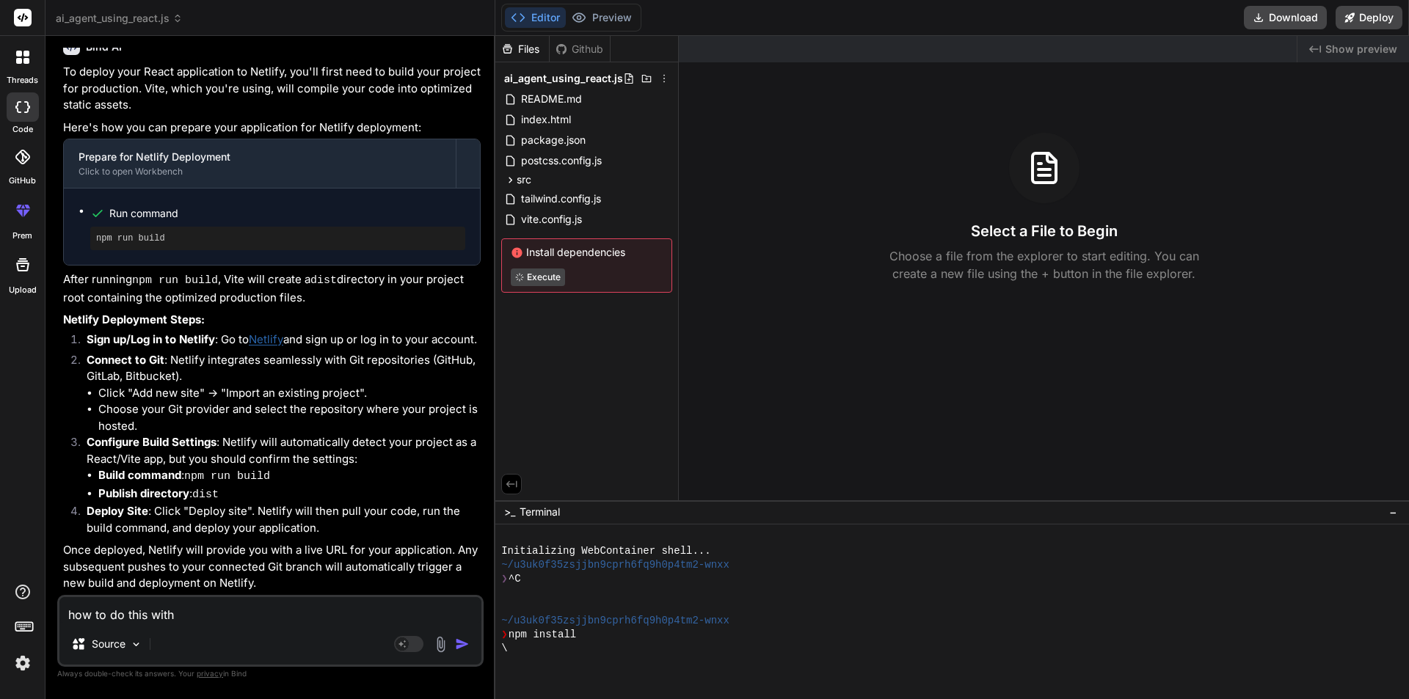
type textarea "x"
type textarea "how to do this withou"
type textarea "x"
type textarea "how to do this without"
type textarea "x"
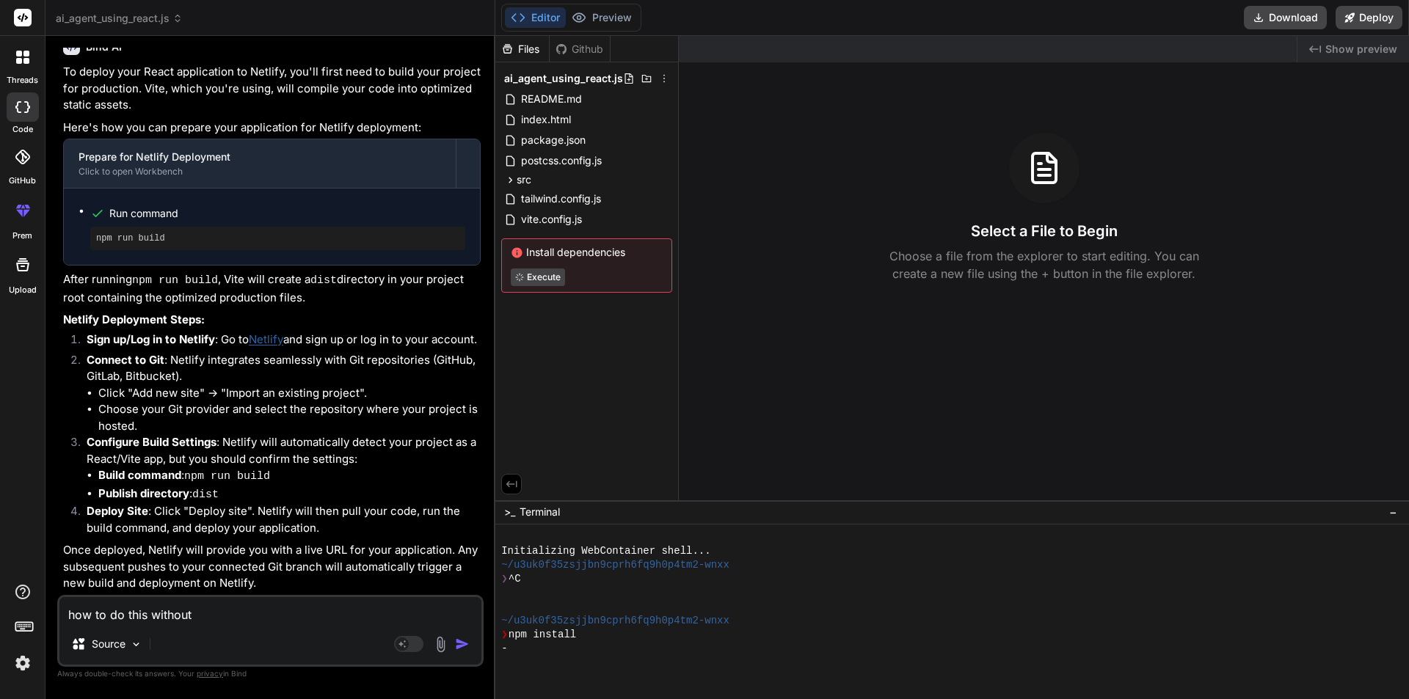
type textarea "how to do this without"
type textarea "x"
type textarea "how to do this without g"
type textarea "x"
type textarea "how to do this without gi"
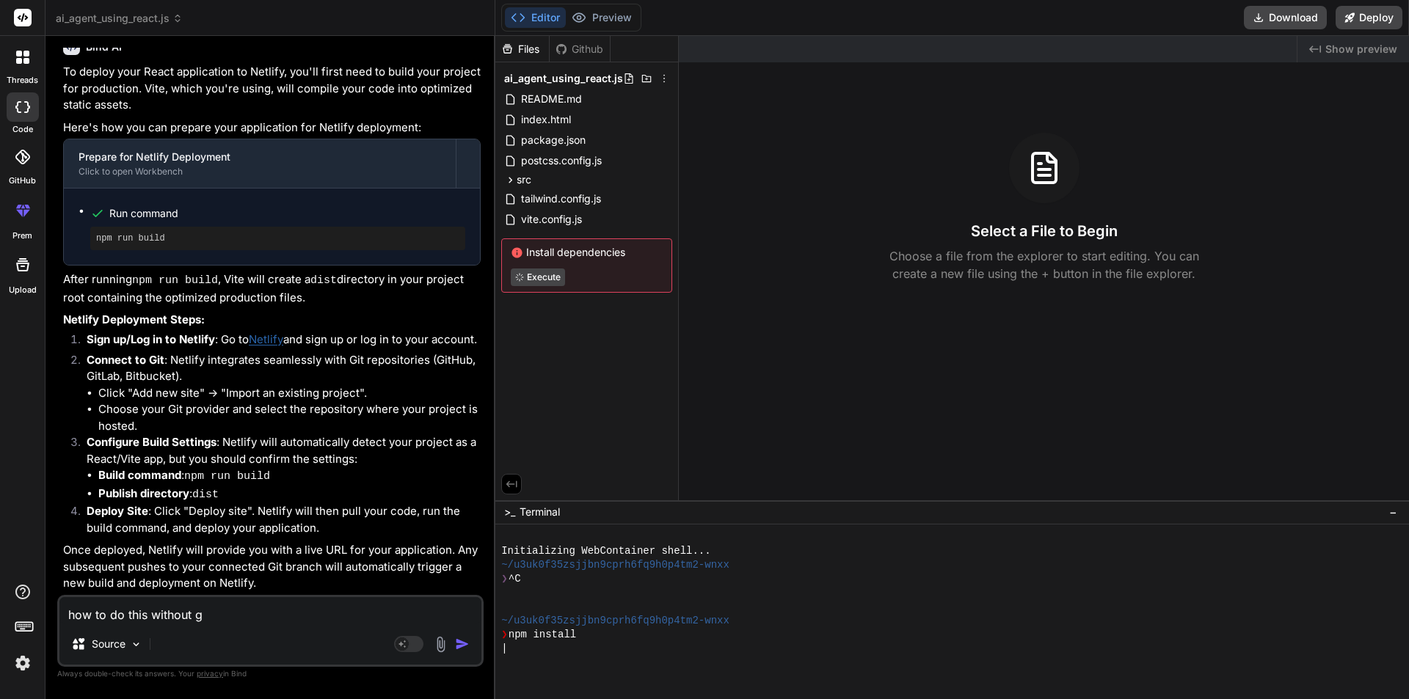
type textarea "x"
type textarea "how to do this without git"
type textarea "x"
type textarea "how to do this without gith"
type textarea "x"
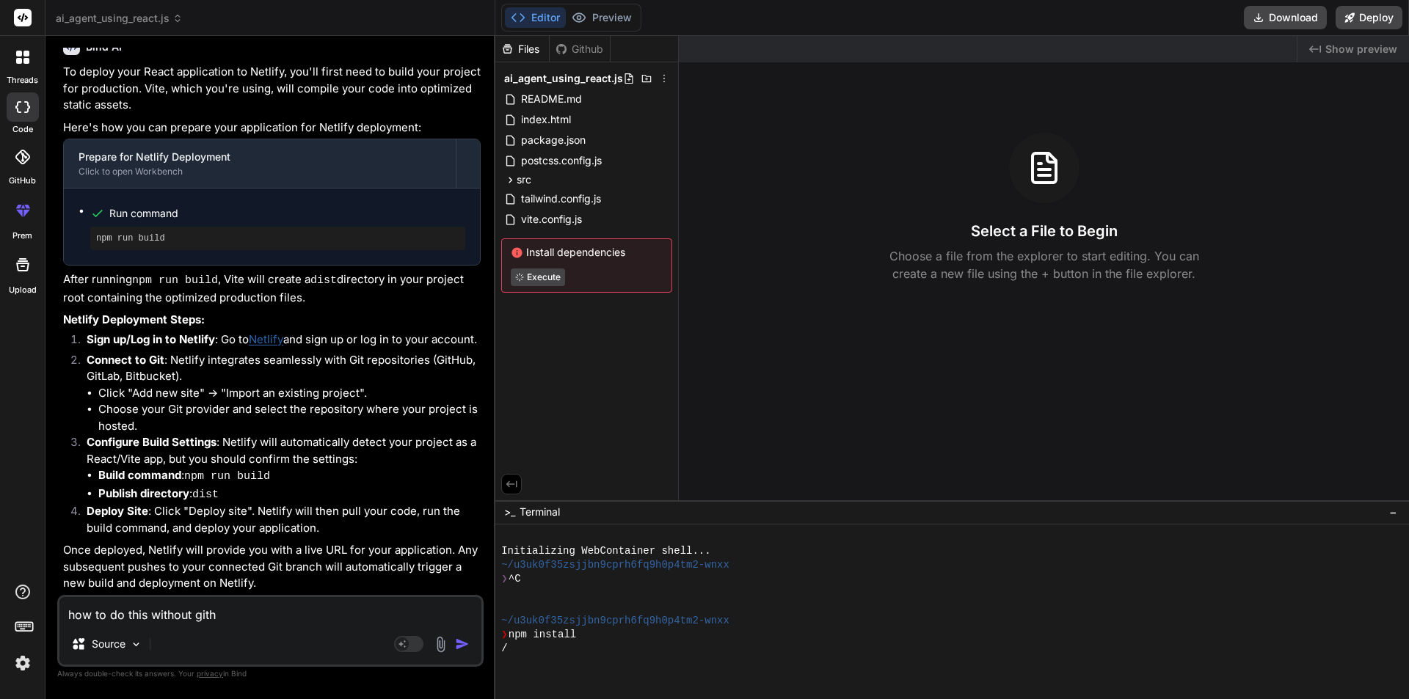
type textarea "how to do this without githu"
type textarea "x"
type textarea "how to do this without github"
type textarea "x"
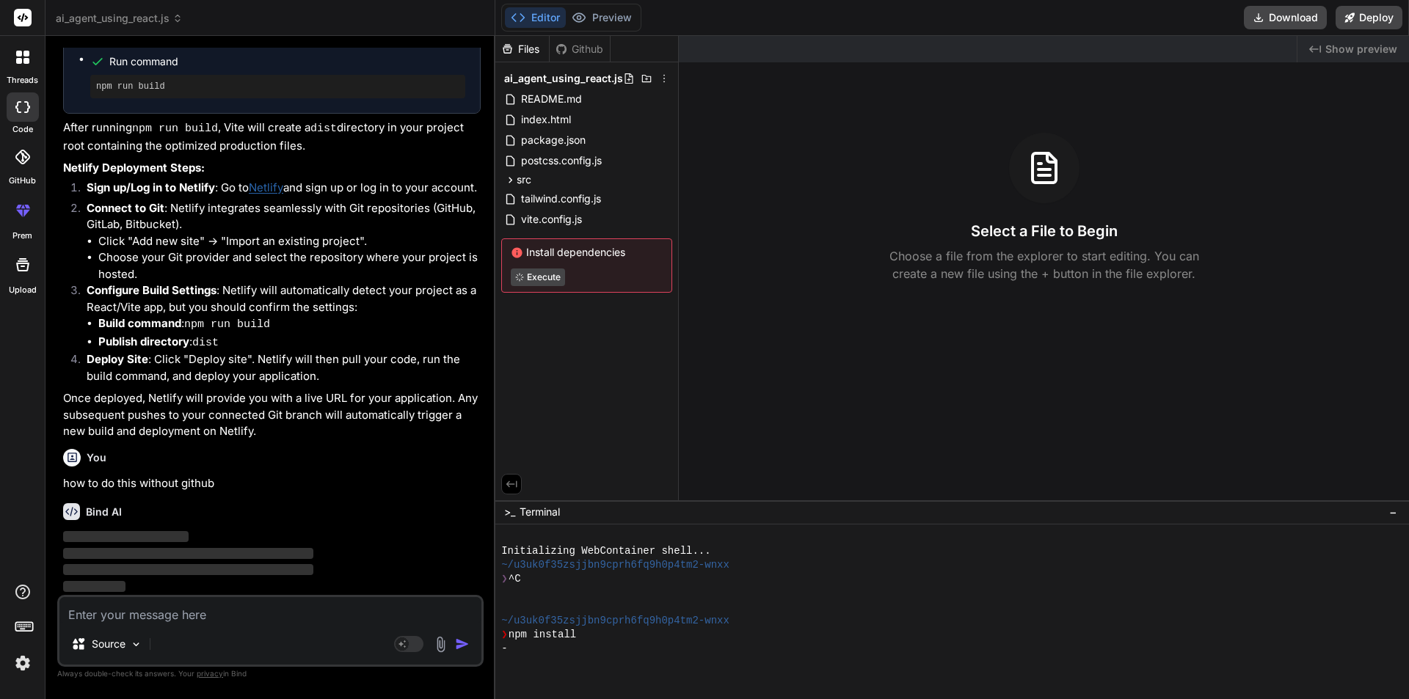
scroll to position [1156, 0]
click at [553, 178] on div "src" at bounding box center [586, 180] width 171 height 18
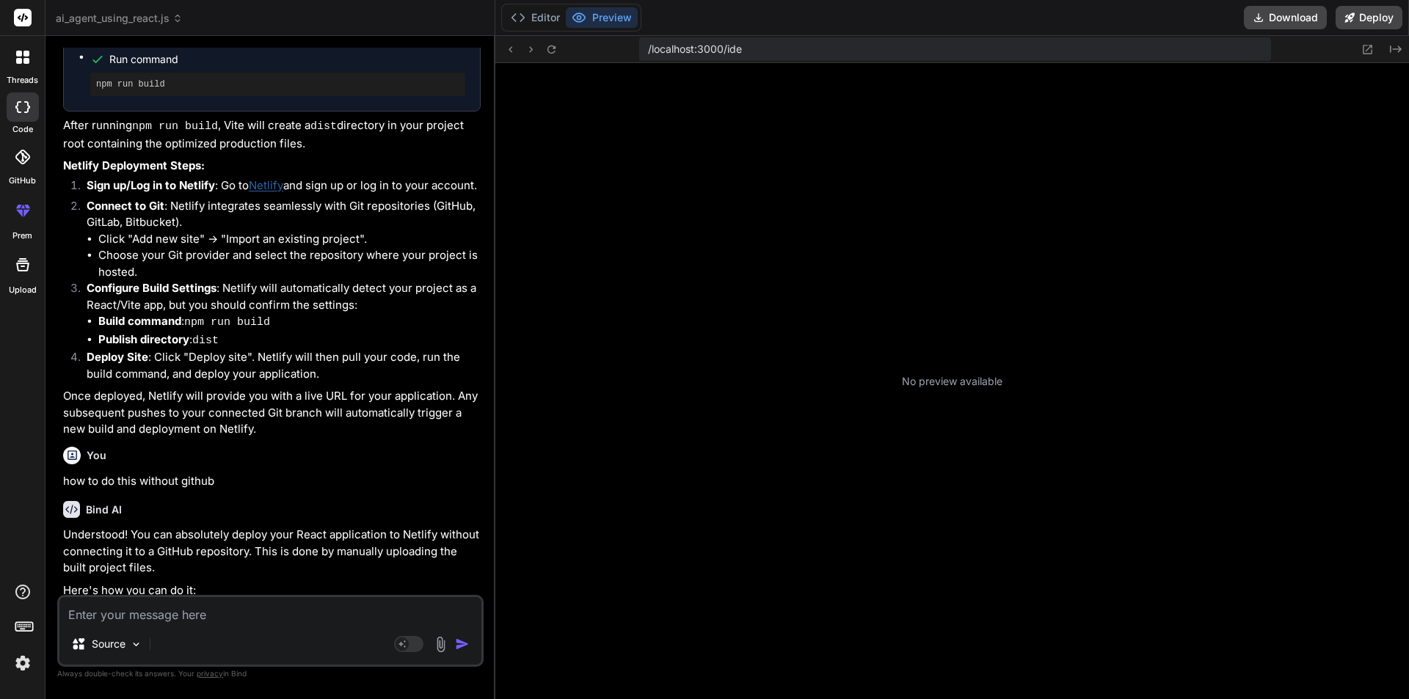
scroll to position [265, 0]
type textarea "x"
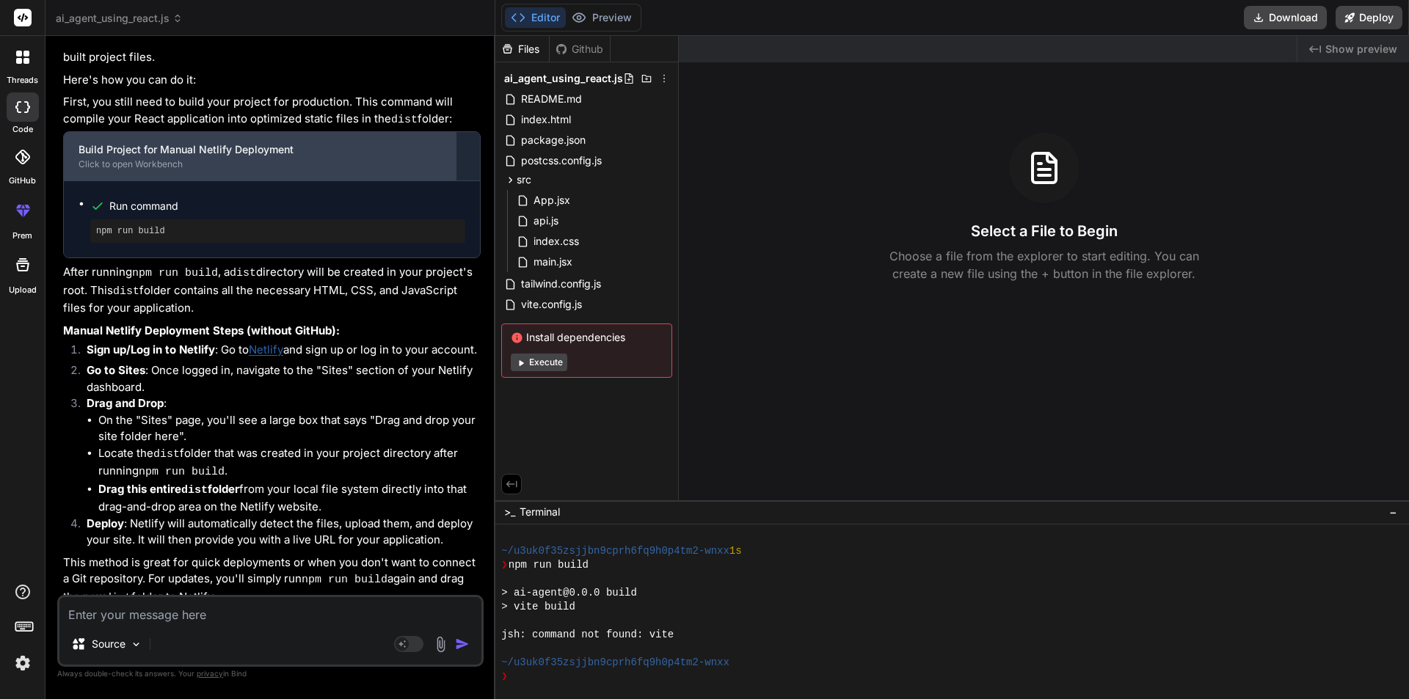
scroll to position [1670, 0]
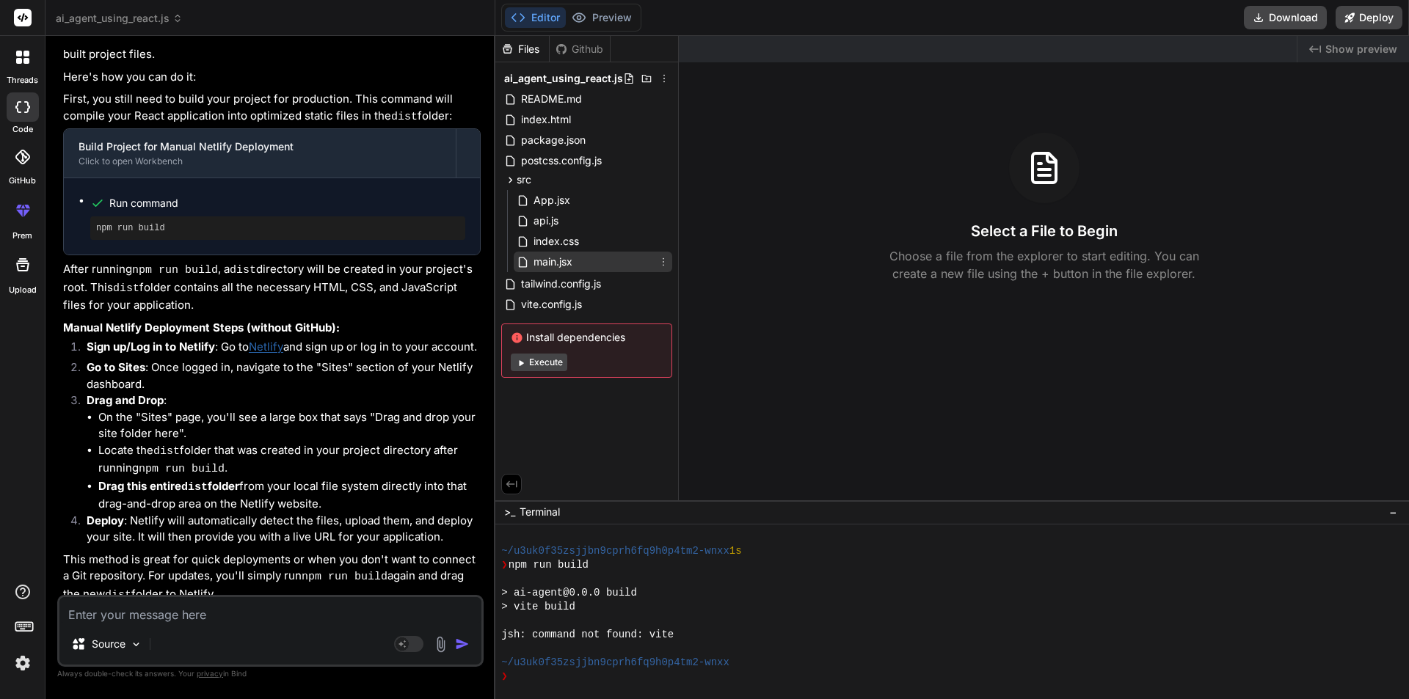
click at [557, 262] on span "main.jsx" at bounding box center [553, 262] width 42 height 18
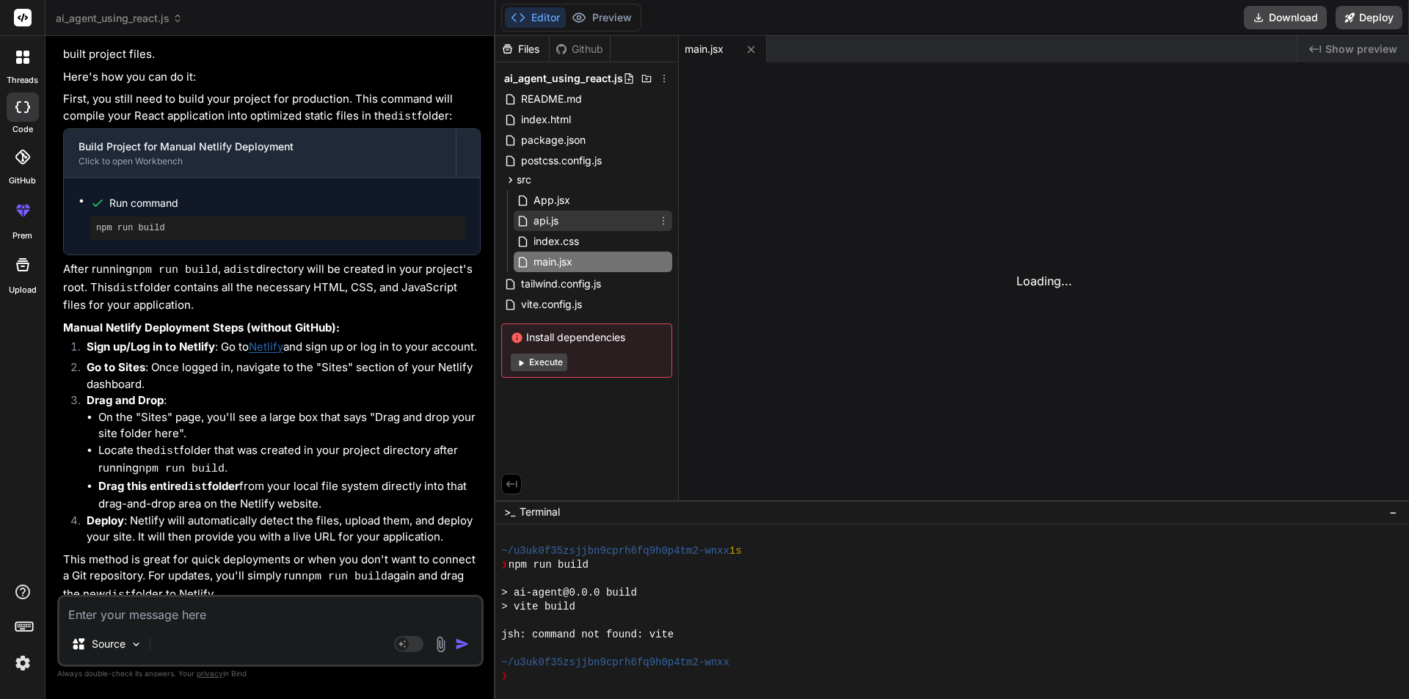
click at [555, 226] on span "api.js" at bounding box center [546, 221] width 28 height 18
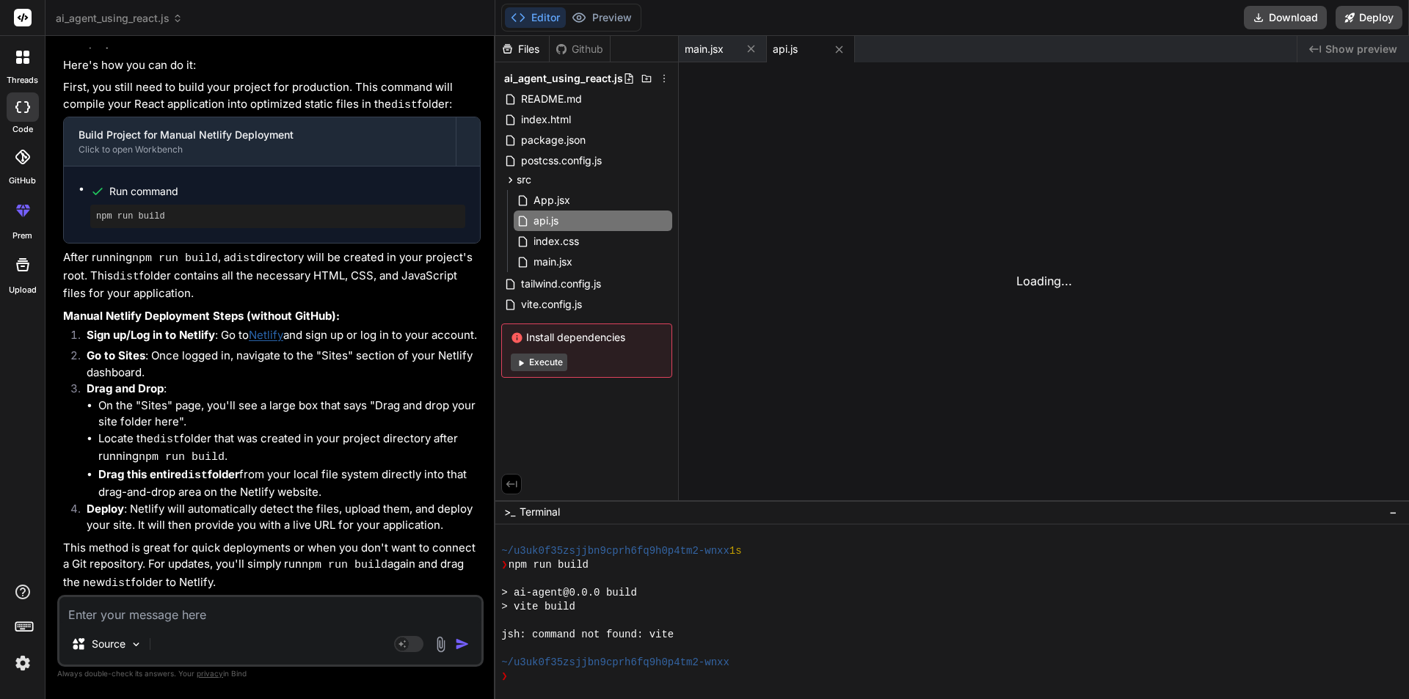
scroll to position [1685, 0]
click at [562, 686] on div at bounding box center [952, 612] width 914 height 175
click at [578, 220] on div "api.js" at bounding box center [593, 221] width 159 height 21
click at [570, 147] on span "package.json" at bounding box center [554, 140] width 68 height 18
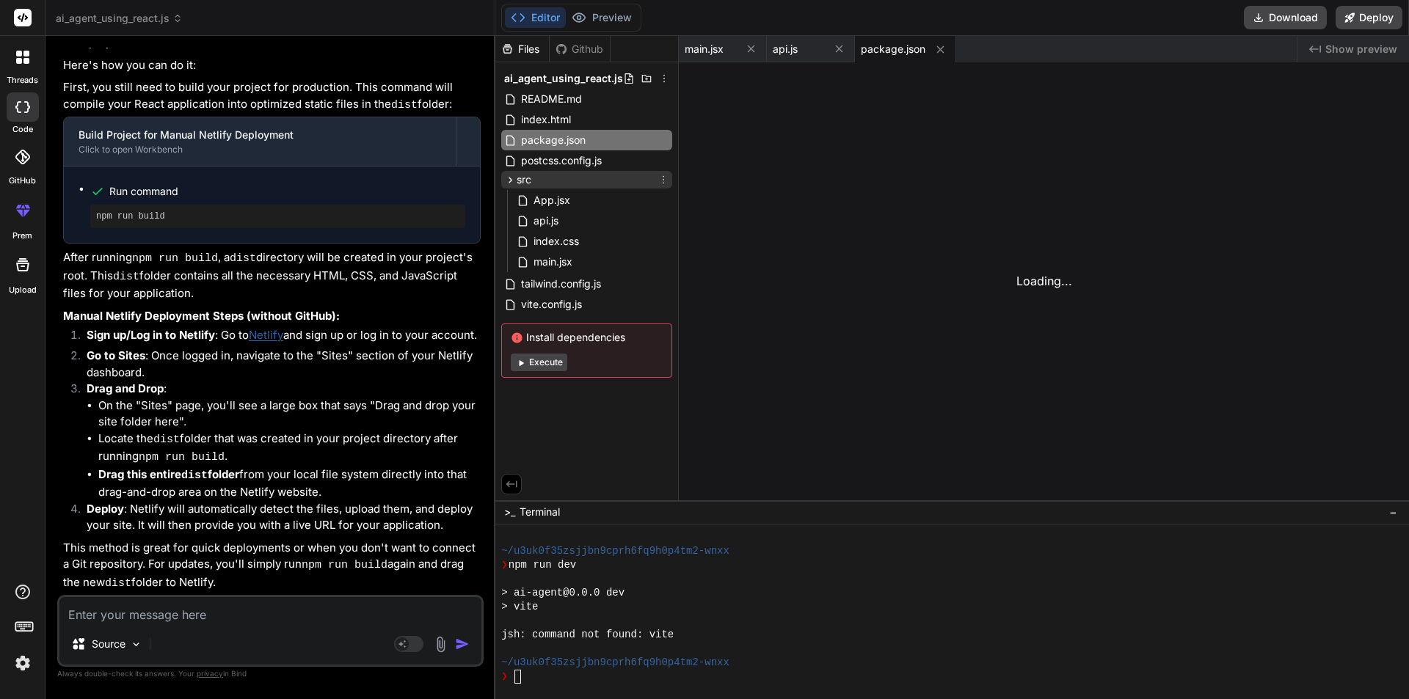
click at [525, 185] on span "src" at bounding box center [524, 179] width 15 height 15
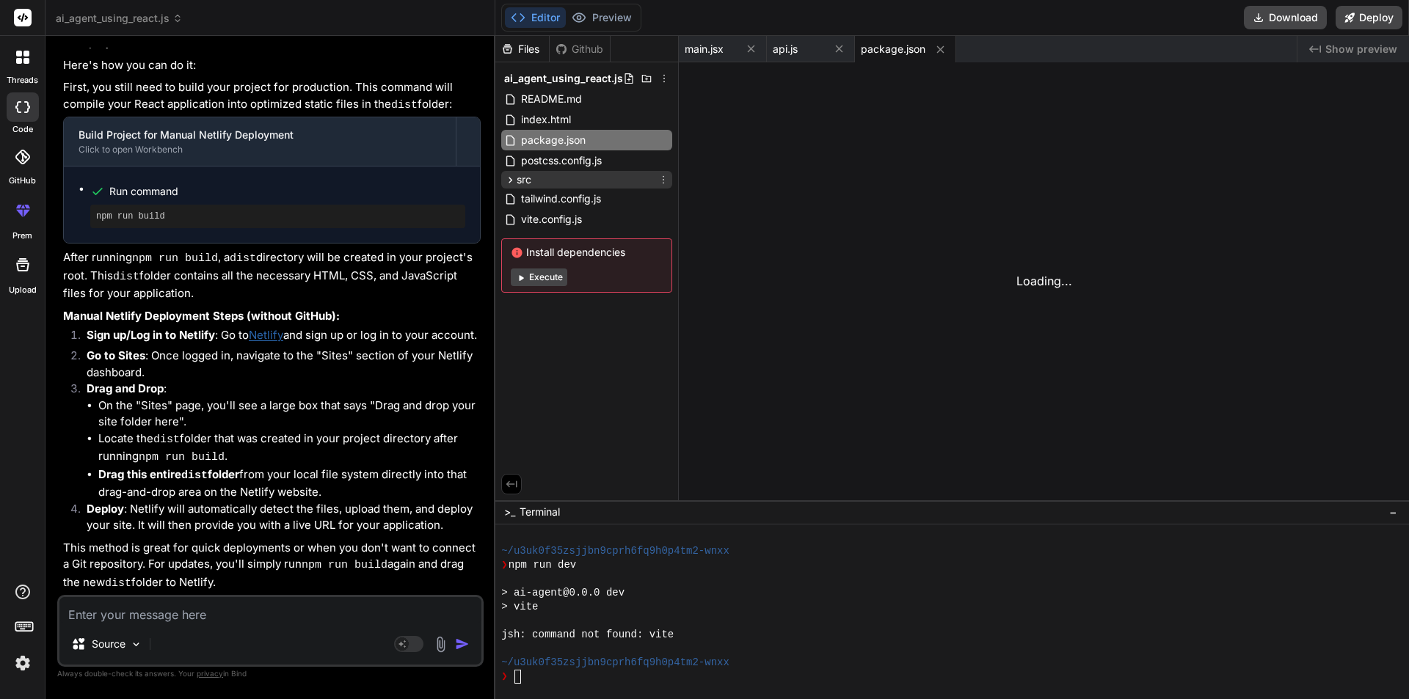
click at [525, 185] on span "src" at bounding box center [524, 179] width 15 height 15
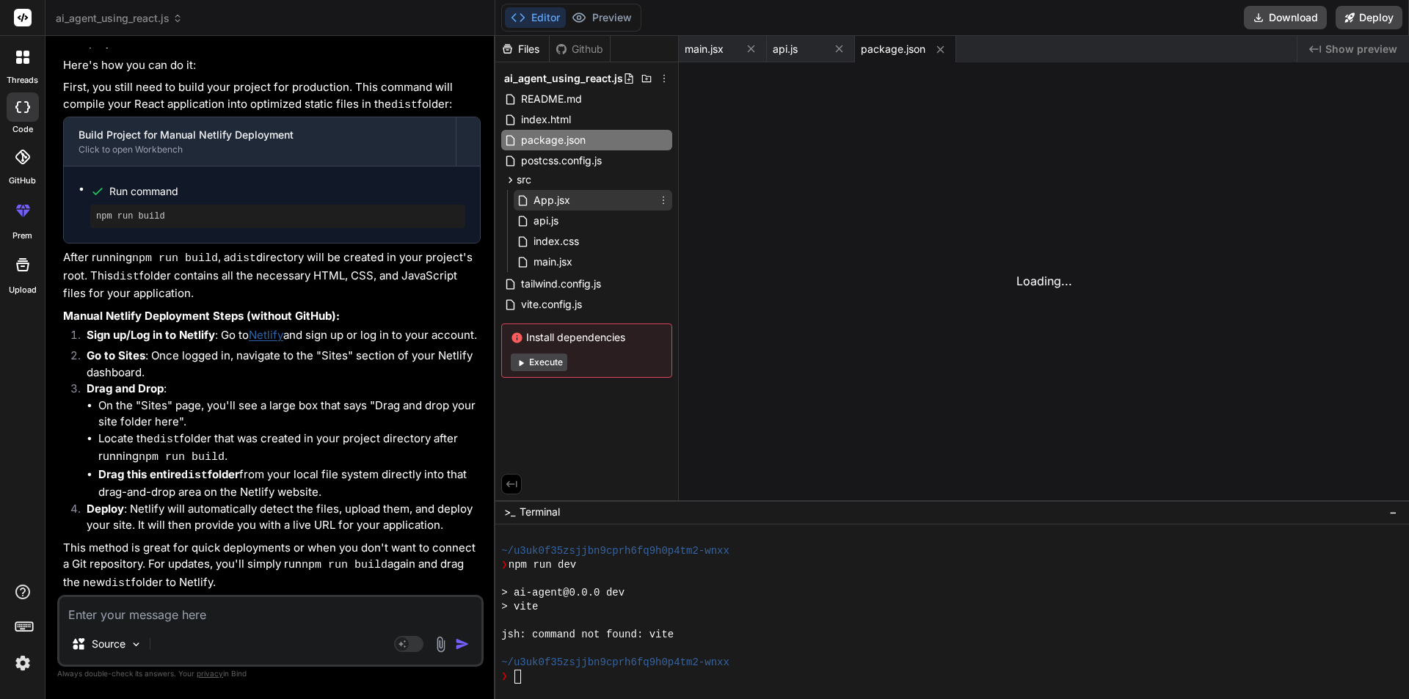
click at [567, 210] on div "App.jsx" at bounding box center [593, 200] width 159 height 21
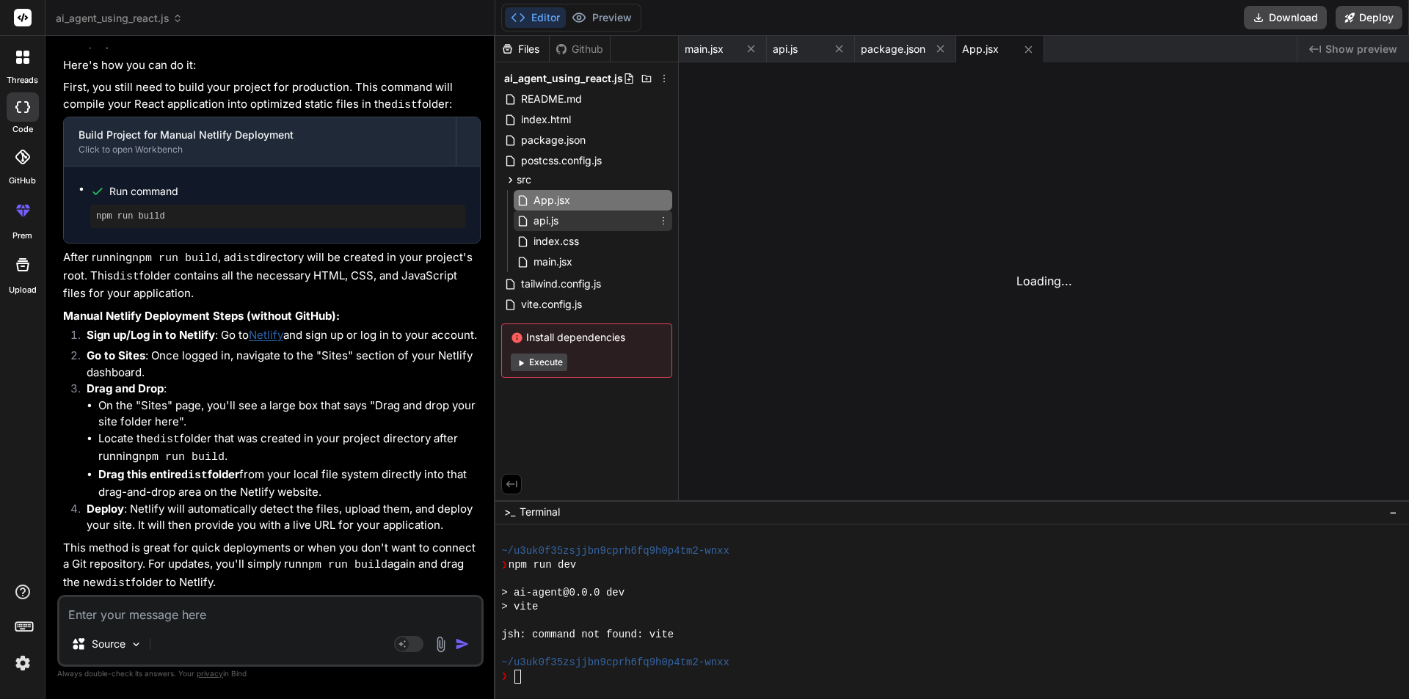
click at [553, 216] on span "api.js" at bounding box center [546, 221] width 28 height 18
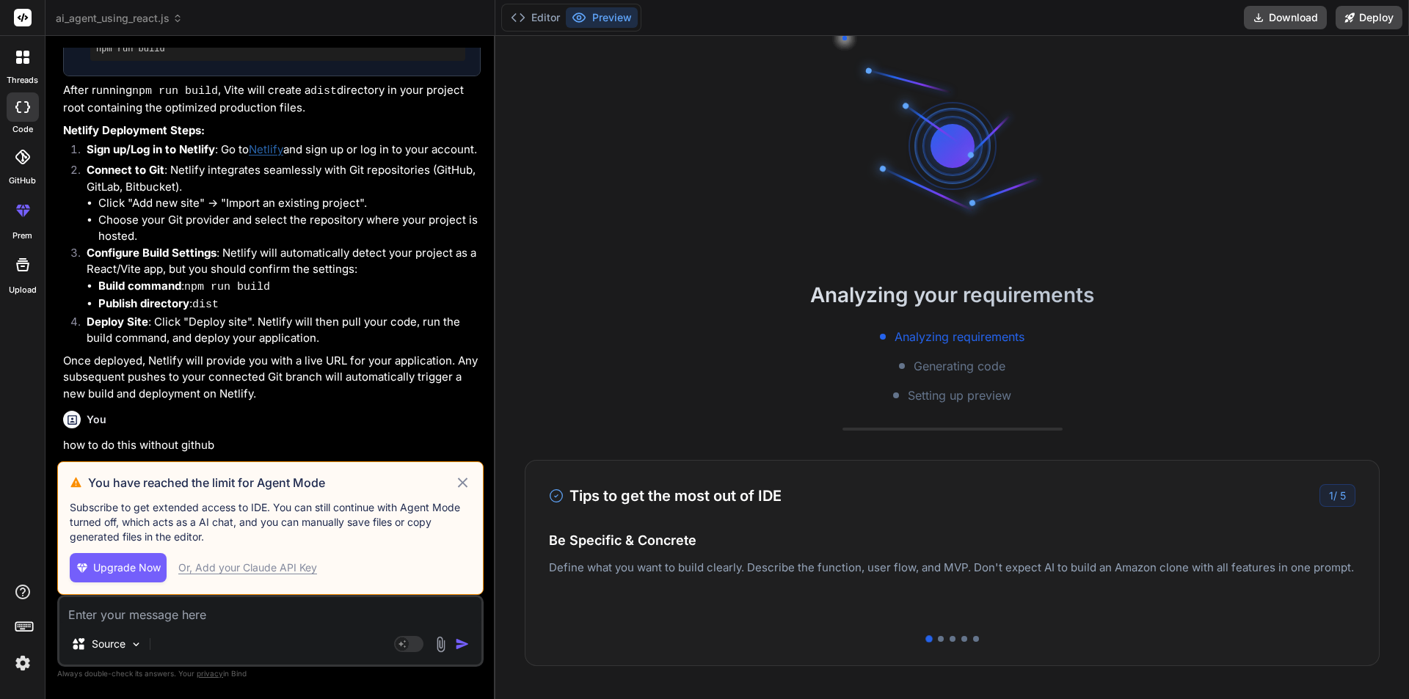
scroll to position [1107, 0]
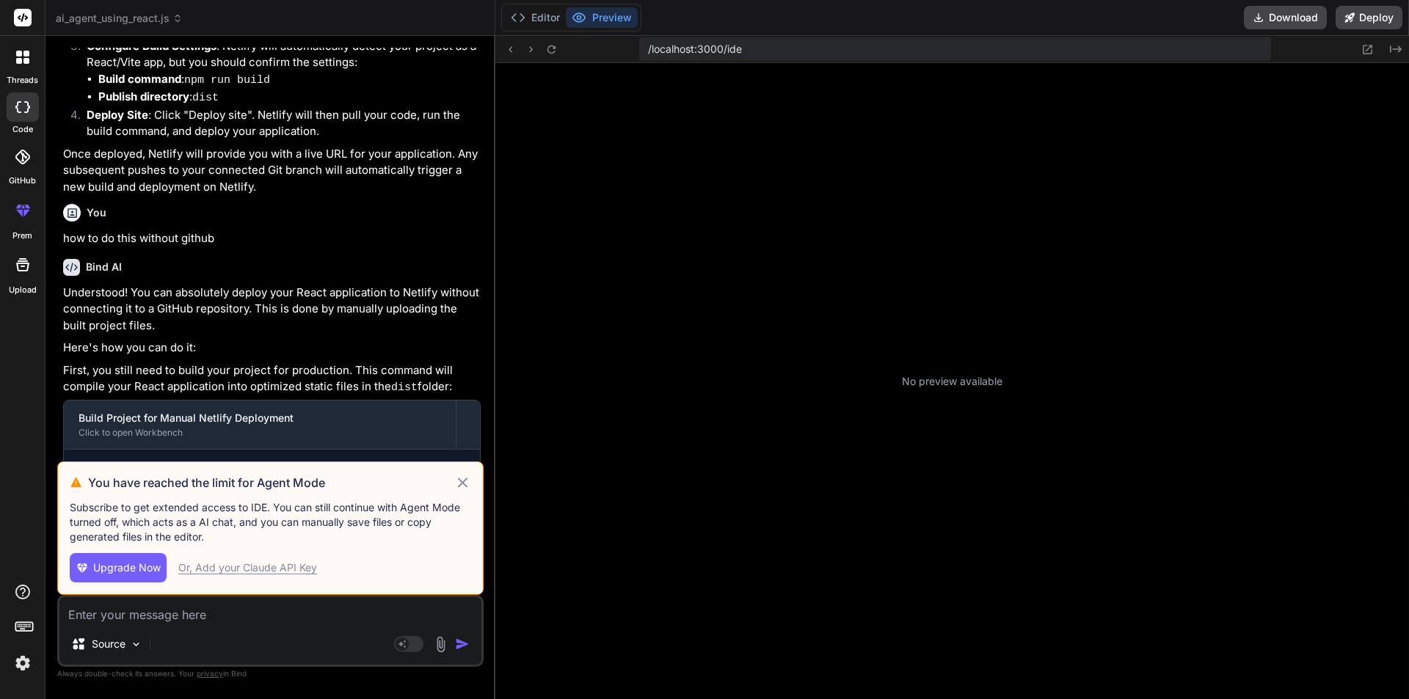
type textarea "x"
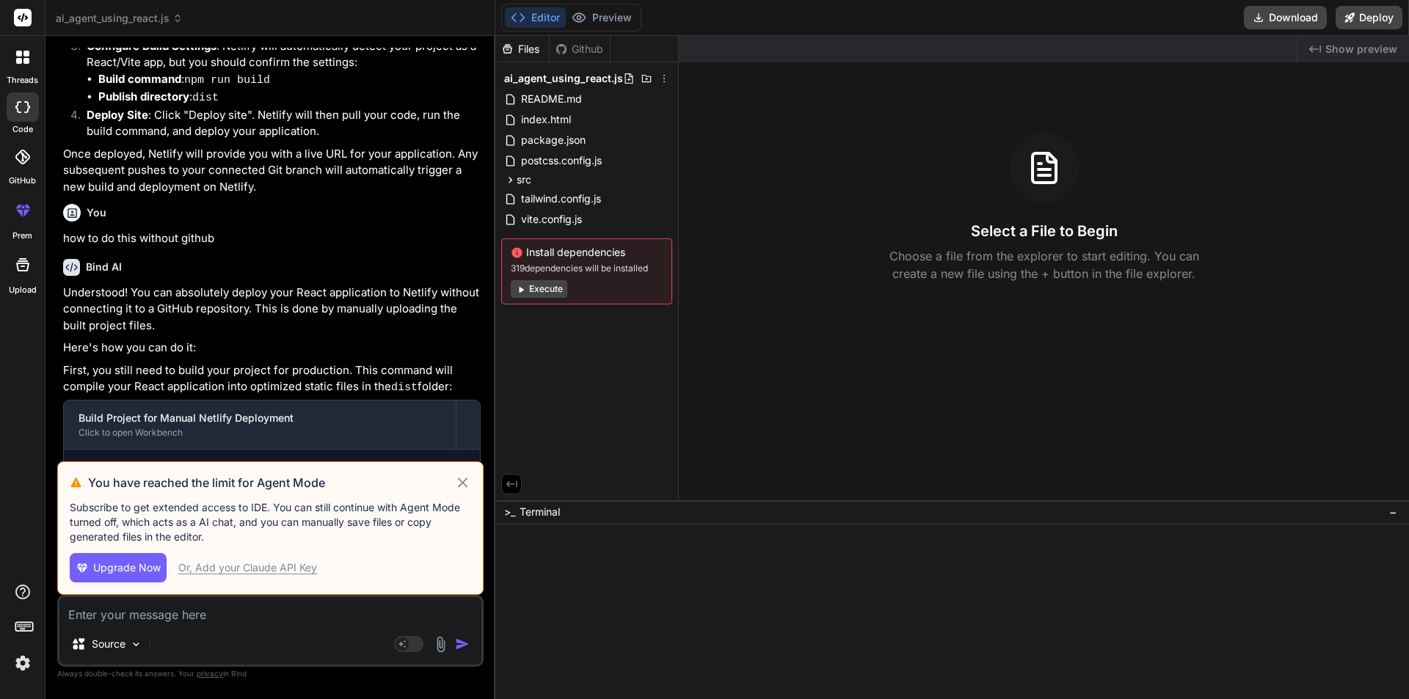
scroll to position [321, 0]
